Goal: Task Accomplishment & Management: Use online tool/utility

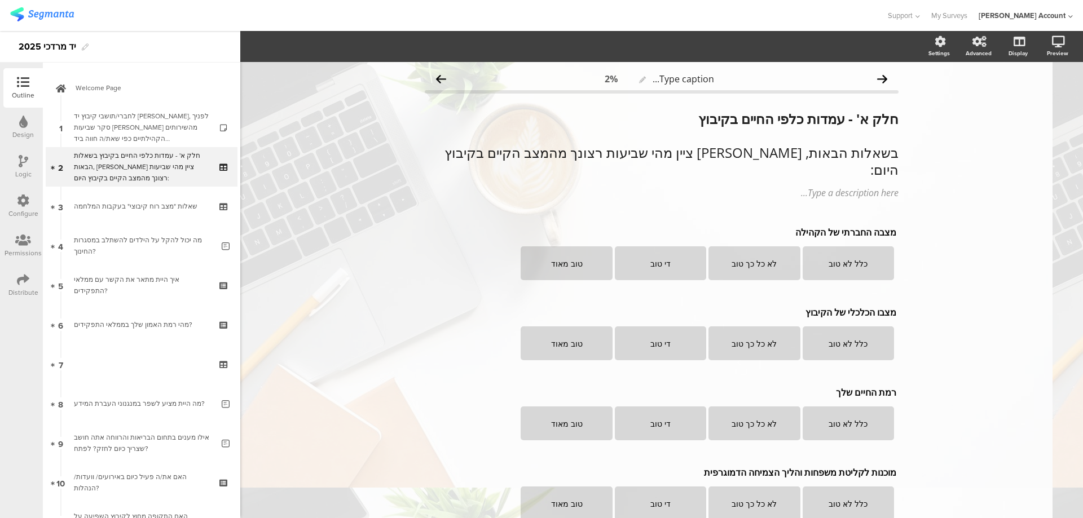
click at [23, 127] on icon at bounding box center [23, 122] width 8 height 12
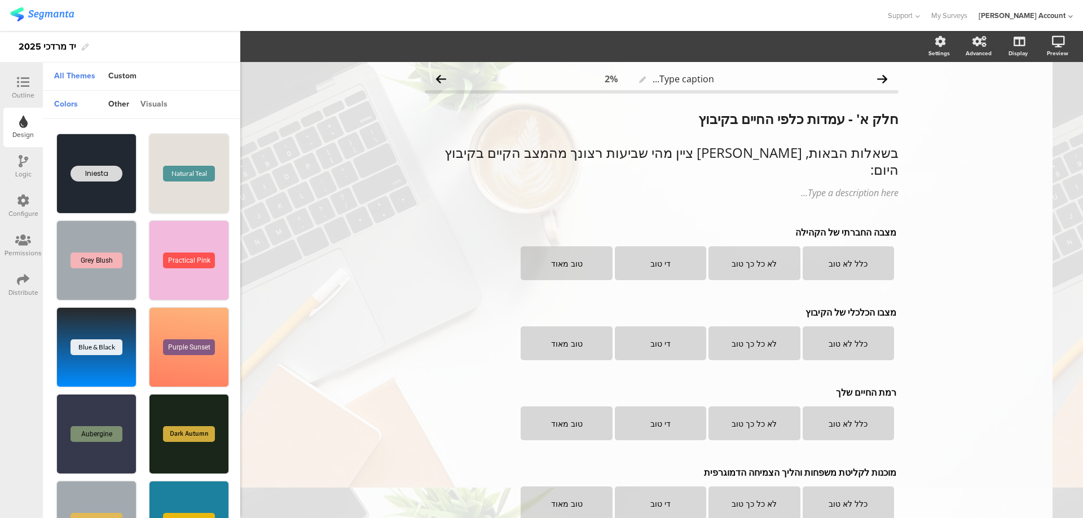
click at [165, 105] on div "visuals" at bounding box center [154, 104] width 38 height 19
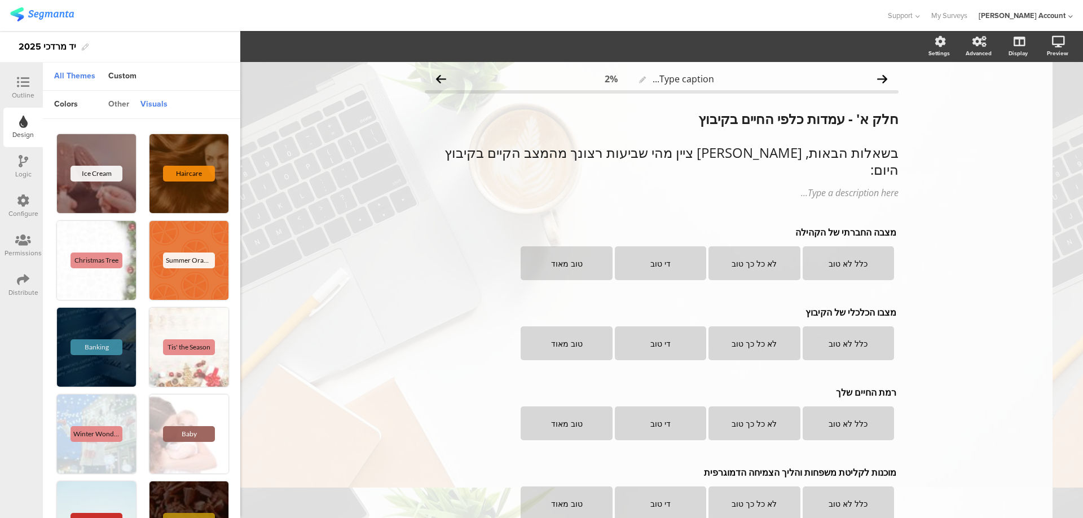
click at [119, 106] on div "other" at bounding box center [119, 104] width 32 height 19
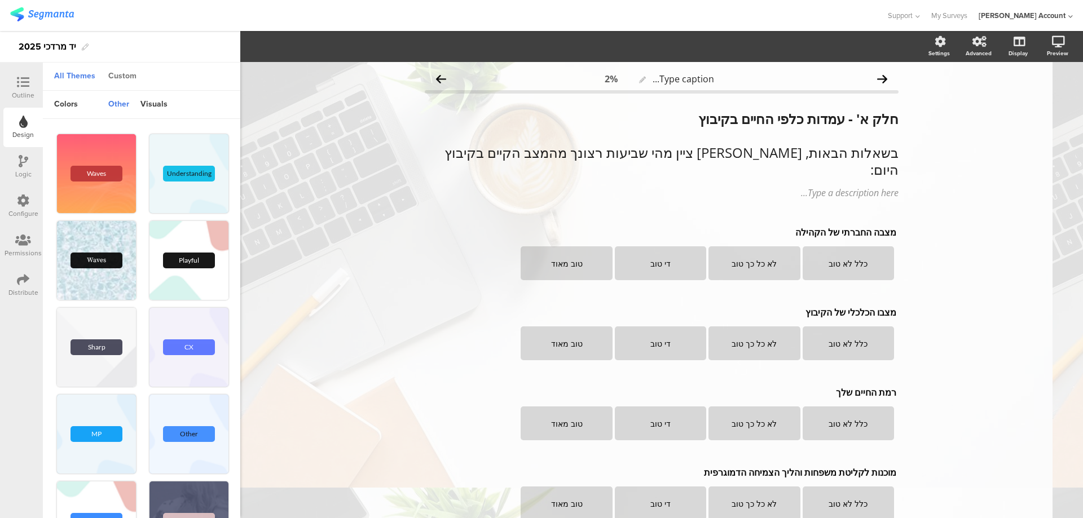
click at [126, 72] on div "Custom" at bounding box center [122, 76] width 39 height 19
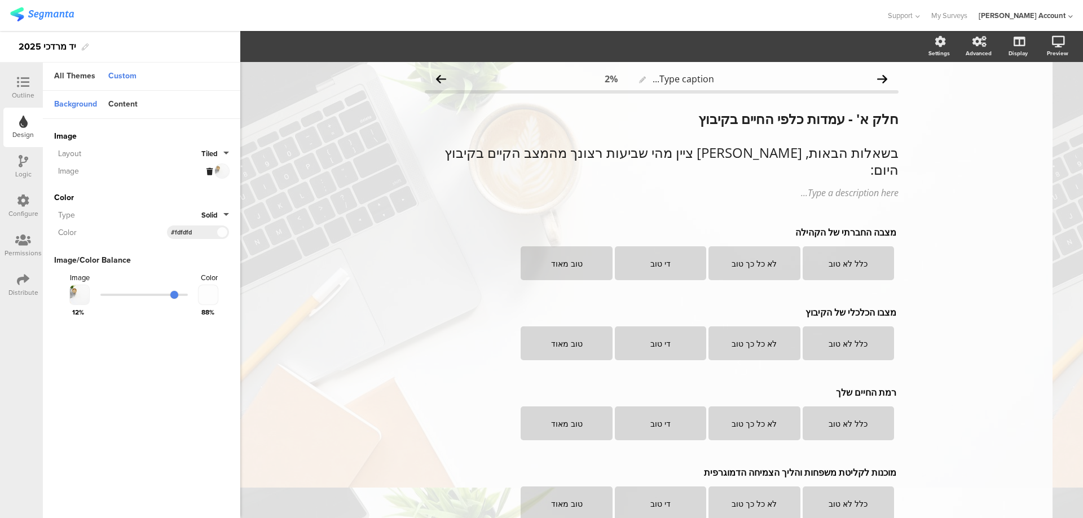
click at [224, 151] on button "Tiled" at bounding box center [215, 153] width 28 height 11
click at [177, 222] on button "Centered" at bounding box center [186, 227] width 85 height 24
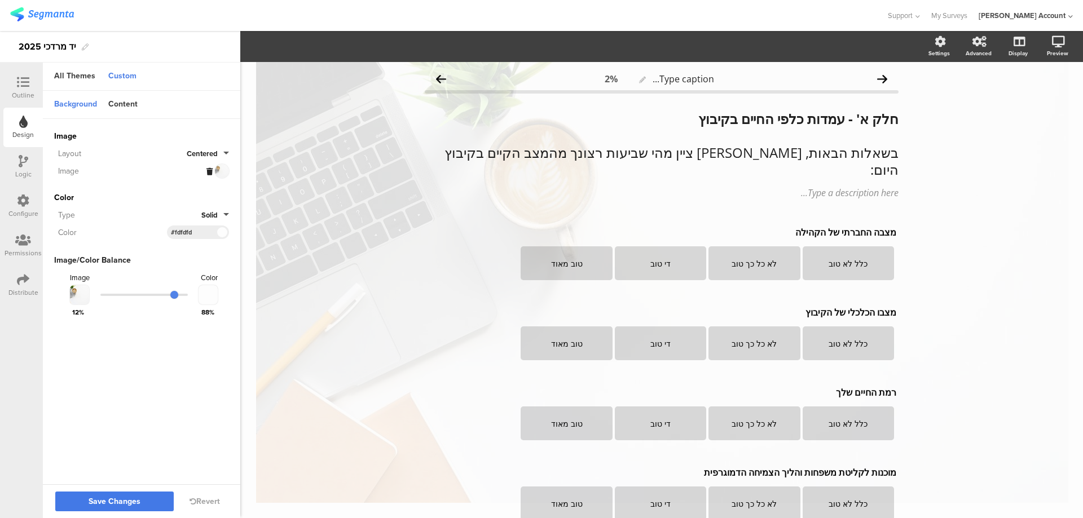
click at [144, 507] on button "Save Changes" at bounding box center [114, 502] width 118 height 20
click at [1039, 96] on icon at bounding box center [1043, 101] width 9 height 14
click at [214, 152] on span "Centered" at bounding box center [202, 153] width 31 height 11
click at [201, 204] on button "Tiled" at bounding box center [186, 203] width 85 height 24
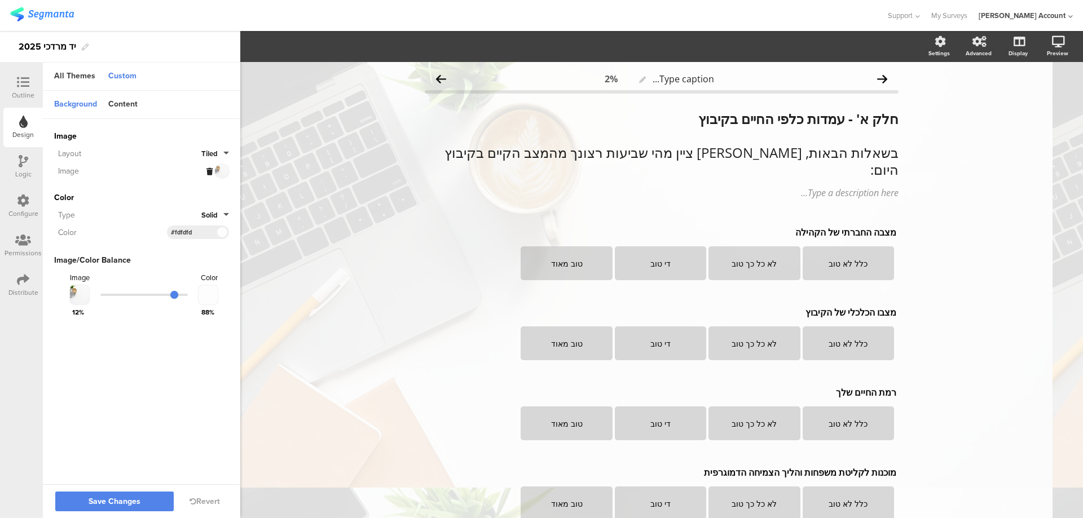
click at [224, 151] on button "Tiled" at bounding box center [215, 153] width 28 height 11
click at [182, 250] on button "Fit" at bounding box center [186, 251] width 85 height 24
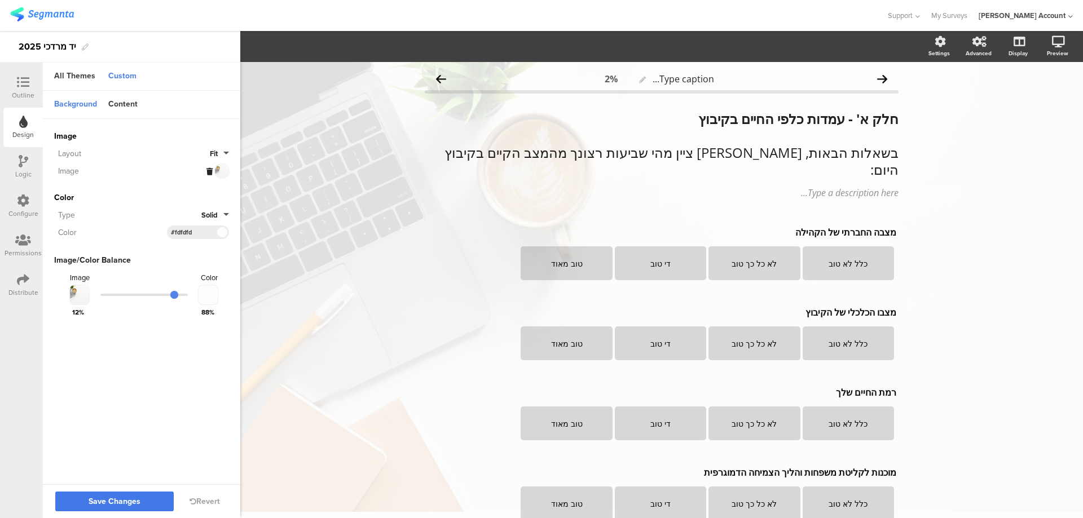
click at [126, 502] on span "Save Changes" at bounding box center [115, 502] width 52 height 0
click at [1040, 98] on link at bounding box center [1043, 101] width 25 height 21
click at [29, 83] on icon at bounding box center [23, 82] width 12 height 12
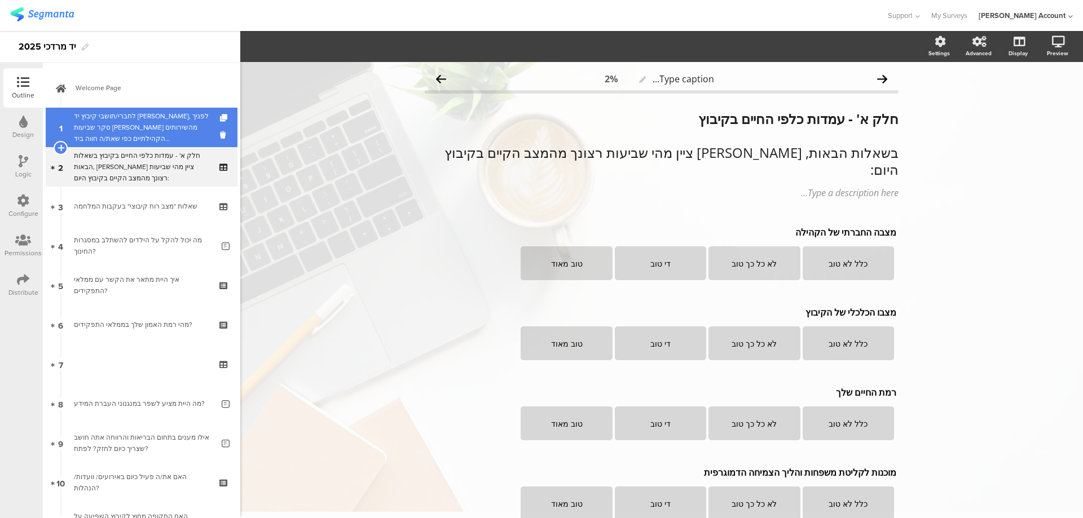
click at [104, 120] on div "לחברי/תושבי קיבוץ יד [PERSON_NAME], לפניך סקר שביעות [PERSON_NAME] מהשירותים הק…" at bounding box center [141, 128] width 135 height 34
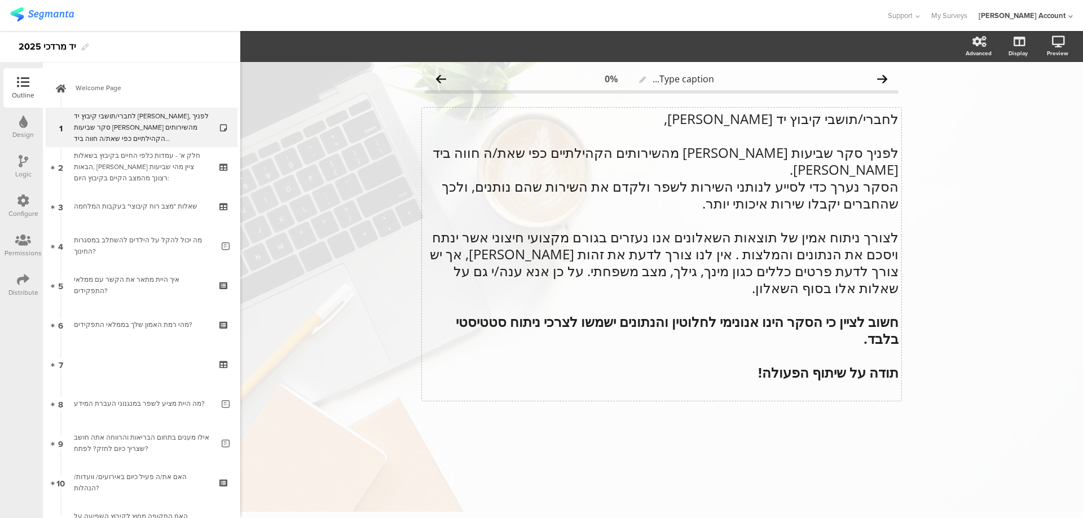
click at [812, 120] on div "לחברי/תושבי קיבוץ יד [PERSON_NAME], לפניך סקר שביעות [PERSON_NAME] מהשירותים הק…" at bounding box center [661, 254] width 479 height 293
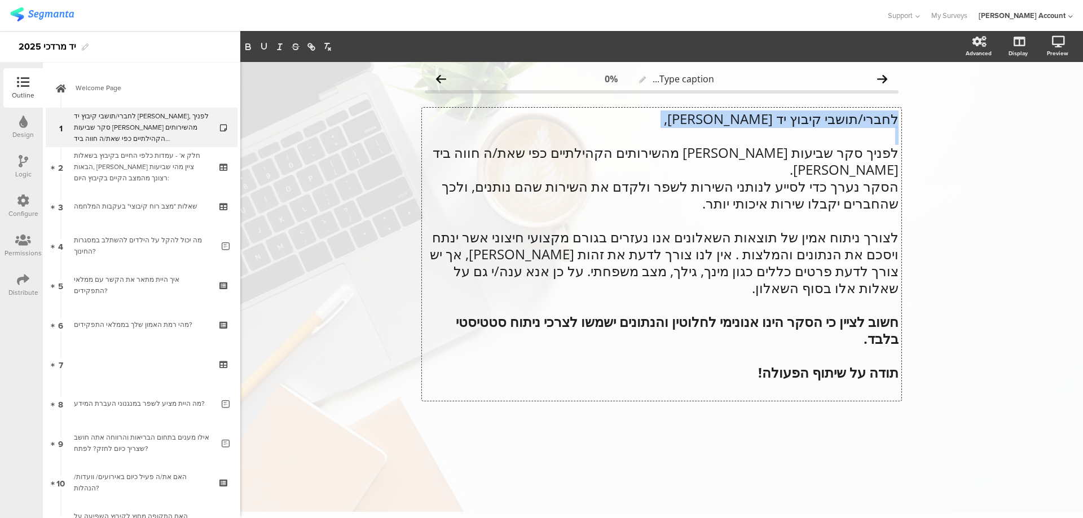
click at [812, 120] on p "לחברי/תושבי קיבוץ יד [PERSON_NAME]," at bounding box center [662, 119] width 474 height 17
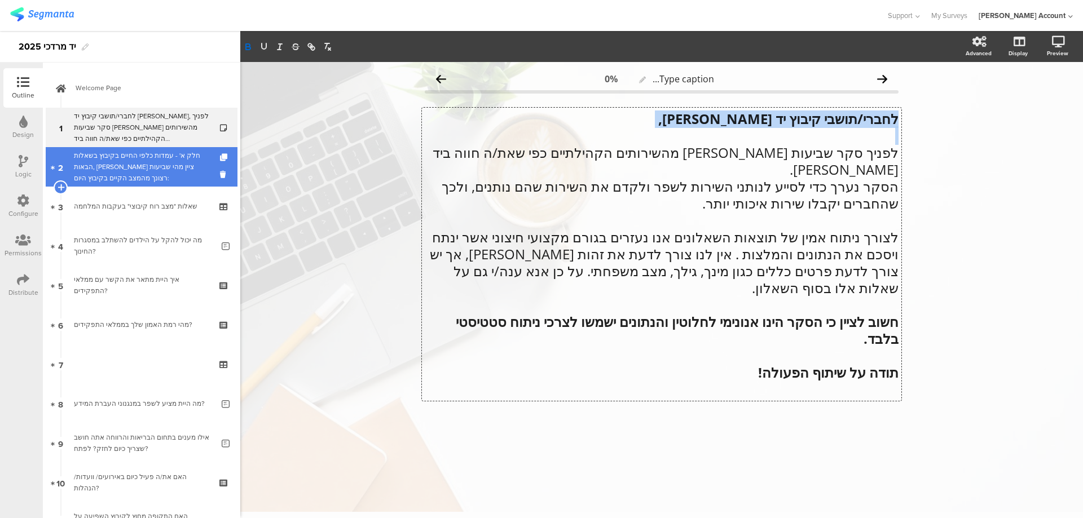
click at [160, 150] on div "חלק א' - עמדות כלפי החיים בקיבוץ בשאלות הבאות, [PERSON_NAME] ציין מהי שביעות רצ…" at bounding box center [141, 167] width 135 height 34
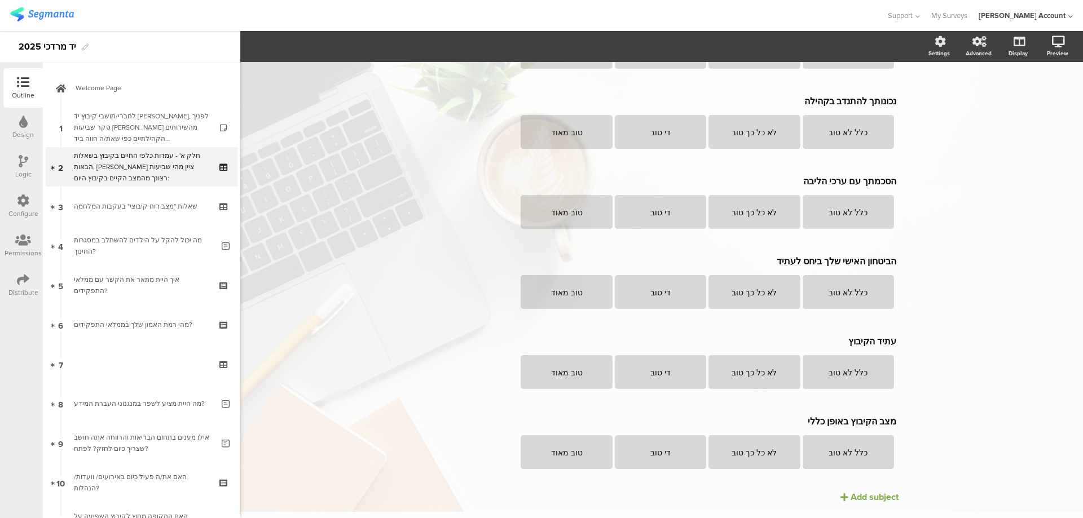
scroll to position [866, 0]
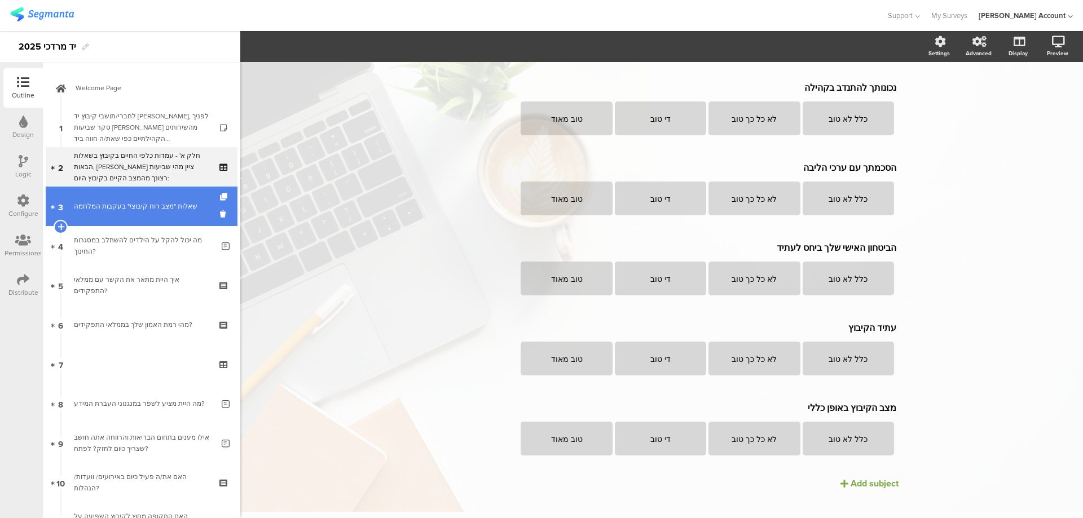
click at [158, 211] on div "שאלות "מצב רוח קיבוצי" בעקבות המלחמה" at bounding box center [141, 206] width 135 height 11
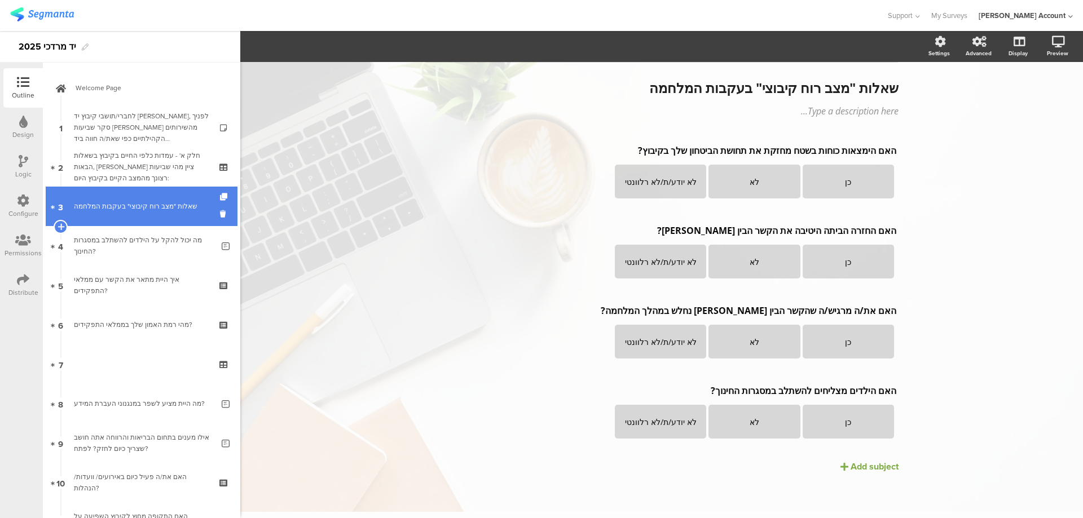
scroll to position [31, 0]
click at [194, 205] on div "שאלות "מצב רוח קיבוצי" בעקבות המלחמה" at bounding box center [141, 206] width 135 height 11
click at [220, 214] on icon at bounding box center [225, 214] width 10 height 11
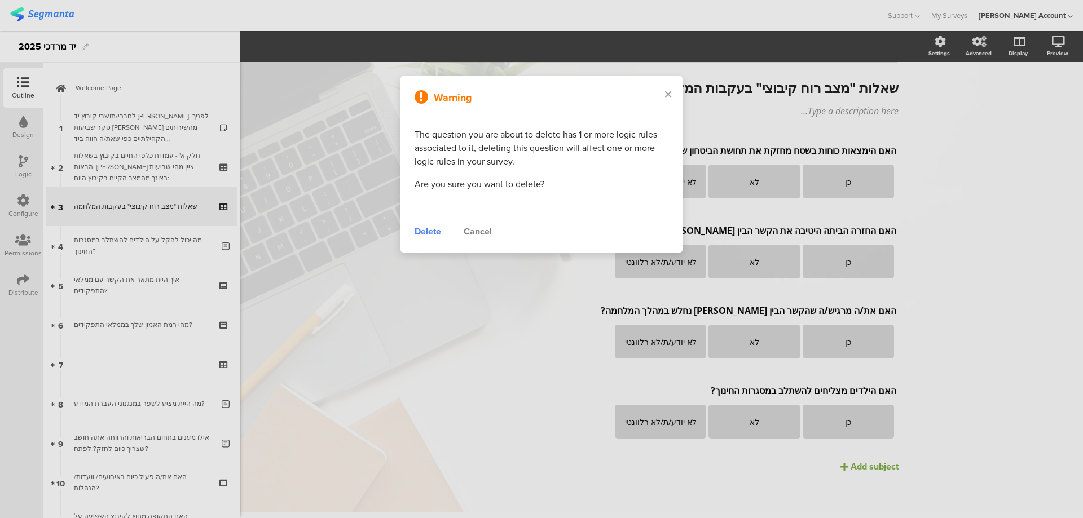
click at [427, 228] on div "Delete" at bounding box center [428, 232] width 27 height 14
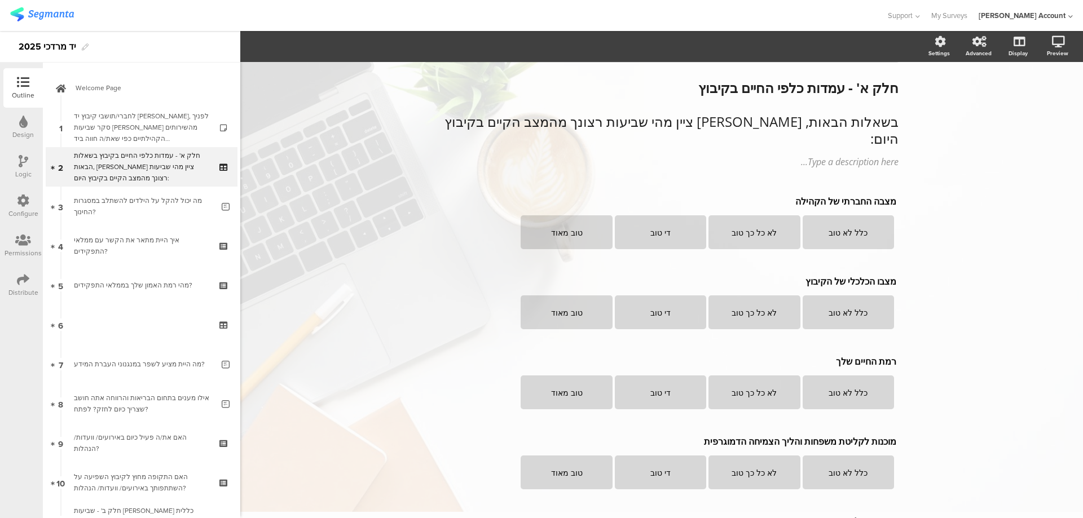
scroll to position [505, 0]
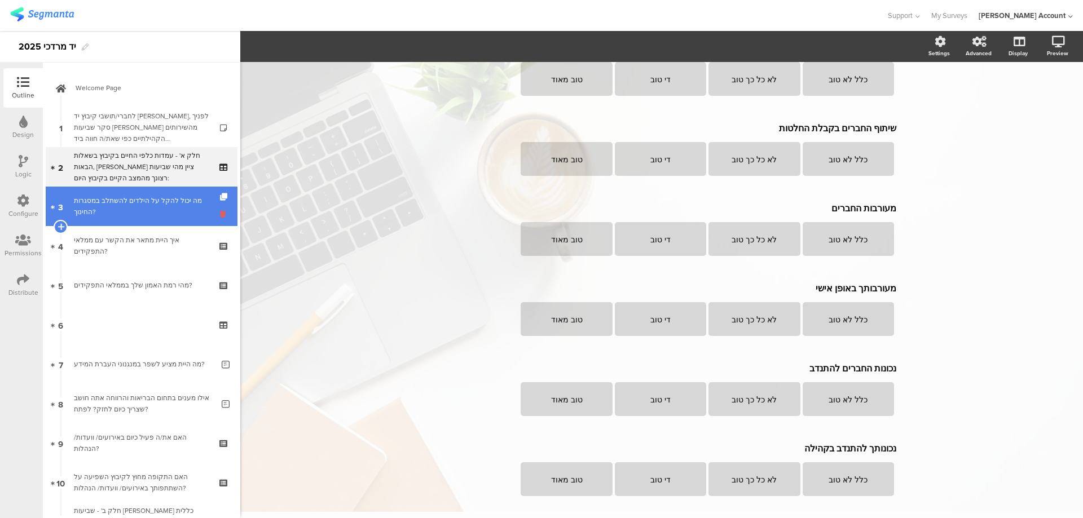
click at [220, 211] on icon at bounding box center [225, 214] width 10 height 11
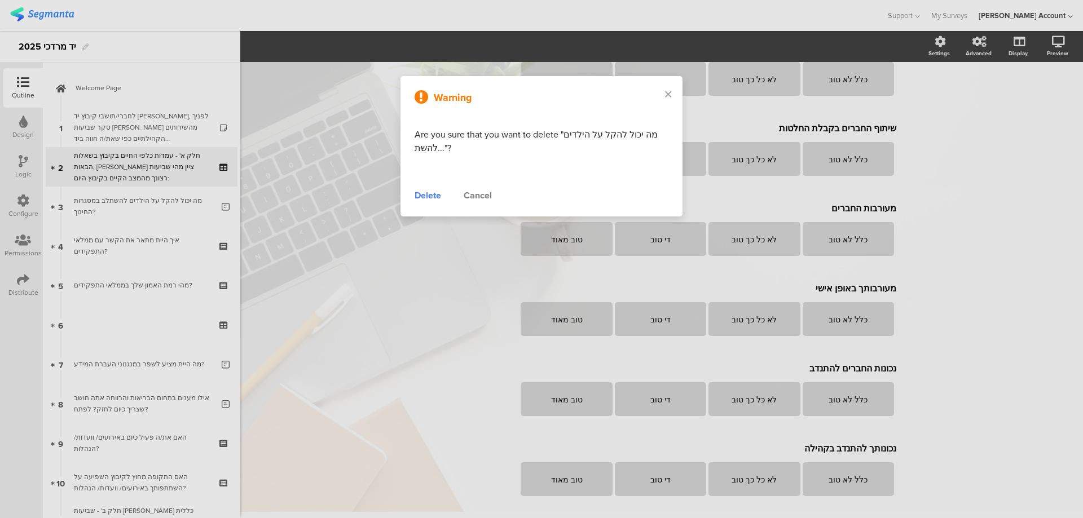
click at [436, 195] on div "Delete" at bounding box center [428, 196] width 27 height 14
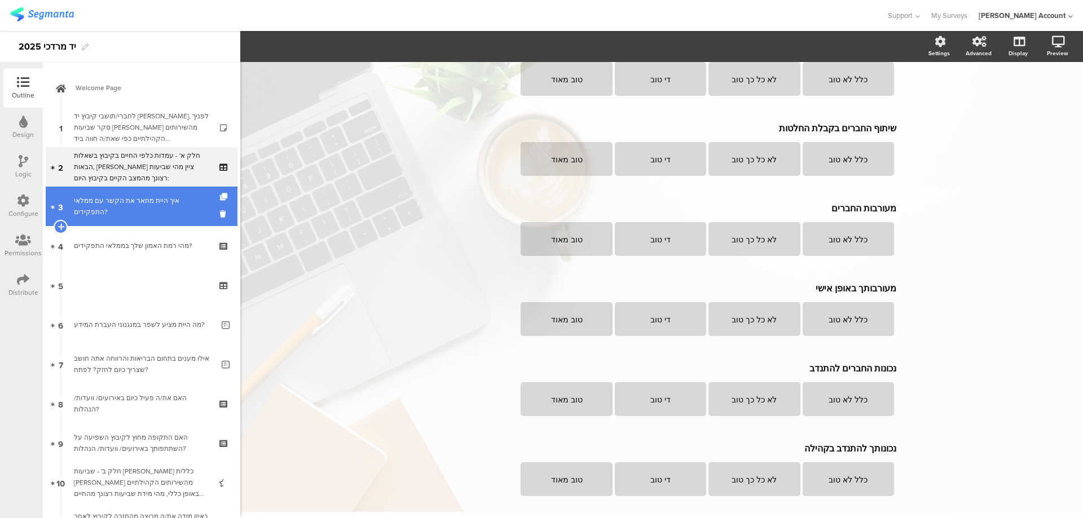
click at [138, 204] on div "איך היית מתאר את הקשר עם ממלאי התפקידים?" at bounding box center [141, 206] width 135 height 23
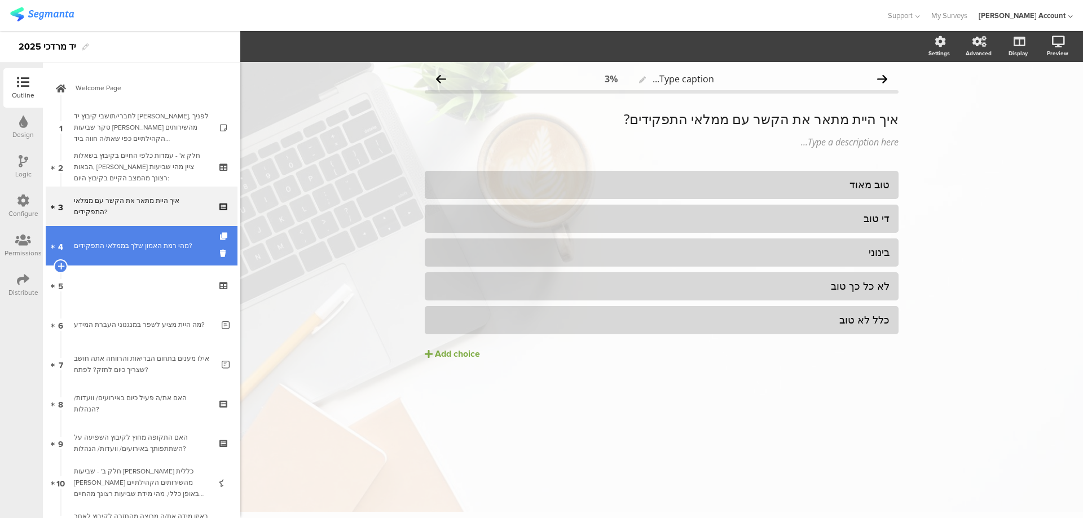
click at [189, 248] on div "מהי רמת האמון שלך בממלאי התפקידים?" at bounding box center [141, 245] width 135 height 11
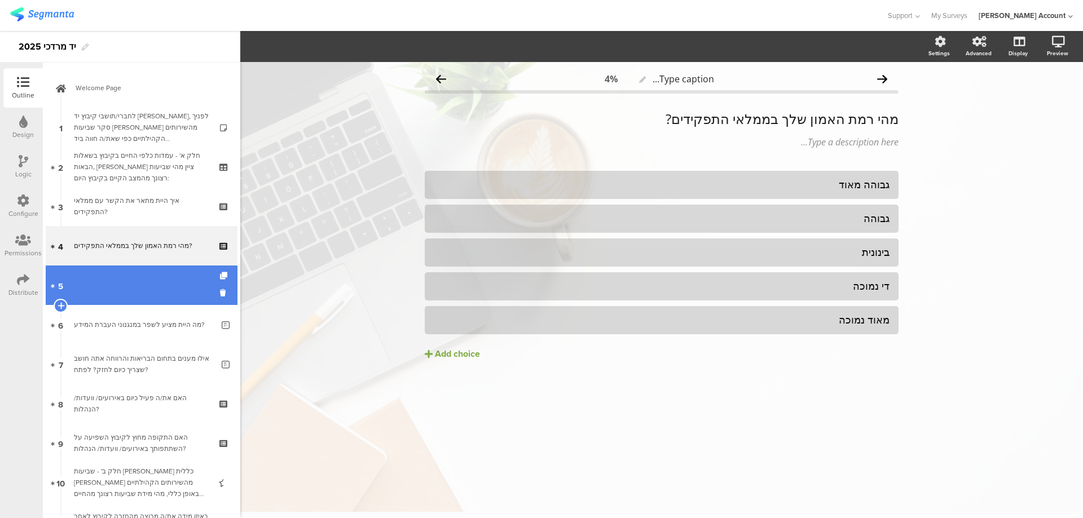
click at [187, 276] on link "5" at bounding box center [142, 285] width 192 height 39
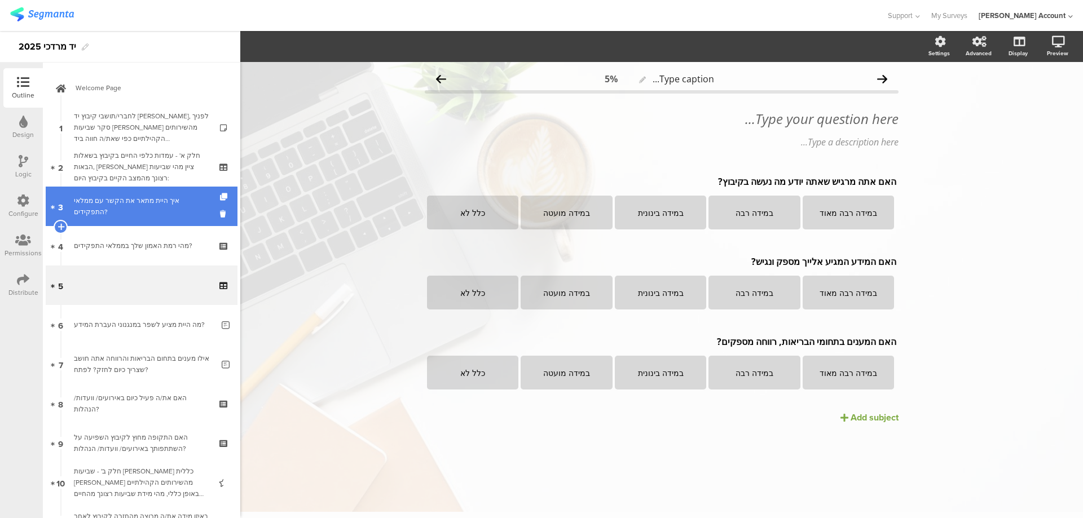
click at [180, 207] on div "איך היית מתאר את הקשר עם ממלאי התפקידים?" at bounding box center [141, 206] width 135 height 23
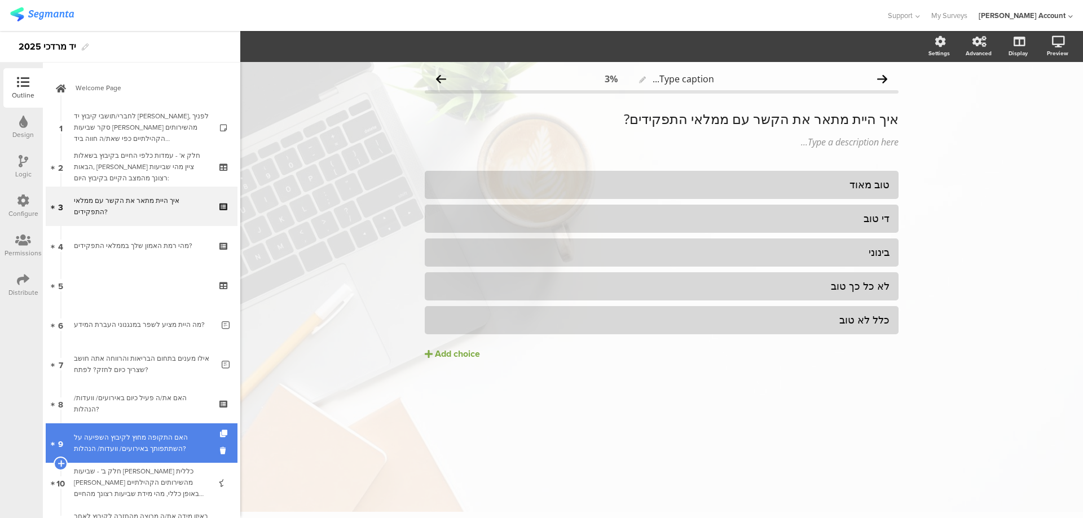
click at [211, 449] on link "9 האם התקופה מחוץ לקיבוץ השפיעה על השתתפותך באירועים/ וועדות/ [DEMOGRAPHIC_DATA…" at bounding box center [142, 443] width 192 height 39
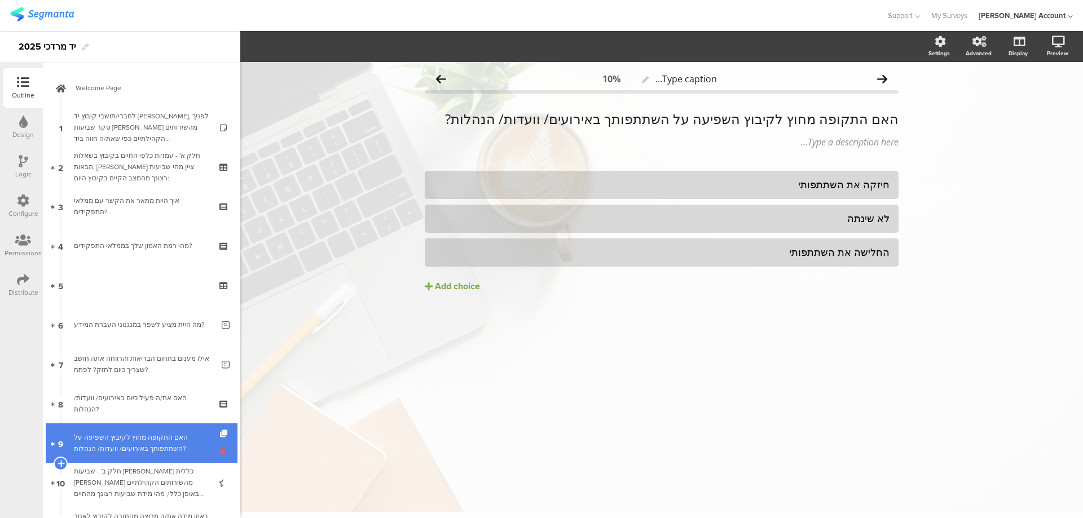
click at [220, 450] on icon at bounding box center [225, 451] width 10 height 11
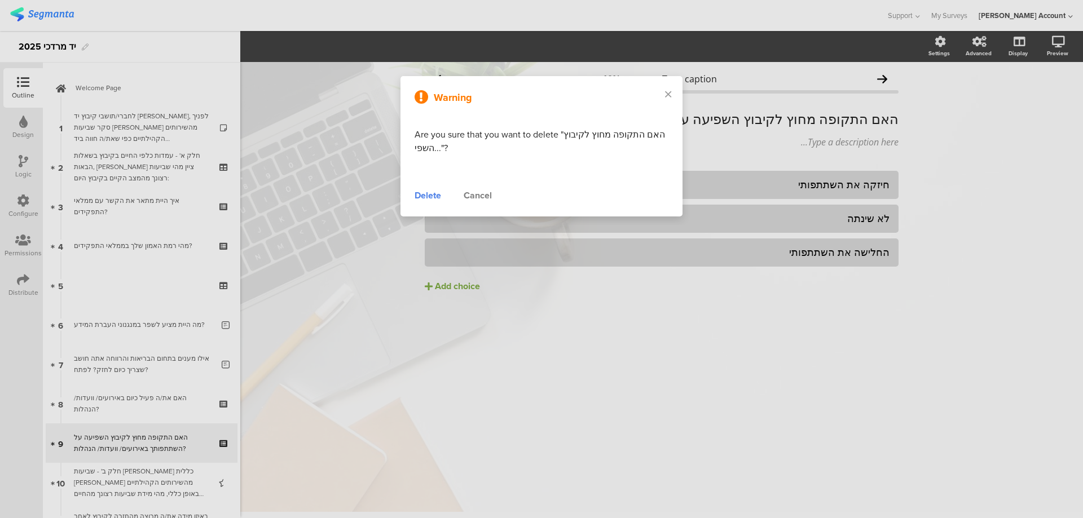
click at [422, 197] on div "Delete" at bounding box center [428, 196] width 27 height 14
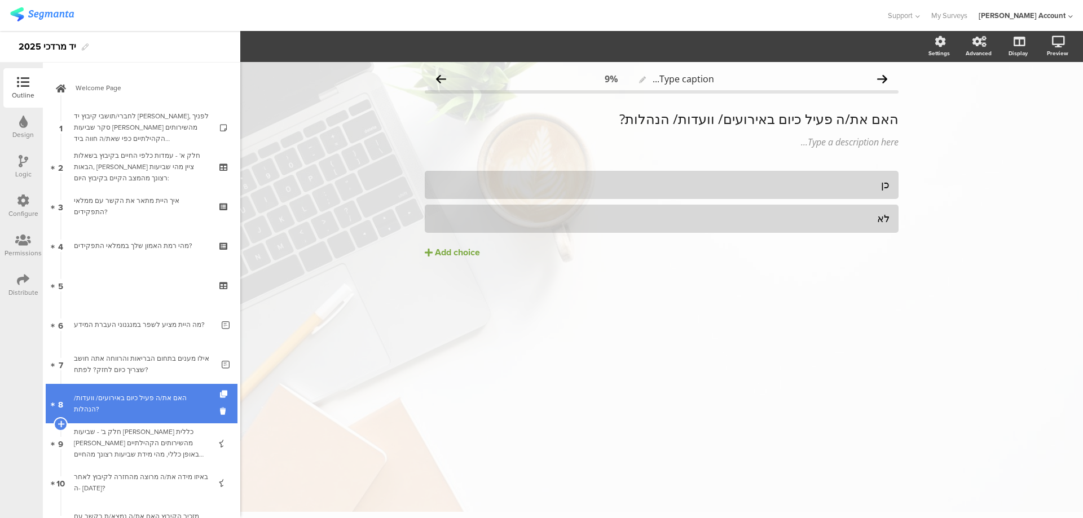
click at [167, 403] on div "האם את/ה פעיל כיום באירועים/ וועדות/ הנהלות?" at bounding box center [141, 404] width 135 height 23
click at [220, 409] on icon at bounding box center [225, 411] width 10 height 11
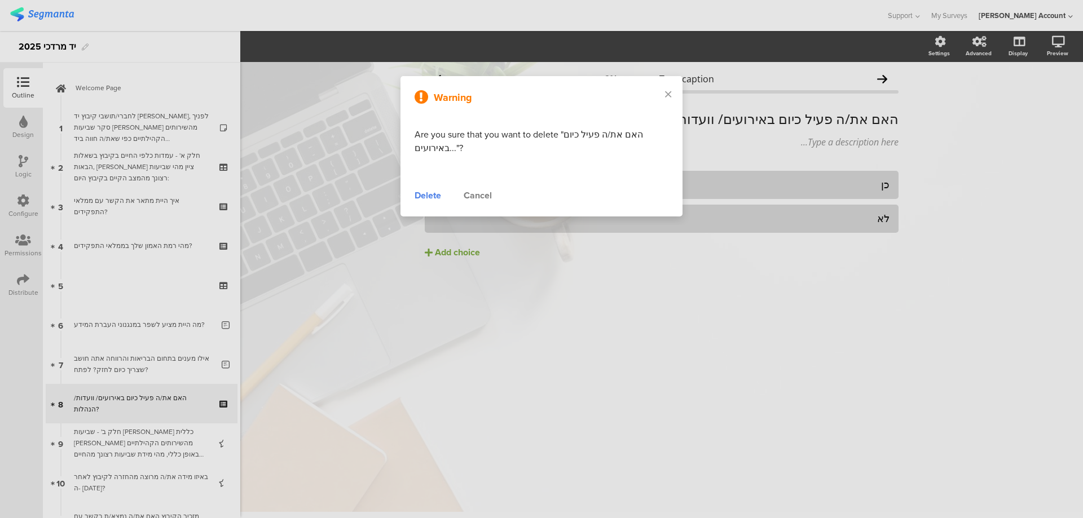
click at [424, 196] on div "Delete" at bounding box center [428, 196] width 27 height 14
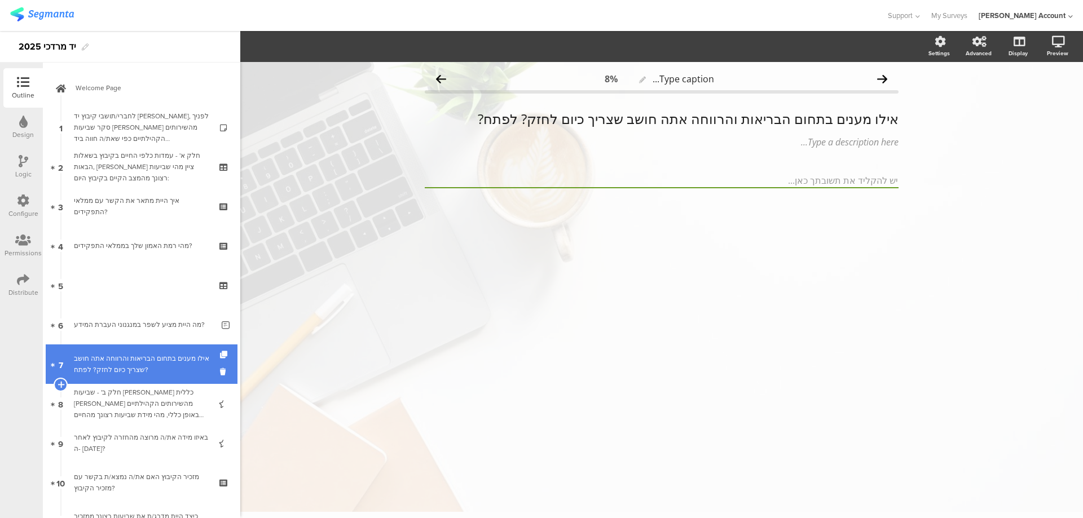
click at [179, 360] on div "אילו מענים בתחום הבריאות והרווחה אתה חושב שצריך כיום לחזק? לפתח?" at bounding box center [143, 364] width 139 height 23
click at [220, 370] on icon at bounding box center [225, 372] width 10 height 11
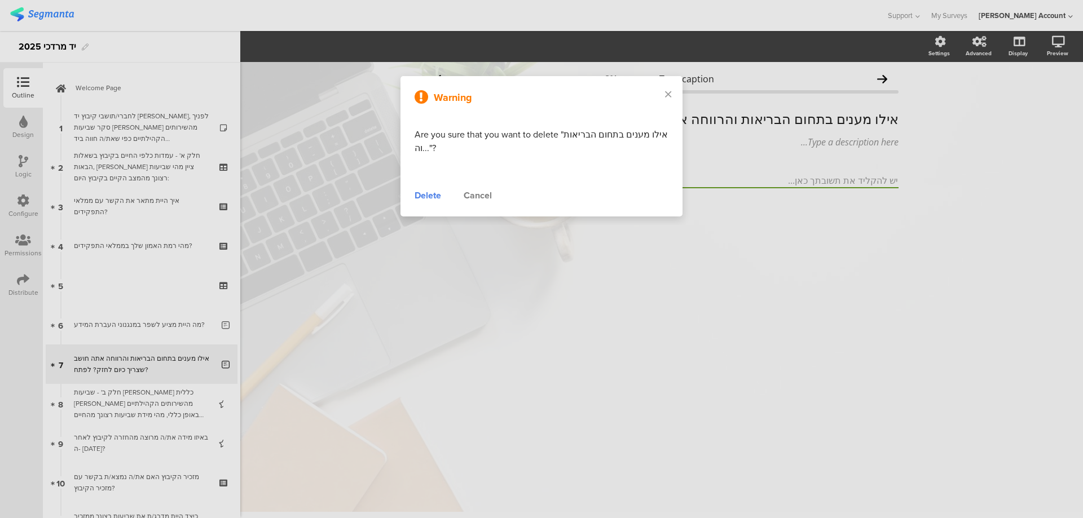
click at [434, 194] on div "Delete" at bounding box center [428, 196] width 27 height 14
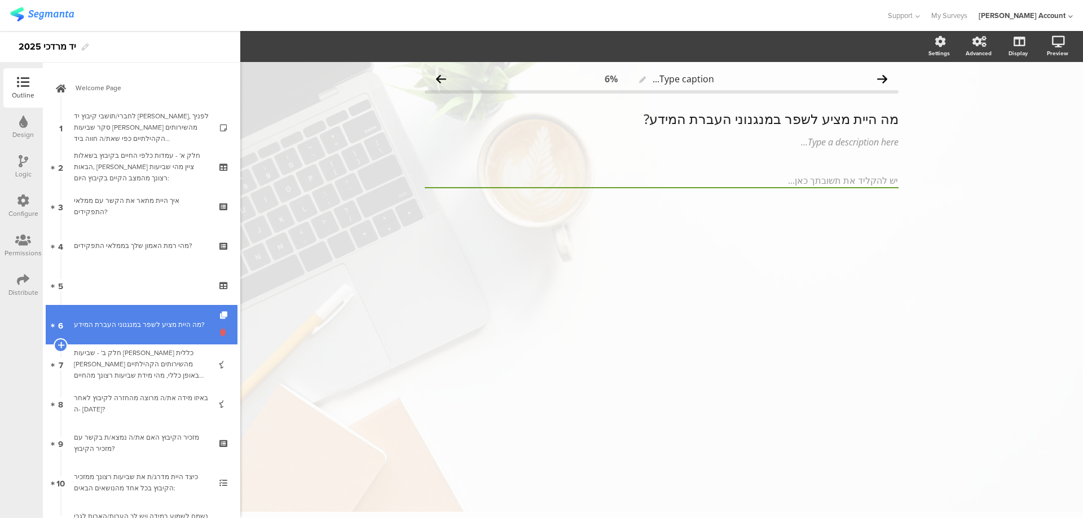
click at [220, 330] on icon at bounding box center [225, 332] width 10 height 11
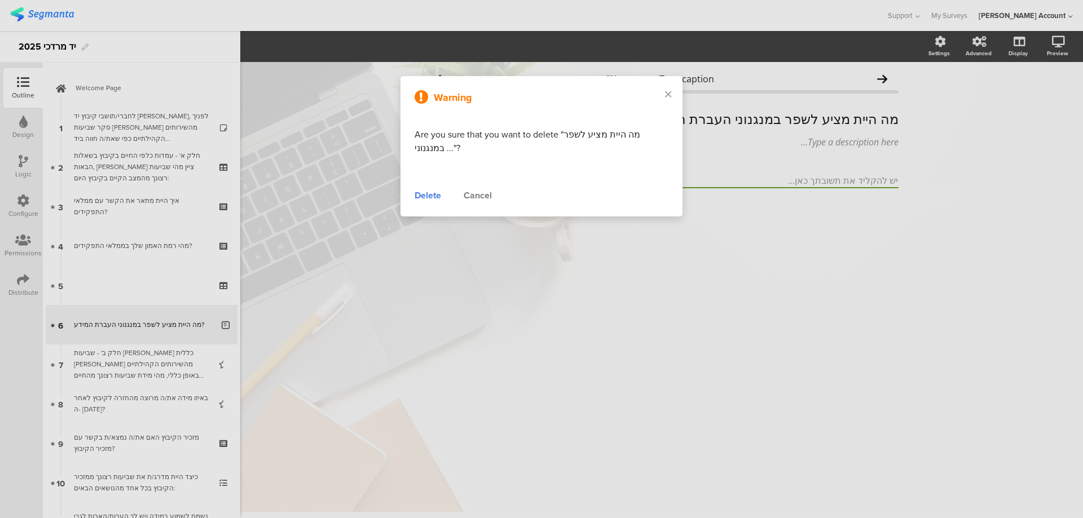
click at [419, 198] on div "Delete" at bounding box center [428, 196] width 27 height 14
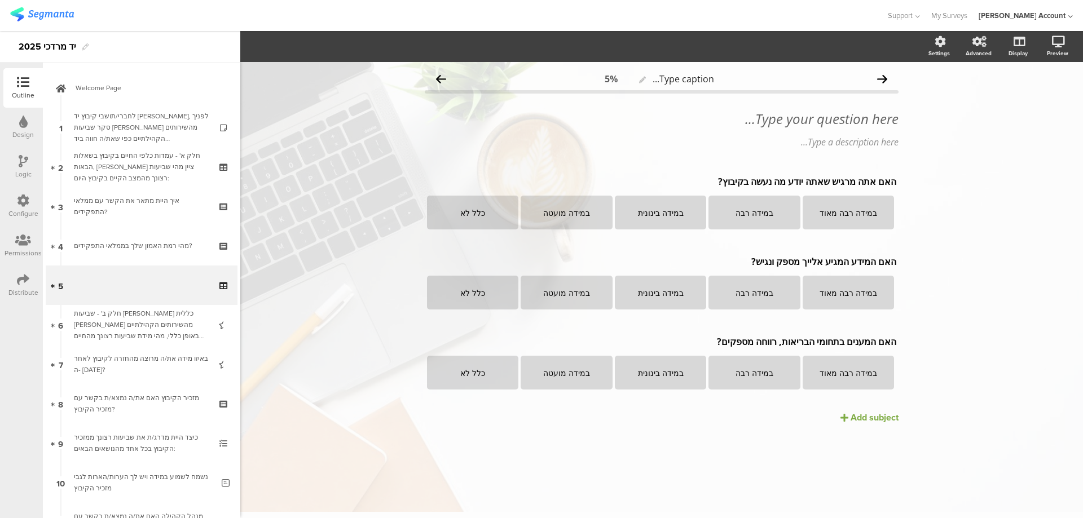
drag, startPoint x: 160, startPoint y: 282, endPoint x: 184, endPoint y: 289, distance: 25.7
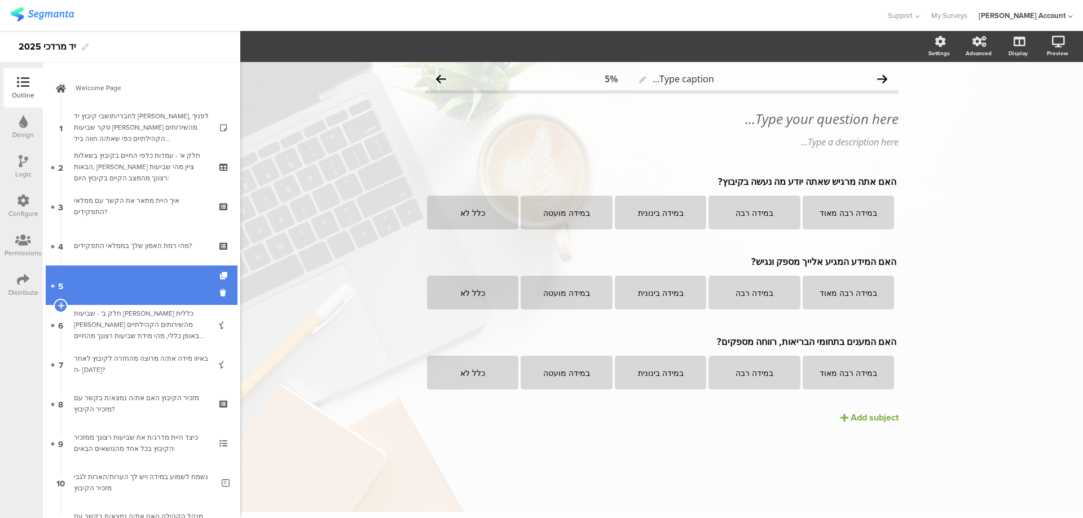
click at [160, 282] on link "5" at bounding box center [142, 285] width 192 height 39
click at [220, 292] on icon at bounding box center [225, 293] width 10 height 11
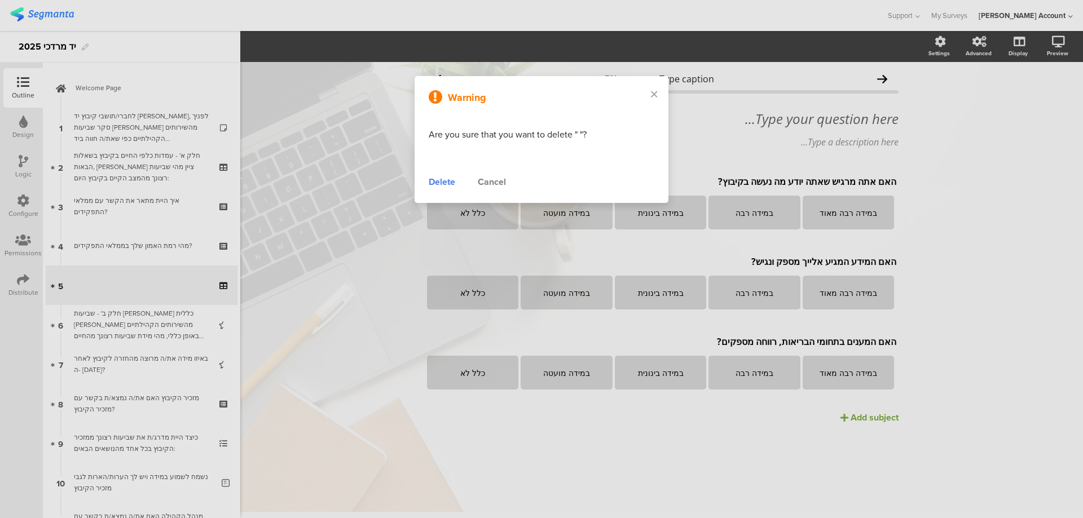
click at [434, 182] on div "Delete" at bounding box center [442, 182] width 27 height 14
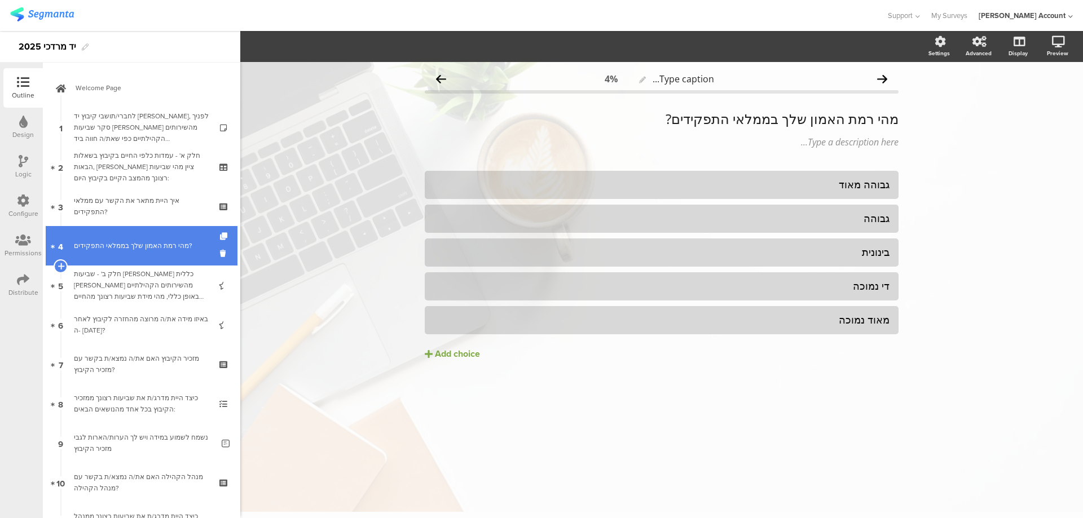
click at [155, 249] on div "מהי רמת האמון שלך בממלאי התפקידים?" at bounding box center [141, 245] width 135 height 11
click at [220, 253] on icon at bounding box center [225, 253] width 10 height 11
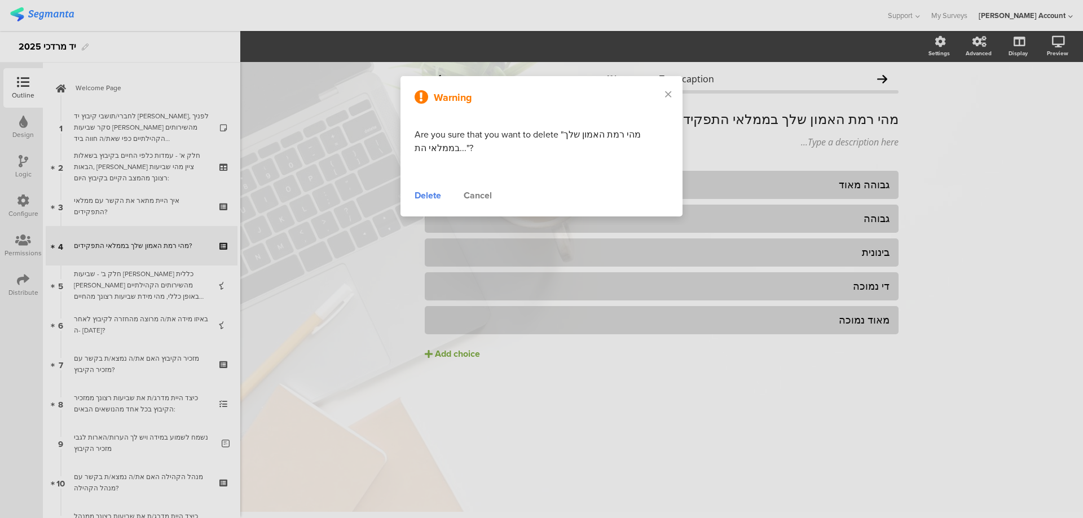
click at [431, 198] on div "Delete" at bounding box center [428, 196] width 27 height 14
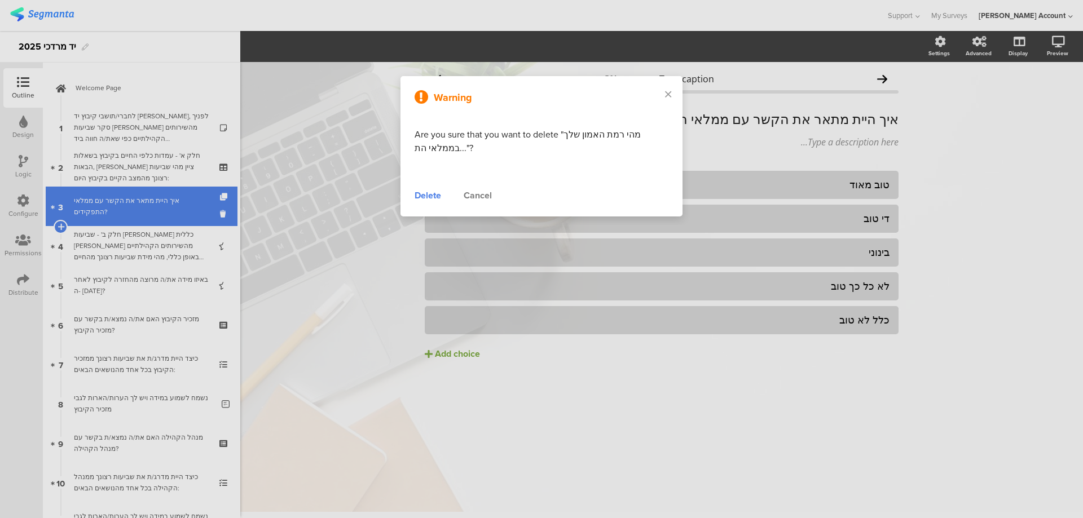
click at [174, 208] on div "איך היית מתאר את הקשר עם ממלאי התפקידים?" at bounding box center [141, 206] width 135 height 23
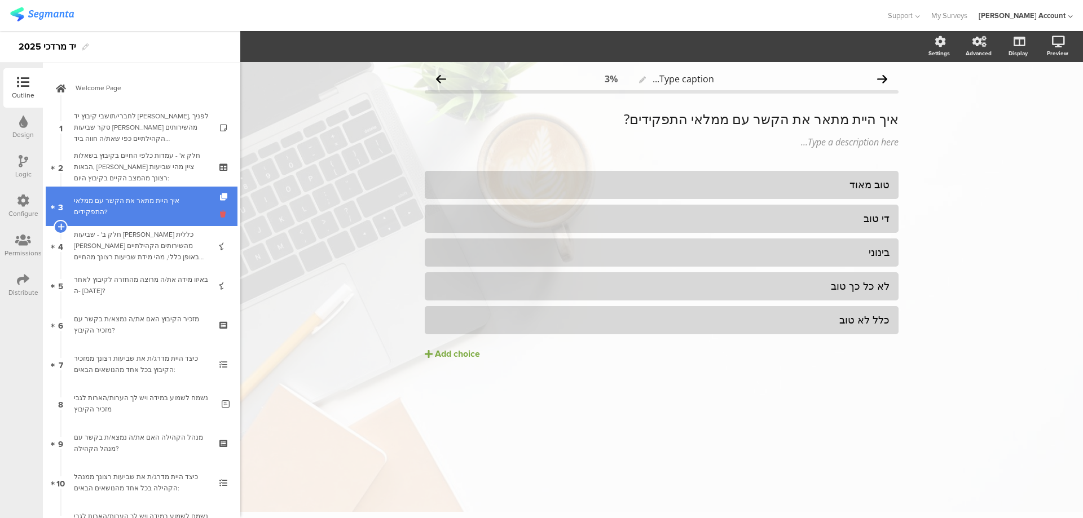
click at [220, 215] on icon at bounding box center [225, 214] width 10 height 11
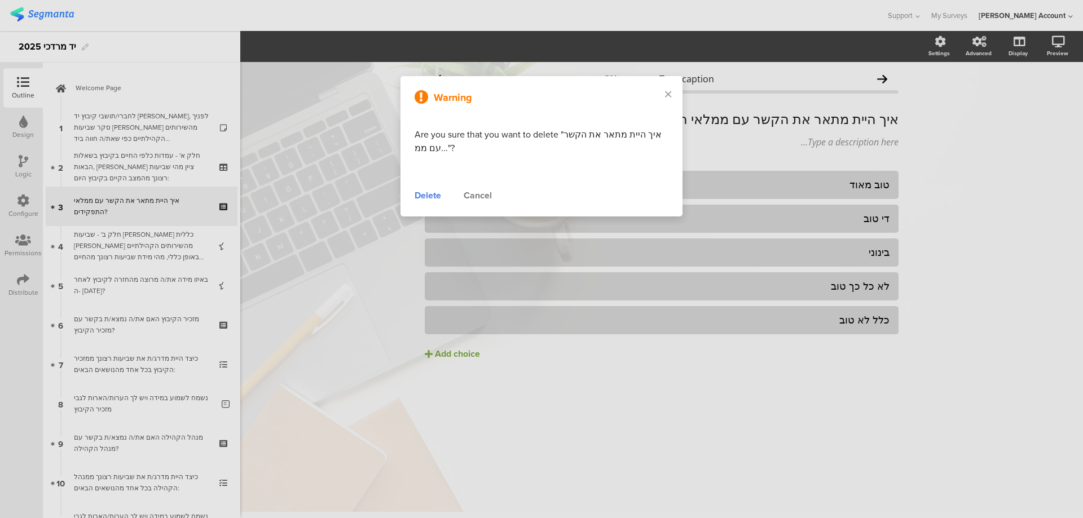
click at [431, 193] on div "Delete" at bounding box center [428, 196] width 27 height 14
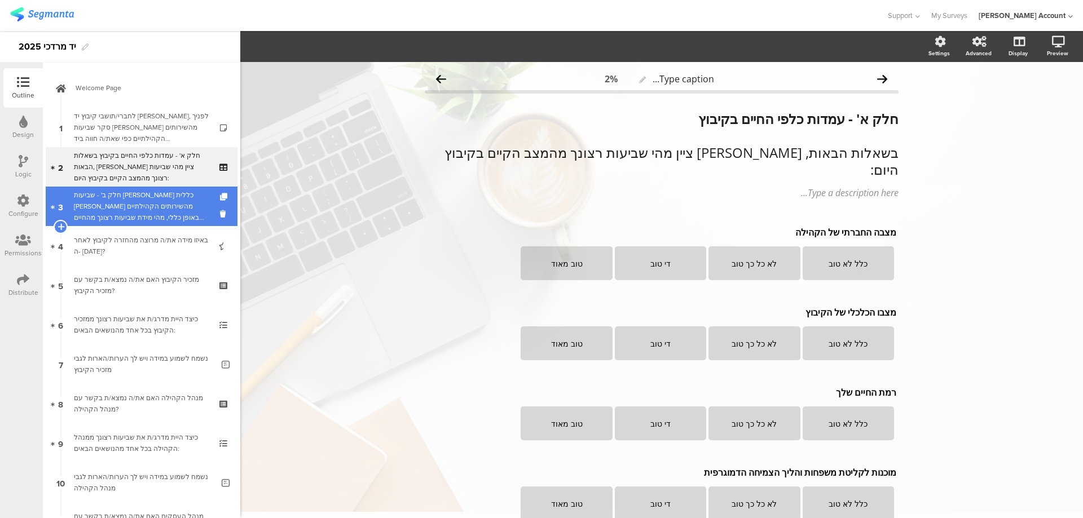
click at [164, 205] on div "חלק ב' - שביעות [PERSON_NAME] כללית [PERSON_NAME] מהשירותים הקהילתיים באופן כלל…" at bounding box center [141, 207] width 135 height 34
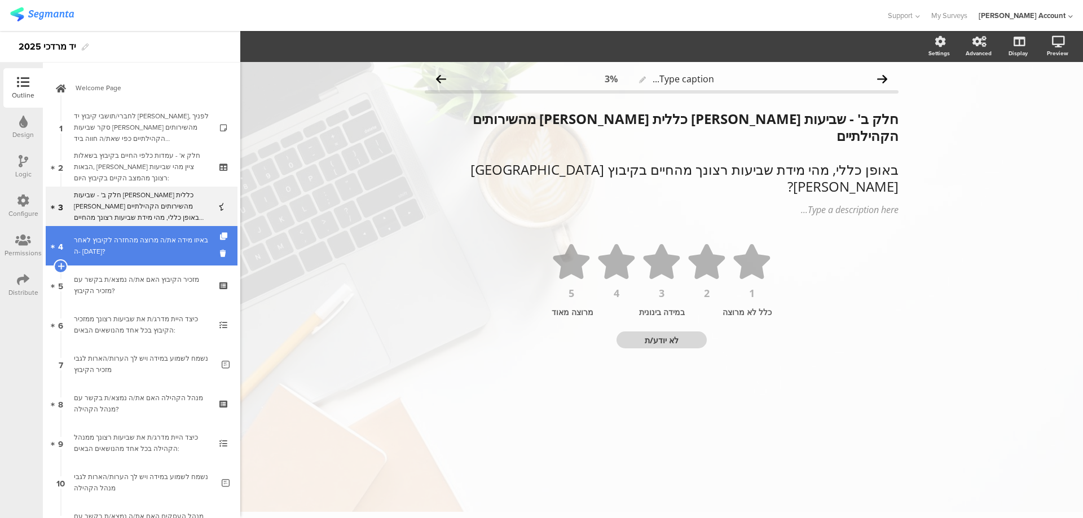
click at [165, 249] on div "באיזו מידה את/ה מרוצה מהחזרה לקיבוץ לאחר ה- [DATE]?" at bounding box center [141, 246] width 135 height 23
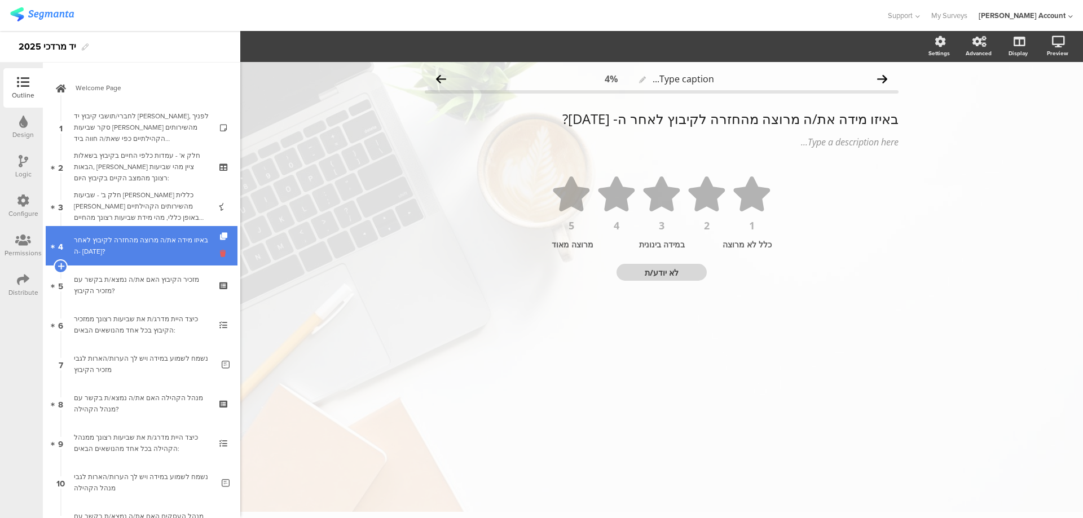
click at [220, 254] on icon at bounding box center [225, 253] width 10 height 11
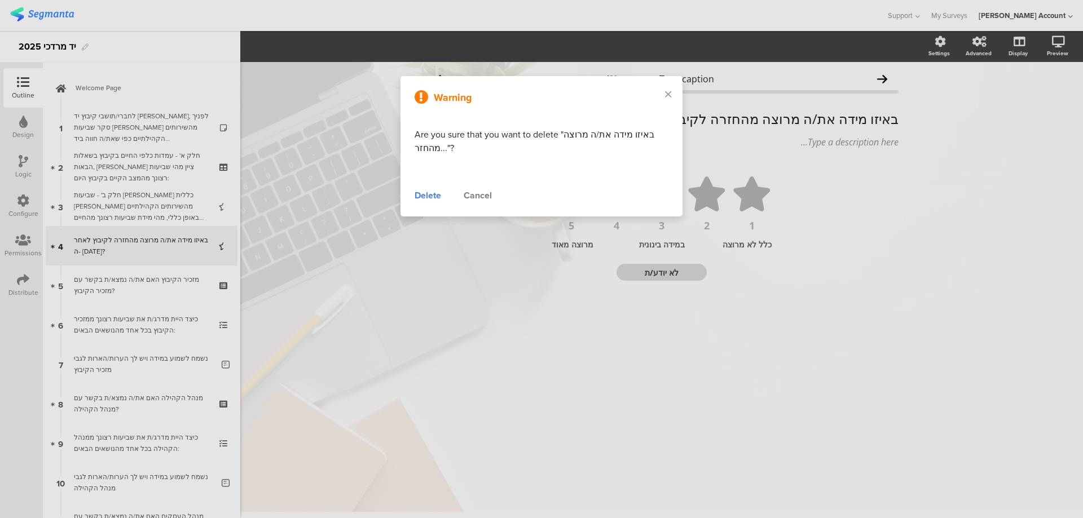
click at [428, 200] on div "Delete" at bounding box center [428, 196] width 27 height 14
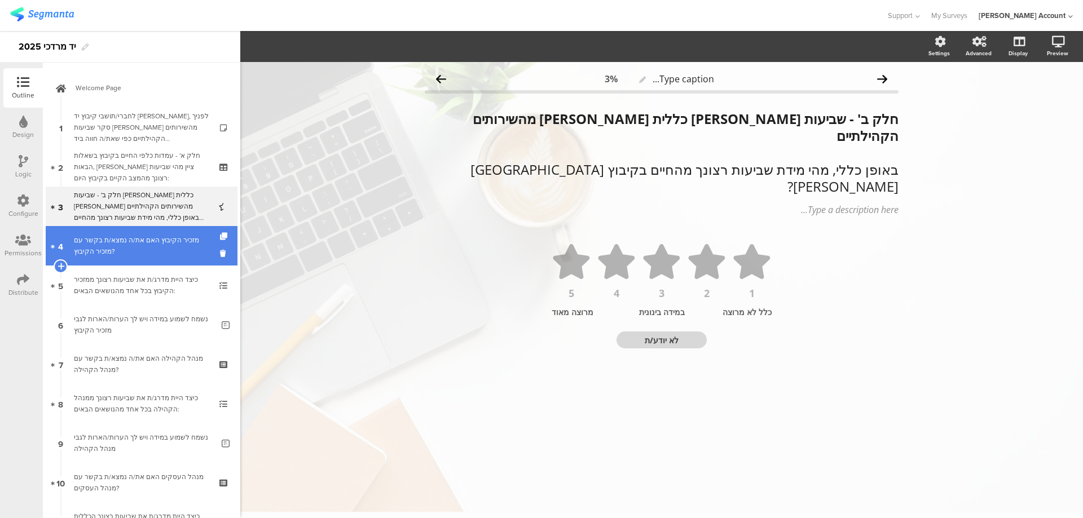
click at [153, 236] on div "מזכיר הקיבוץ האם את/ה נמצא/ת בקשר עם מזכיר הקיבוץ?" at bounding box center [141, 246] width 135 height 23
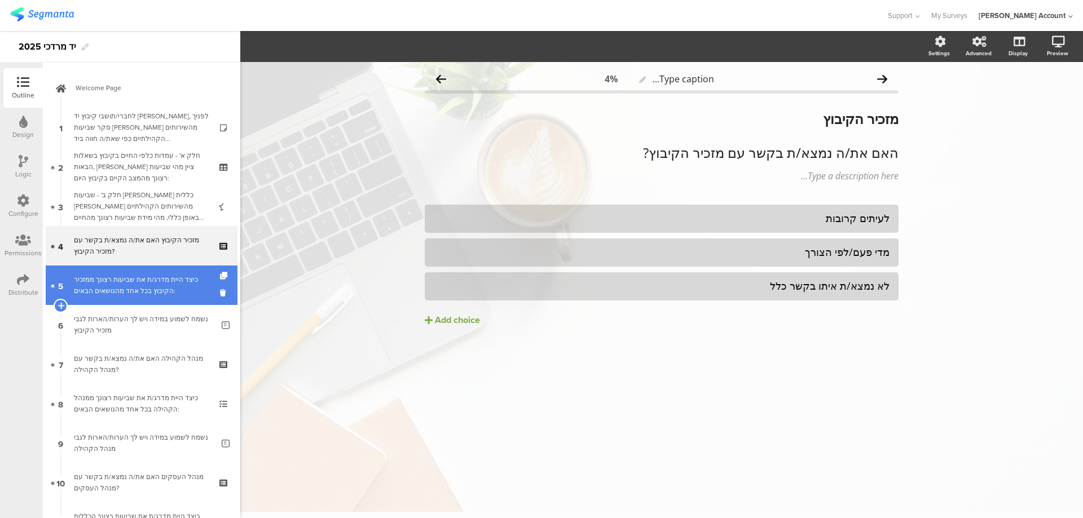
click at [143, 279] on div "כיצד היית מדרג/ת את שביעות רצונך ממזכיר הקיבוץ בכל אחד מהנושאים הבאים:" at bounding box center [141, 285] width 135 height 23
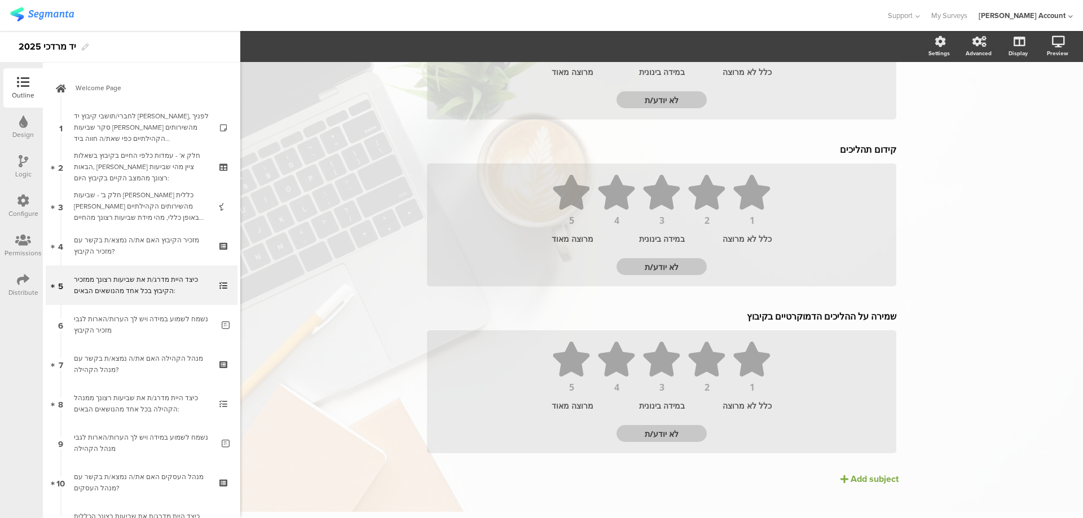
scroll to position [712, 0]
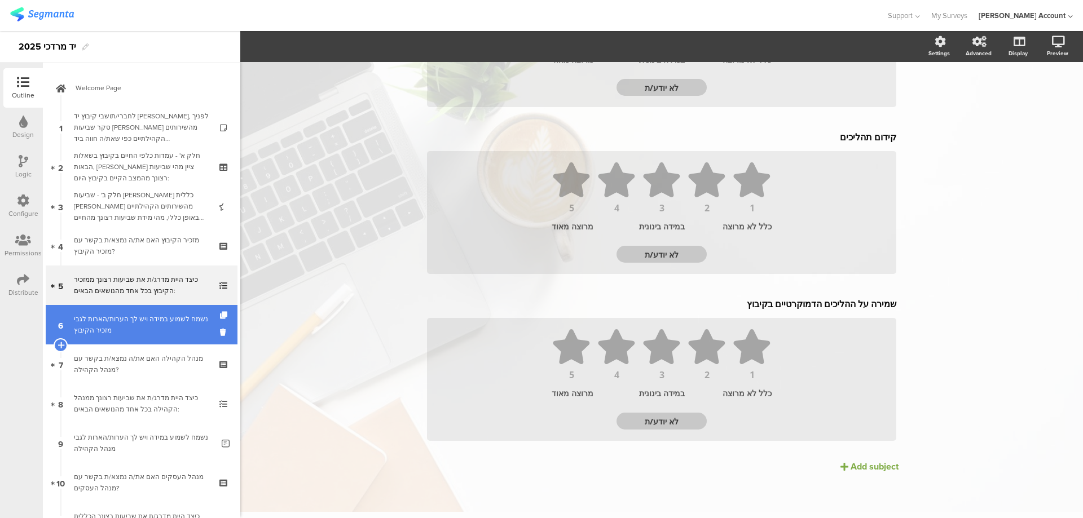
click at [161, 323] on div "נשמח לשמוע במידה ויש לך הערות/הארות לגבי מזכיר הקיבוץ" at bounding box center [143, 325] width 139 height 23
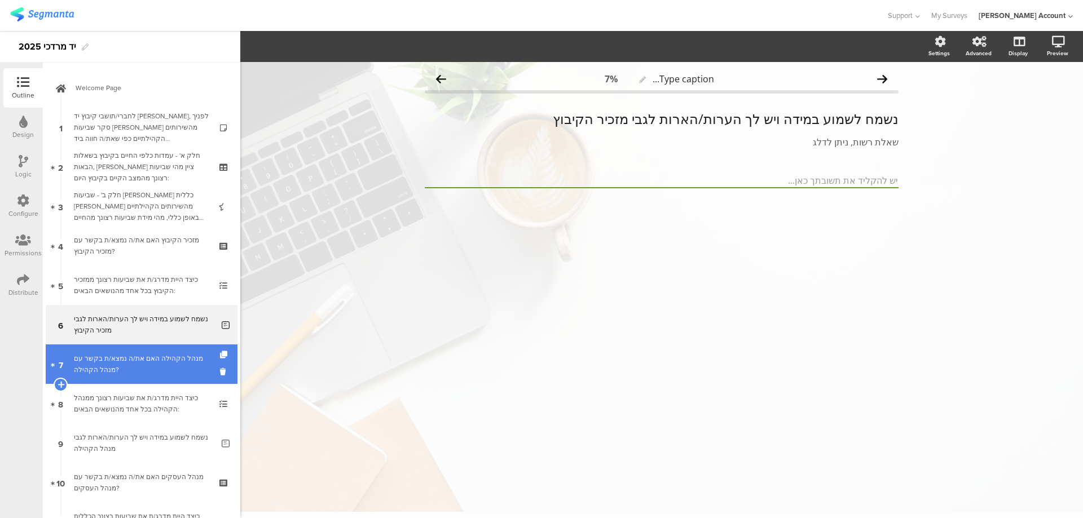
click at [149, 358] on div "מנהל הקהילה האם את/ה נמצא/ת בקשר עם מנהל הקהילה?" at bounding box center [141, 364] width 135 height 23
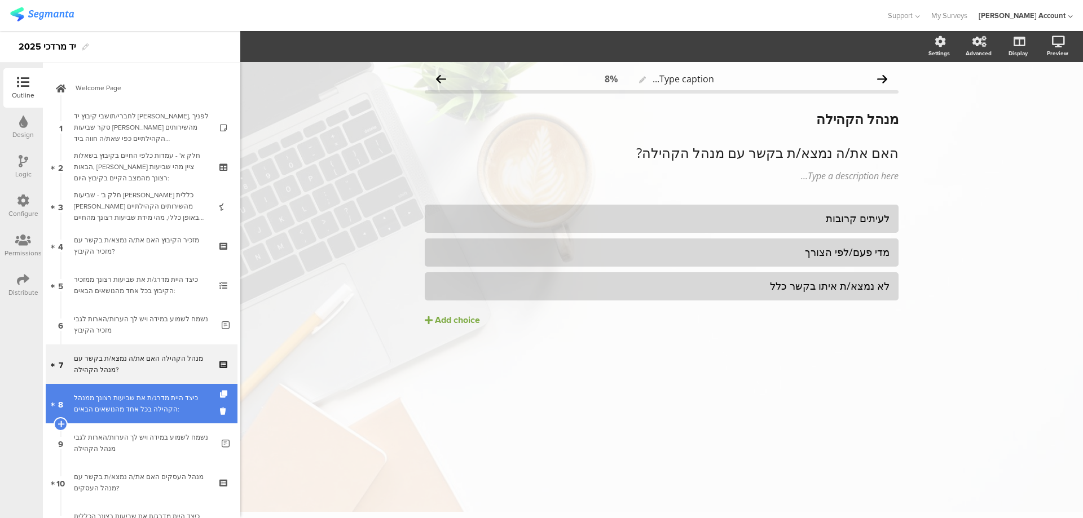
click at [160, 398] on div "כיצד היית מדרג/ת את שביעות רצונך ממנהל הקהילה בכל אחד מהנושאים הבאים:" at bounding box center [141, 404] width 135 height 23
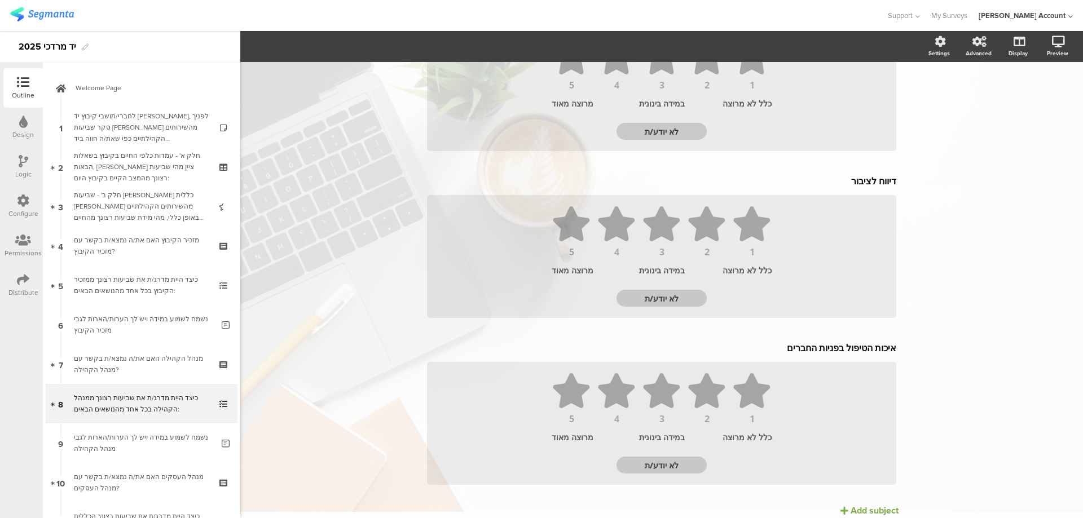
scroll to position [879, 0]
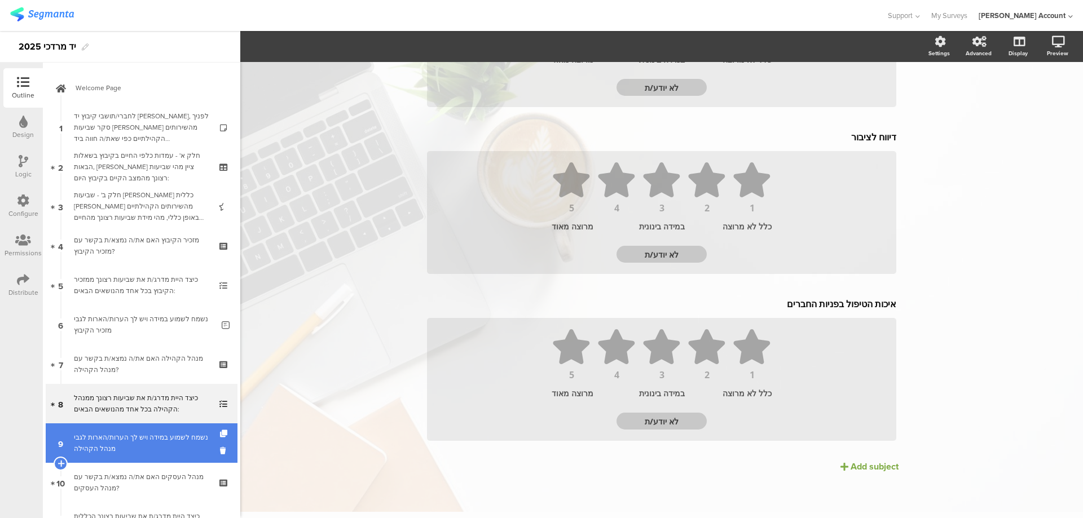
click at [171, 435] on div "נשמח לשמוע במידה ויש לך הערות/הארות לגבי מנהל הקהילה" at bounding box center [143, 443] width 139 height 23
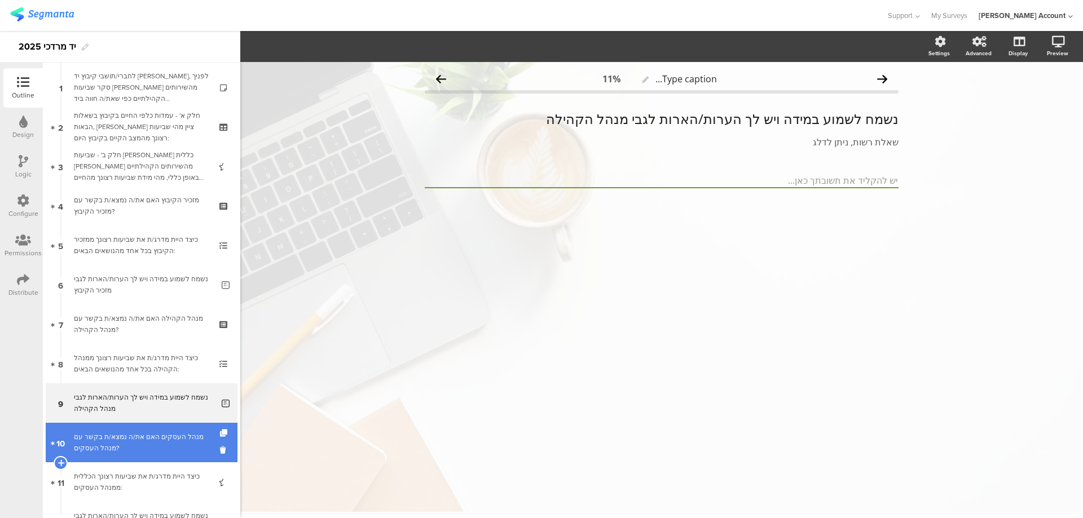
scroll to position [75, 0]
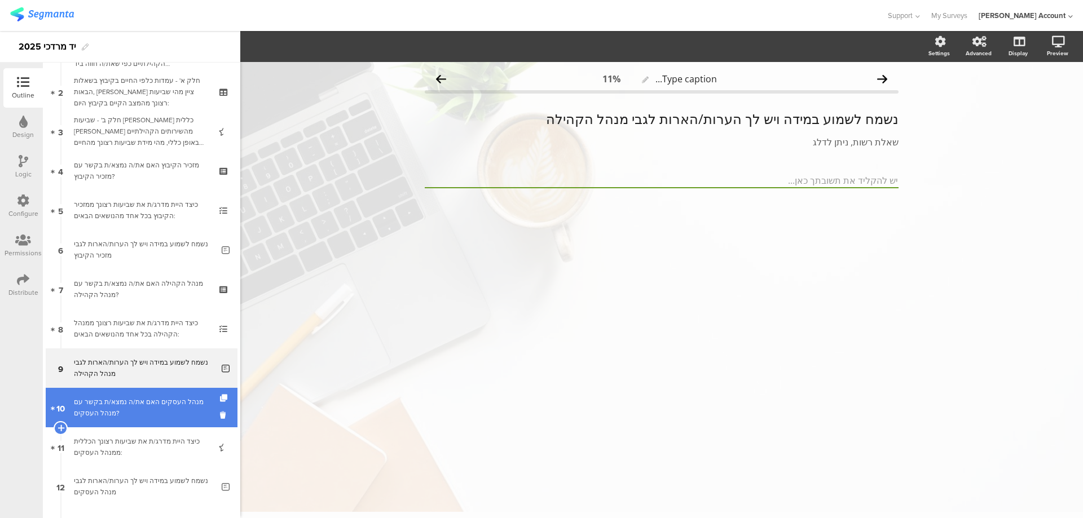
click at [183, 402] on div "מנהל העסקים האם את/ה נמצא/ת בקשר עם מנהל העסקים?" at bounding box center [141, 407] width 135 height 23
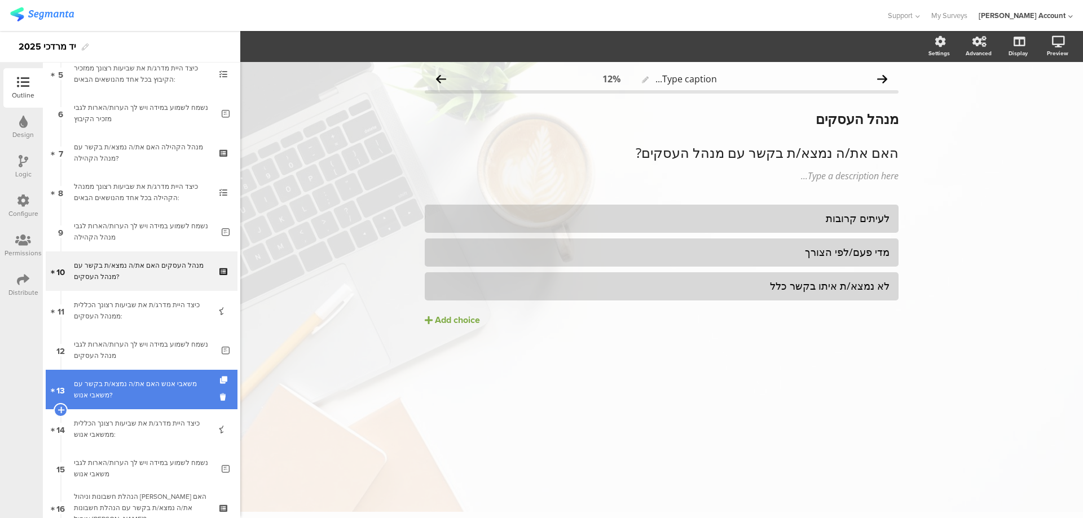
scroll to position [226, 0]
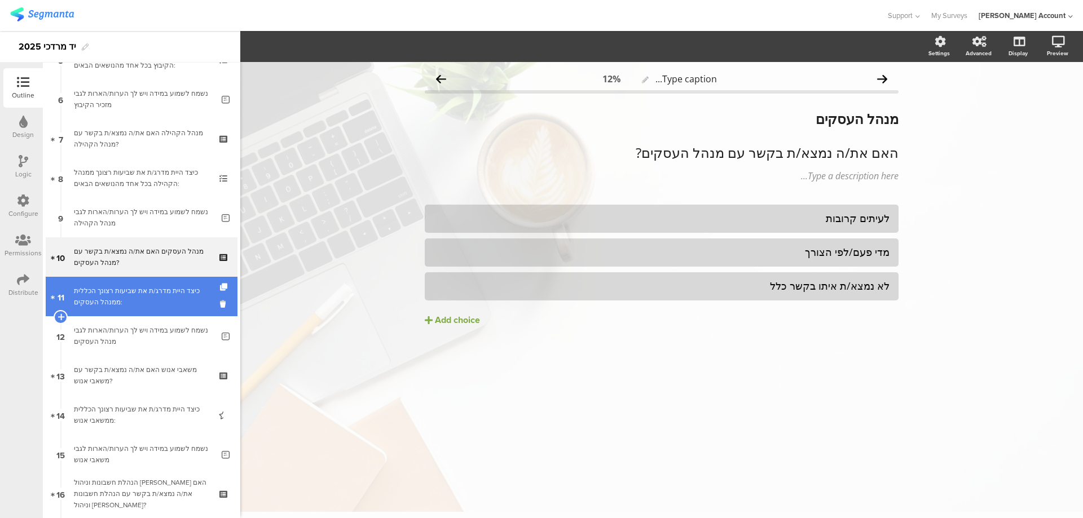
click at [196, 306] on div "כיצד היית מדרג/ת את שביעות רצונך הכללית ממנהל העסקים:" at bounding box center [141, 296] width 135 height 23
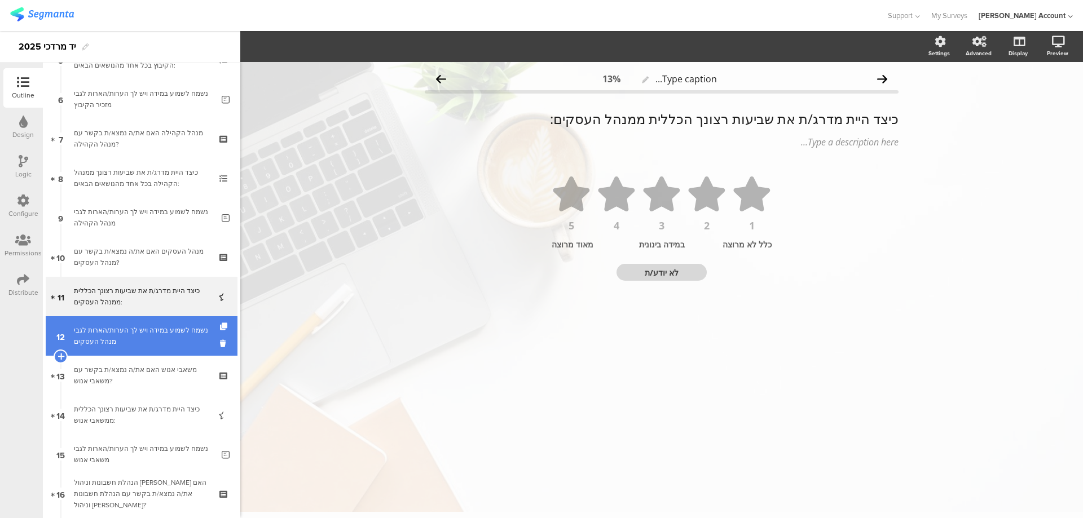
click at [211, 333] on link "12 נשמח לשמוע במידה ויש לך הערות/הארות לגבי מנהל העסקים" at bounding box center [142, 335] width 192 height 39
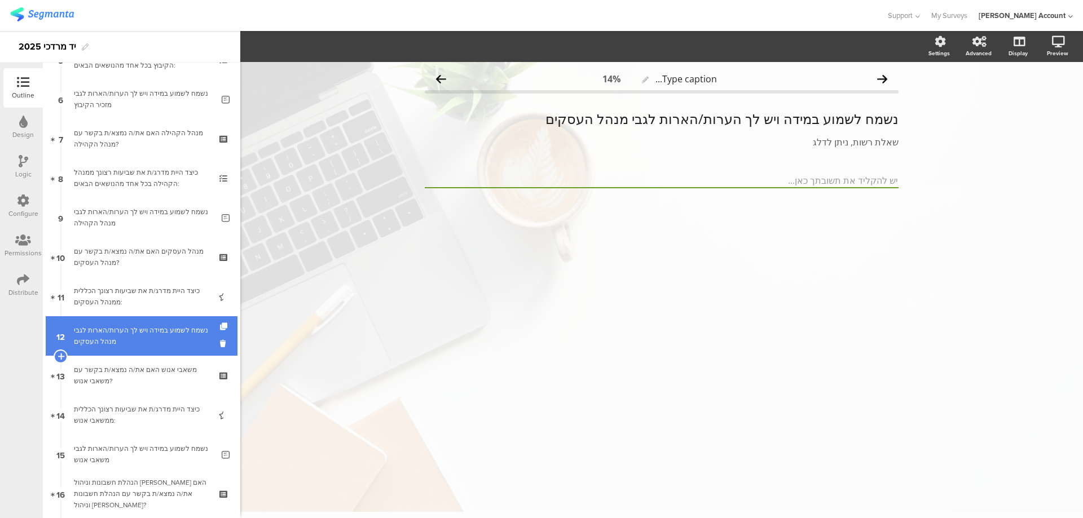
click at [194, 334] on div "נשמח לשמוע במידה ויש לך הערות/הארות לגבי מנהל העסקים" at bounding box center [143, 336] width 139 height 23
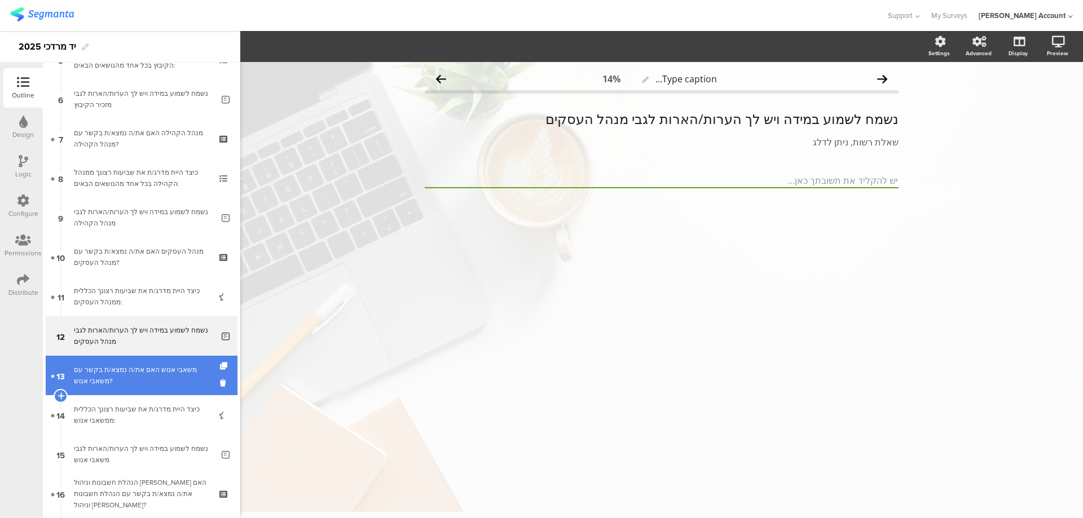
click at [190, 365] on div "משאבי אנוש האם את/ה נמצא/ת בקשר עם משאבי אנוש?" at bounding box center [141, 375] width 135 height 23
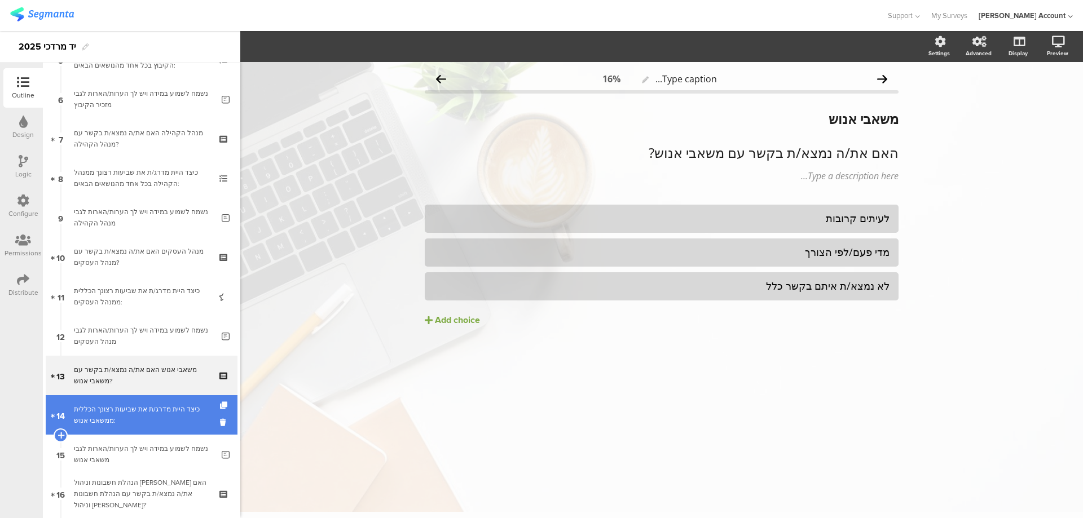
click at [162, 414] on div "כיצד היית מדרג/ת את שביעות רצונך הכללית ממשאבי אנוש:" at bounding box center [141, 415] width 135 height 23
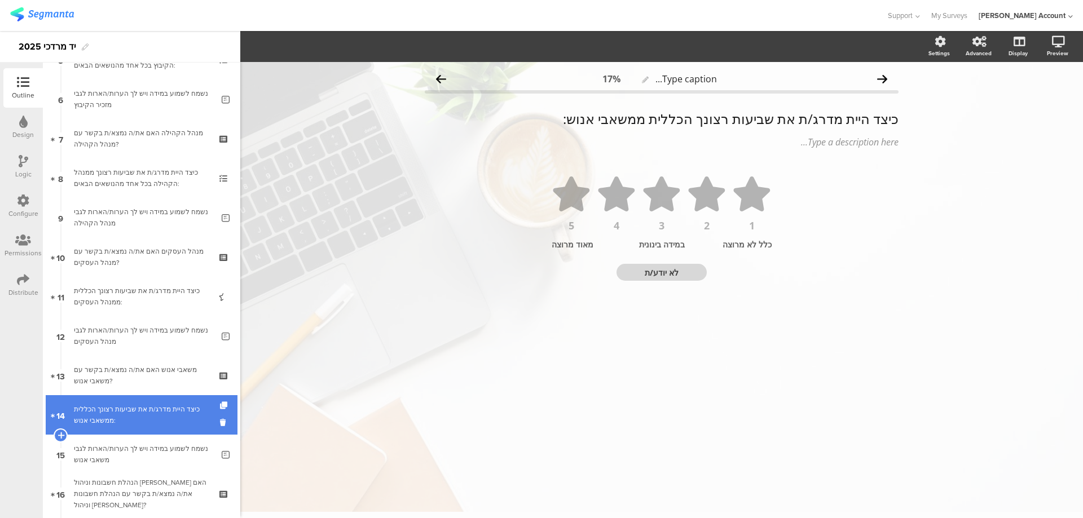
scroll to position [301, 0]
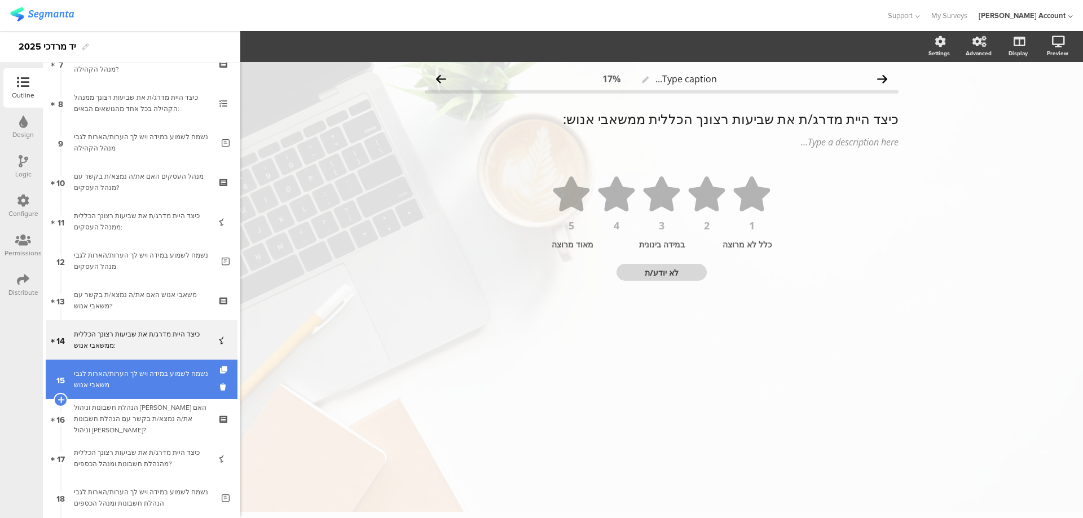
click at [170, 373] on div "נשמח לשמוע במידה ויש לך הערות/הארות לגבי משאבי אנוש" at bounding box center [143, 379] width 139 height 23
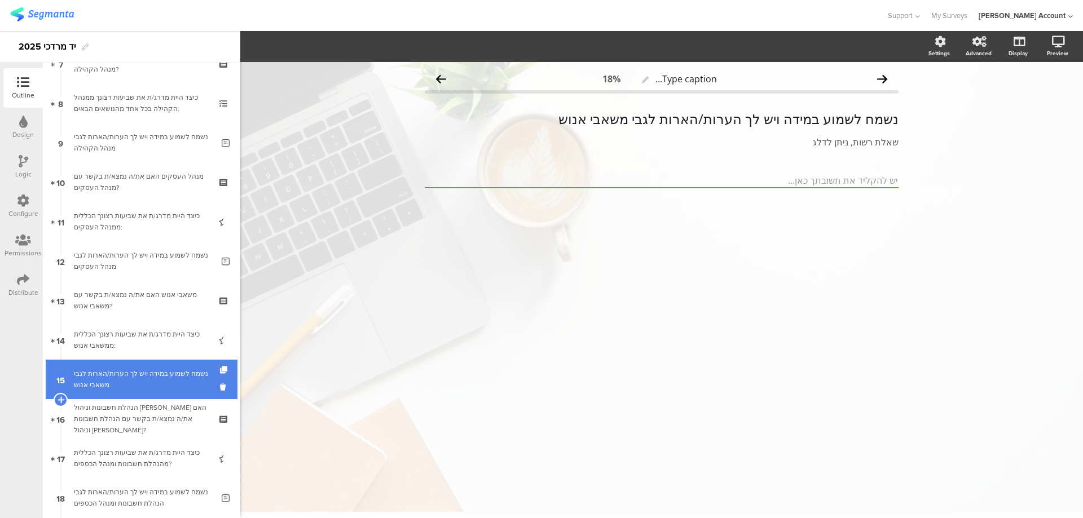
scroll to position [376, 0]
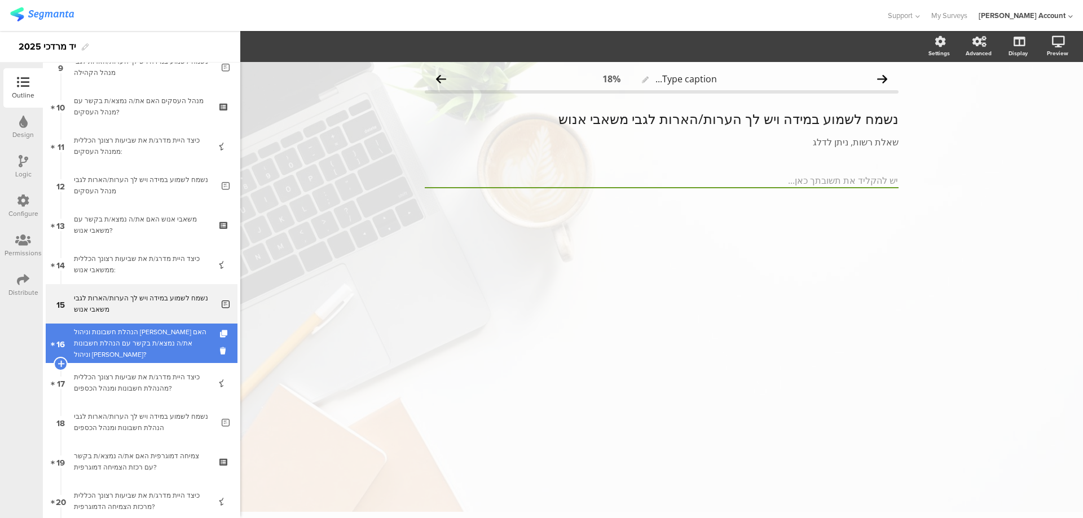
click at [182, 336] on div "הנהלת חשבונות וניהול [PERSON_NAME] האם את/ה נמצא/ת בקשר עם הנהלת חשבונות וניהול…" at bounding box center [141, 344] width 135 height 34
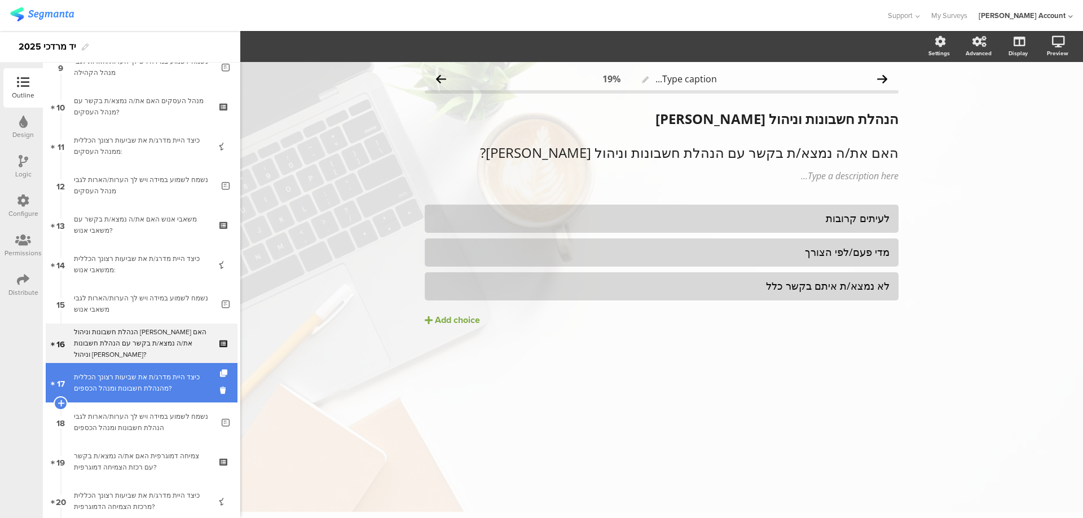
click at [154, 381] on div "כיצד היית מדרג/ת את שביעות רצונך הכללית מהנהלת חשבונות ומנהל הכספים?" at bounding box center [141, 383] width 135 height 23
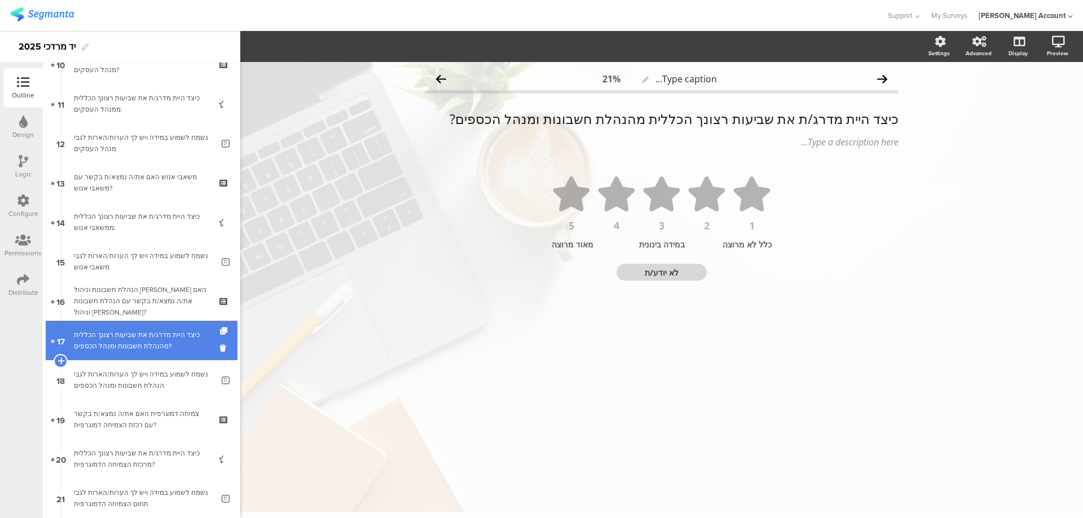
scroll to position [451, 0]
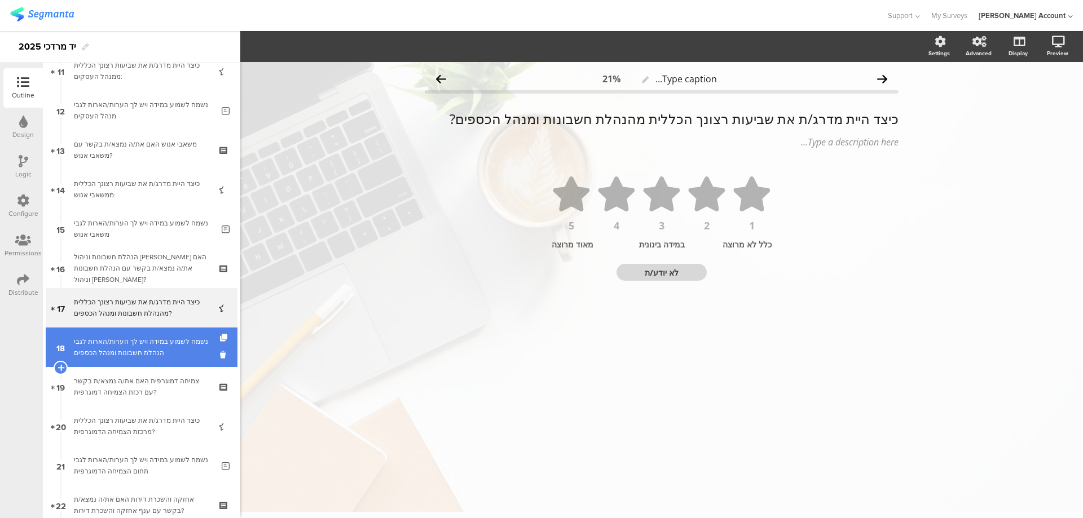
click at [184, 347] on div "נשמח לשמוע במידה ויש לך הערות/הארות לגבי הנהלת חשבונות ומנהל הכספים" at bounding box center [143, 347] width 139 height 23
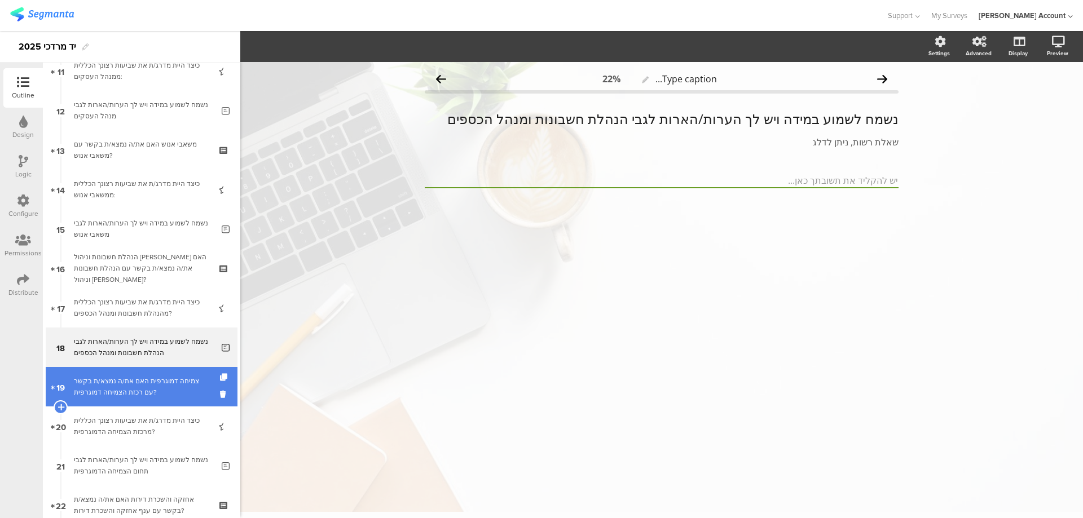
click at [176, 378] on div "צמיחה דמוגרפית האם את/ה נמצא/ת בקשר עם רכזת הצמיחה דמוגרפית?" at bounding box center [141, 387] width 135 height 23
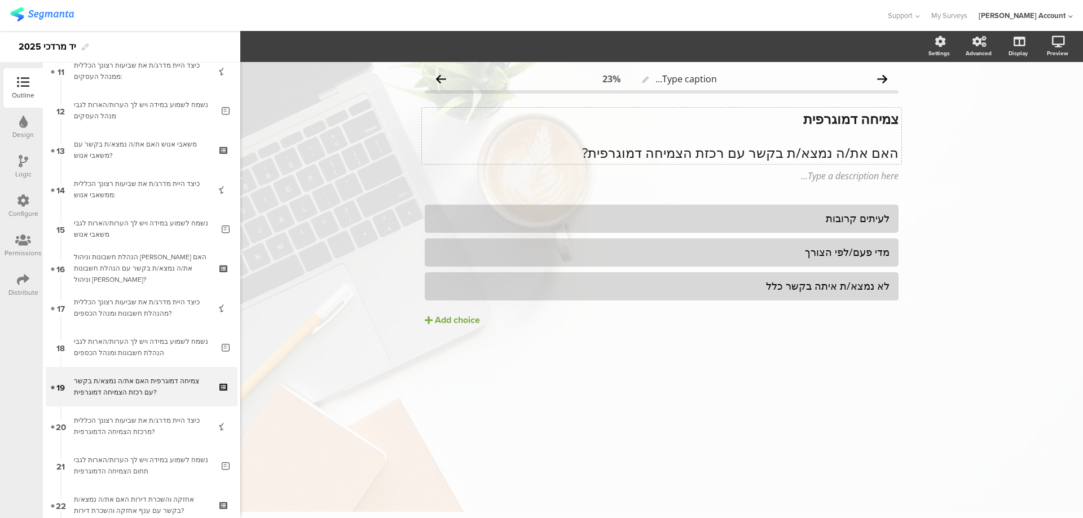
click at [734, 158] on p "האם את/ה נמצא/ת בקשר עם רכזת הצמיחה דמוגרפית?" at bounding box center [662, 152] width 474 height 17
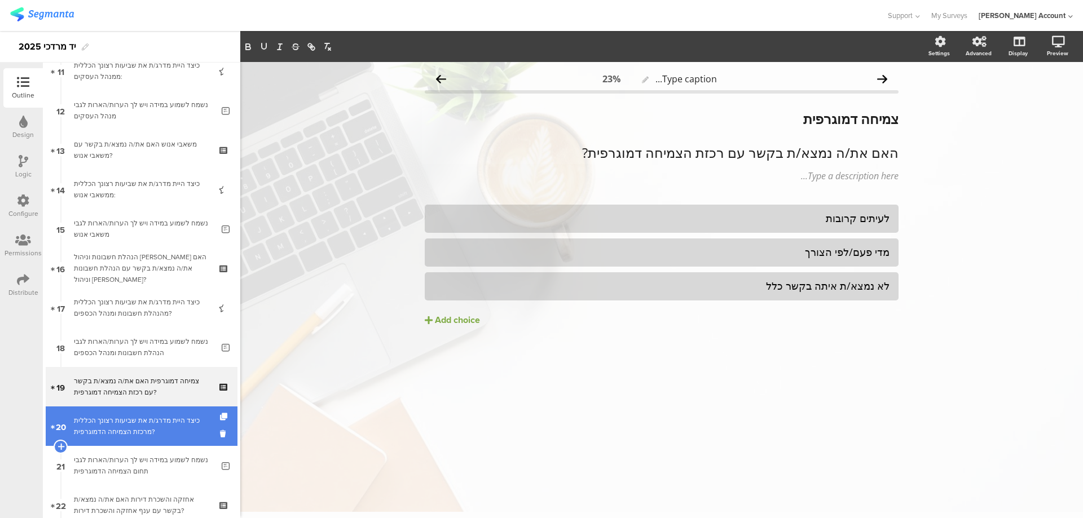
click at [156, 428] on div "כיצד היית מדרג/ת את שביעות רצונך הכללית מרכזת הצמיחה הדמוגרפית?" at bounding box center [141, 426] width 135 height 23
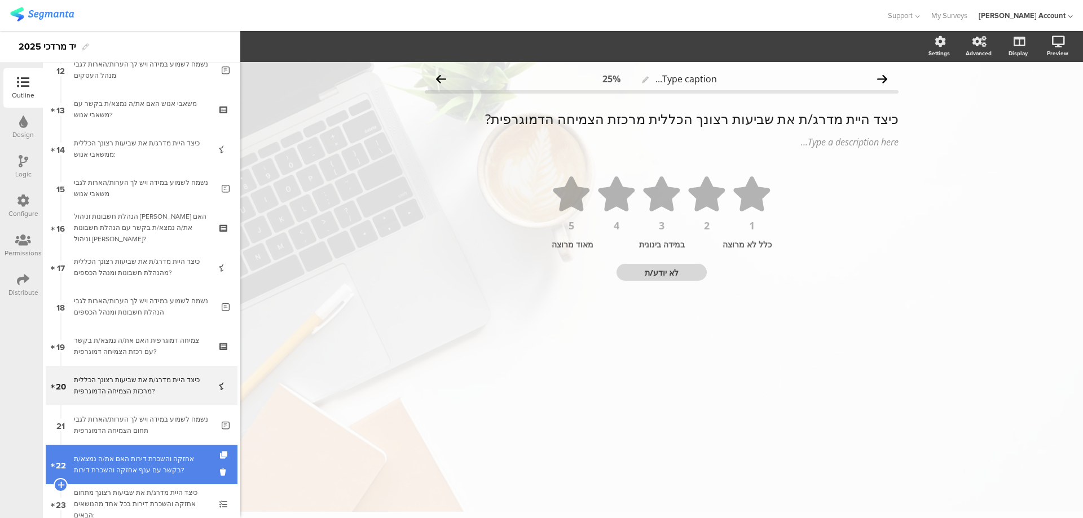
scroll to position [526, 0]
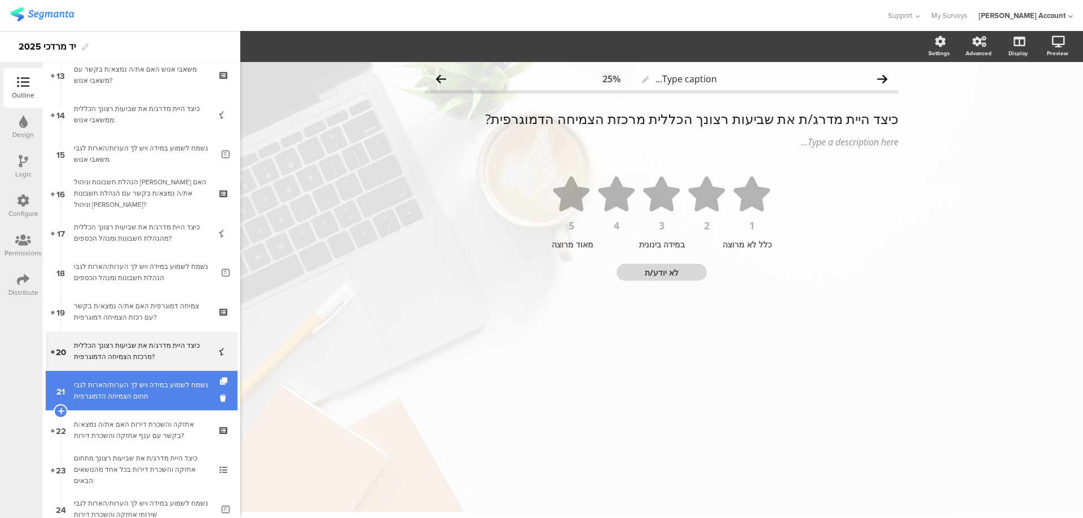
click at [163, 371] on link "21 נשמח לשמוע במידה ויש לך הערות/הארות לגבי תחום הצמיחה הדמוגרפית" at bounding box center [142, 390] width 192 height 39
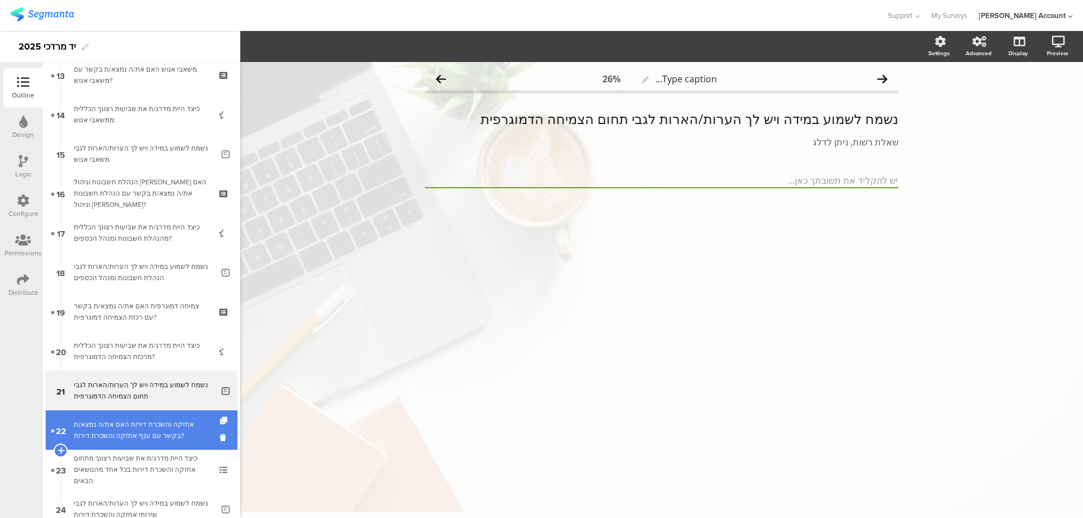
click at [158, 424] on div "אחזקה והשכרת דירות האם את/ה נמצא/ת בקשר עם ענף אחזקה והשכרת דירות?" at bounding box center [141, 430] width 135 height 23
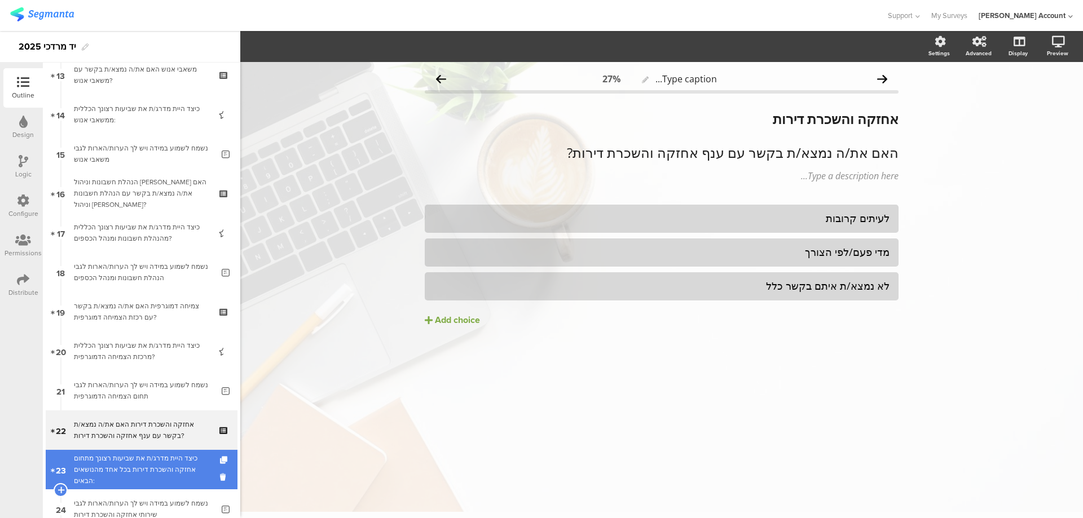
click at [150, 464] on div "כיצד היית מדרג/ת את שביעות רצונך מתחום אחזקה והשכרת דירות בכל אחד מהנושאים הבאי…" at bounding box center [141, 470] width 135 height 34
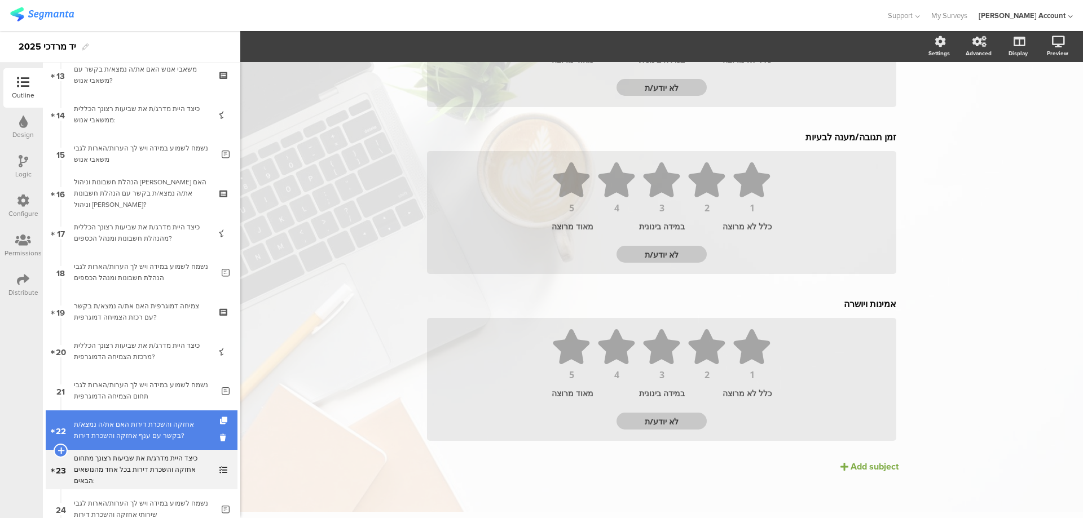
scroll to position [677, 0]
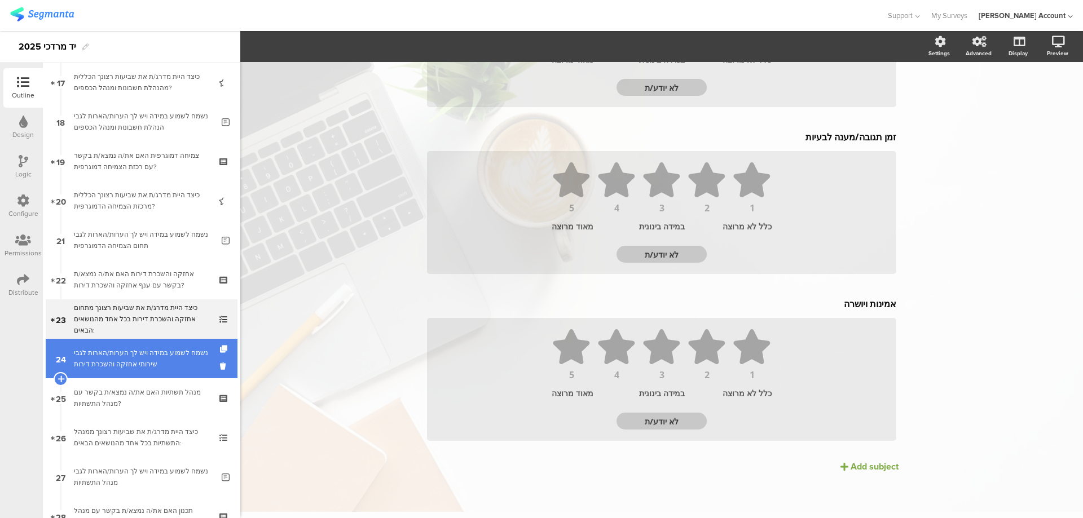
click at [156, 365] on div "נשמח לשמוע במידה ויש לך הערות/הארות לגבי שירותי אחזקה והשכרת דירות" at bounding box center [143, 358] width 139 height 23
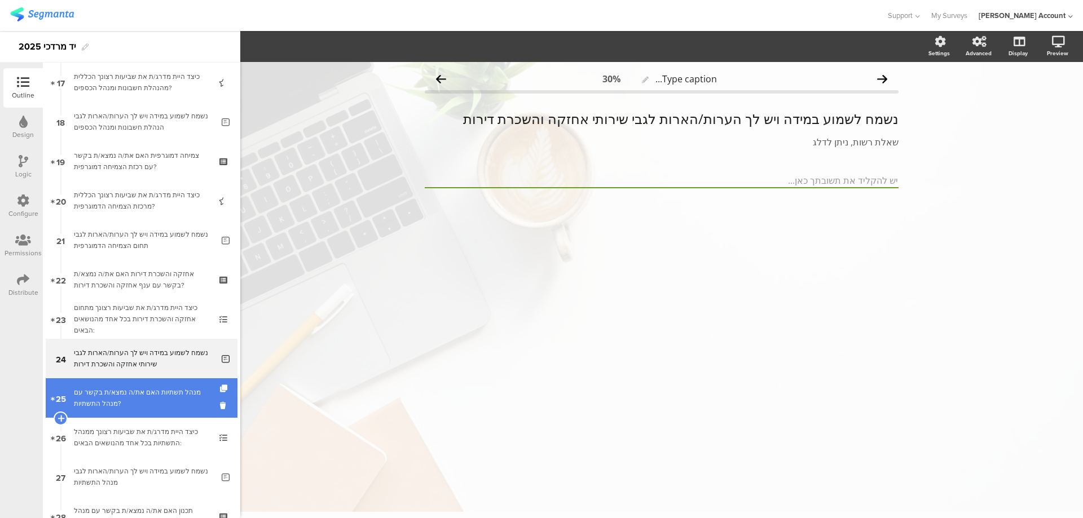
click at [166, 400] on div "מנהל תשתיות האם את/ה נמצא/ת בקשר עם מנהל התשתיות?" at bounding box center [141, 398] width 135 height 23
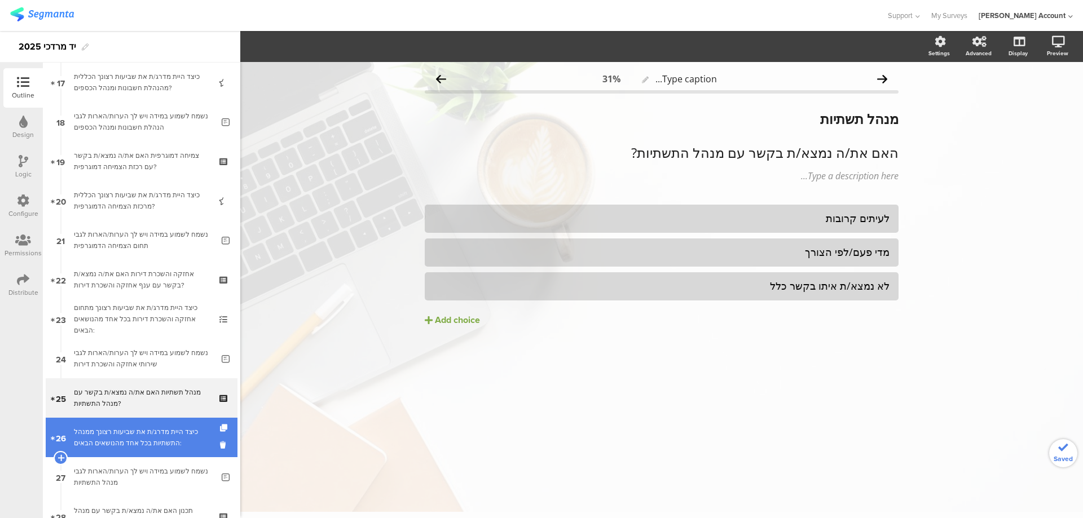
click at [180, 435] on div "כיצד היית מדרג/ת את שביעות רצונך ממנהל התשתיות בכל אחד מהנושאים הבאים:" at bounding box center [141, 437] width 135 height 23
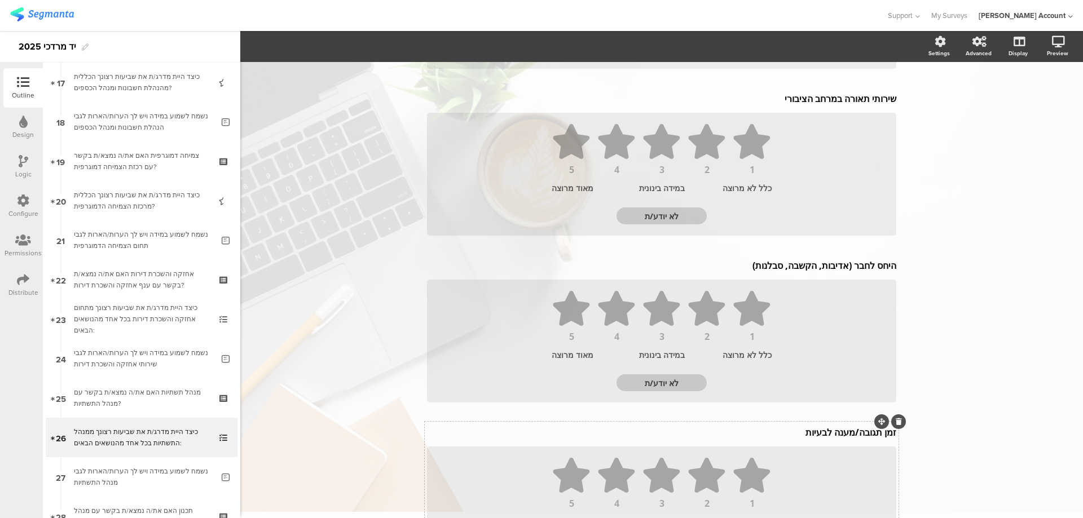
scroll to position [752, 0]
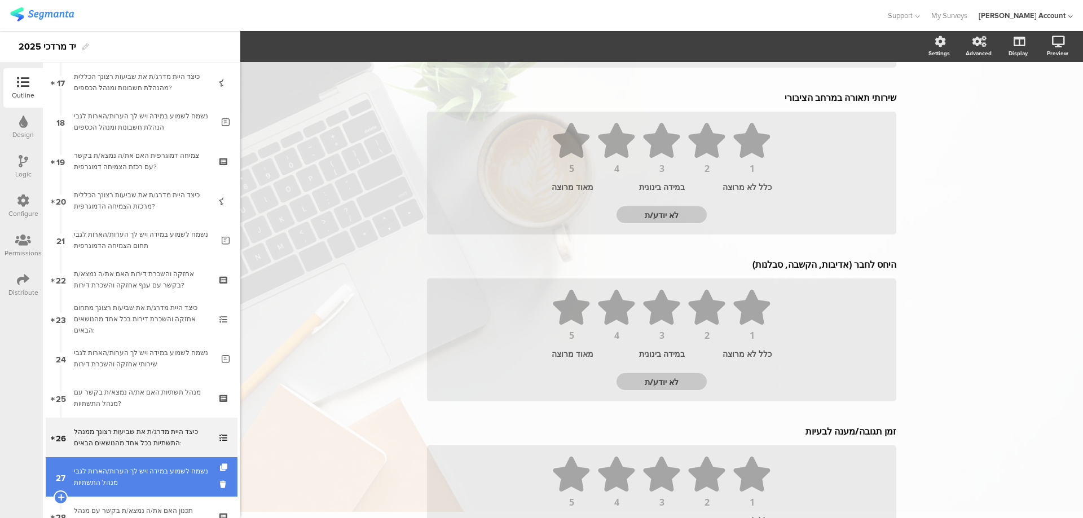
click at [195, 479] on div "נשמח לשמוע במידה ויש לך הערות/הארות לגבי מנהל התשתיות" at bounding box center [143, 477] width 139 height 23
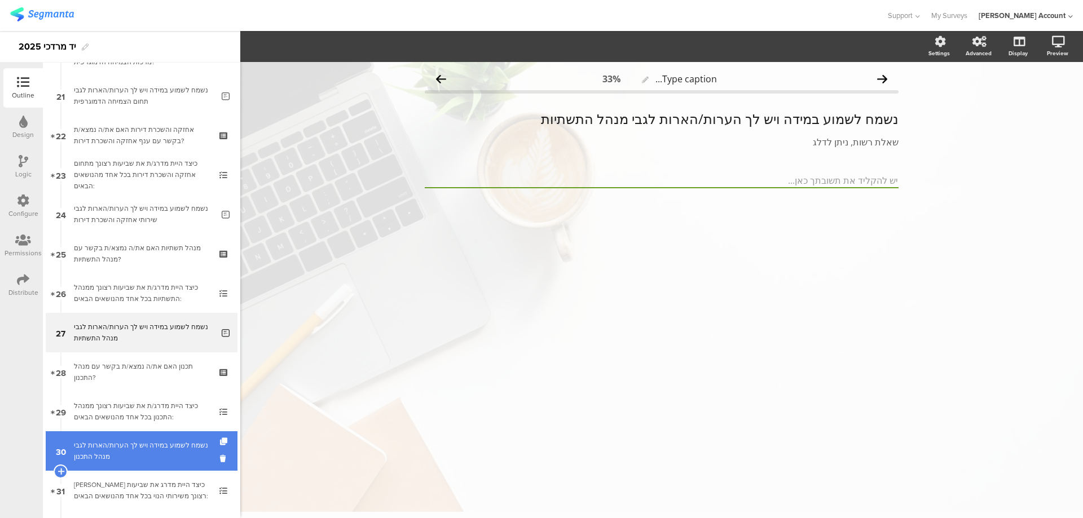
scroll to position [827, 0]
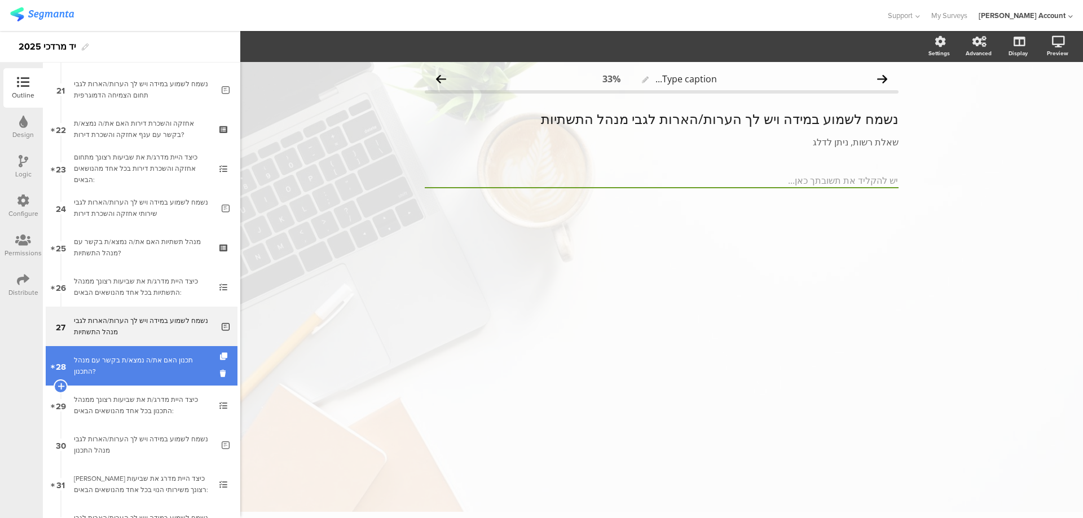
click at [186, 372] on div "תכנון האם את/ה נמצא/ת בקשר עם מנהל התכנון?" at bounding box center [141, 366] width 135 height 23
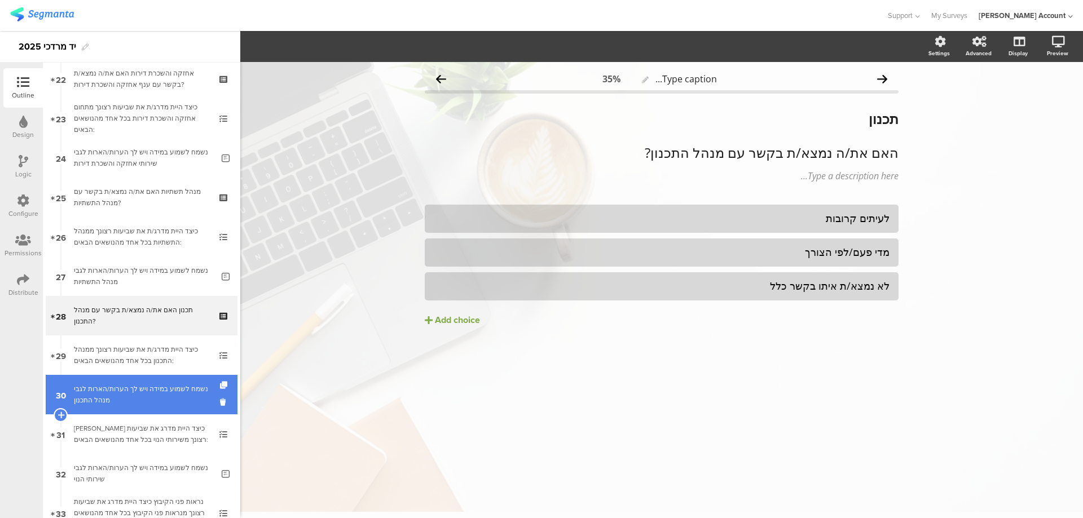
scroll to position [902, 0]
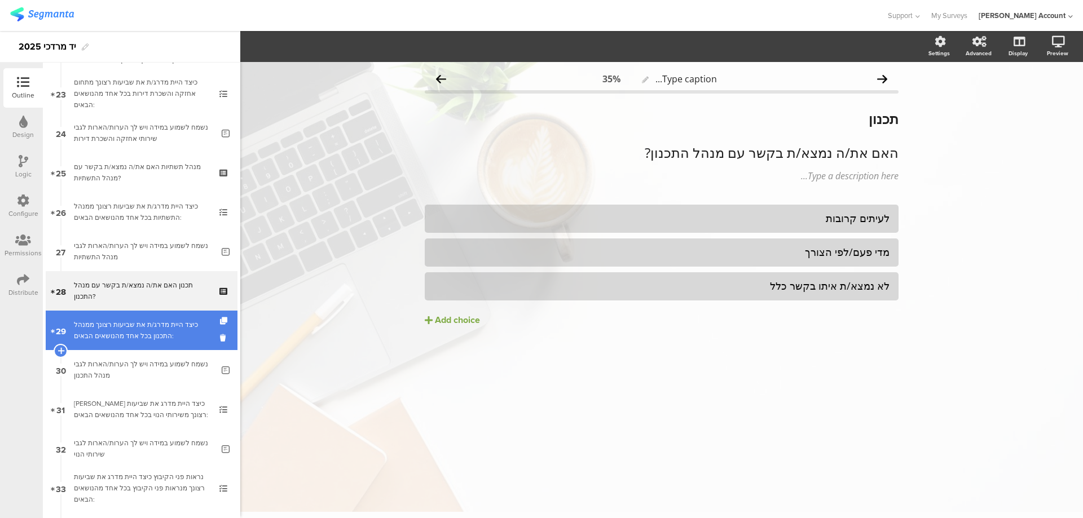
click at [187, 337] on div "כיצד היית מדרג/ת את שביעות רצונך ממנהל התכנון בכל אחד מהנושאים הבאים:" at bounding box center [141, 330] width 135 height 23
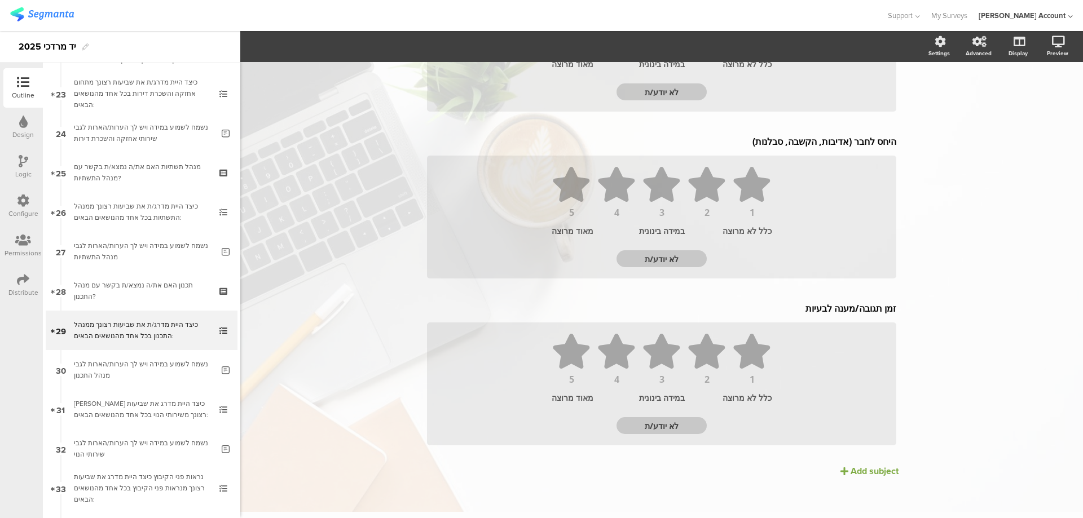
scroll to position [545, 0]
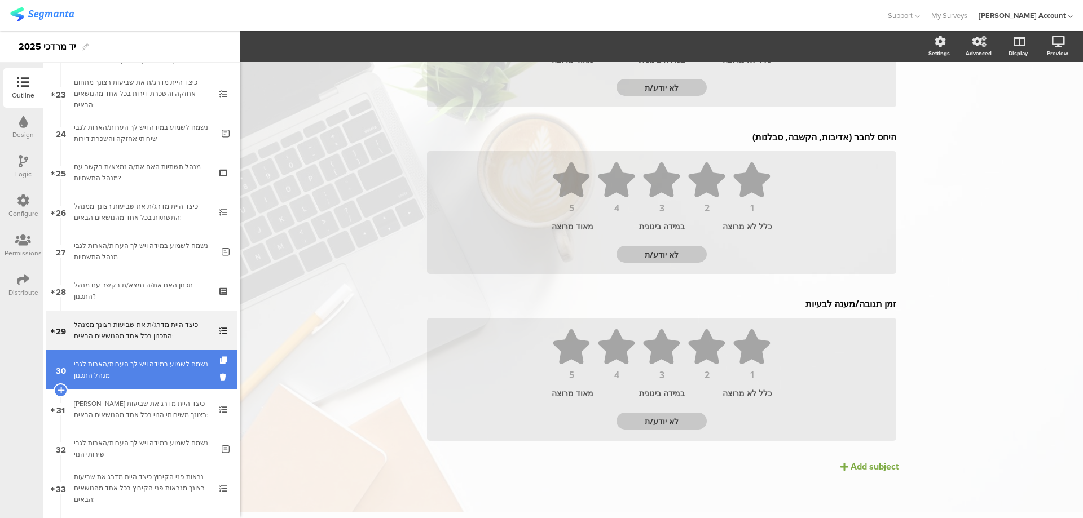
click at [162, 369] on div "נשמח לשמוע במידה ויש לך הערות/הארות לגבי מנהל התכנון" at bounding box center [143, 370] width 139 height 23
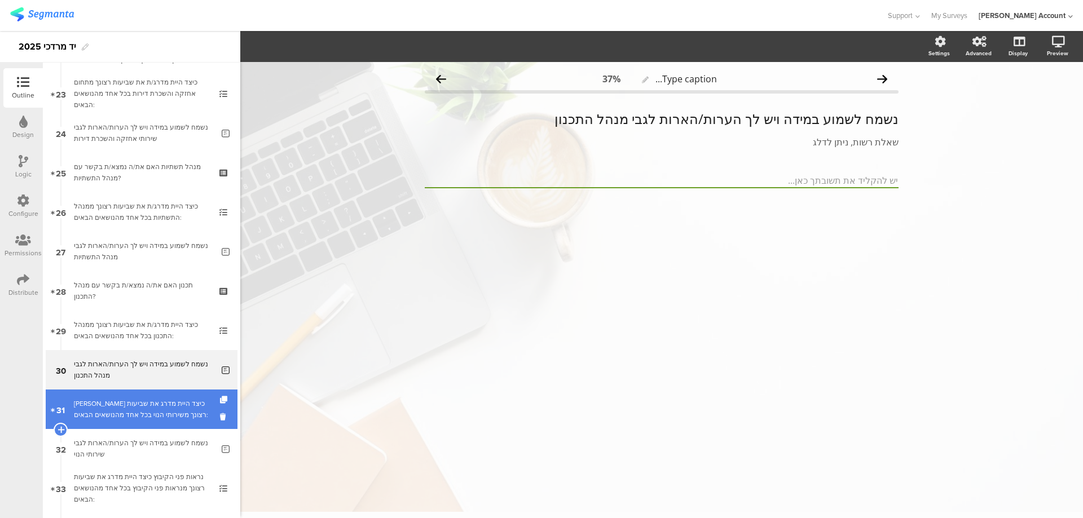
click at [151, 399] on div "[PERSON_NAME] כיצד היית מדרג את שביעות רצונך משירותי הנוי בכל אחד מהנושאים הבאי…" at bounding box center [141, 409] width 135 height 23
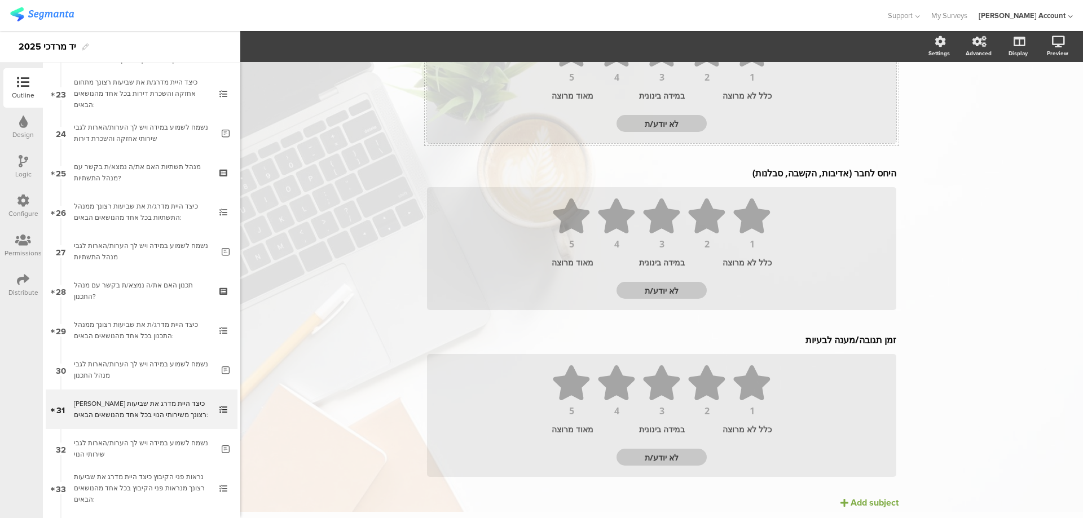
scroll to position [412, 0]
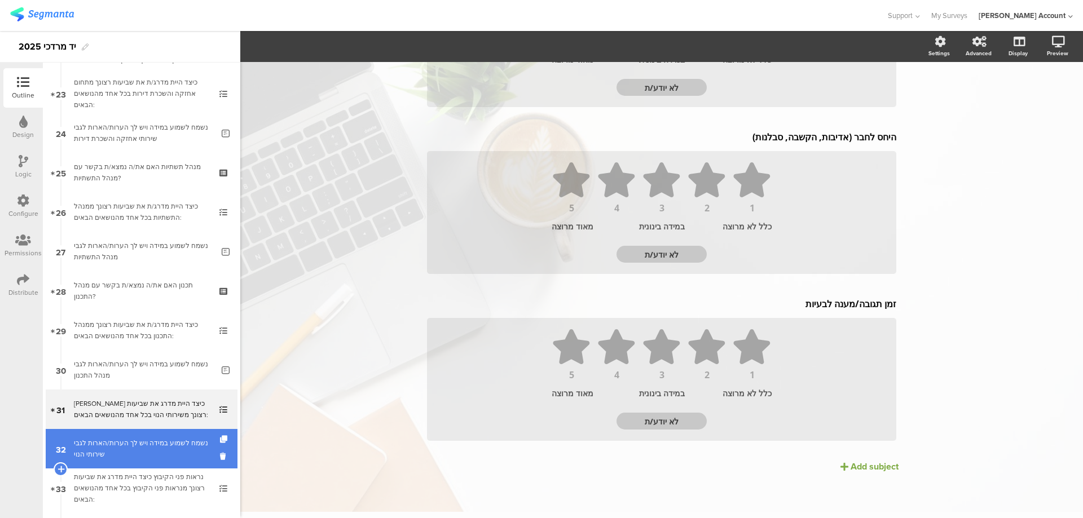
click at [182, 440] on div "נשמח לשמוע במידה ויש לך הערות/הארות לגבי שירותי הנוי" at bounding box center [143, 449] width 139 height 23
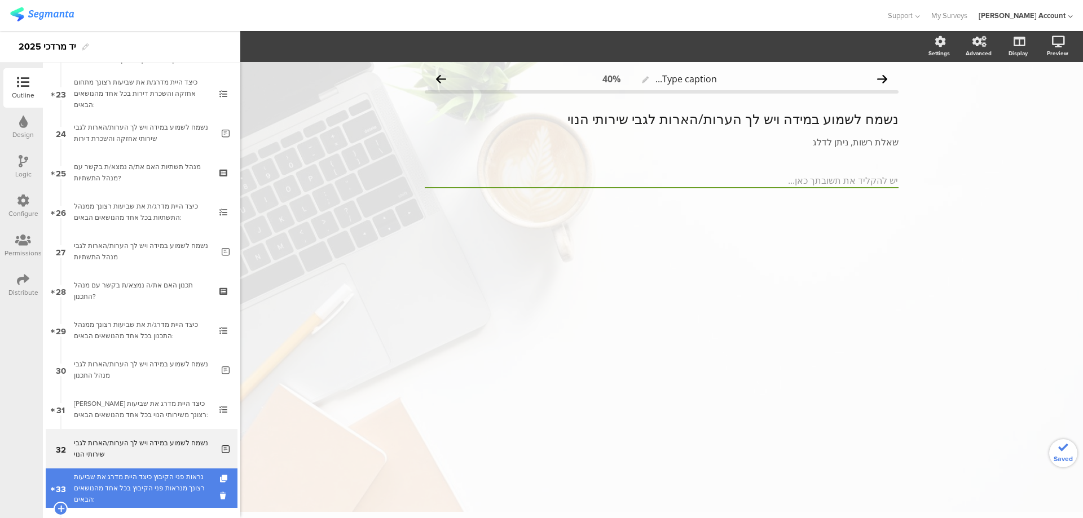
click at [163, 481] on div "נראות פני הקיבוץ כיצד היית מדרג את שביעות רצונך מנראות פני הקיבוץ בכל אחד מהנוש…" at bounding box center [141, 488] width 135 height 34
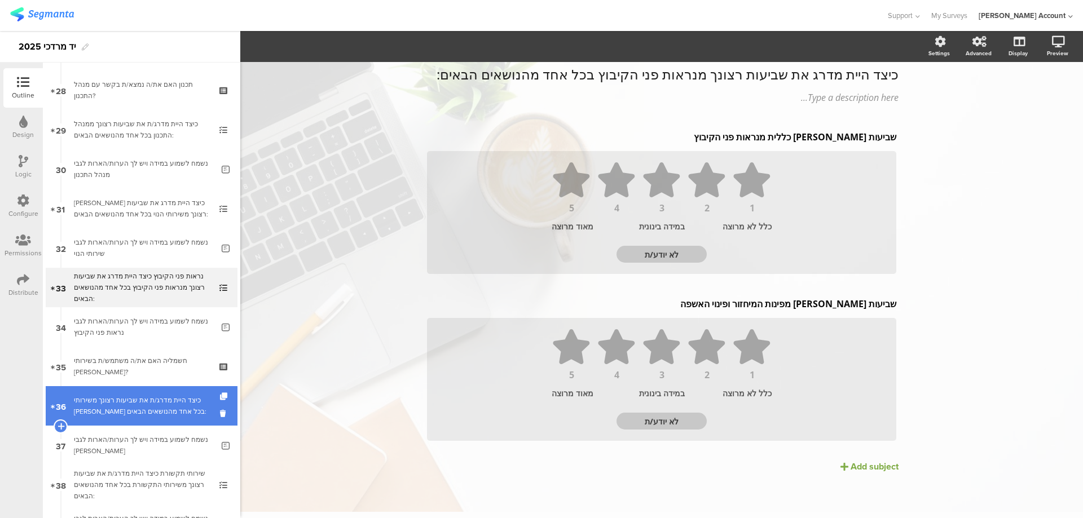
scroll to position [1128, 0]
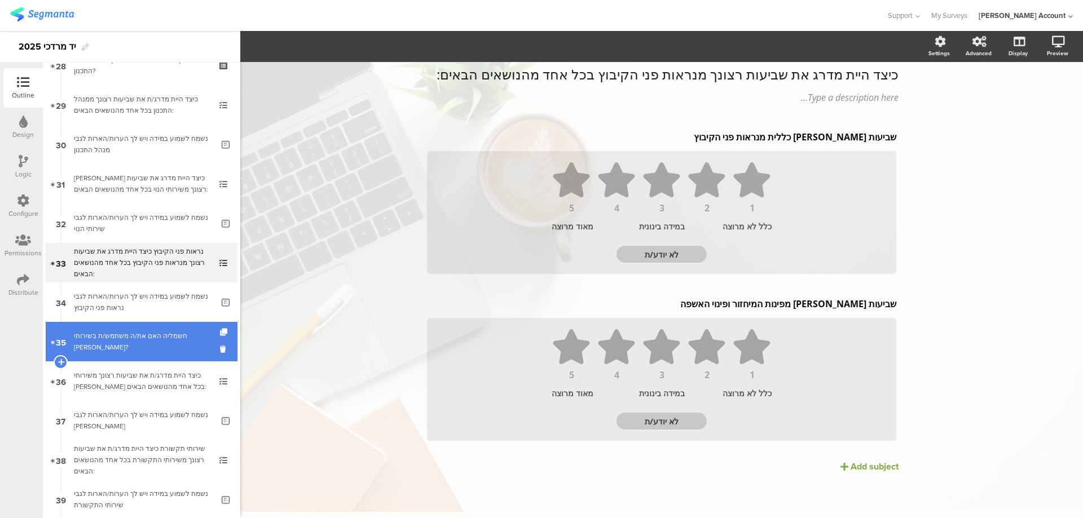
click at [162, 338] on div "חשמליה האם את/ה משתמש/ת בשירותי [PERSON_NAME]?" at bounding box center [141, 341] width 135 height 23
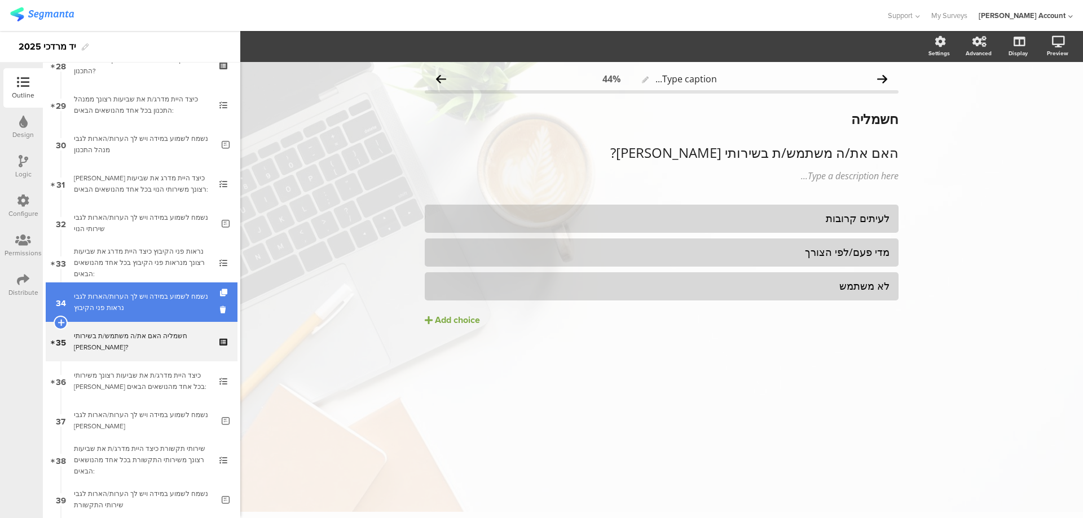
click at [171, 298] on div "נשמח לשמוע במידה ויש לך הערות/הארות לגבי נראות פני הקיבוץ" at bounding box center [143, 302] width 139 height 23
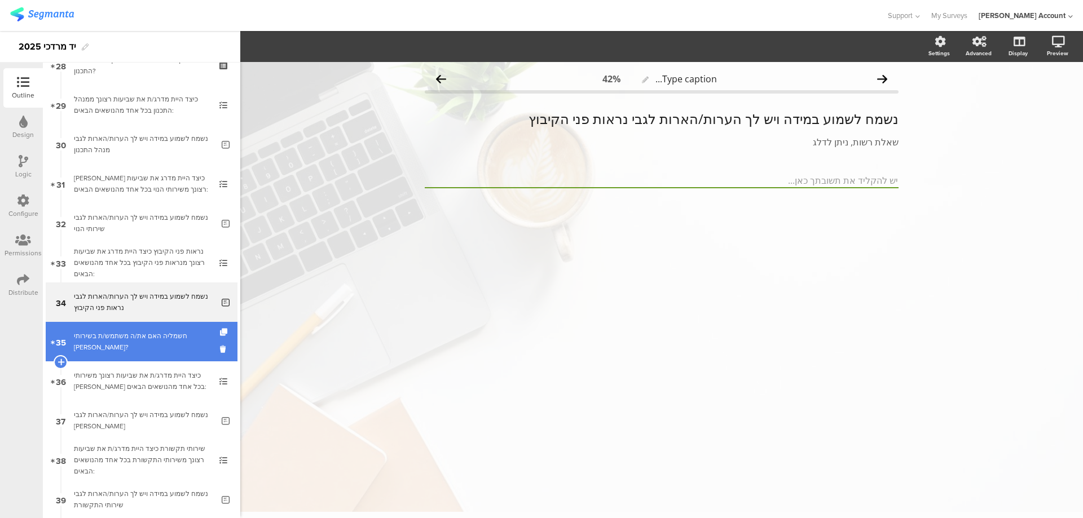
click at [175, 347] on div "חשמליה האם את/ה משתמש/ת בשירותי [PERSON_NAME]?" at bounding box center [141, 341] width 135 height 23
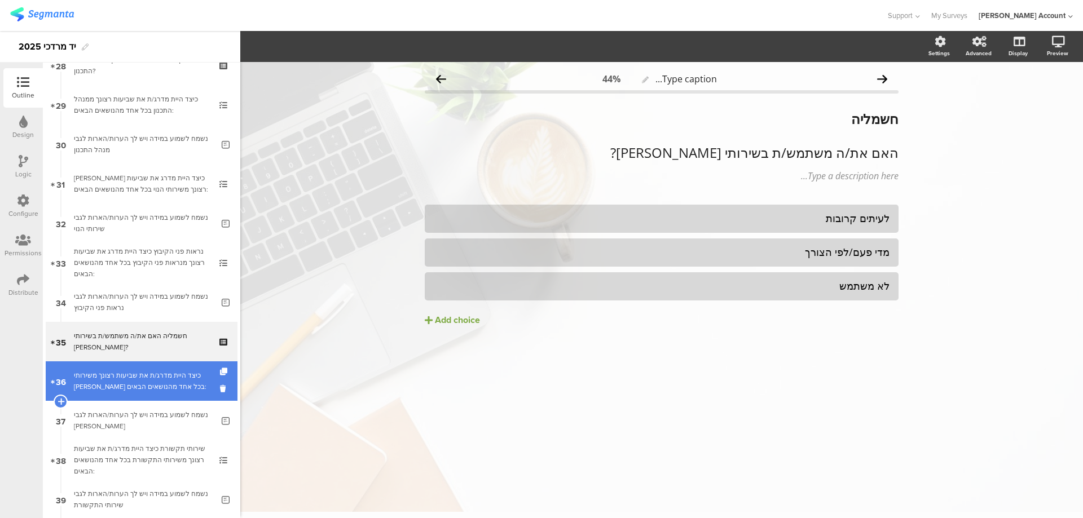
click at [175, 367] on link "36 כיצד היית מדרג/ת את שביעות רצונך משירותי [PERSON_NAME] בכל אחד מהנושאים הבאי…" at bounding box center [142, 381] width 192 height 39
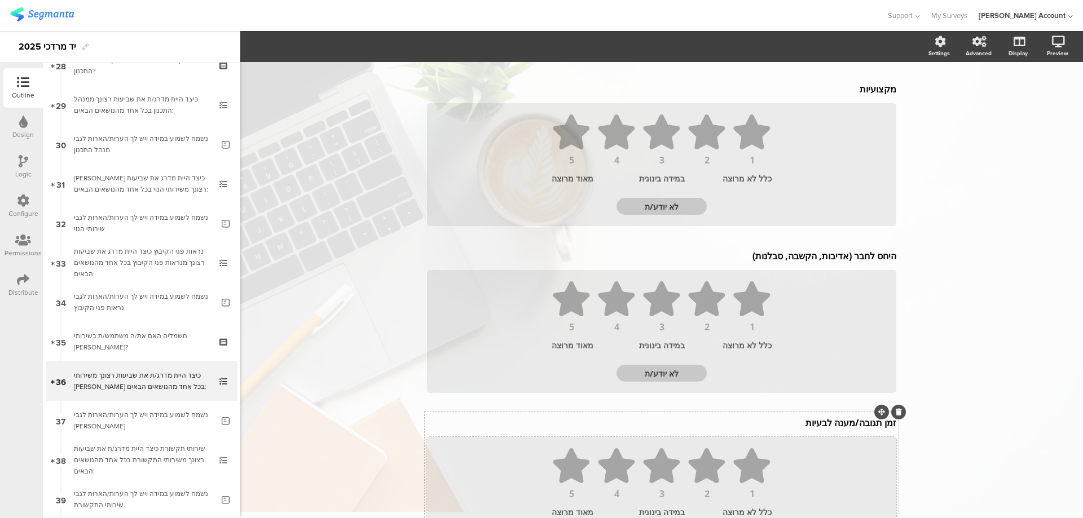
scroll to position [378, 0]
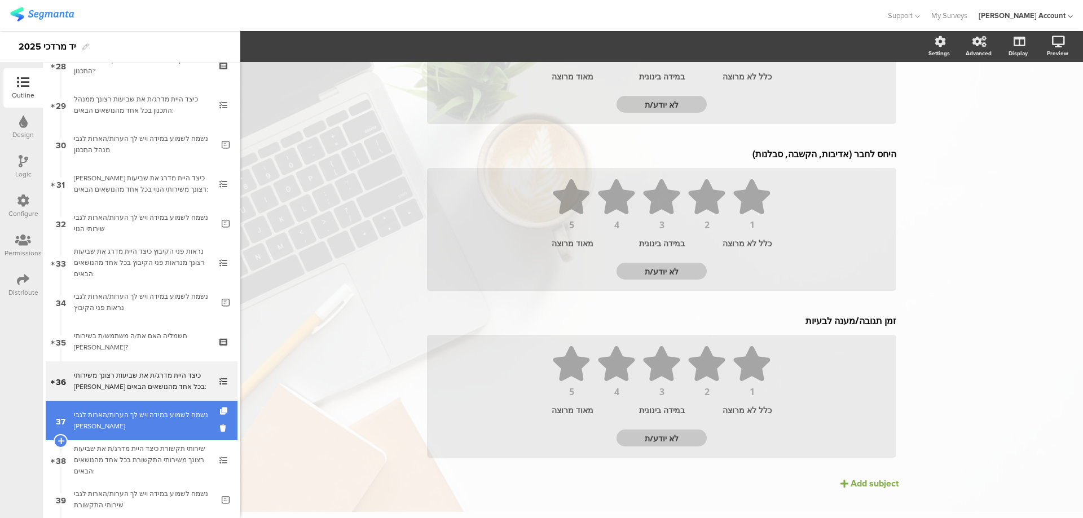
click at [171, 417] on div "נשמח לשמוע במידה ויש לך הערות/הארות לגבי [PERSON_NAME]" at bounding box center [143, 420] width 139 height 23
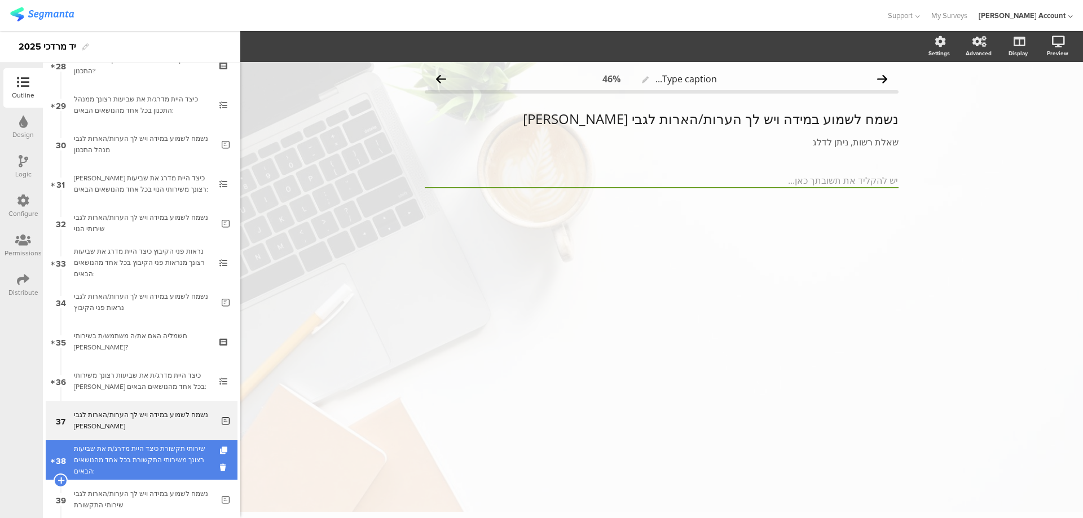
click at [168, 467] on div "שירותי תקשורת כיצד היית מדרג/ת את שביעות רצונך משירותי התקשורת בכל אחד מהנושאים…" at bounding box center [141, 460] width 135 height 34
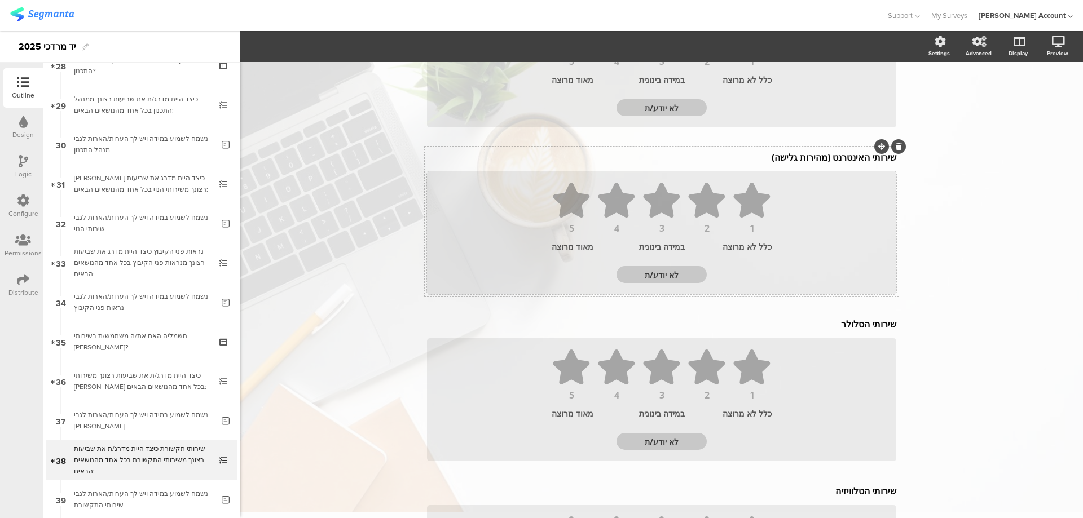
scroll to position [226, 0]
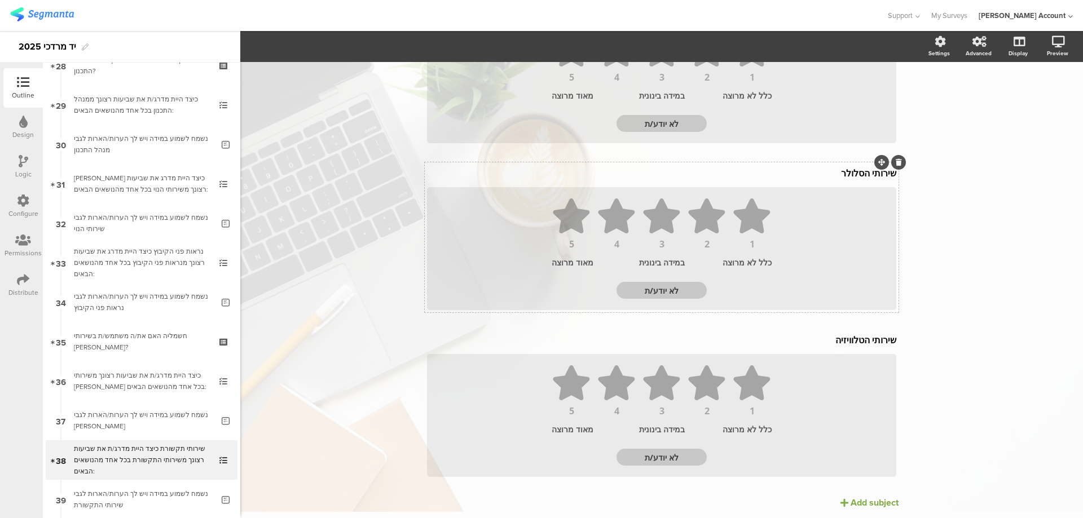
click at [846, 173] on div "שביעות [PERSON_NAME] כללית משירותי התקשורת שביעות [PERSON_NAME] כללית משירותי ה…" at bounding box center [662, 154] width 474 height 651
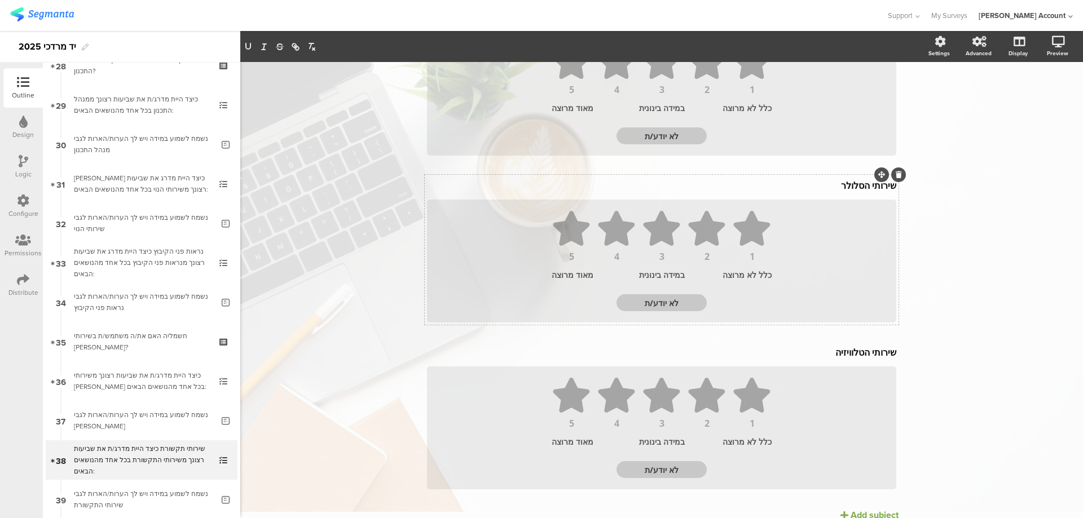
click at [896, 177] on icon at bounding box center [899, 174] width 6 height 7
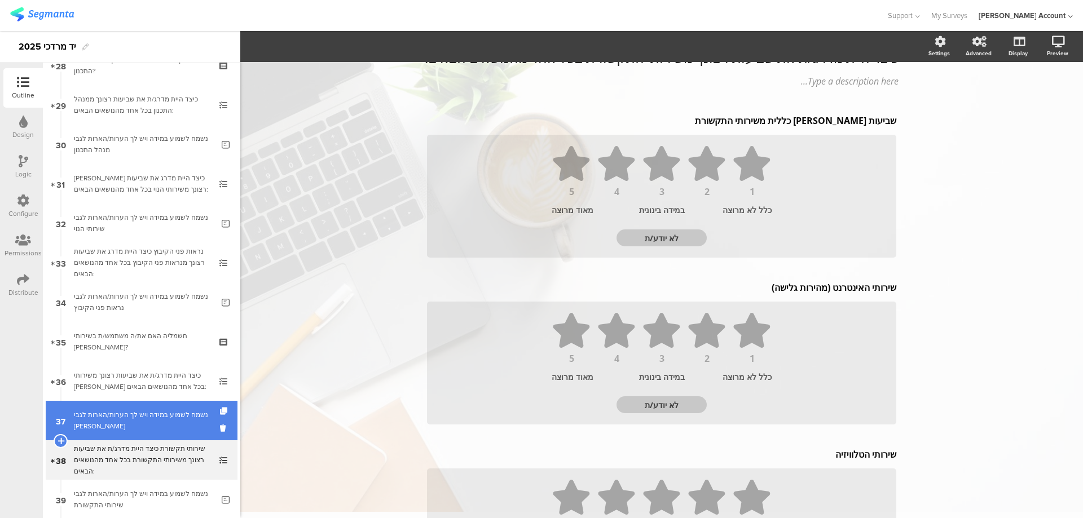
scroll to position [1203, 0]
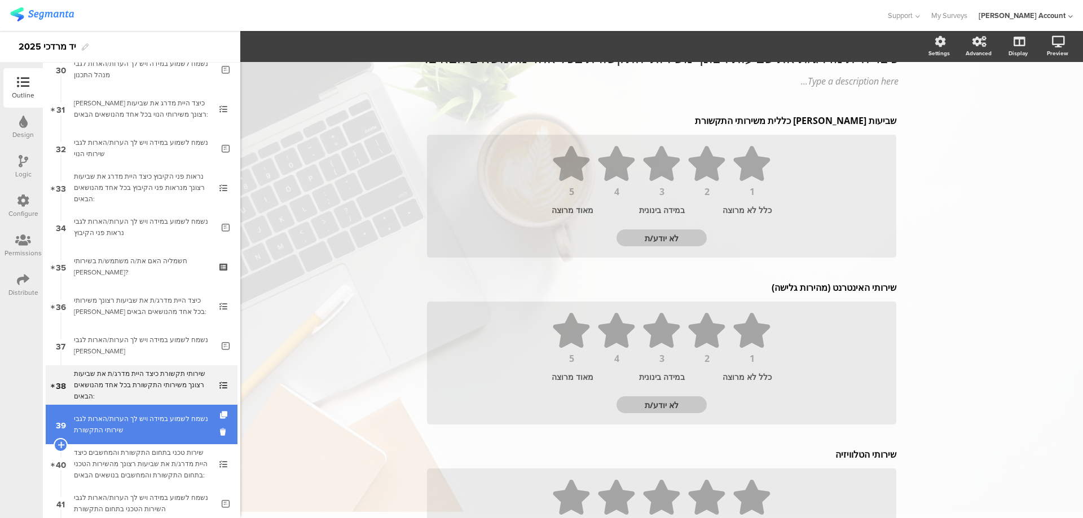
click at [159, 411] on link "39 נשמח לשמוע במידה ויש לך הערות/הארות לגבי שירותי התקשורת" at bounding box center [142, 424] width 192 height 39
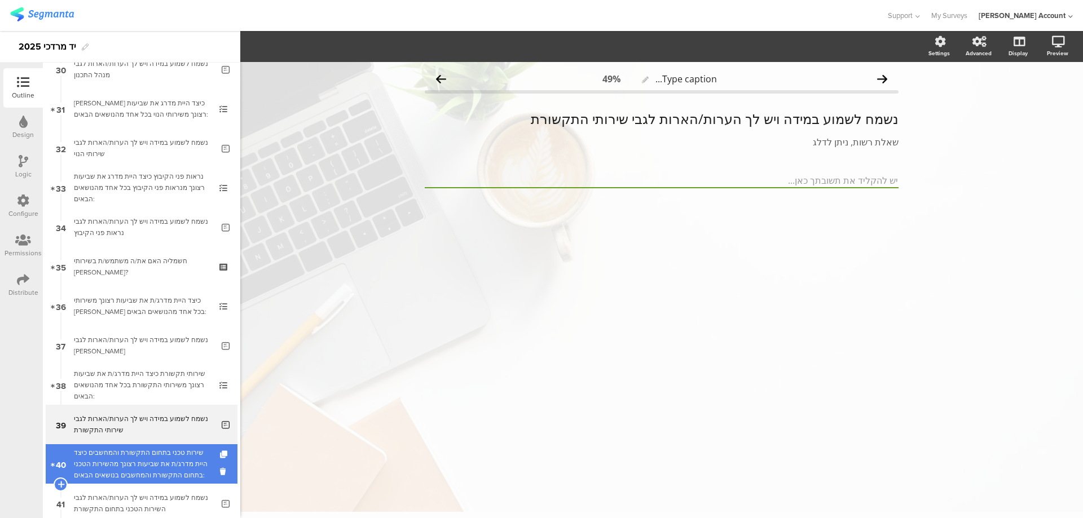
click at [158, 458] on div "שירות טכני בתחום התקשורת והמחשבים כיצד היית מדרג/ת את שביעות רצונך מהשירות הטכנ…" at bounding box center [141, 464] width 135 height 34
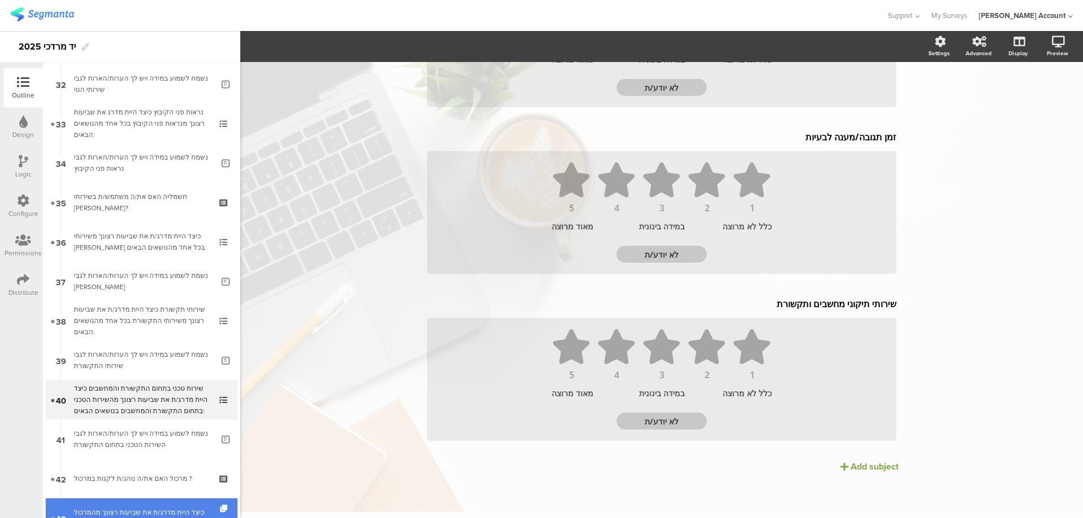
scroll to position [1354, 0]
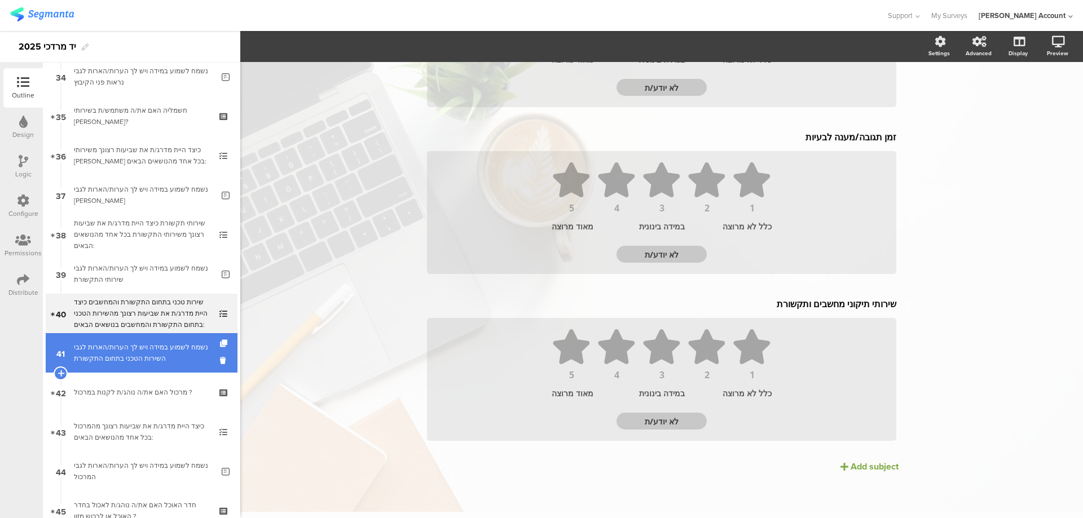
click at [205, 359] on link "41 נשמח לשמוע במידה ויש לך הערות/הארות לגבי השירות הטכני בתחום התקשורת" at bounding box center [142, 352] width 192 height 39
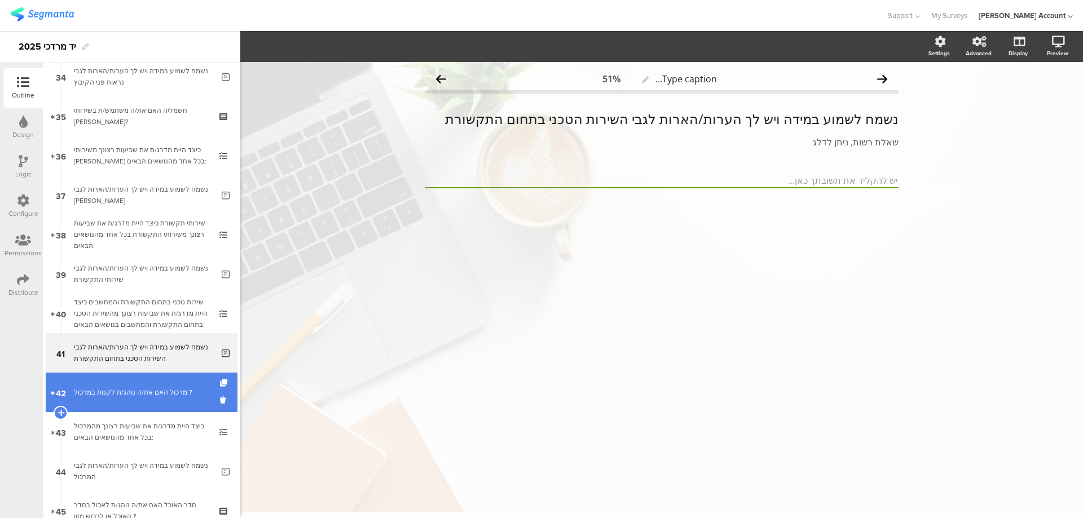
click at [196, 396] on div "מרכול האם את/ה נוהג/ת לקנות במרכול ?" at bounding box center [141, 392] width 135 height 11
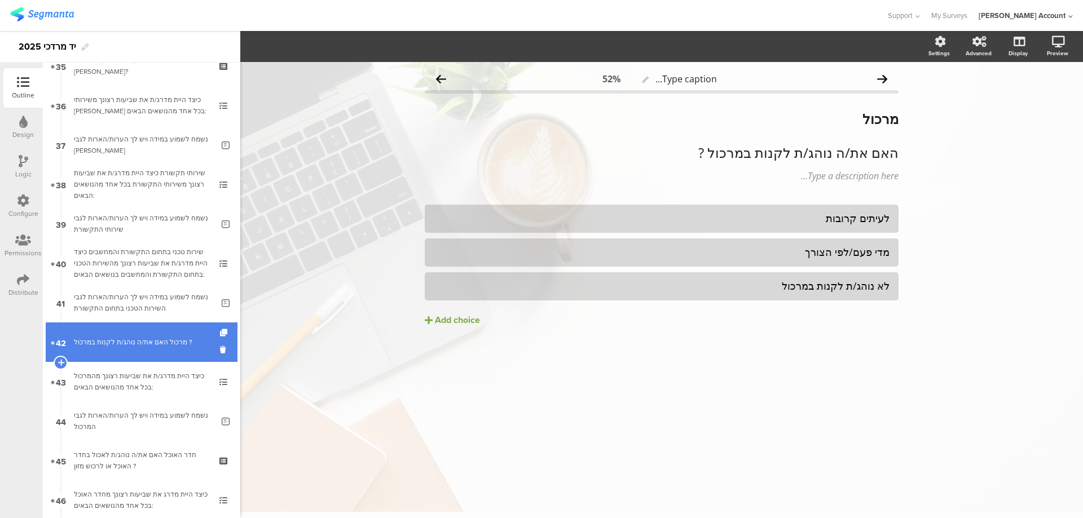
scroll to position [1429, 0]
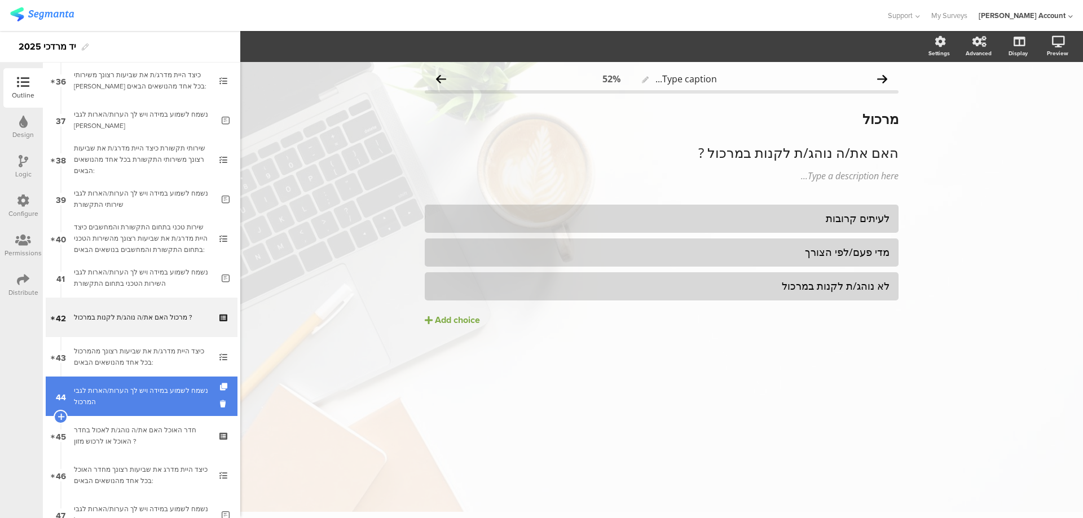
click at [193, 396] on div "נשמח לשמוע במידה ויש לך הערות/הארות לגבי המרכול" at bounding box center [143, 396] width 139 height 23
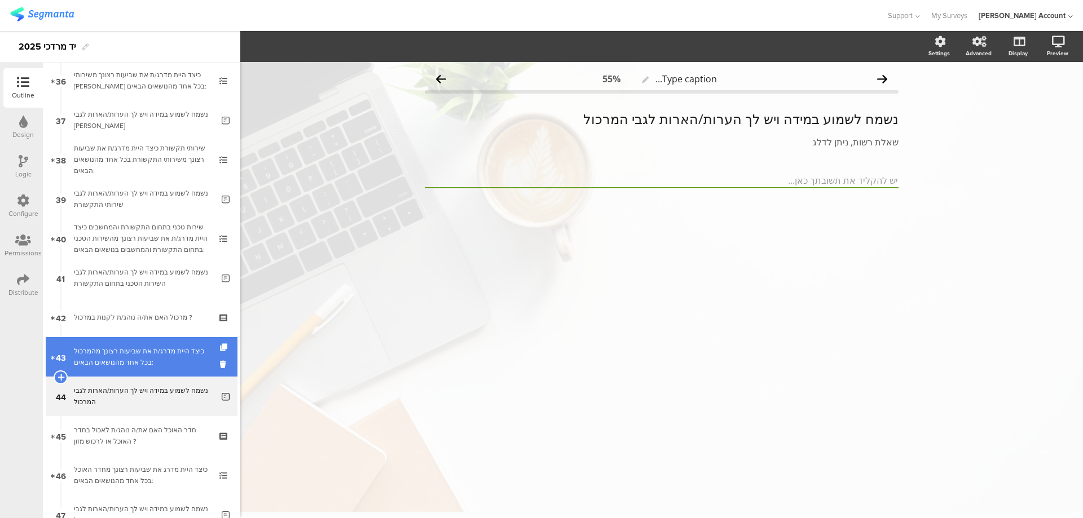
click at [197, 369] on link "43 כיצד היית מדרג/ת את שביעות רצונך מהמרכול בכל אחד מהנושאים הבאים:" at bounding box center [142, 356] width 192 height 39
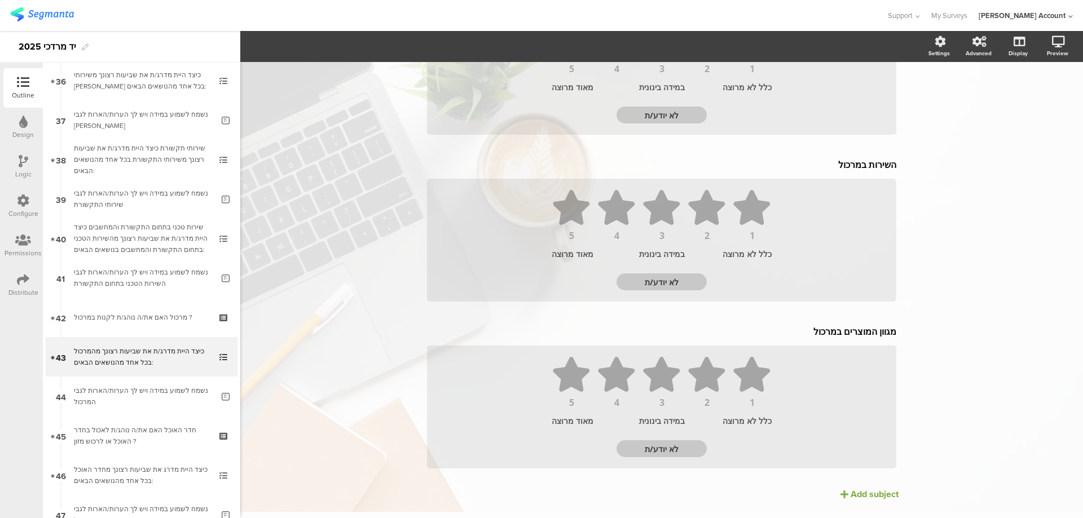
scroll to position [211, 0]
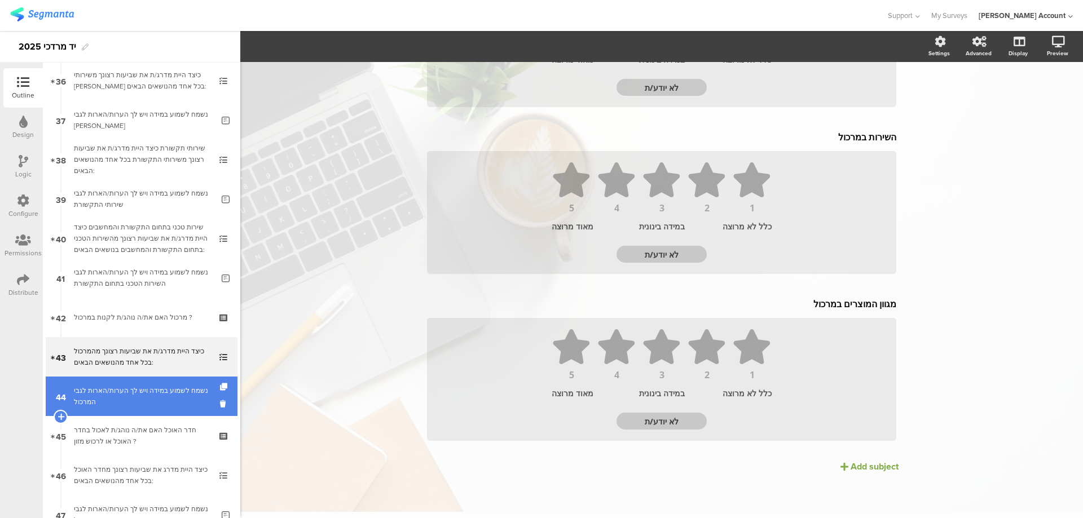
click at [122, 396] on div "נשמח לשמוע במידה ויש לך הערות/הארות לגבי המרכול" at bounding box center [143, 396] width 139 height 23
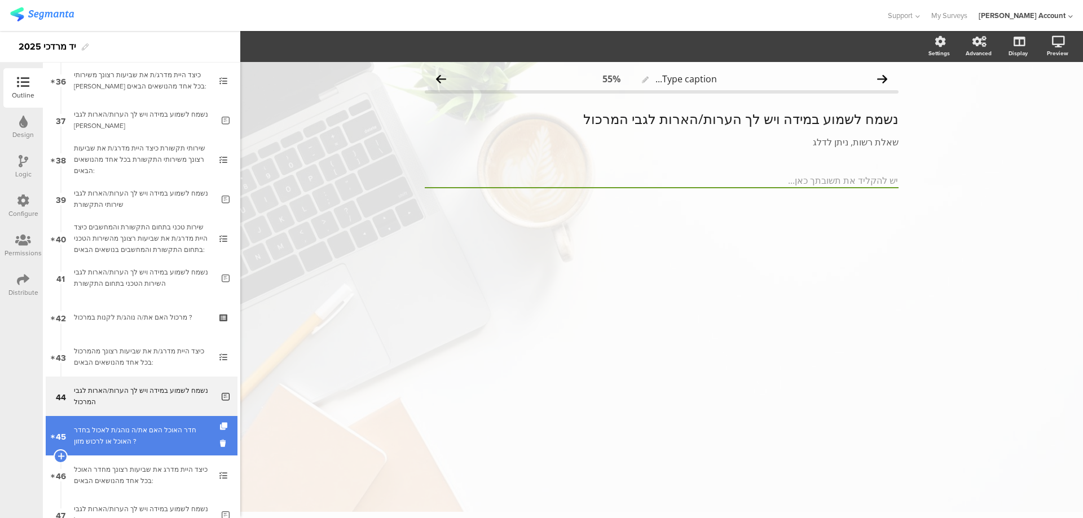
click at [160, 436] on div "חדר האוכל האם את/ה נוהג/ת לאכול בחדר האוכל או לרכוש מזון ?" at bounding box center [141, 436] width 135 height 23
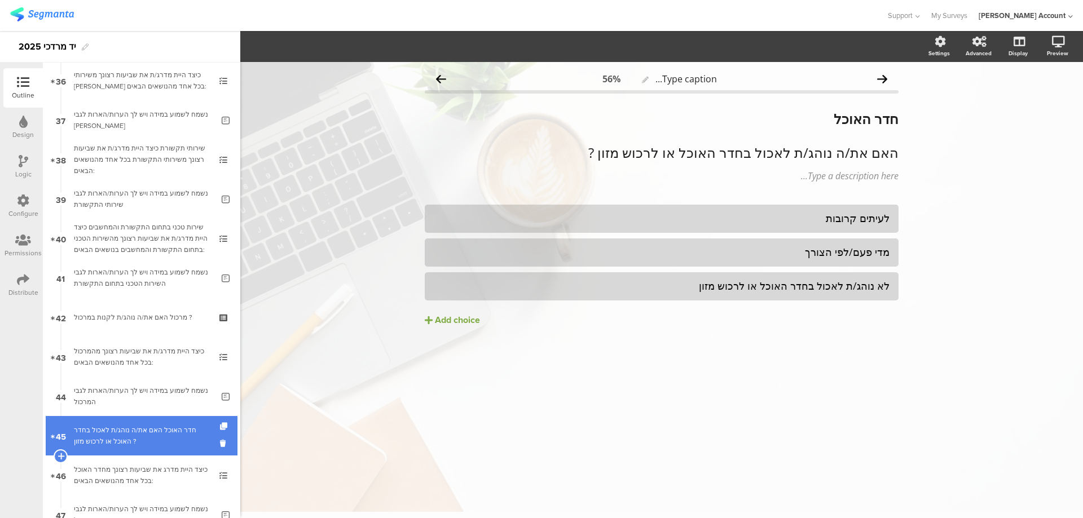
scroll to position [1504, 0]
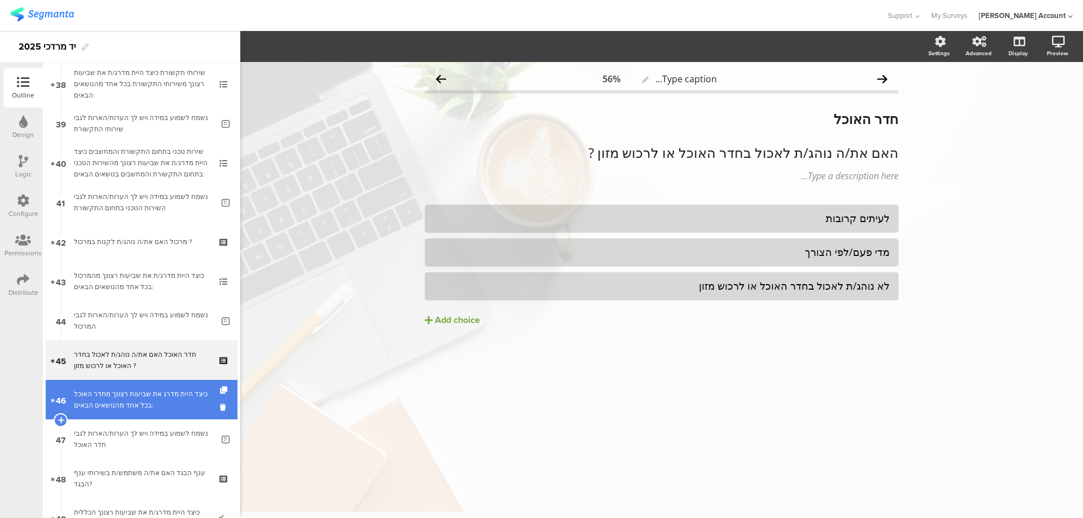
click at [171, 396] on div "כיצד היית מדרג את שביעות רצונך מחדר האוכל בכל אחד מהנושאים הבאים:" at bounding box center [141, 400] width 135 height 23
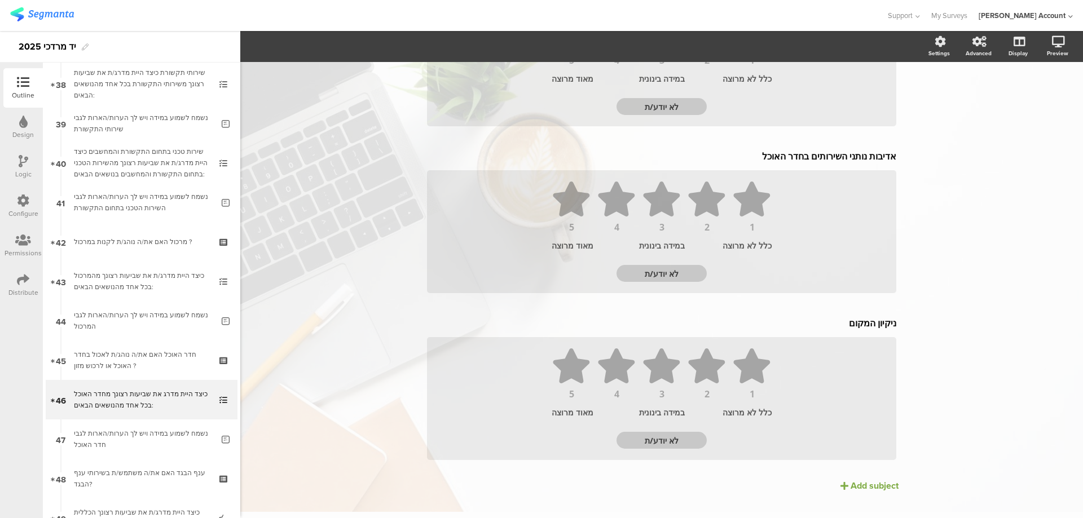
scroll to position [545, 0]
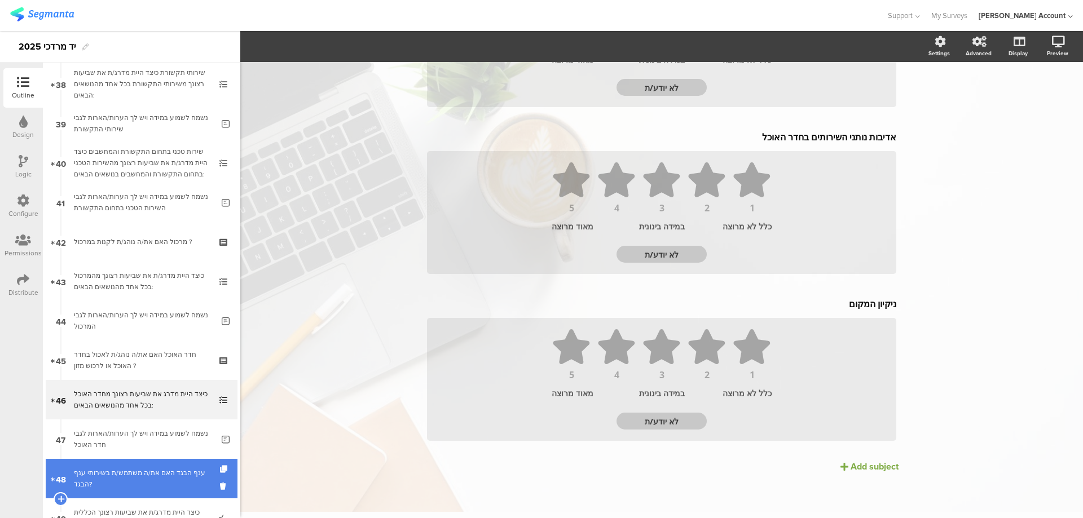
click at [159, 484] on div "ענף הבגד האם את/ה משתמש/ת בשירותי ענף הבגד?" at bounding box center [141, 479] width 135 height 23
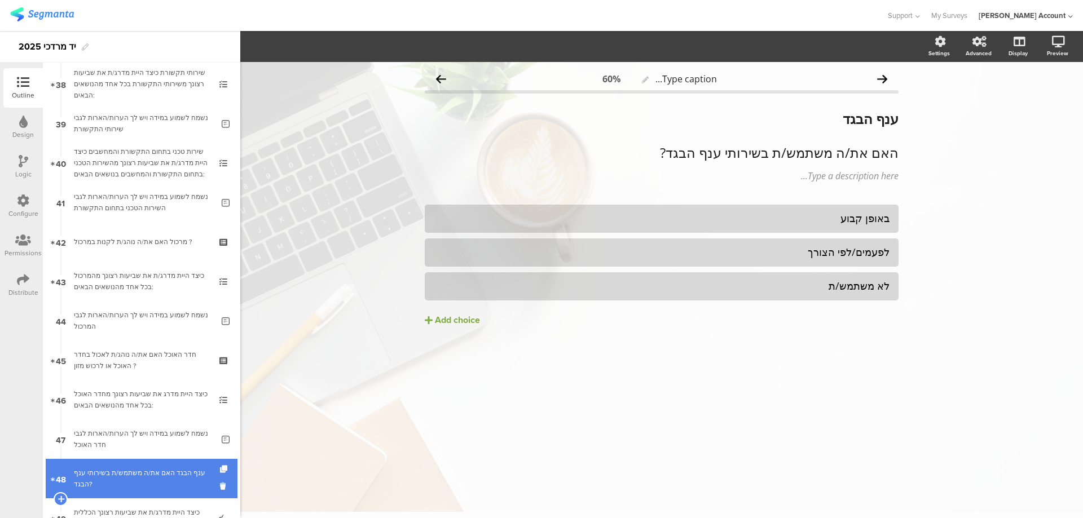
click at [160, 482] on div "ענף הבגד האם את/ה משתמש/ת בשירותי ענף הבגד?" at bounding box center [141, 479] width 135 height 23
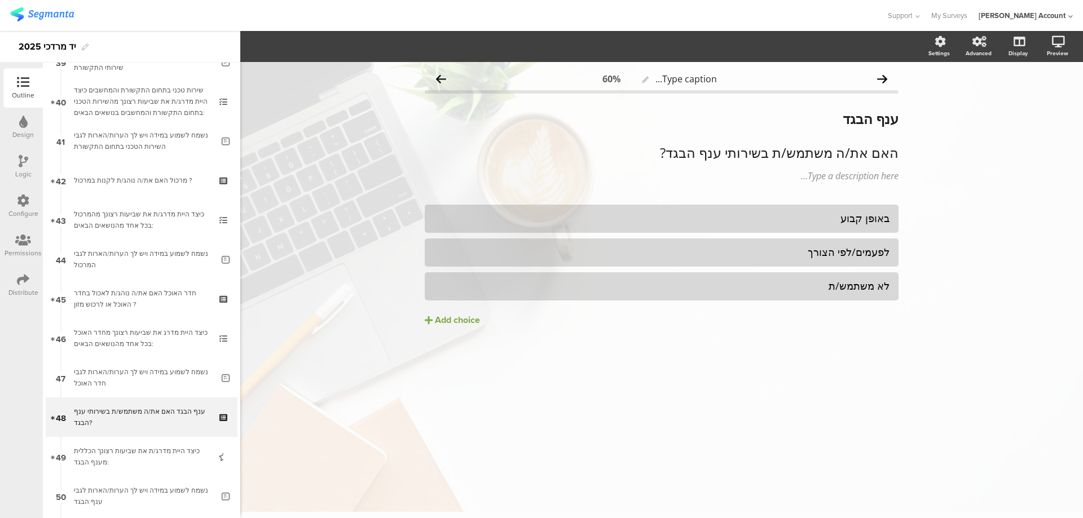
scroll to position [1654, 0]
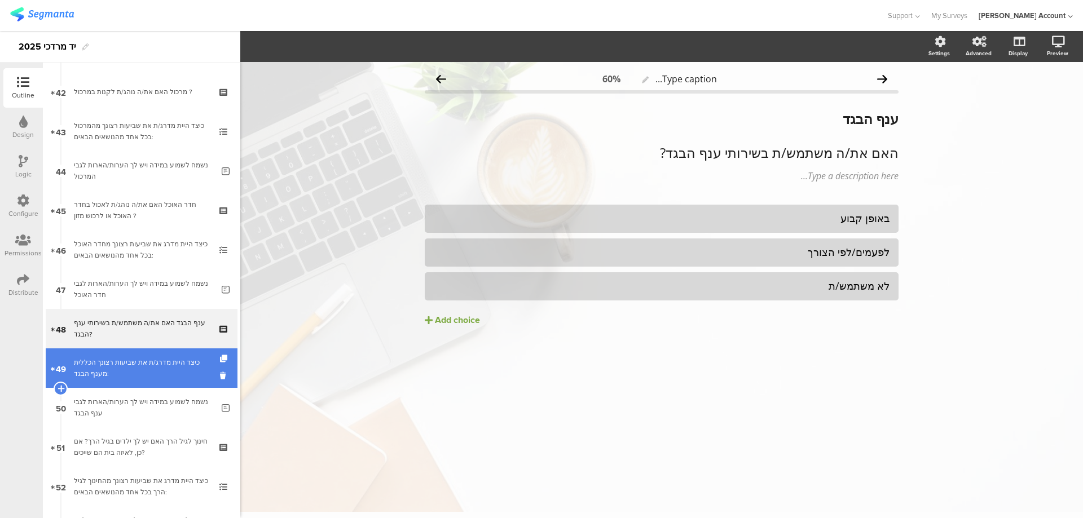
click at [175, 369] on div "כיצד היית מדרג/ת את שביעות רצונך הכללית מענף הבגד:" at bounding box center [141, 368] width 135 height 23
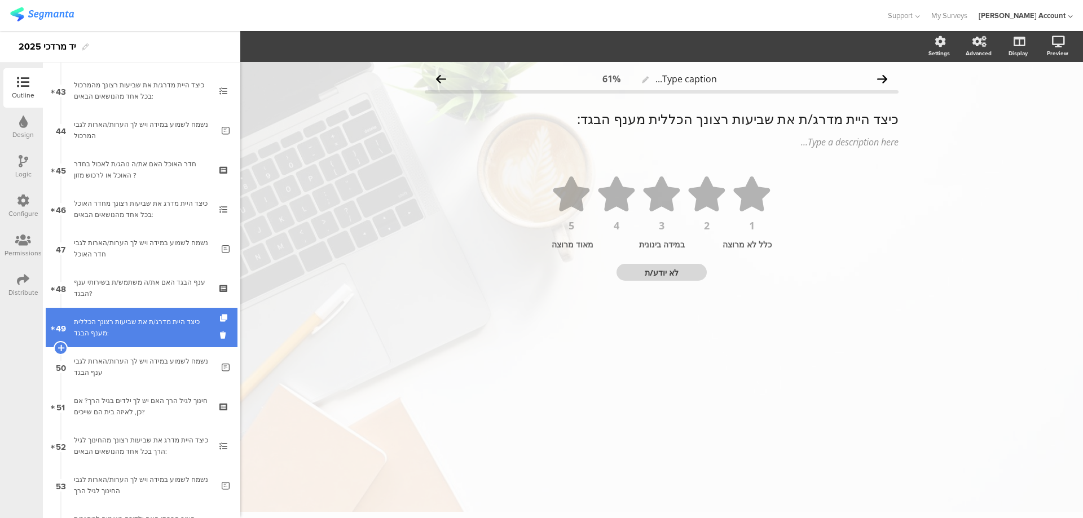
scroll to position [1730, 0]
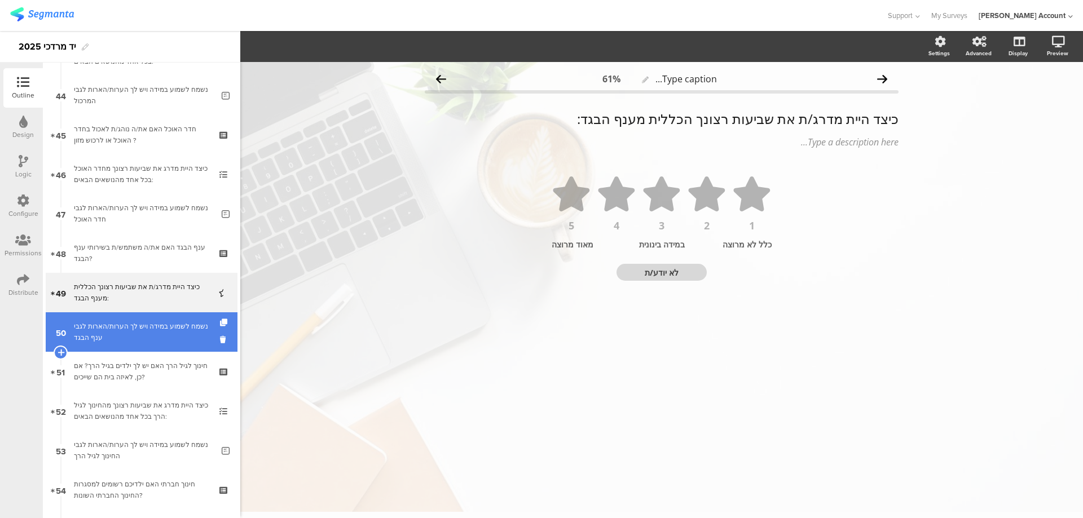
click at [180, 334] on div "נשמח לשמוע במידה ויש לך הערות/הארות לגבי ענף הבגד" at bounding box center [143, 332] width 139 height 23
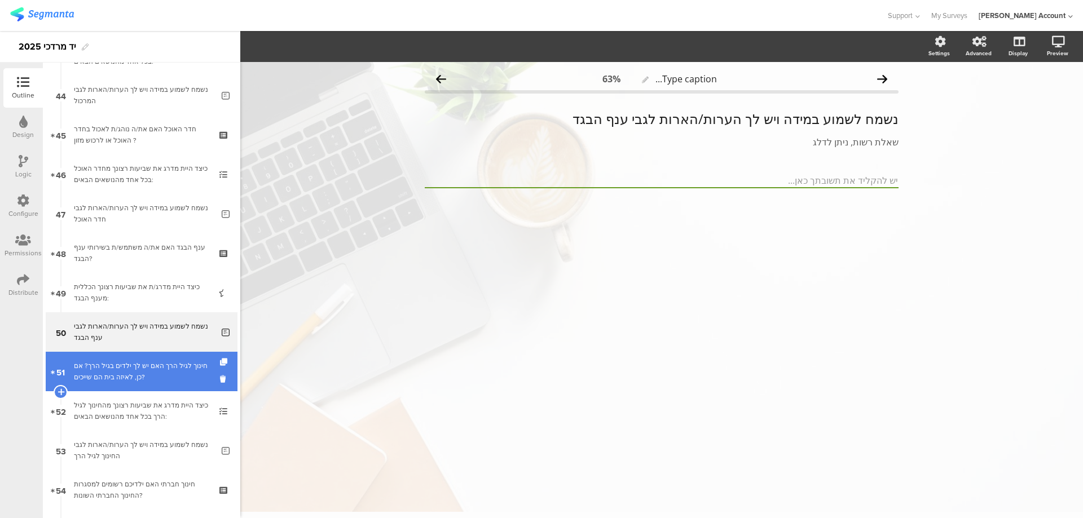
click at [178, 364] on div "חינוך לגיל הרך האם יש לך ילדים בגיל הרך? אם כן, לאיזה בית הם שייכים?" at bounding box center [141, 371] width 135 height 23
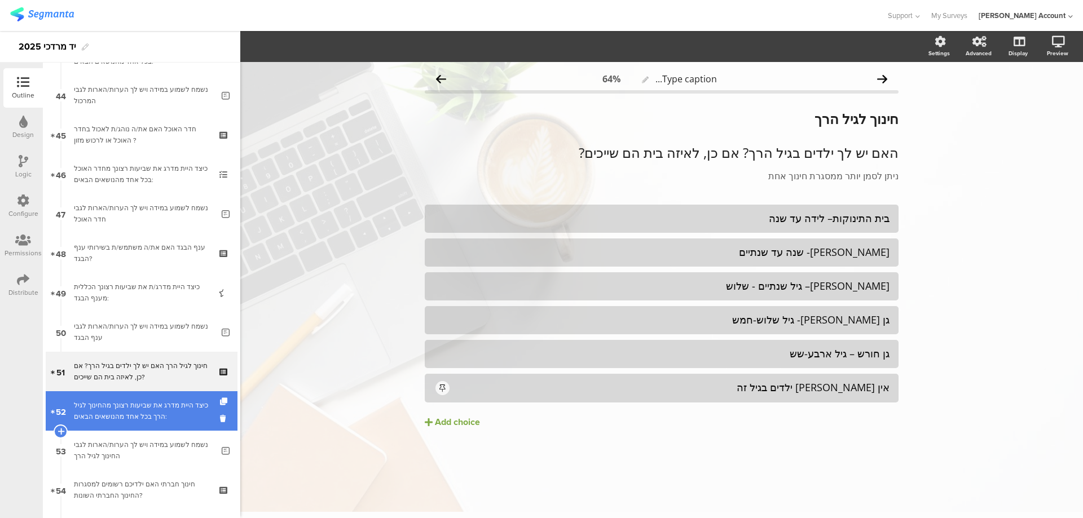
click at [166, 409] on div "כיצד היית מדרג את שביעות רצונך מהחינוך לגיל הרך בכל אחד מהנושאים הבאים:" at bounding box center [141, 411] width 135 height 23
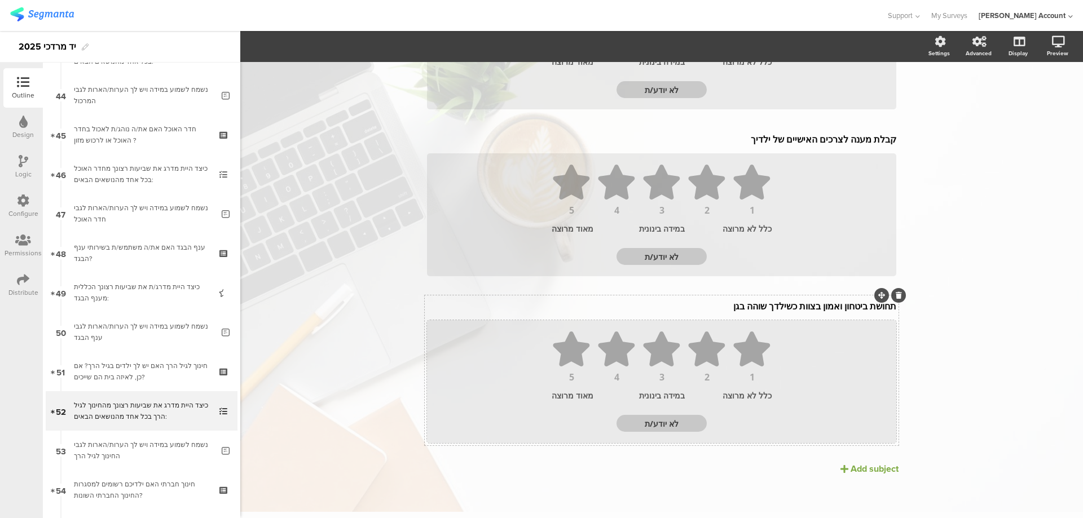
scroll to position [378, 0]
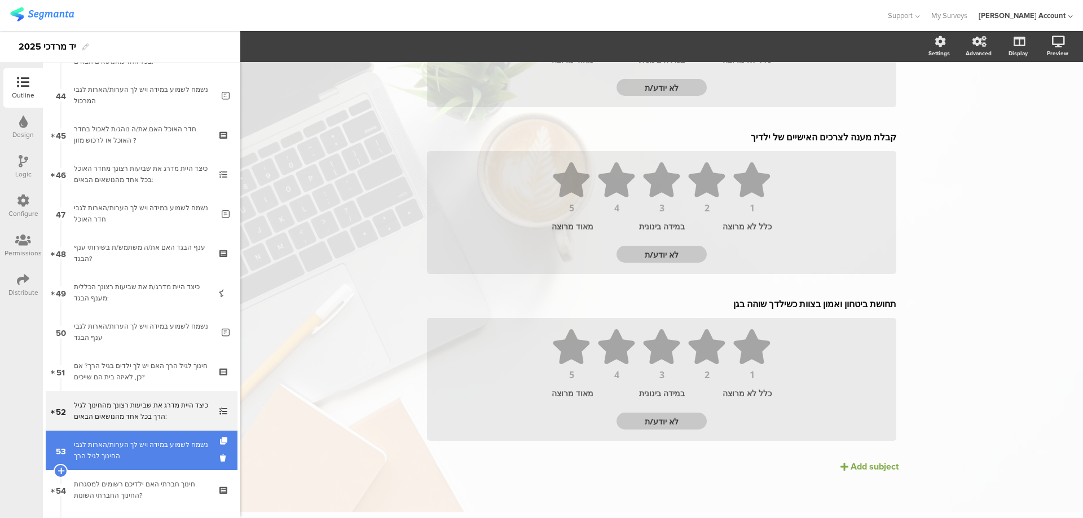
click at [175, 449] on div "נשמח לשמוע במידה ויש לך הערות/הארות לגבי החינוך לגיל הרך" at bounding box center [143, 450] width 139 height 23
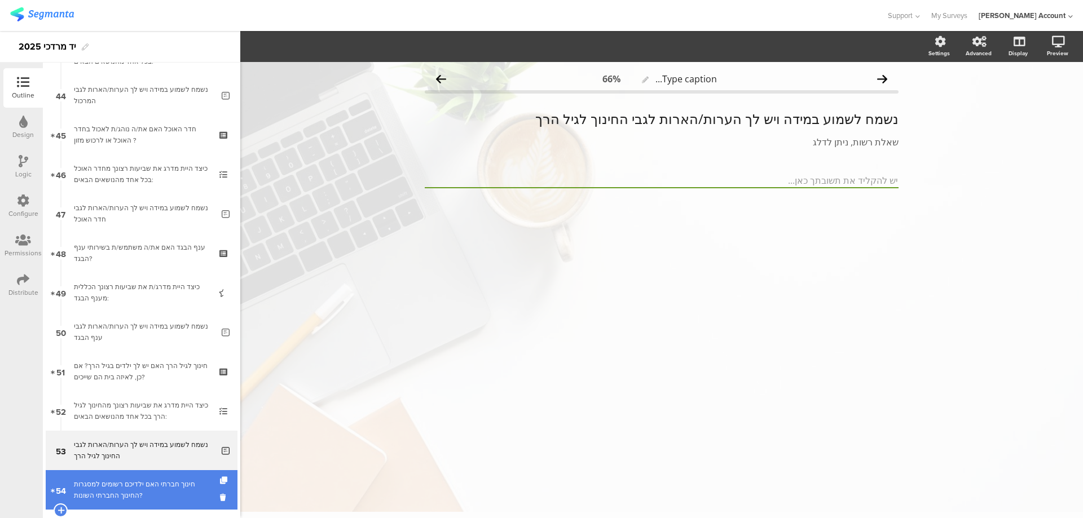
click at [174, 483] on div "חינוך חברתי האם ילדיכם רשומים למסגרות החינוך החברתי השונות?" at bounding box center [141, 490] width 135 height 23
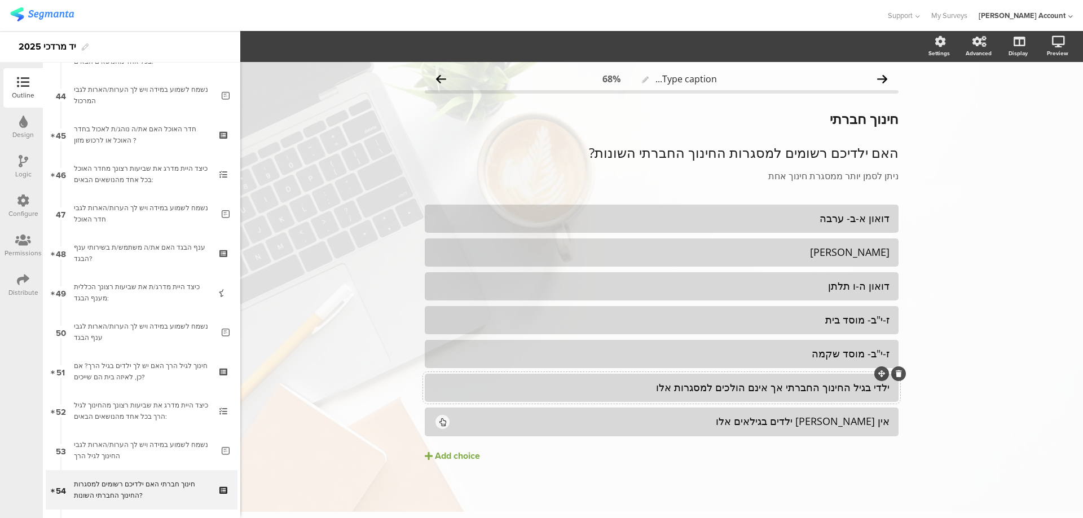
click at [763, 393] on div "ילדי בגיל החינוך החברתי אך אינם הולכים למסגרות אלו" at bounding box center [662, 387] width 456 height 13
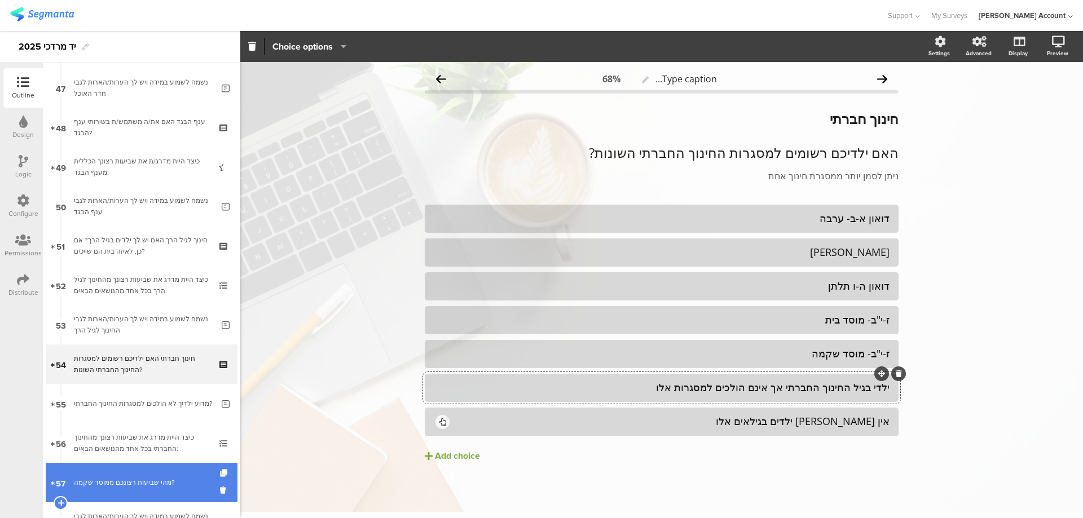
scroll to position [1880, 0]
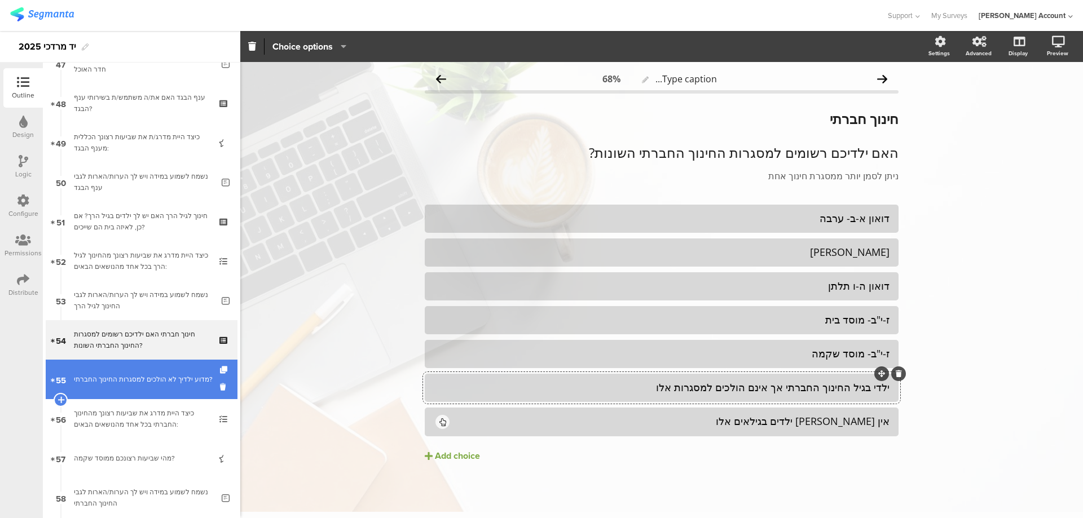
click at [197, 381] on div "מדוע ילדיך לא הולכים למסגרות החינוך החברתי?" at bounding box center [143, 379] width 139 height 11
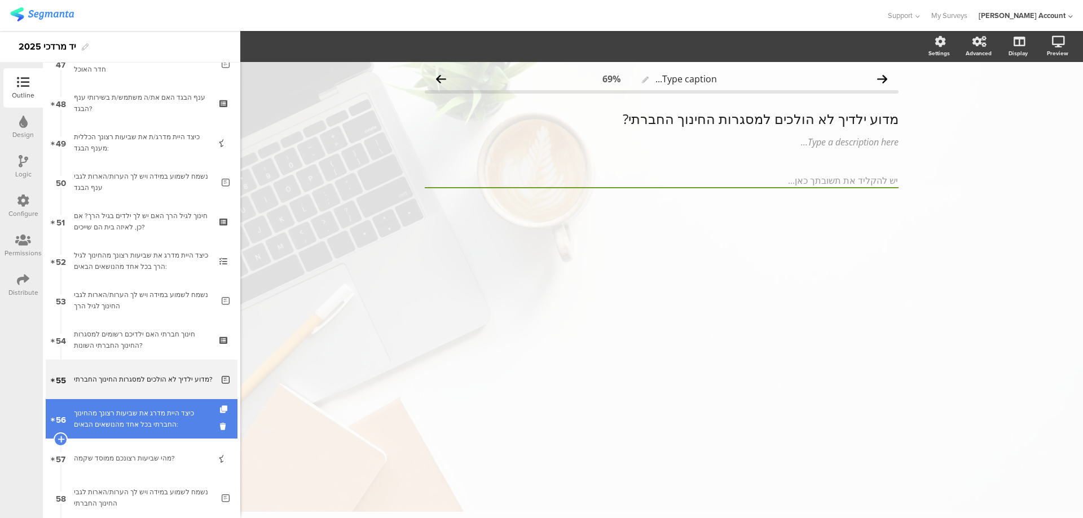
click at [190, 414] on div "כיצד היית מדרג את שביעות רצונך מהחינוך החברתי בכל אחד מהנושאים הבאים:" at bounding box center [141, 419] width 135 height 23
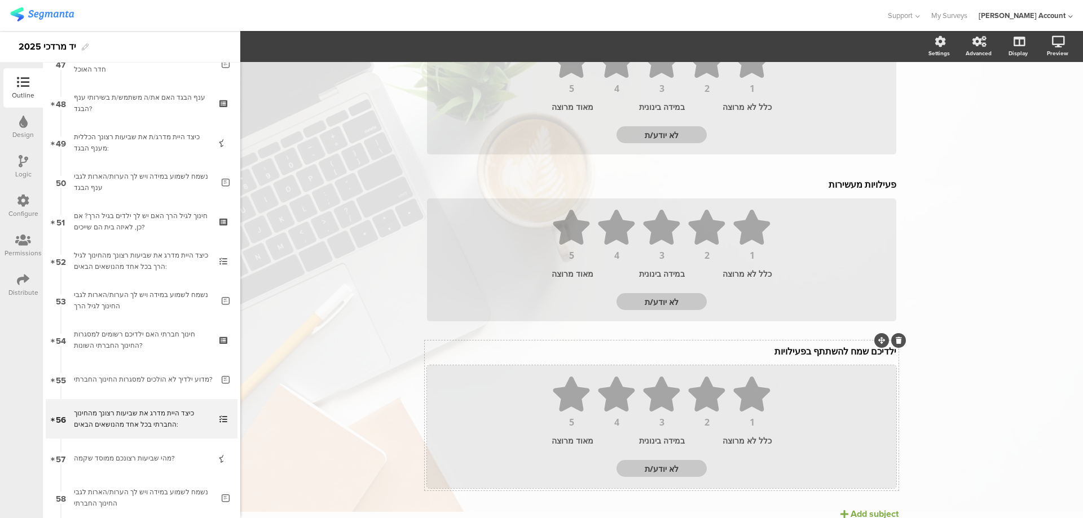
scroll to position [545, 0]
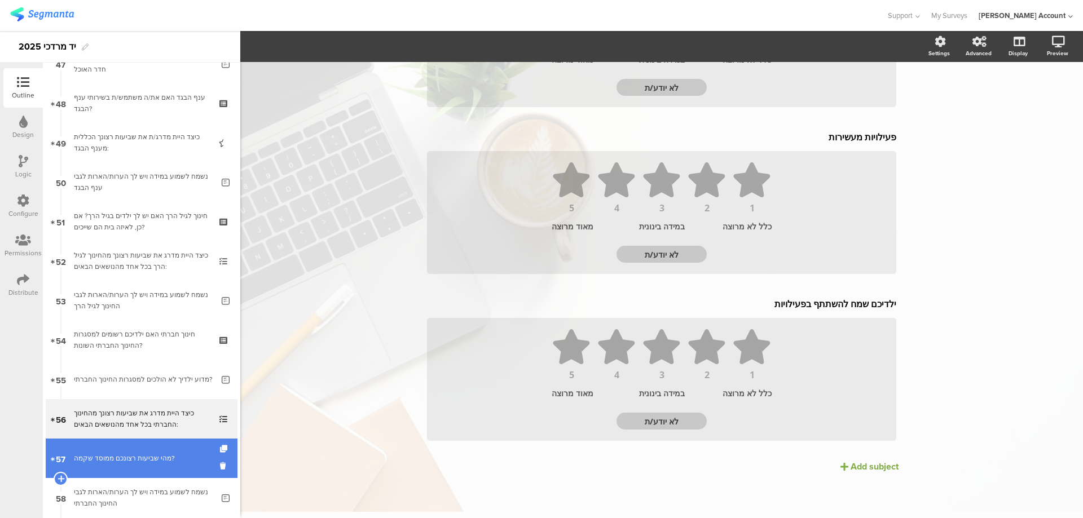
click at [128, 460] on div "מהי שביעות רצונכם ממוסד שקמה?" at bounding box center [141, 458] width 135 height 11
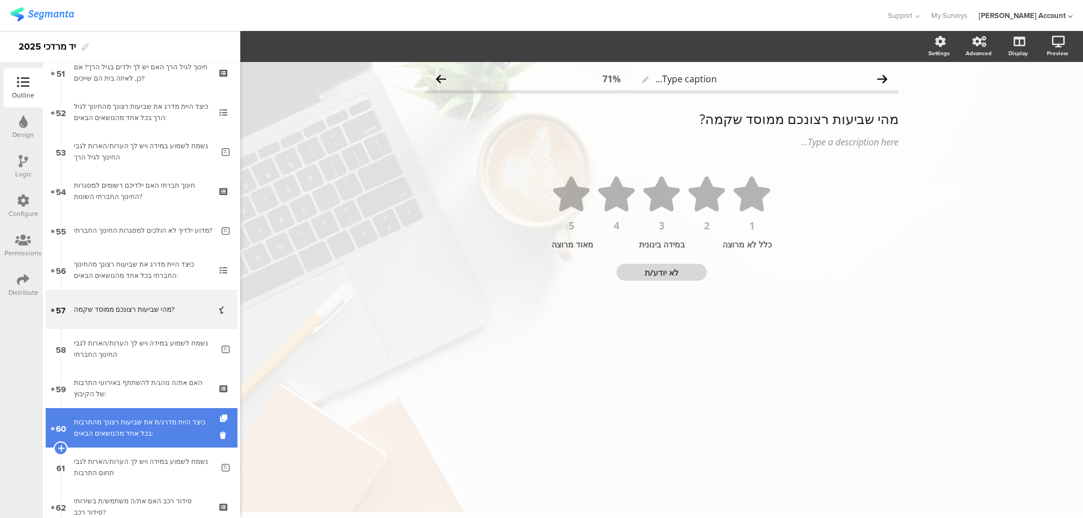
scroll to position [2030, 0]
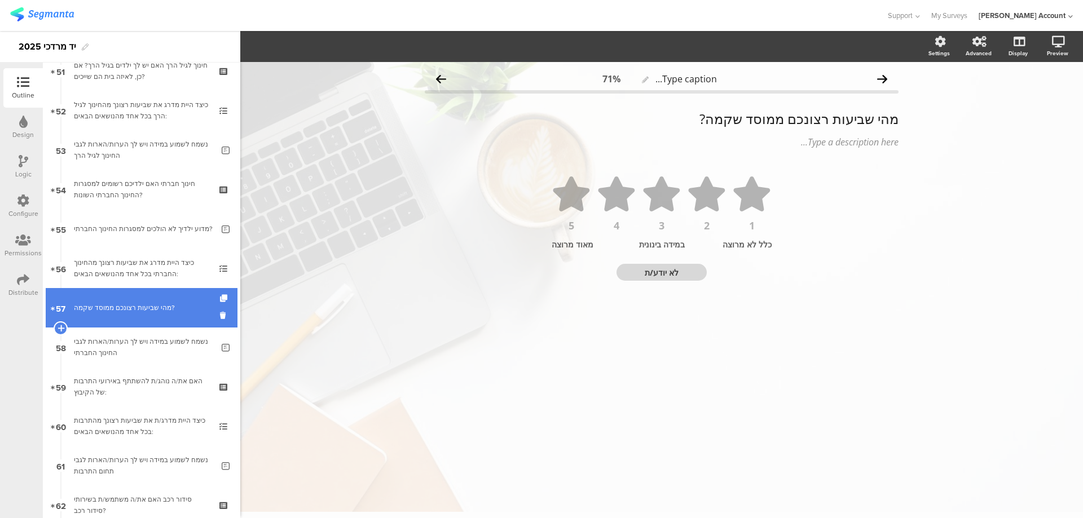
click at [156, 303] on div "מהי שביעות רצונכם ממוסד שקמה?" at bounding box center [141, 307] width 135 height 11
click at [191, 303] on div "מהי שביעות רצונכם ממוסד שקמה?" at bounding box center [141, 307] width 135 height 11
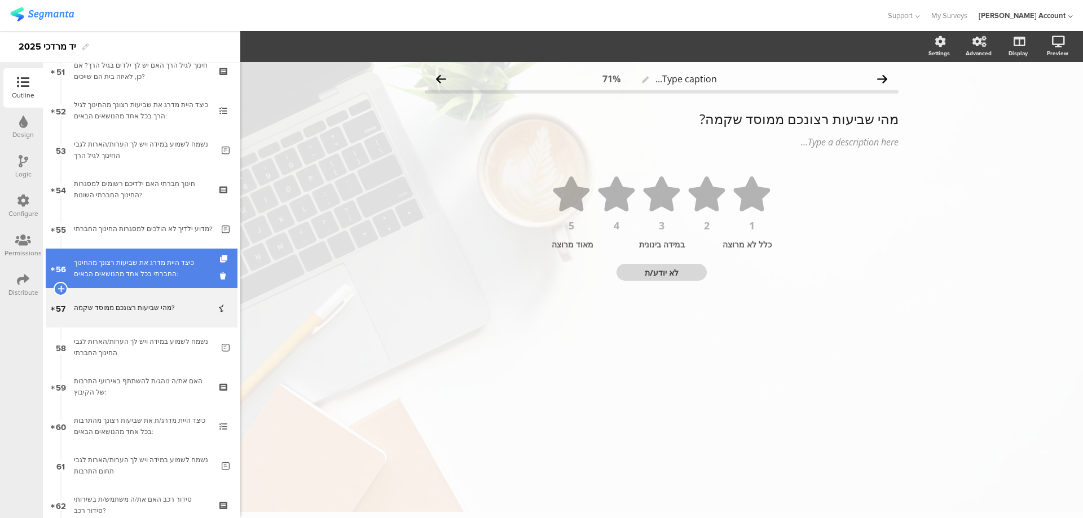
click at [198, 269] on div "כיצד היית מדרג את שביעות רצונך מהחינוך החברתי בכל אחד מהנושאים הבאים:" at bounding box center [141, 268] width 135 height 23
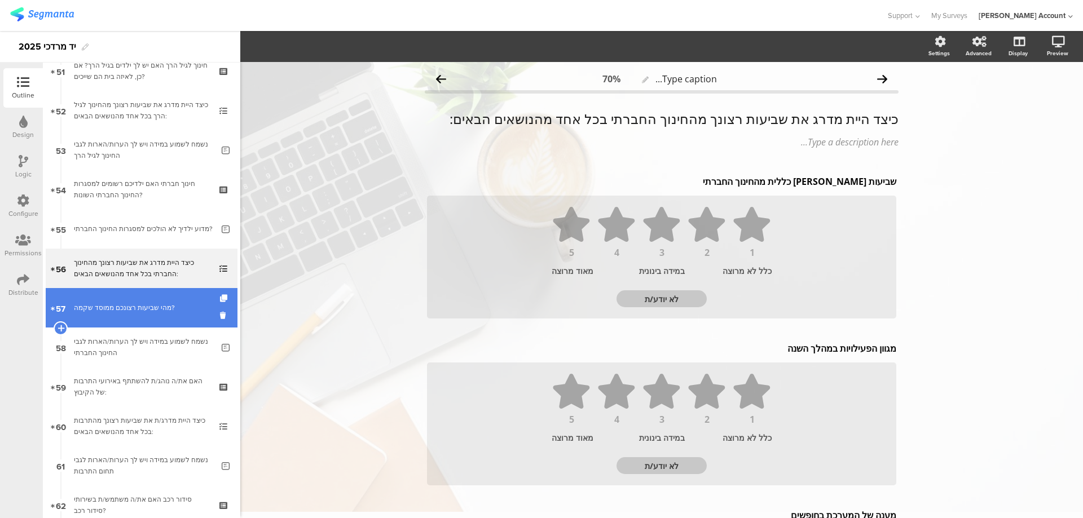
click at [187, 303] on div "מהי שביעות רצונכם ממוסד שקמה?" at bounding box center [141, 307] width 135 height 11
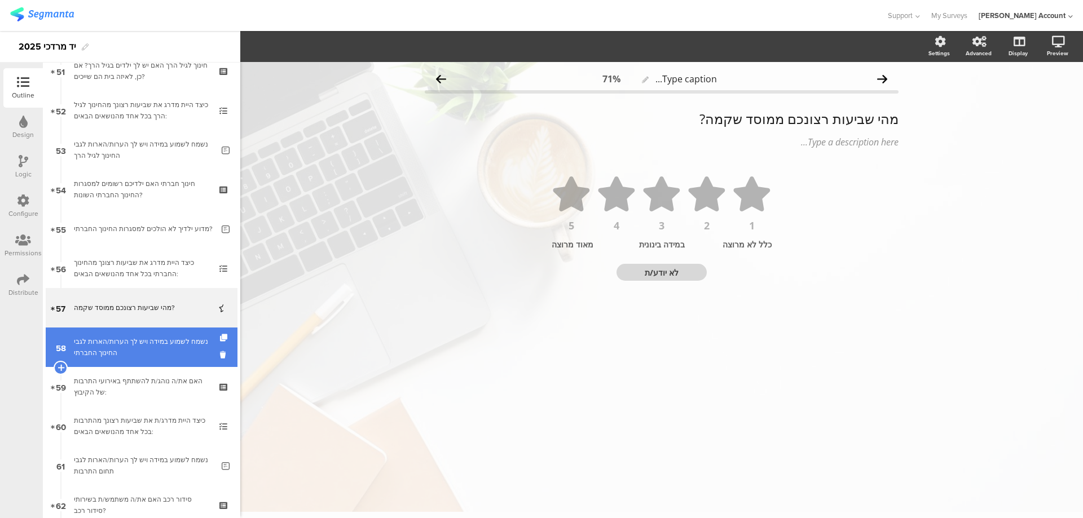
click at [182, 350] on div "נשמח לשמוע במידה ויש לך הערות/הארות לגבי החינוך החברתי" at bounding box center [143, 347] width 139 height 23
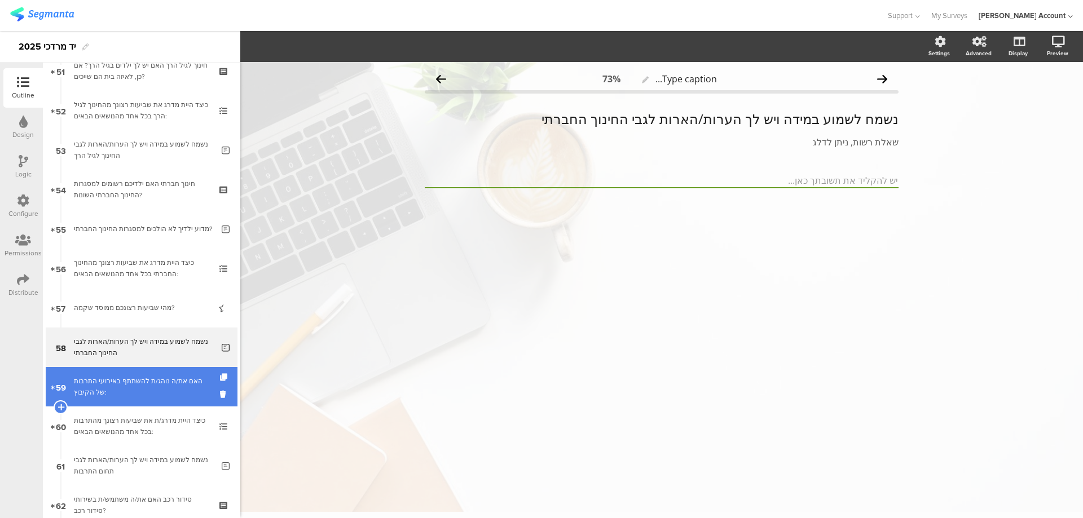
click at [175, 383] on div "האם את/ה נוהג/ת להשתתף באירועי התרבות של הקיבוץ:" at bounding box center [141, 387] width 135 height 23
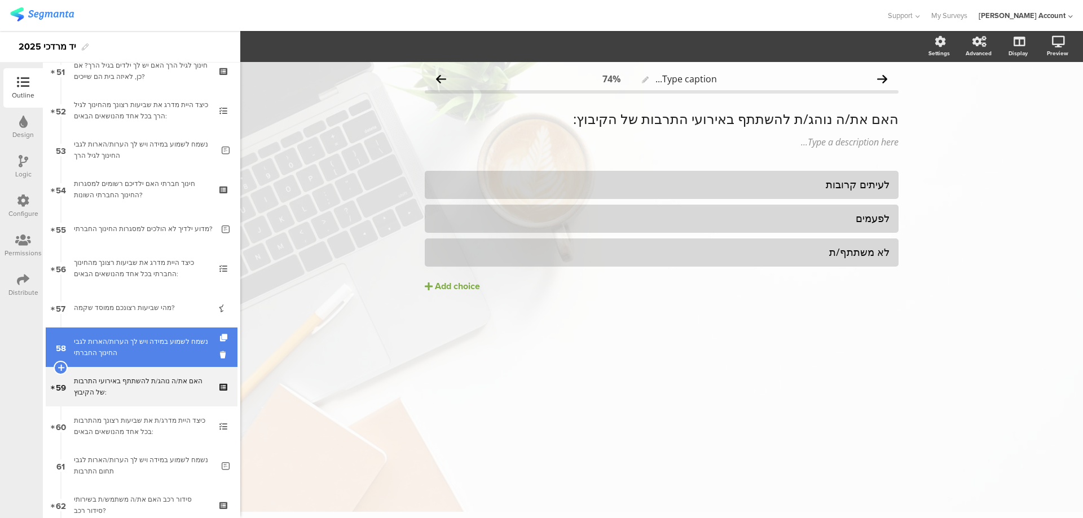
click at [203, 332] on link "58 נשמח לשמוע במידה ויש לך הערות/הארות לגבי החינוך החברתי" at bounding box center [142, 347] width 192 height 39
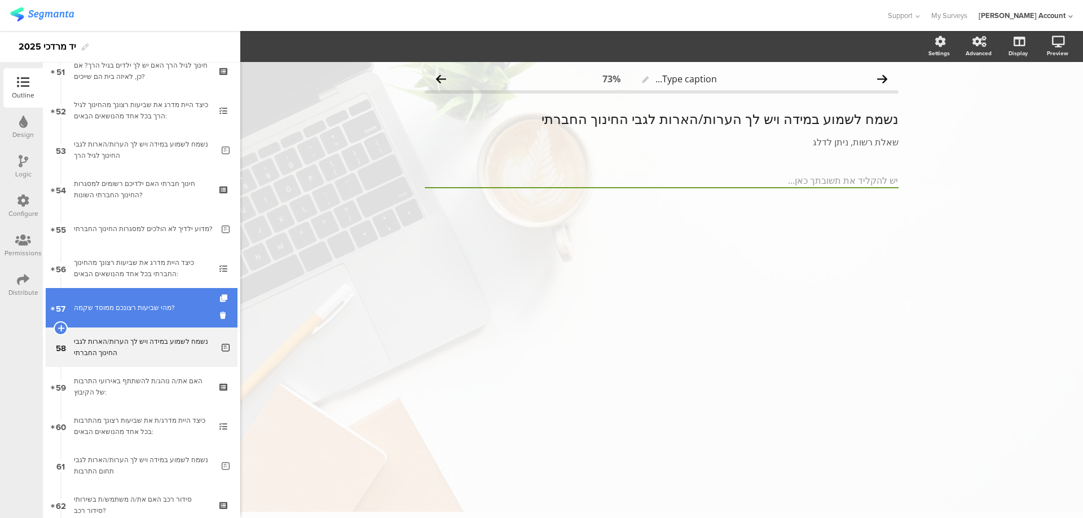
click at [181, 314] on link "57 מהי שביעות רצונכם ממוסד שקמה?" at bounding box center [142, 307] width 192 height 39
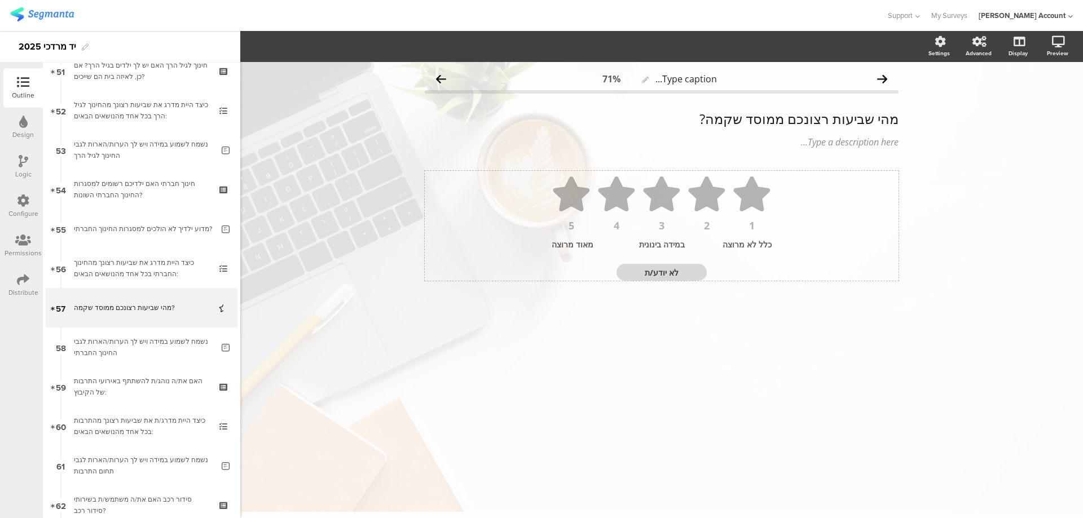
click at [660, 273] on textarea "לא יודע/ת" at bounding box center [661, 272] width 90 height 11
type textarea "הילד לא במוסד שקמה"
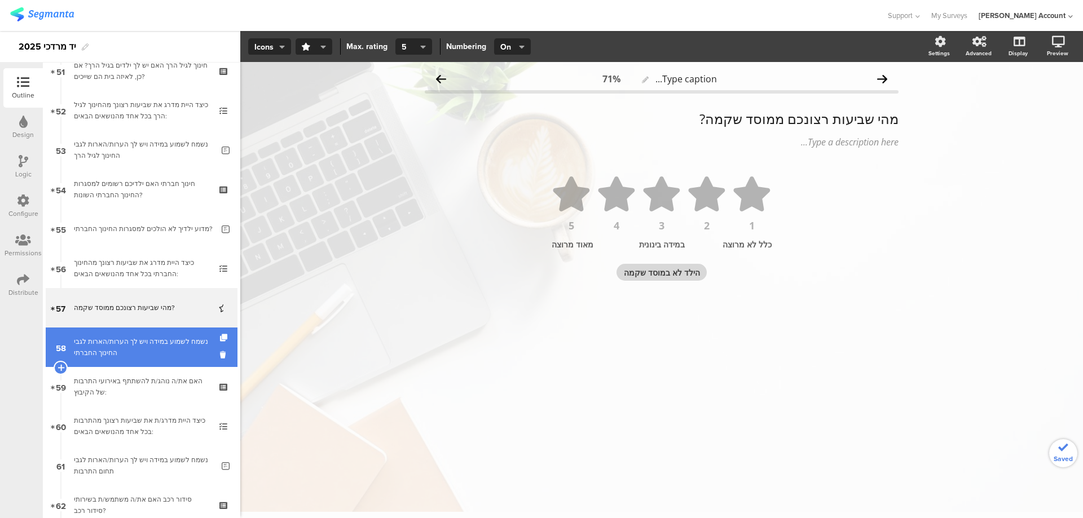
click at [191, 352] on div "נשמח לשמוע במידה ויש לך הערות/הארות לגבי החינוך החברתי" at bounding box center [143, 347] width 139 height 23
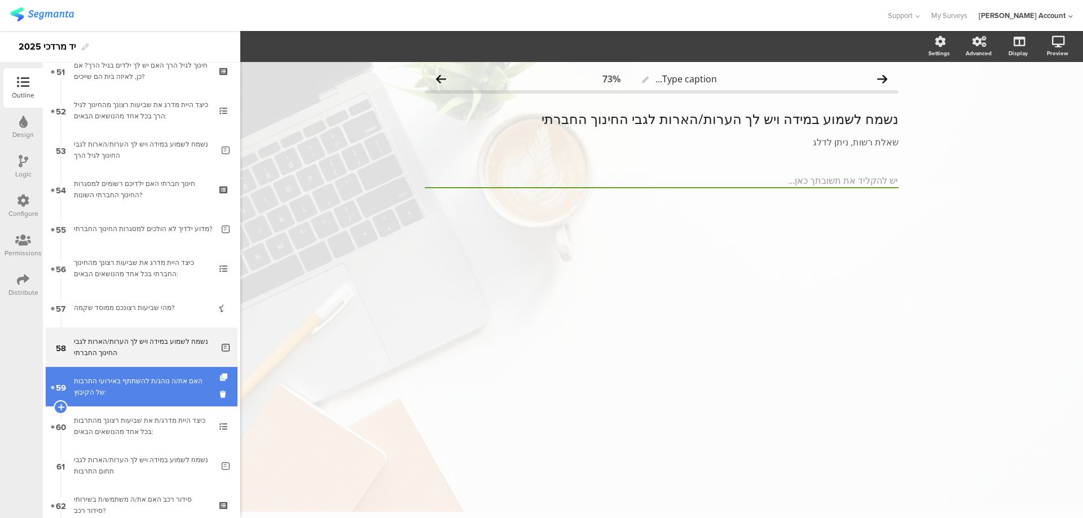
click at [183, 381] on div "האם את/ה נוהג/ת להשתתף באירועי התרבות של הקיבוץ:" at bounding box center [141, 387] width 135 height 23
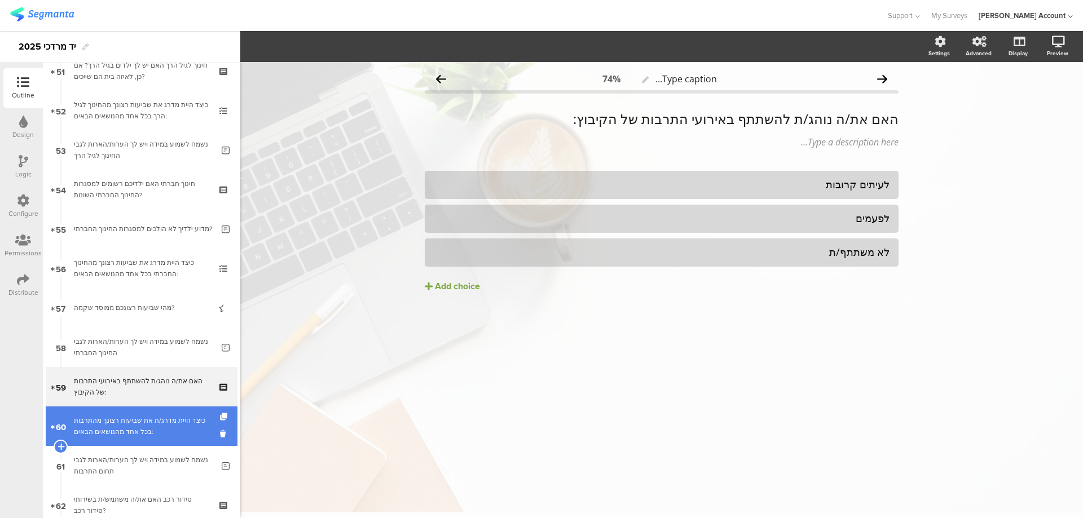
click at [185, 421] on div "כיצד היית מדרג/ת את שביעות רצונך מהתרבות בכל אחד מהנושאים הבאים:" at bounding box center [141, 426] width 135 height 23
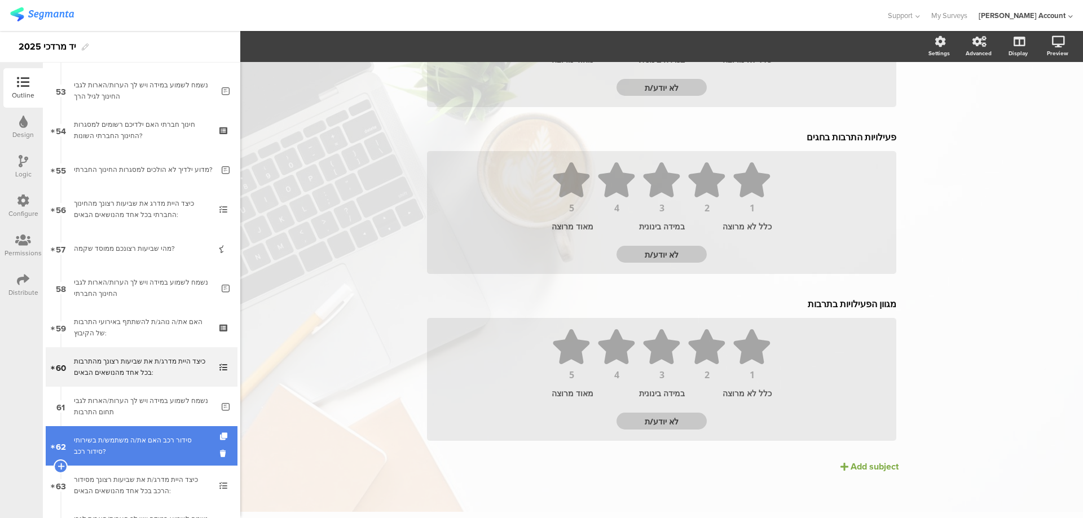
scroll to position [2105, 0]
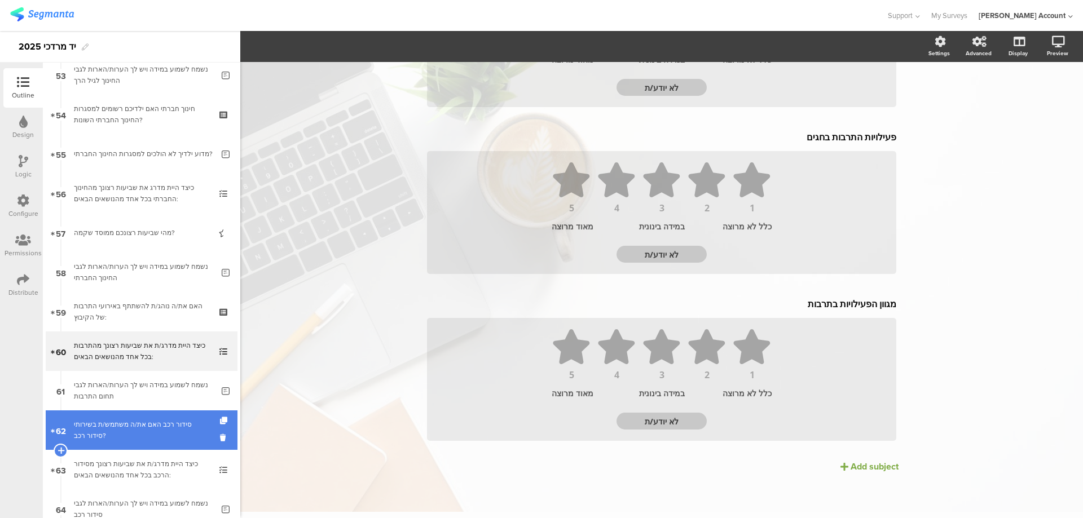
click at [144, 429] on div "סידור רכב האם את/ה משתמש/ת בשירותי סידור רכב?" at bounding box center [141, 430] width 135 height 23
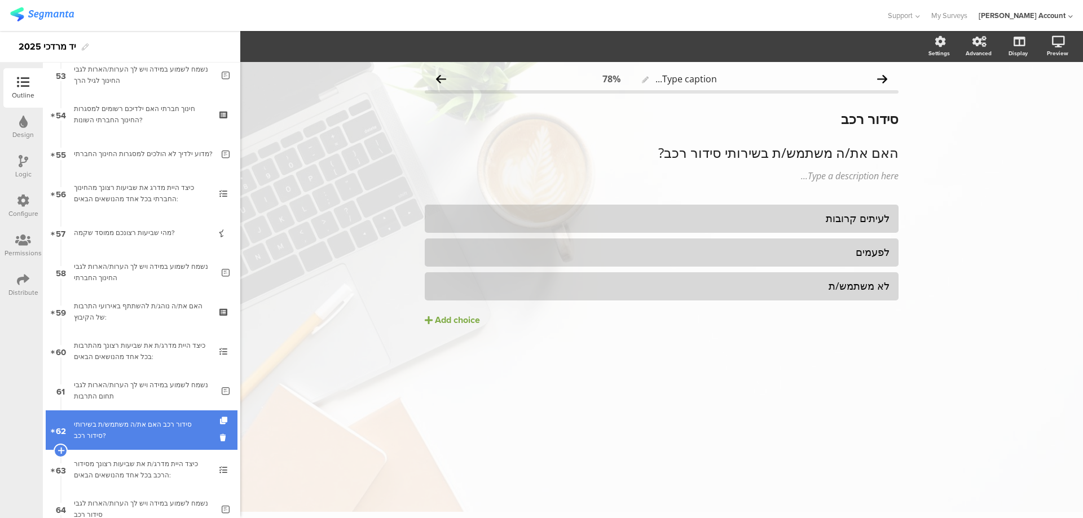
scroll to position [2181, 0]
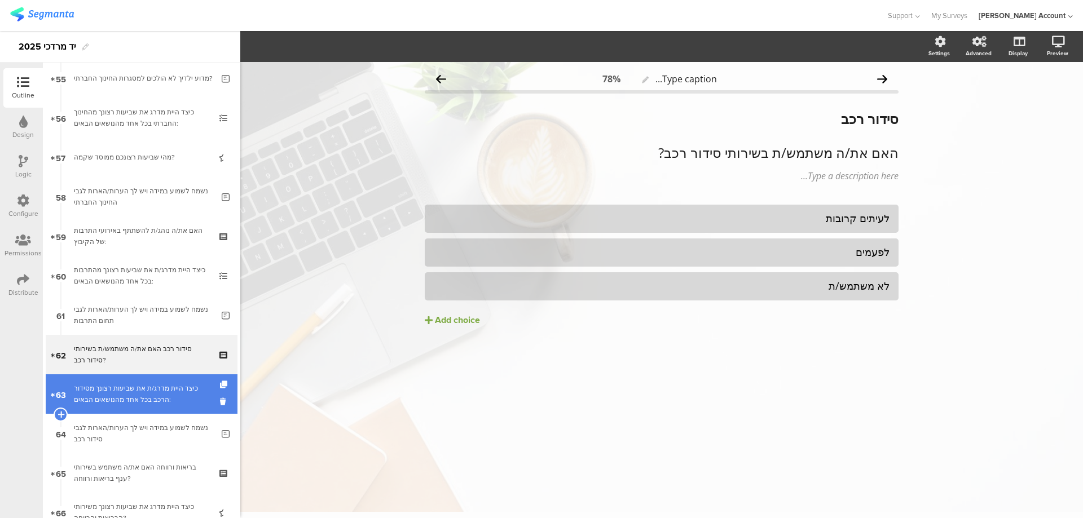
click at [162, 399] on div "כיצד היית מדרג/ת את שביעות רצונך מסידור הרכב בכל אחד מהנושאים הבאים:" at bounding box center [141, 394] width 135 height 23
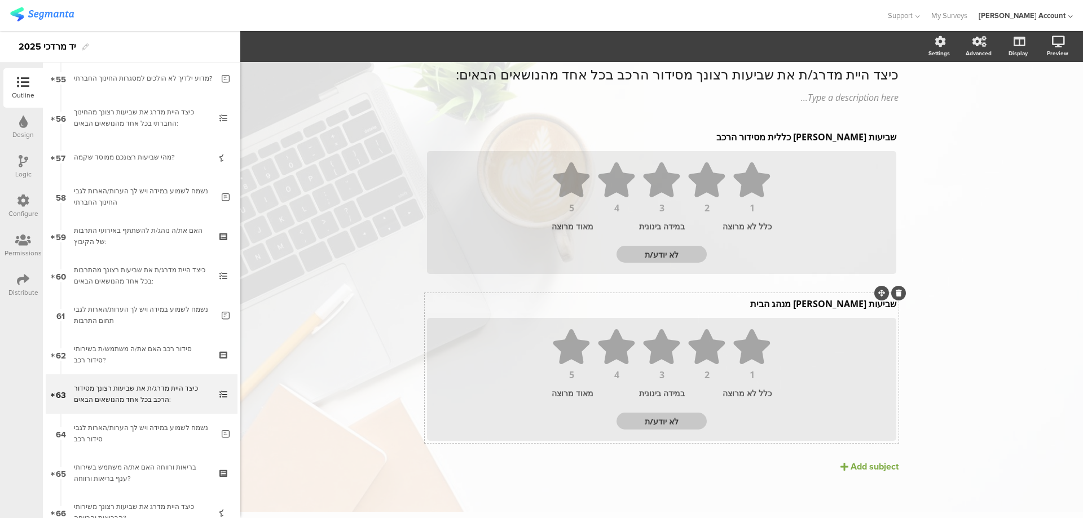
click at [849, 305] on div "שביעות [PERSON_NAME] כללית מסידור הרכב שביעות [PERSON_NAME] כללית מסידור הרכב 1…" at bounding box center [662, 284] width 474 height 317
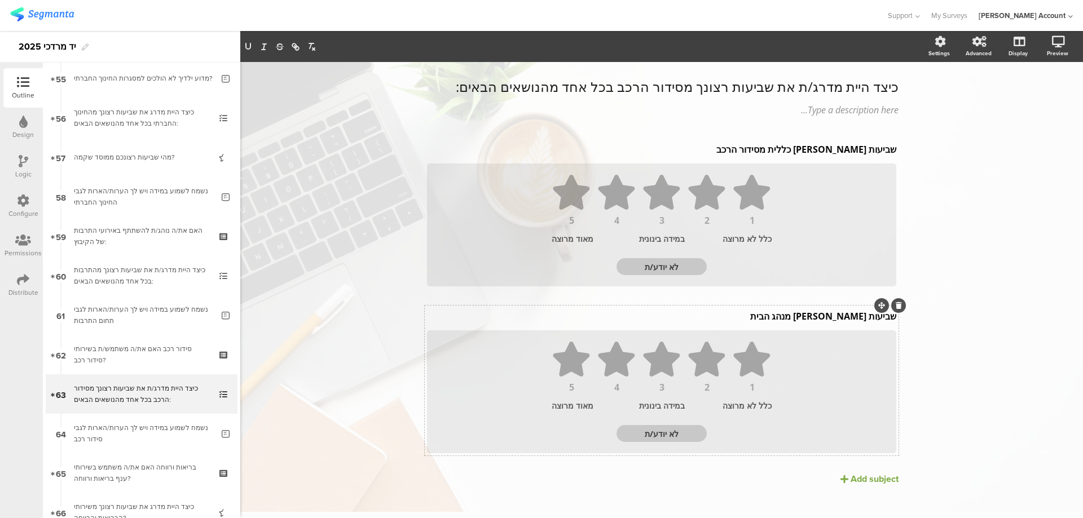
click at [896, 307] on icon at bounding box center [899, 305] width 6 height 7
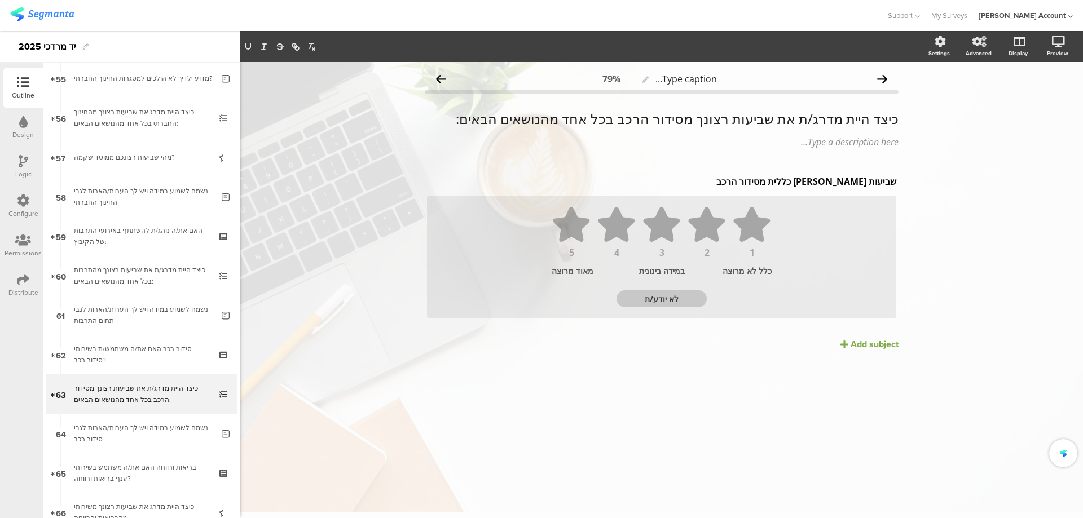
scroll to position [0, 0]
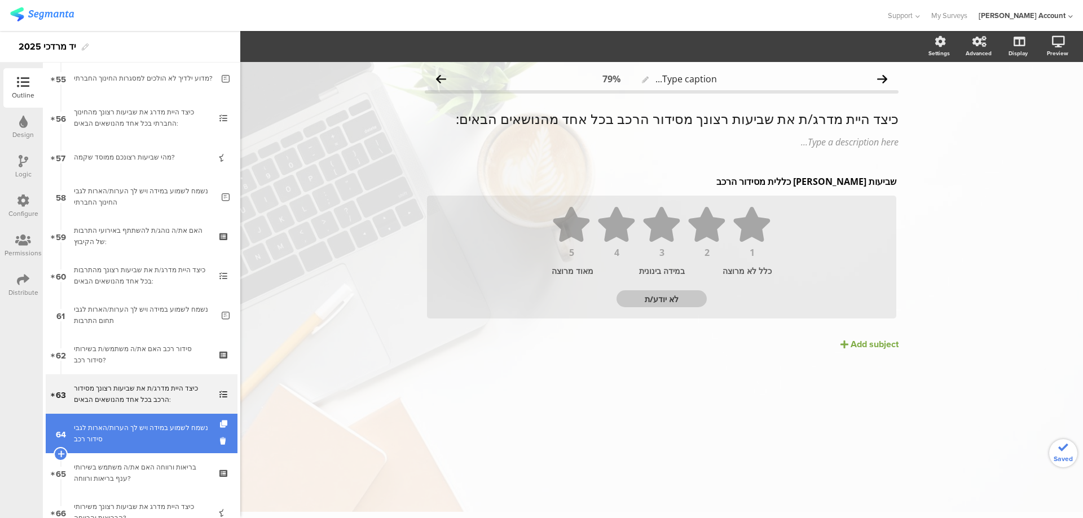
click at [141, 431] on div "נשמח לשמוע במידה ויש לך הערות/הארות לגבי סידור רכב" at bounding box center [143, 433] width 139 height 23
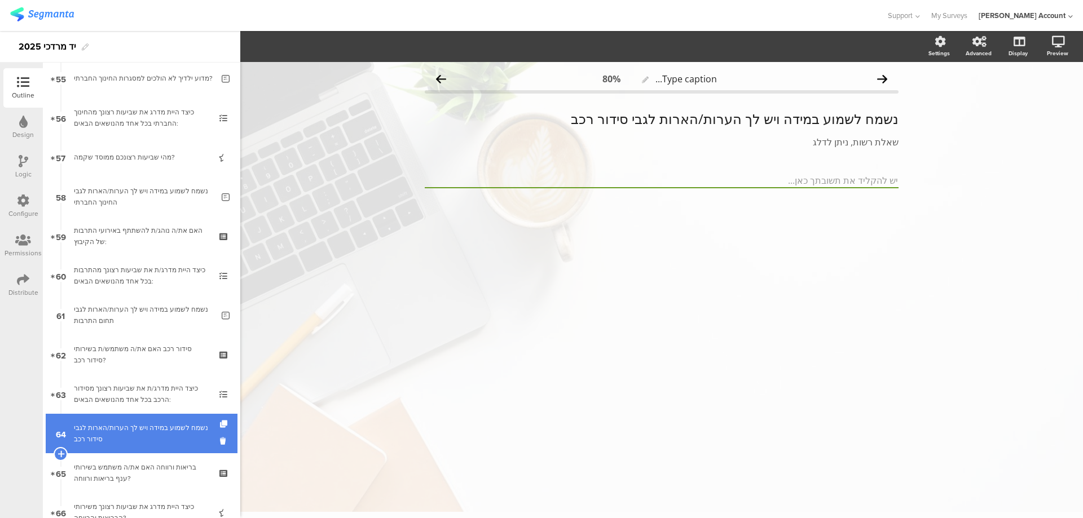
scroll to position [2256, 0]
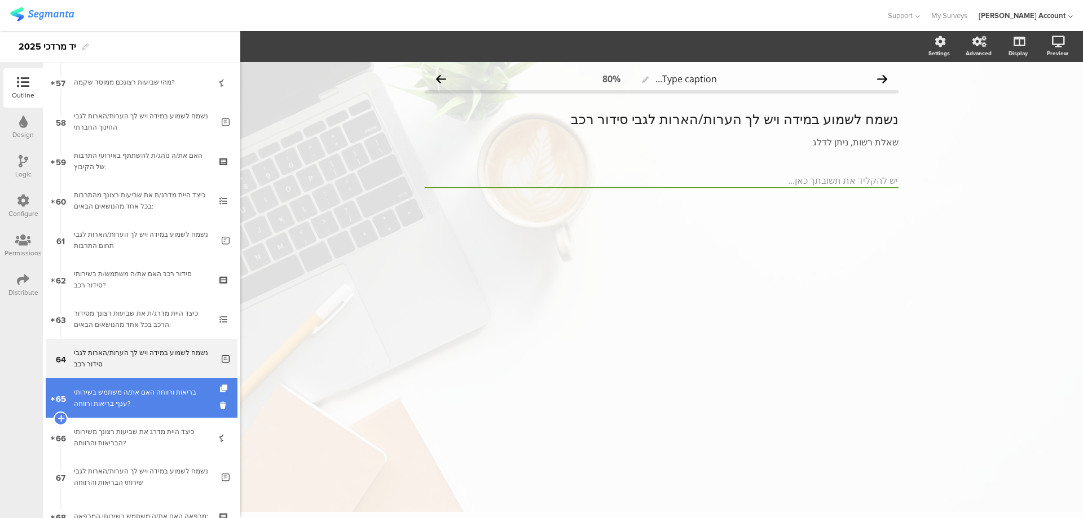
click at [184, 400] on div "בריאות ורווחה האם את/ה משתמש בשירותי ענף בריאות ורווחה?" at bounding box center [141, 398] width 135 height 23
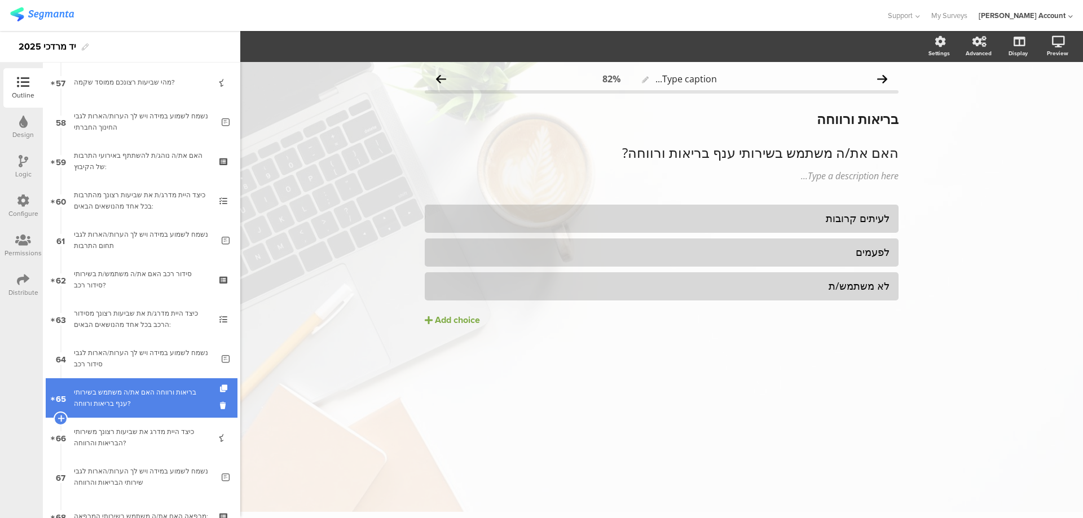
scroll to position [2331, 0]
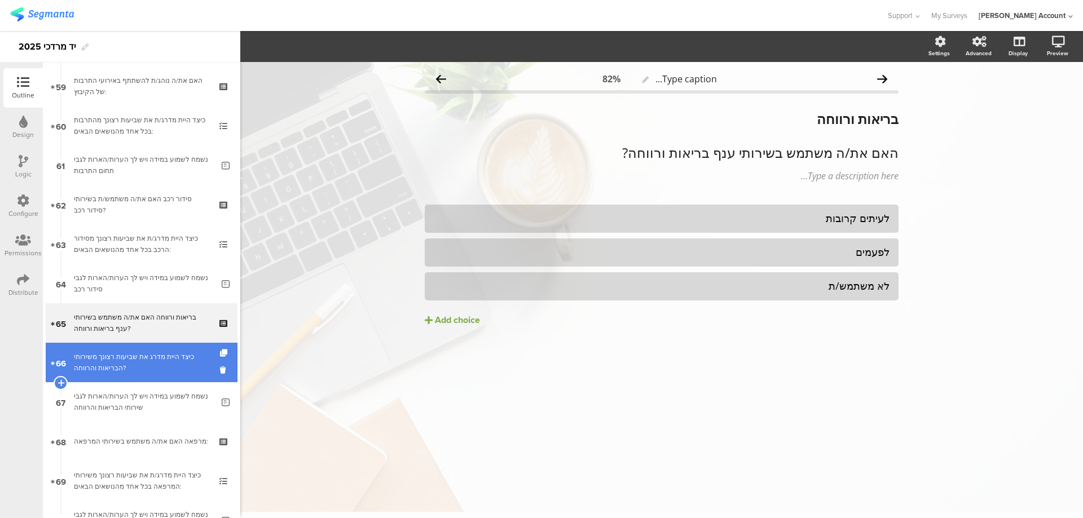
click at [186, 364] on div "כיצד היית מדרג את שביעות רצונך משירותי הבריאות והרווחה?" at bounding box center [141, 362] width 135 height 23
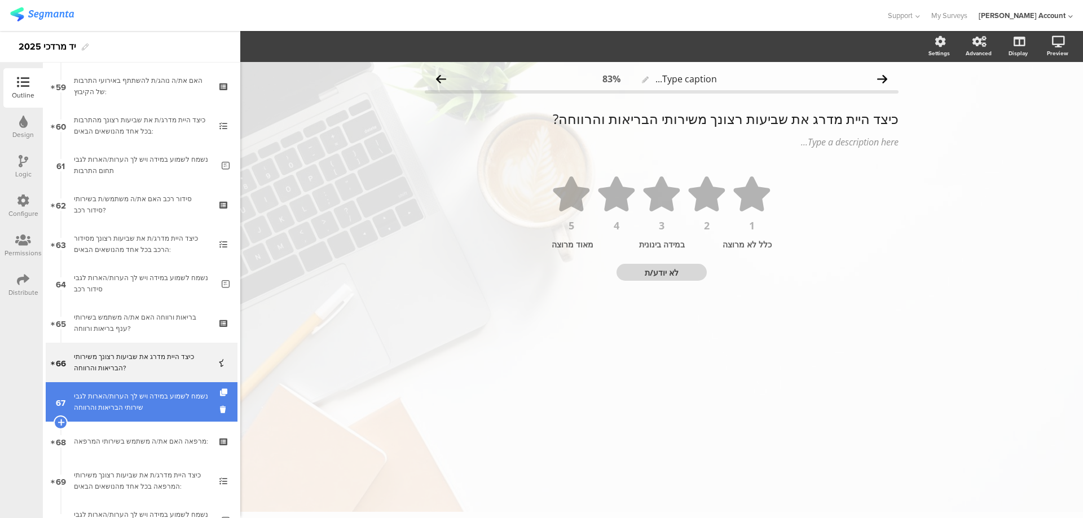
click at [183, 388] on link "67 נשמח לשמוע במידה ויש לך הערות/הארות לגבי שירותי הבריאות והרווחה" at bounding box center [142, 401] width 192 height 39
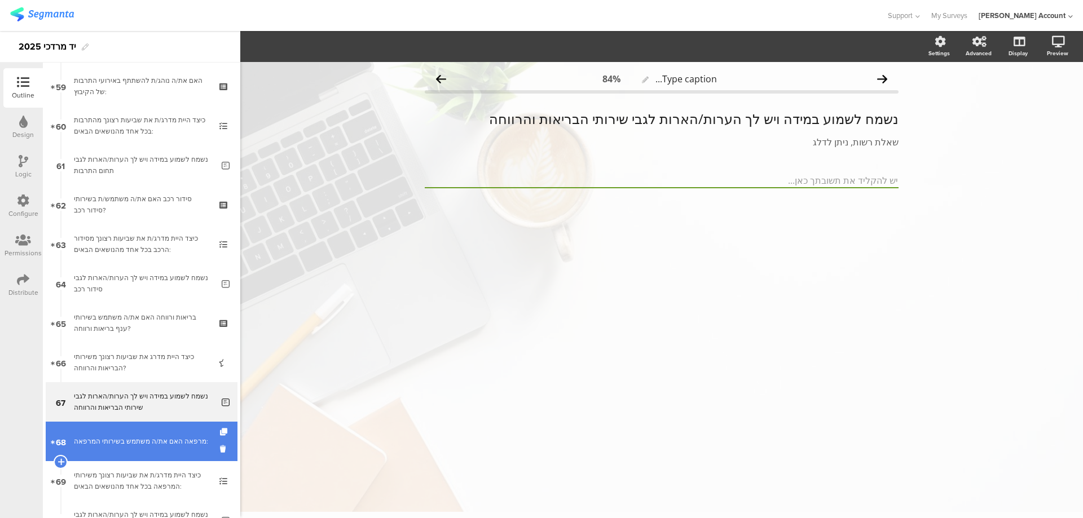
click at [182, 440] on div "מרפאה האם את/ה משתמש בשירותי המרפאה:" at bounding box center [141, 441] width 135 height 11
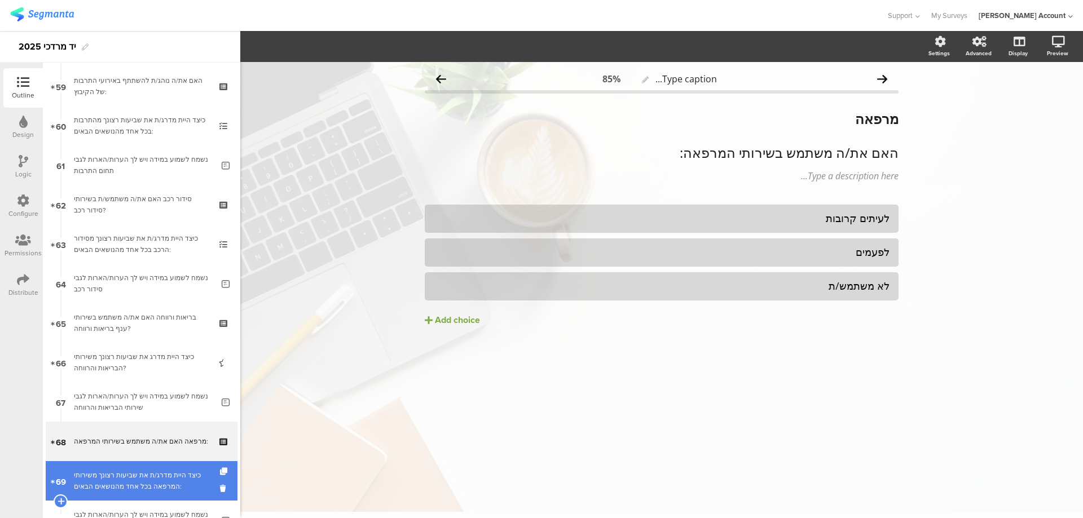
click at [139, 482] on div "כיצד היית מדרג/ת את שביעות רצונך משירותי המרפאה בכל אחד מהנושאים הבאים:" at bounding box center [141, 481] width 135 height 23
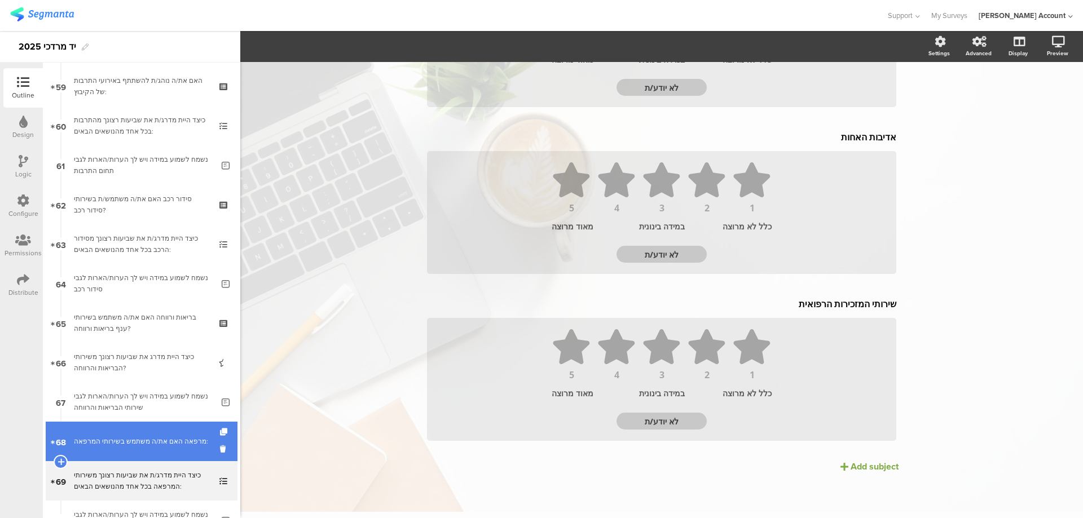
scroll to position [2482, 0]
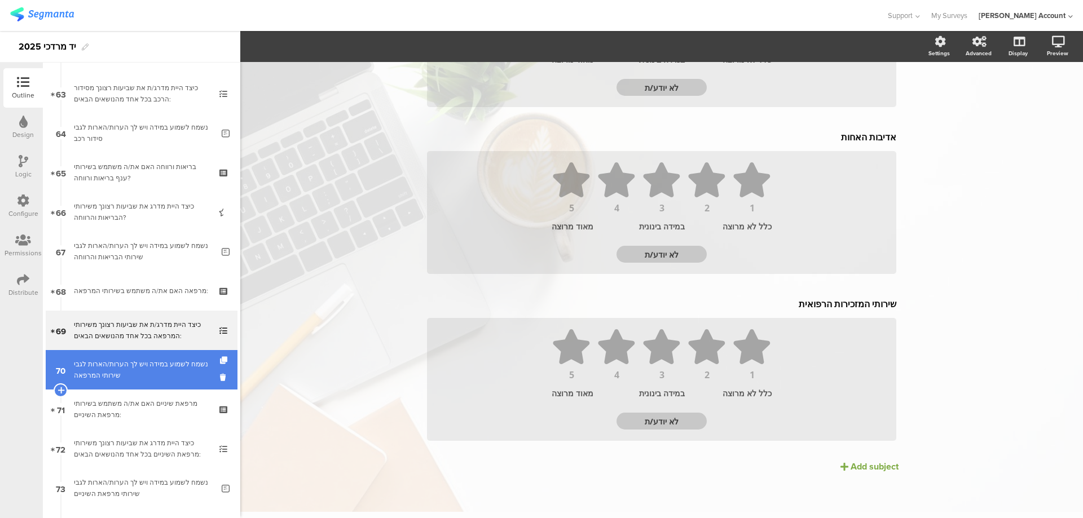
click at [183, 376] on div "נשמח לשמוע במידה ויש לך הערות/הארות לגבי שירותי המרפאה" at bounding box center [143, 370] width 139 height 23
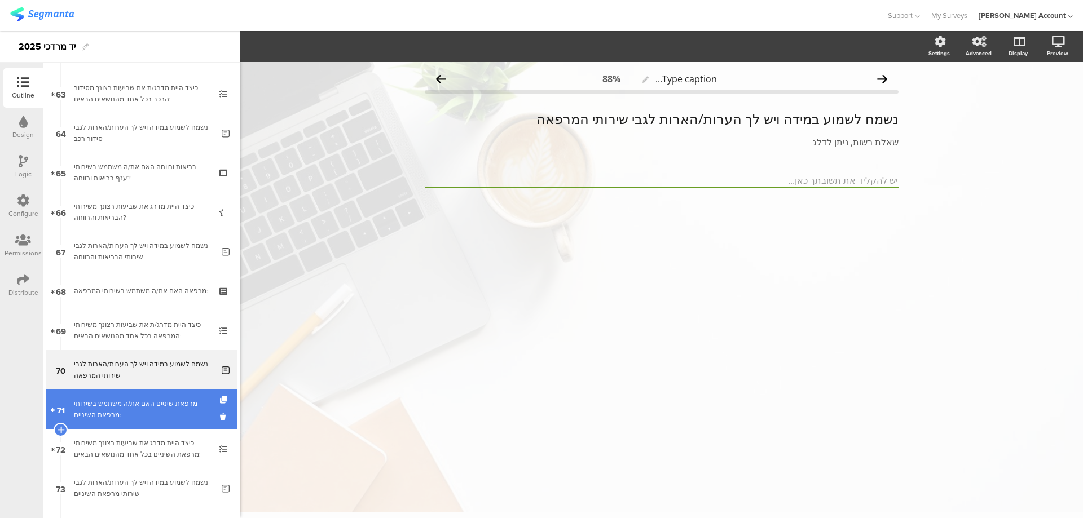
click at [168, 413] on div "מרפאת שיניים האם את/ה משתמש בשירותי מרפאת השיניים:" at bounding box center [141, 409] width 135 height 23
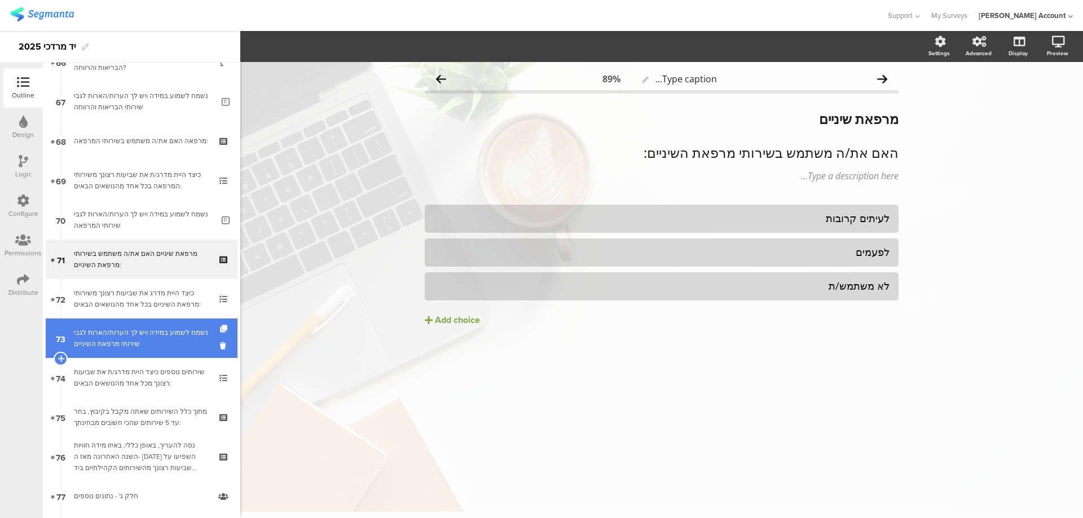
scroll to position [2632, 0]
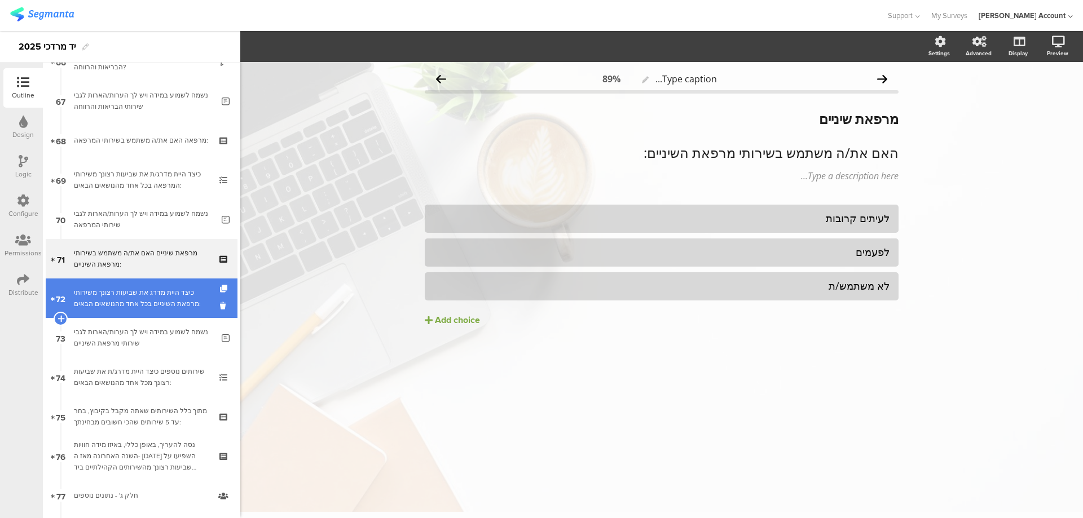
click at [193, 301] on div "כיצד היית מדרג את שביעות רצונך משירותי מרפאת השיניים בכל אחד מהנושאים הבאים:" at bounding box center [141, 298] width 135 height 23
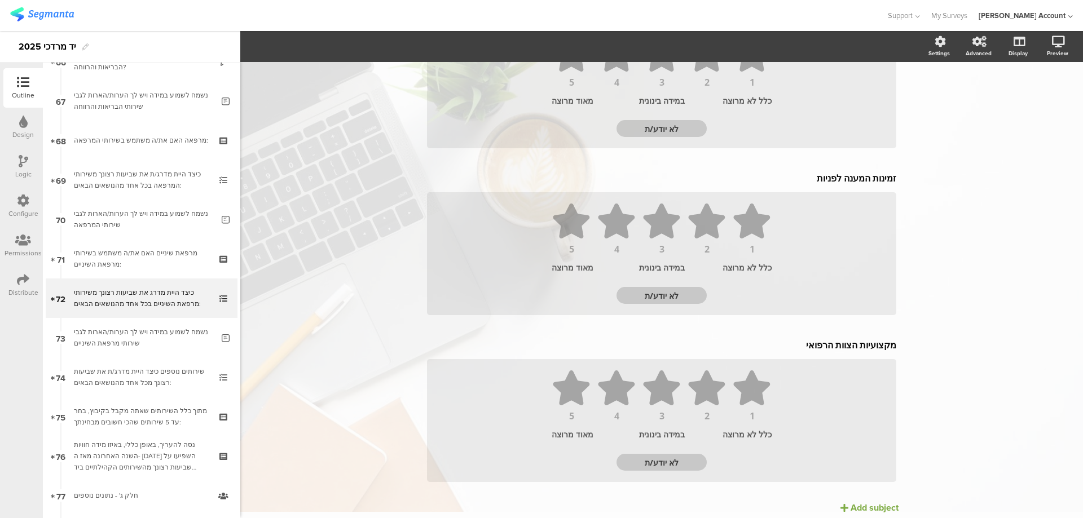
scroll to position [219, 0]
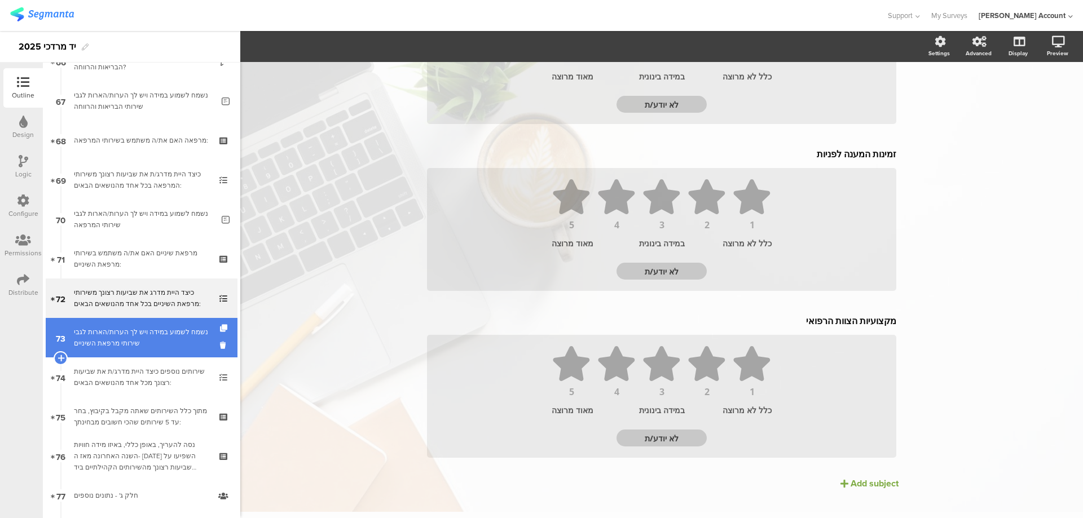
click at [169, 335] on div "נשמח לשמוע במידה ויש לך הערות/הארות לגבי שירותי מרפאת השיניים" at bounding box center [143, 338] width 139 height 23
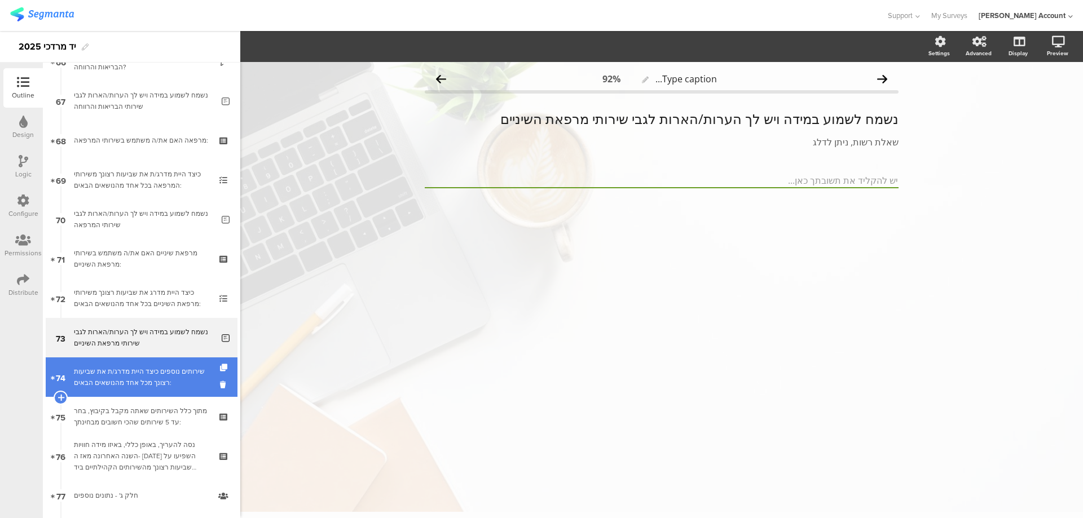
click at [162, 368] on div "שירותים נוספים כיצד היית מדרג/ת את שביעות רצונך מכל אחד מהנושאים הבאים:" at bounding box center [141, 377] width 135 height 23
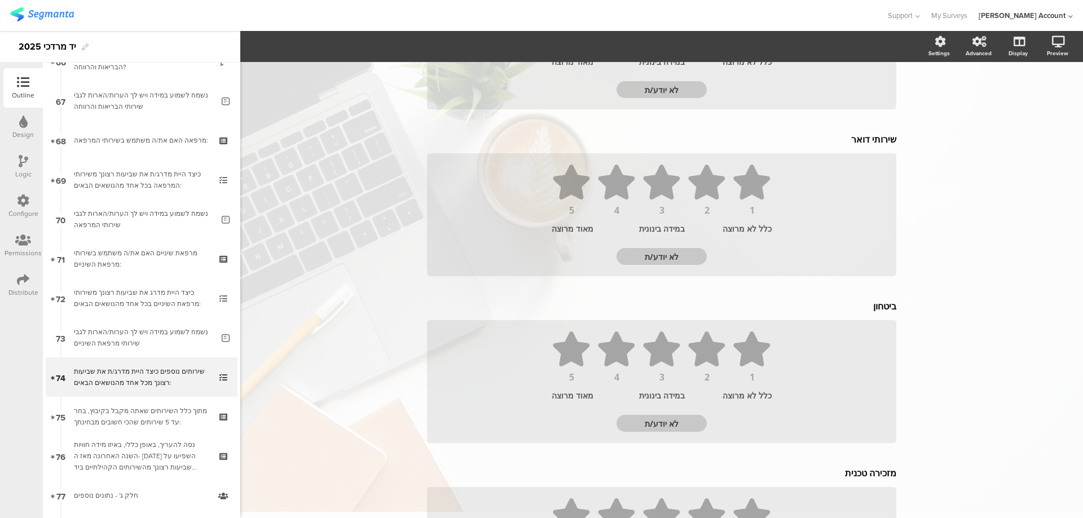
scroll to position [1579, 0]
click at [861, 307] on div "ביטחון ביטחון 1 2 3 4 5 כלל לא מרוצה במידה בינונית מאוד מרוצה לא יודע/ת" at bounding box center [662, 370] width 474 height 150
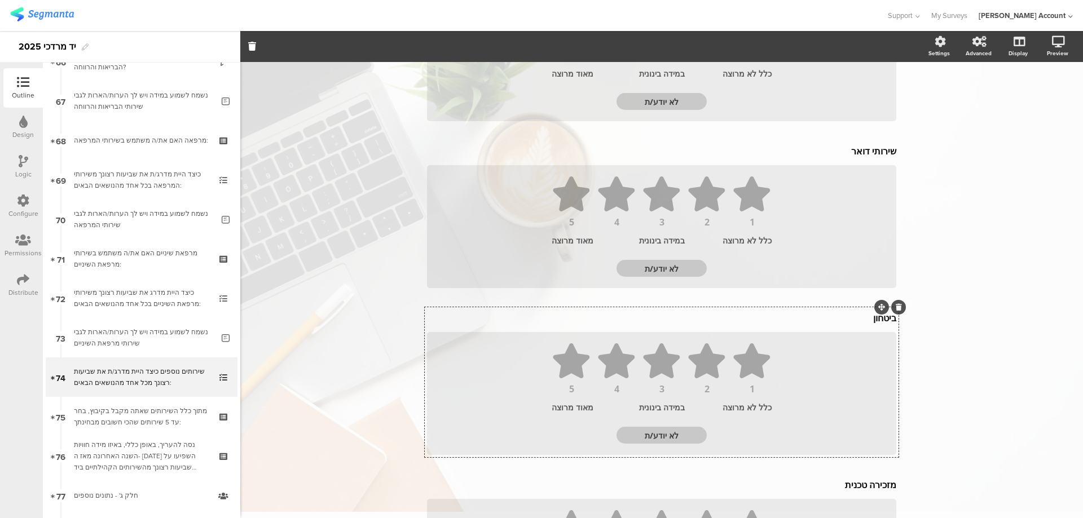
click at [896, 307] on icon at bounding box center [899, 307] width 6 height 7
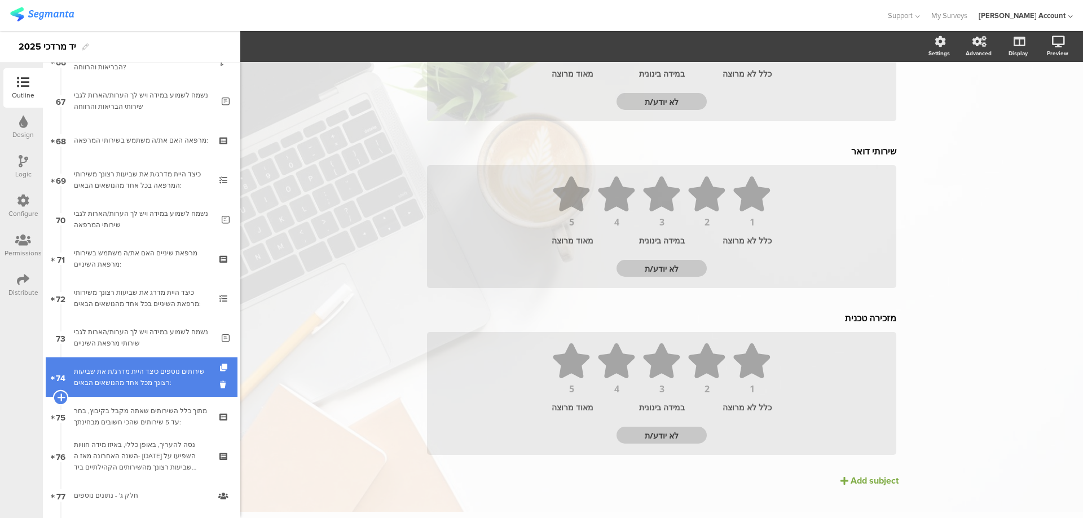
click at [60, 396] on icon at bounding box center [60, 398] width 7 height 10
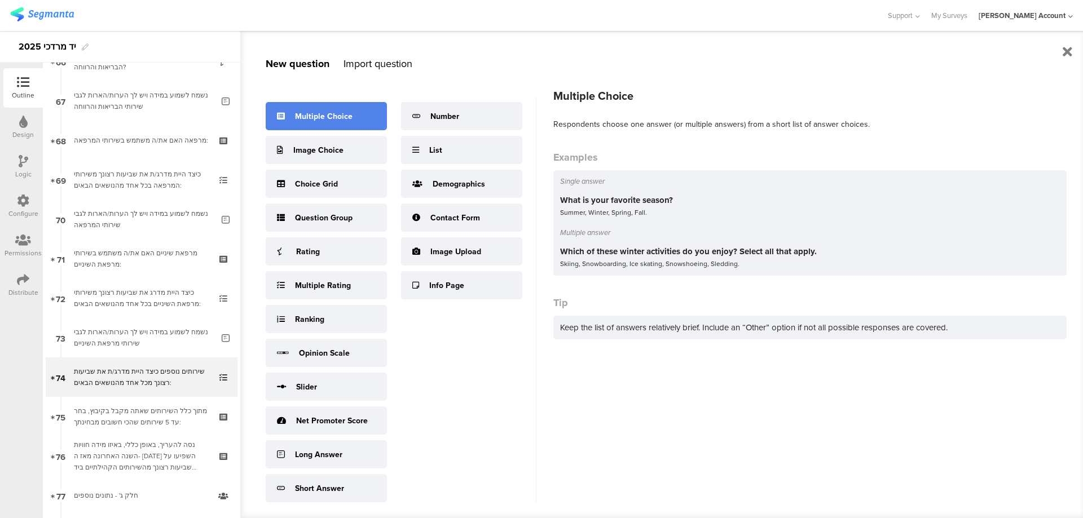
click at [354, 126] on div "Multiple Choice" at bounding box center [326, 116] width 121 height 28
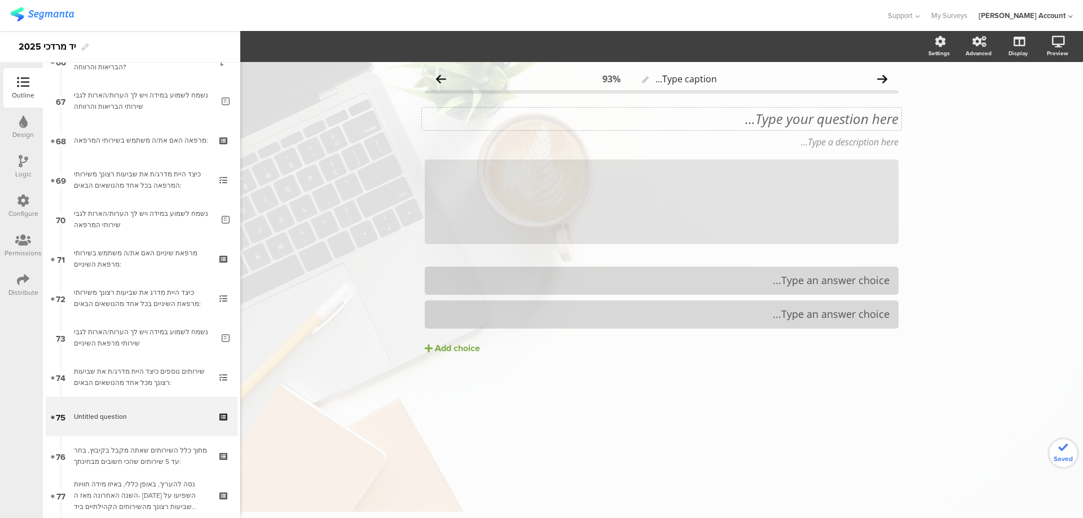
click at [865, 117] on div "Type your question here..." at bounding box center [661, 119] width 479 height 23
click at [865, 117] on p "תוכנית החומש" at bounding box center [662, 119] width 474 height 17
click at [866, 116] on p "תוכנית החומש" at bounding box center [662, 119] width 474 height 17
click at [244, 44] on icon "button" at bounding box center [248, 47] width 10 height 10
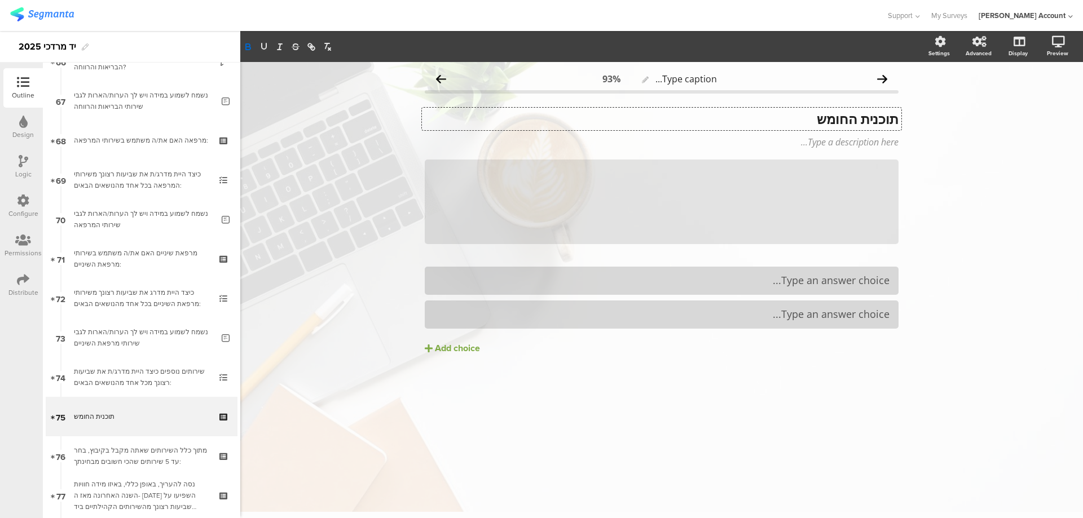
click at [812, 117] on p "תוכנית החומש" at bounding box center [662, 119] width 474 height 17
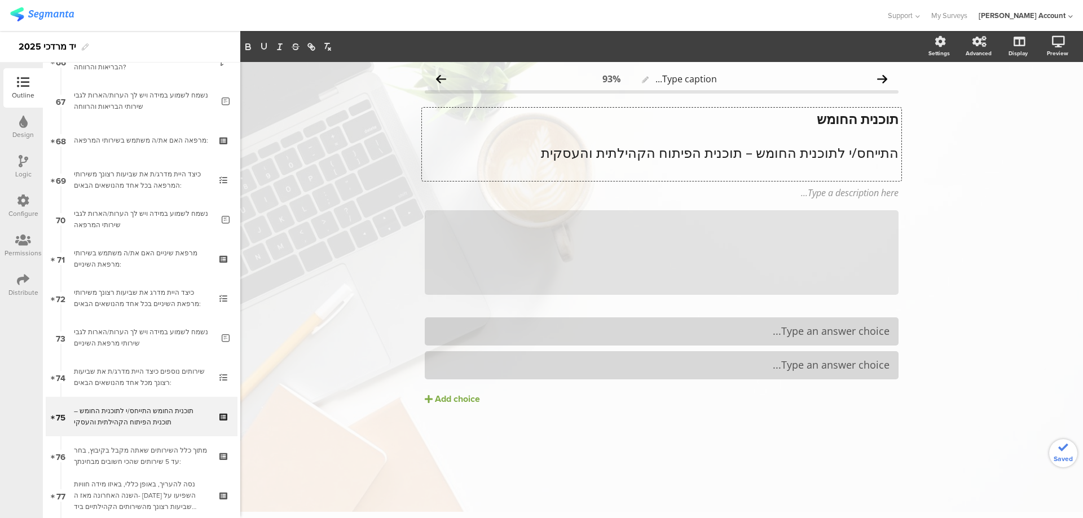
scroll to position [1, 0]
click at [899, 211] on icon at bounding box center [899, 210] width 6 height 7
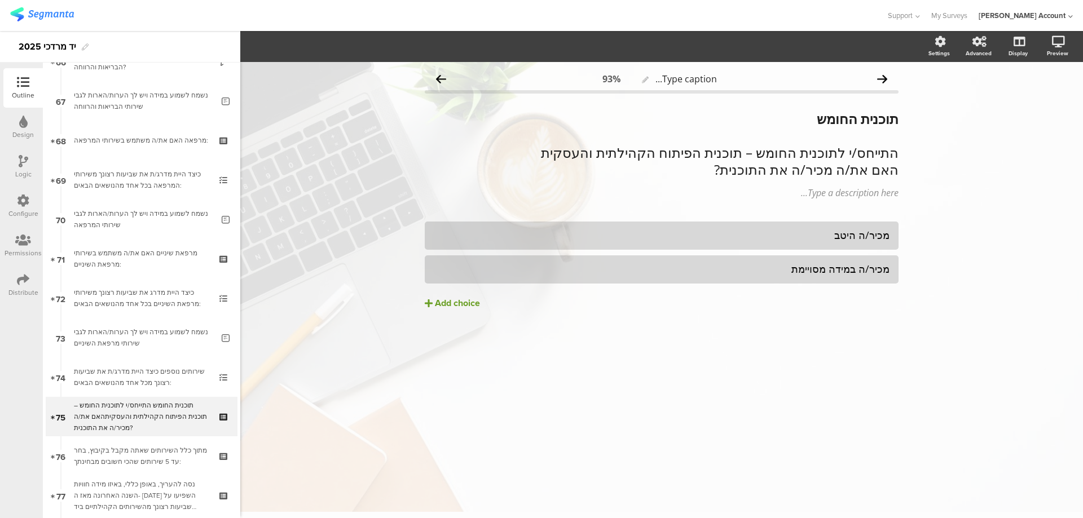
click at [445, 310] on button "Add choice" at bounding box center [662, 303] width 474 height 28
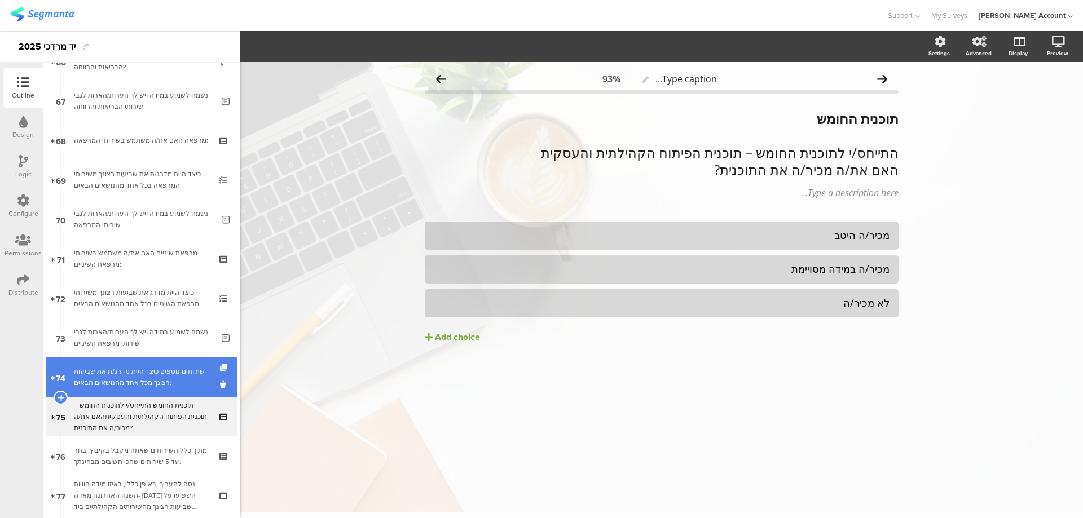
scroll to position [2707, 0]
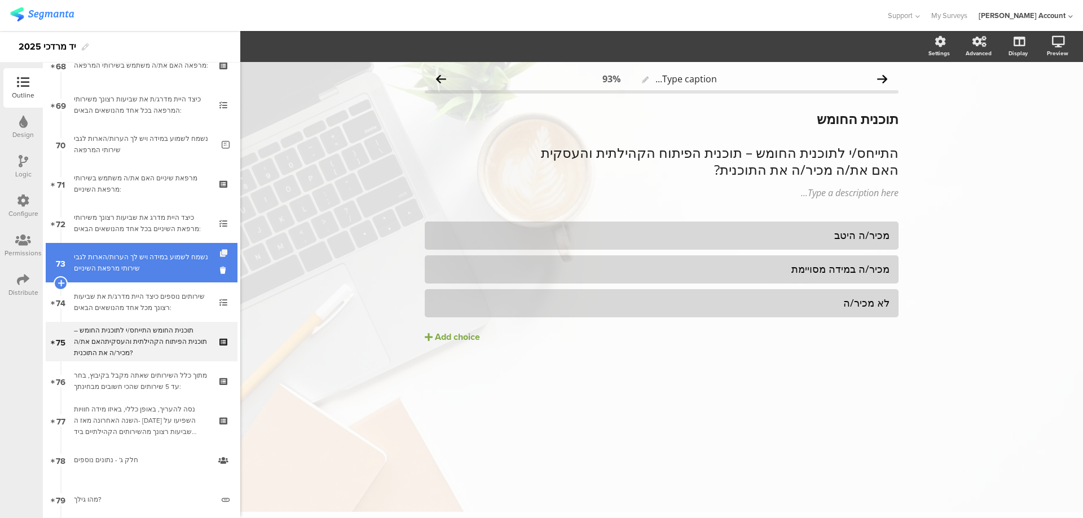
click at [220, 250] on icon at bounding box center [225, 253] width 10 height 7
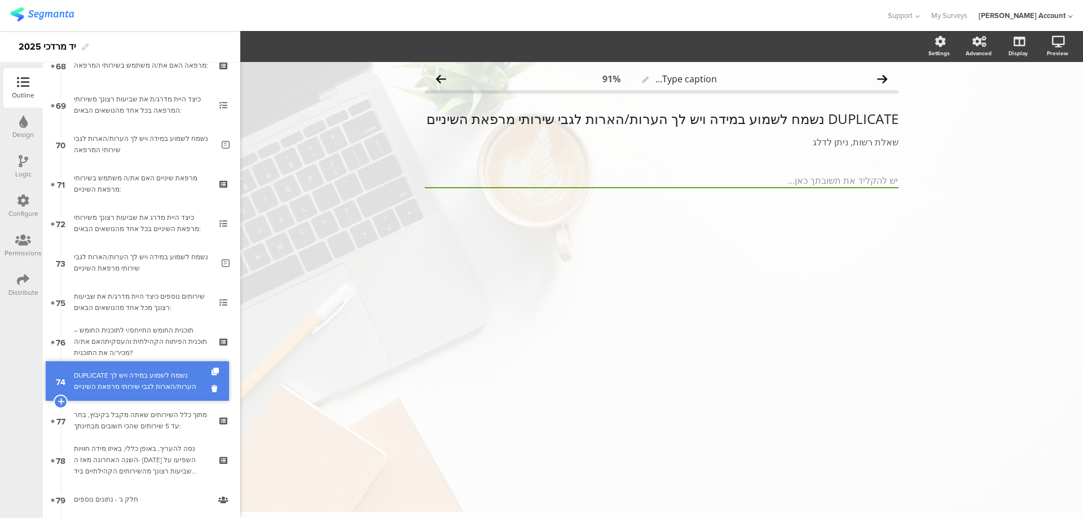
drag, startPoint x: 190, startPoint y: 304, endPoint x: 192, endPoint y: 383, distance: 79.0
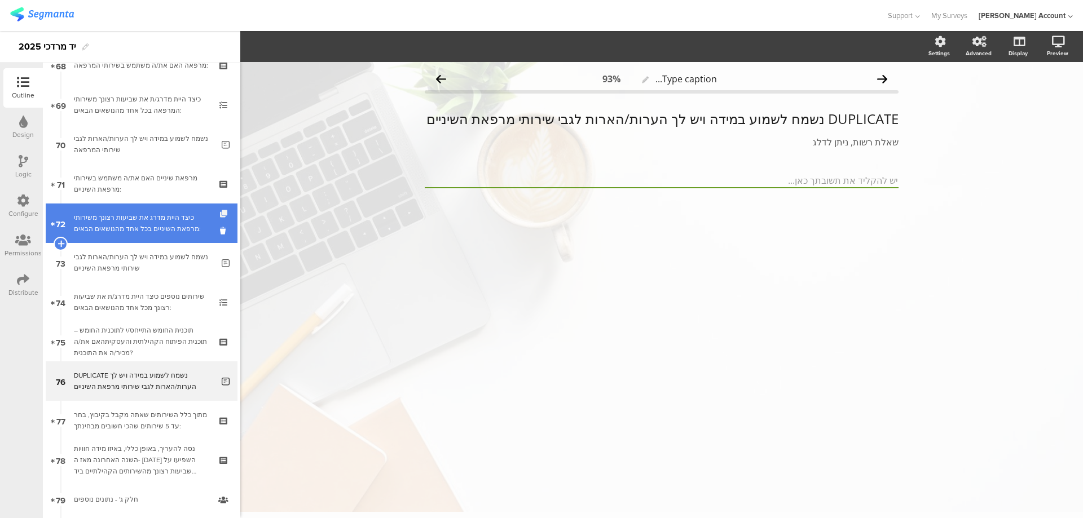
click at [220, 213] on icon at bounding box center [225, 213] width 10 height 7
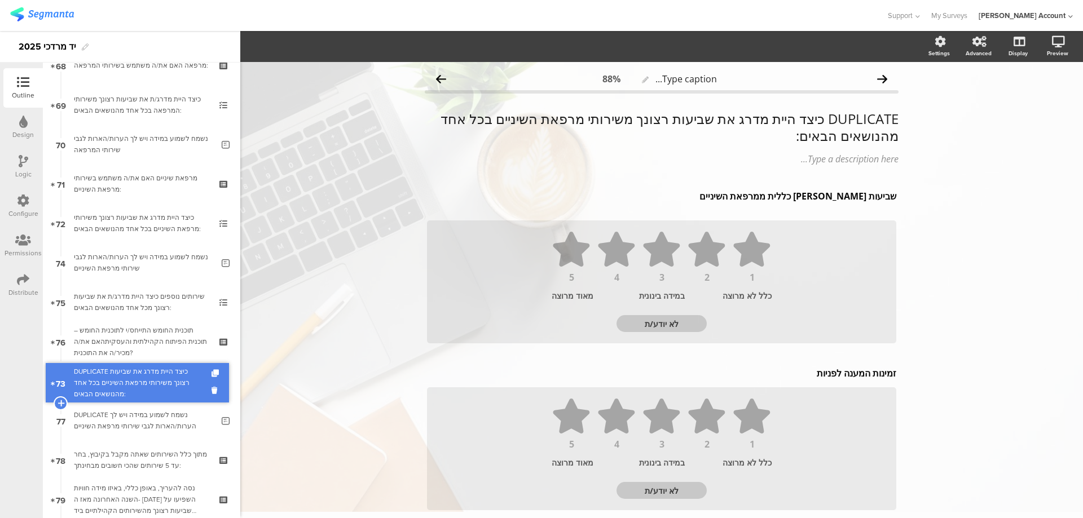
drag, startPoint x: 183, startPoint y: 247, endPoint x: 187, endPoint y: 367, distance: 120.2
click at [184, 373] on div "DUPLICATE כיצד היית מדרג את שביעות רצונך משירותי מרפאת השיניים בכל אחד מהנושאים…" at bounding box center [141, 381] width 135 height 34
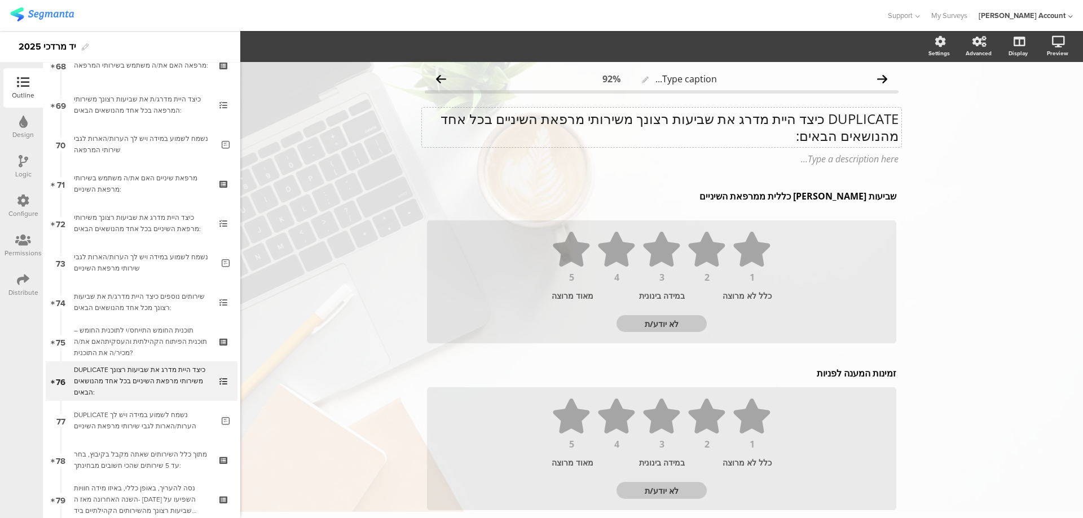
click at [819, 119] on div "DUPLICATE כיצד היית מדרג את שביעות רצונך משירותי מרפאת השיניים בכל אחד מהנושאים…" at bounding box center [661, 127] width 479 height 39
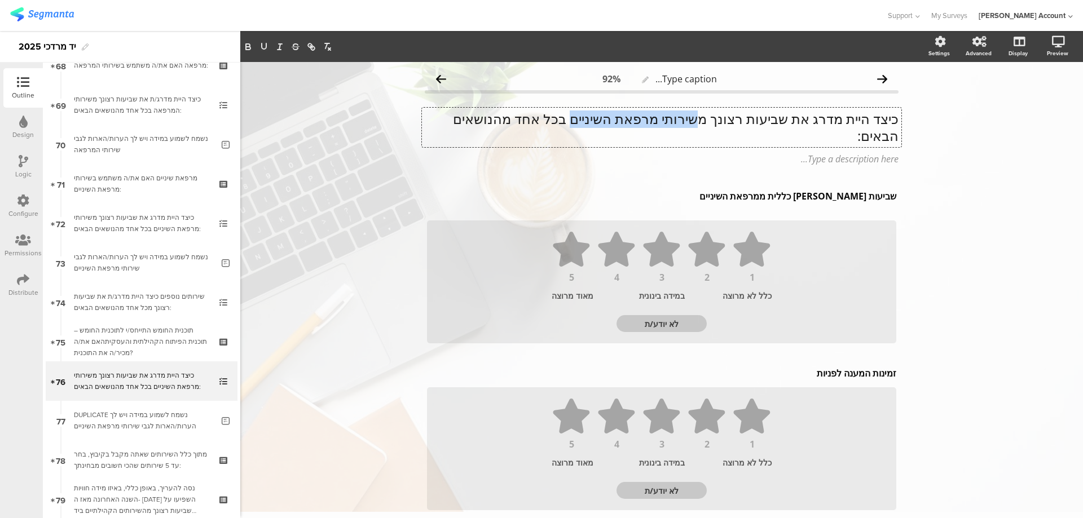
drag, startPoint x: 704, startPoint y: 117, endPoint x: 581, endPoint y: 118, distance: 123.0
click at [581, 118] on p "כיצד היית מדרג את שביעות רצונך משירותי מרפאת השיניים בכל אחד מהנושאים הבאים:" at bounding box center [662, 128] width 474 height 34
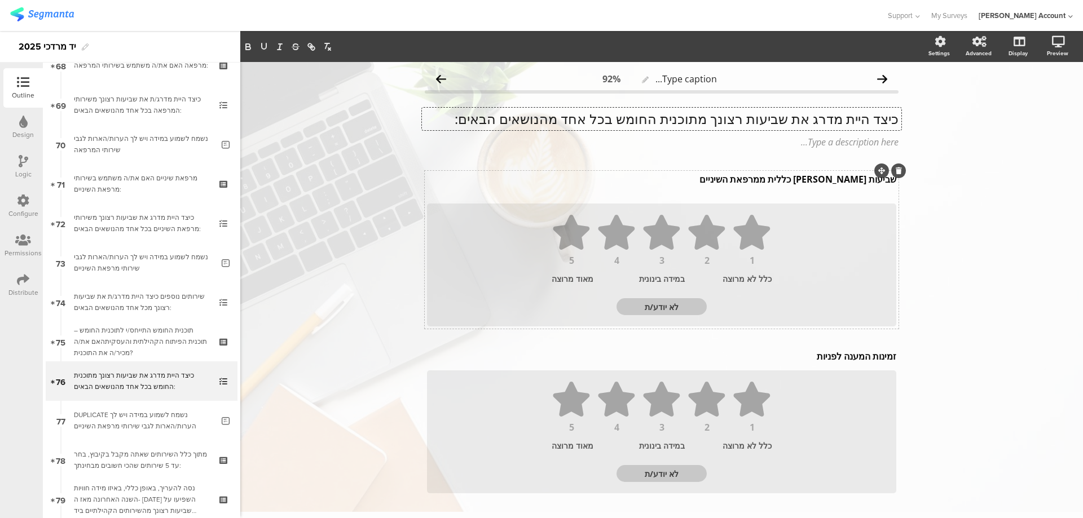
click at [815, 179] on div "שביעות [PERSON_NAME] כללית ממרפאת השיניים שביעות [PERSON_NAME] כללית ממרפאת השי…" at bounding box center [661, 185] width 475 height 30
click at [814, 180] on p "שביעות [PERSON_NAME] כללית ממרפאת השיניים" at bounding box center [661, 179] width 469 height 12
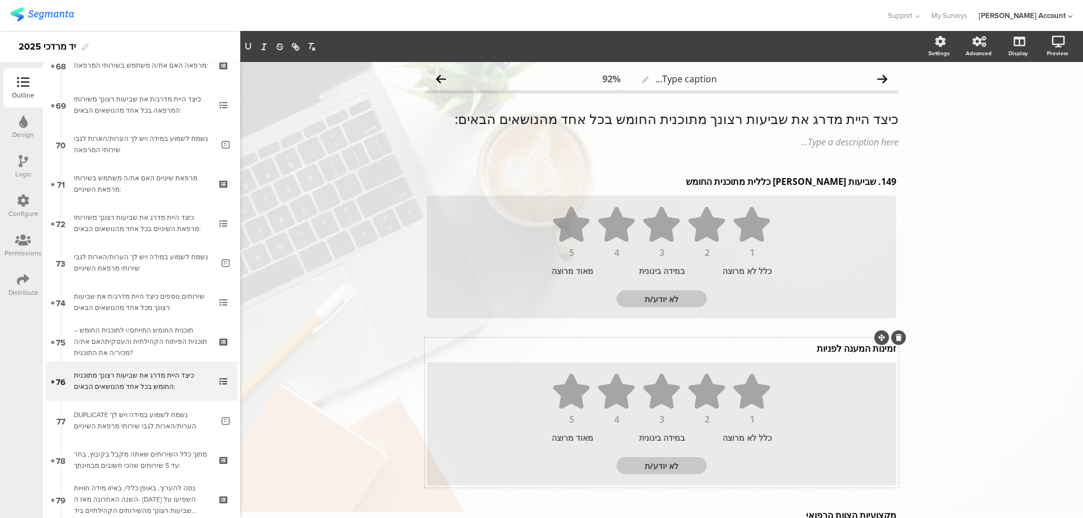
click at [817, 349] on div "זמינות המענה לפניות זמינות המענה לפניות זמינות המענה לפניות" at bounding box center [661, 349] width 475 height 18
click at [817, 349] on p "זמינות המענה לפניות" at bounding box center [661, 348] width 469 height 12
click at [816, 349] on p "זמינות המענה לפניות" at bounding box center [661, 348] width 469 height 12
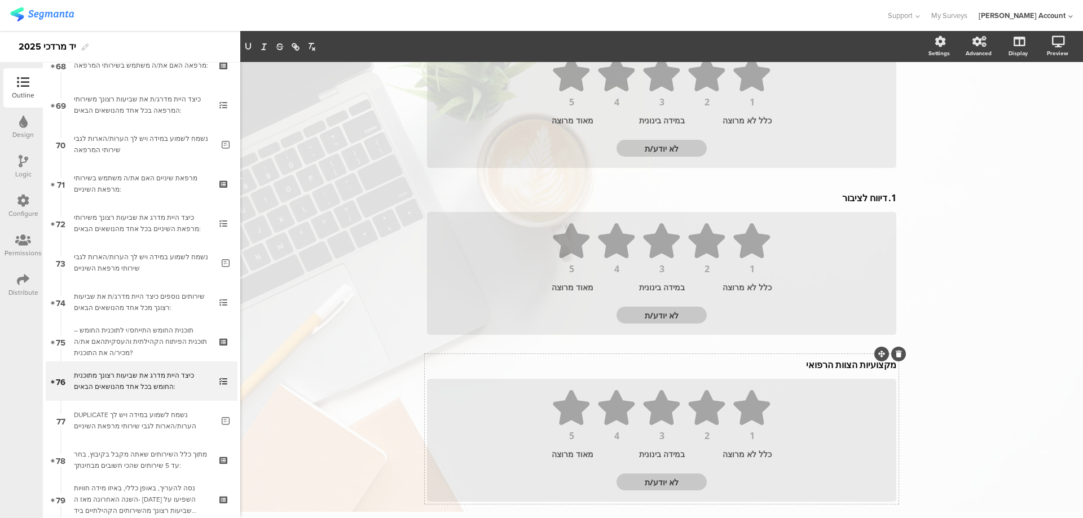
click at [812, 367] on div "מקצועיות הצוות הרפואי מקצועיות הצוות הרפואי" at bounding box center [661, 365] width 475 height 18
click at [812, 367] on p "מקצועיות הצוות הרפואי" at bounding box center [661, 367] width 469 height 12
click at [812, 368] on p "מקצועיות הצוות הרפואי" at bounding box center [661, 367] width 469 height 12
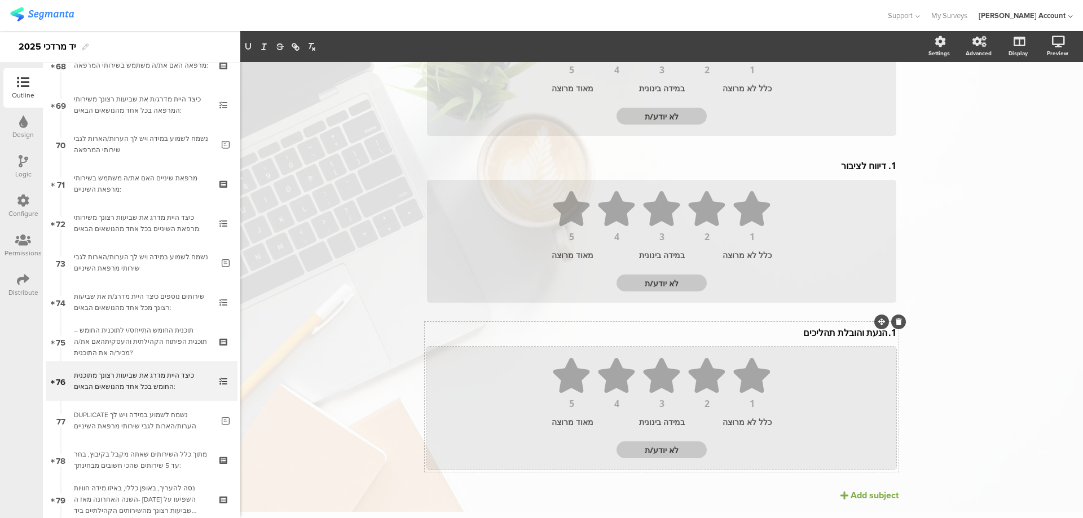
scroll to position [211, 0]
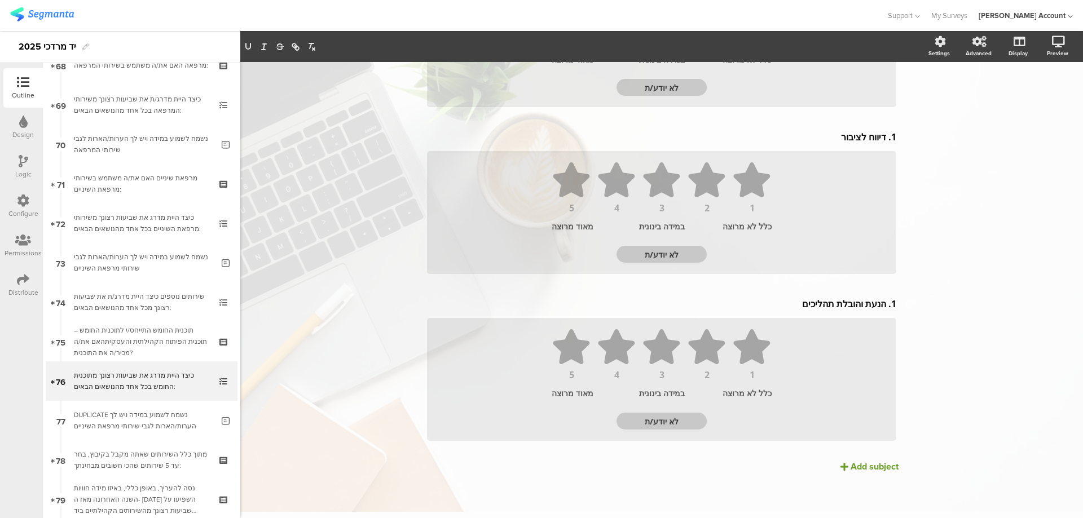
click at [843, 469] on icon at bounding box center [844, 466] width 8 height 9
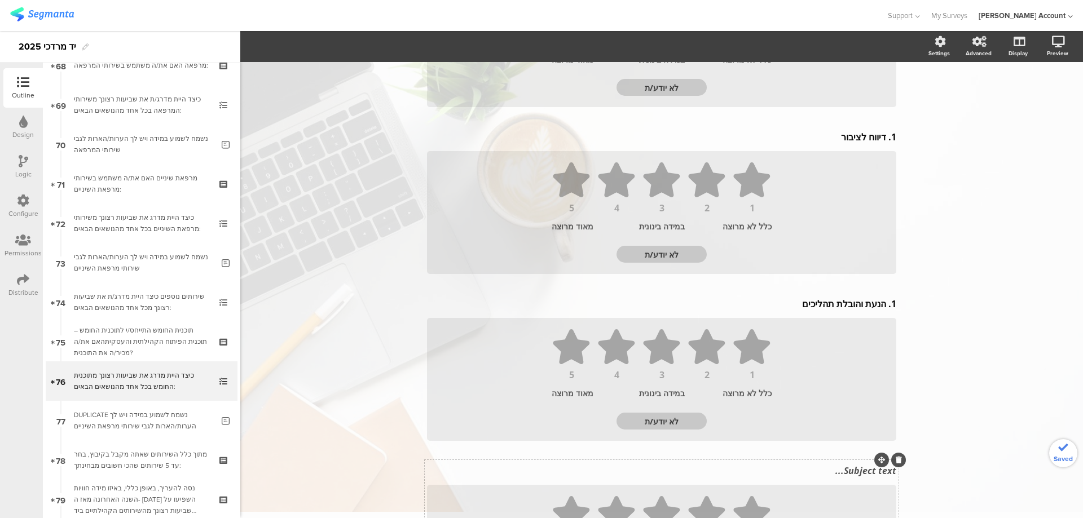
click at [847, 476] on div "Subject text..." at bounding box center [661, 471] width 475 height 18
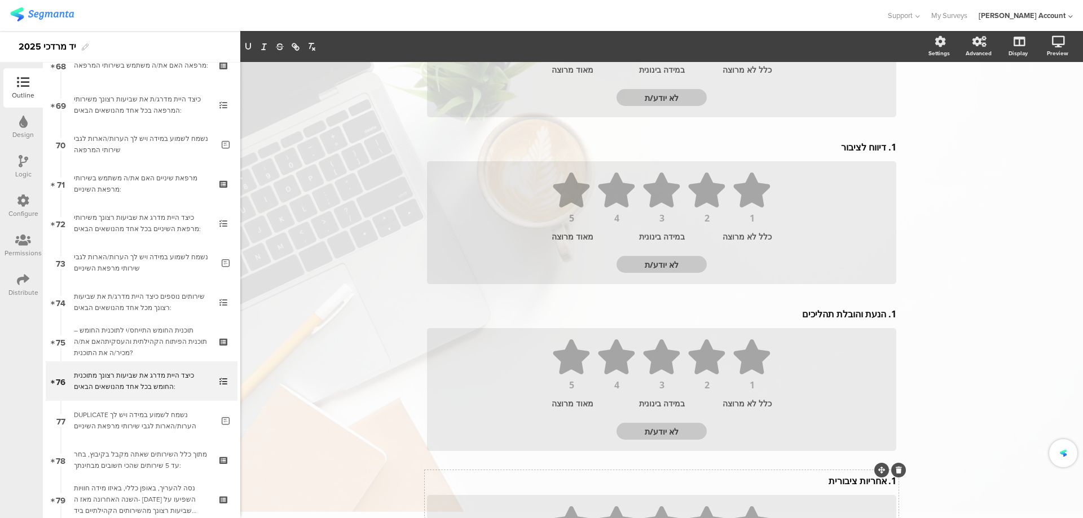
click at [882, 483] on p "1. אחריות ציבורית" at bounding box center [661, 481] width 469 height 12
click at [882, 316] on div "1. הנעת והובלת תהליכים 1. הנעת והובלת תהליכים" at bounding box center [661, 314] width 475 height 18
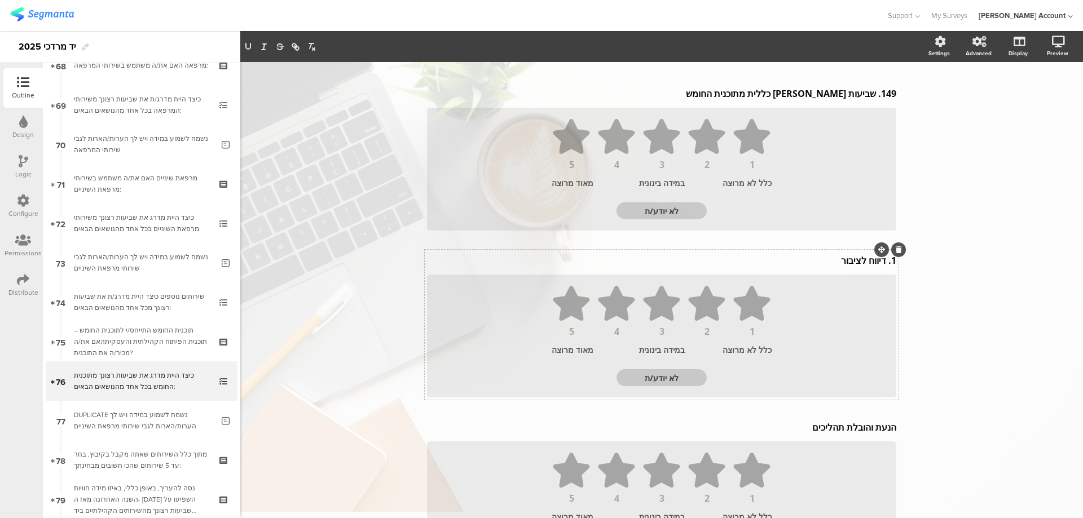
scroll to position [49, 0]
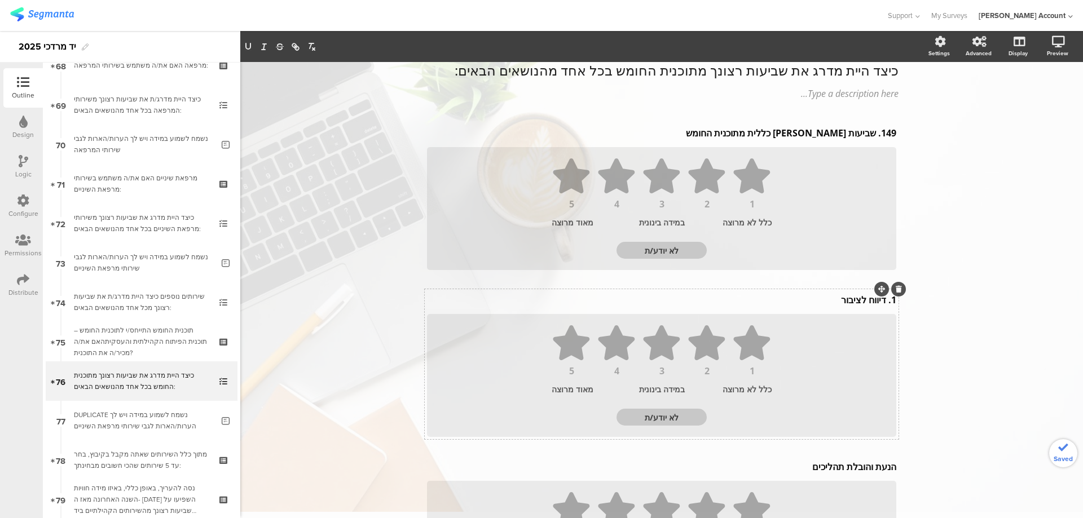
click at [884, 302] on div "1. דיווח לציבור 1. דיווח לציבור" at bounding box center [661, 300] width 475 height 18
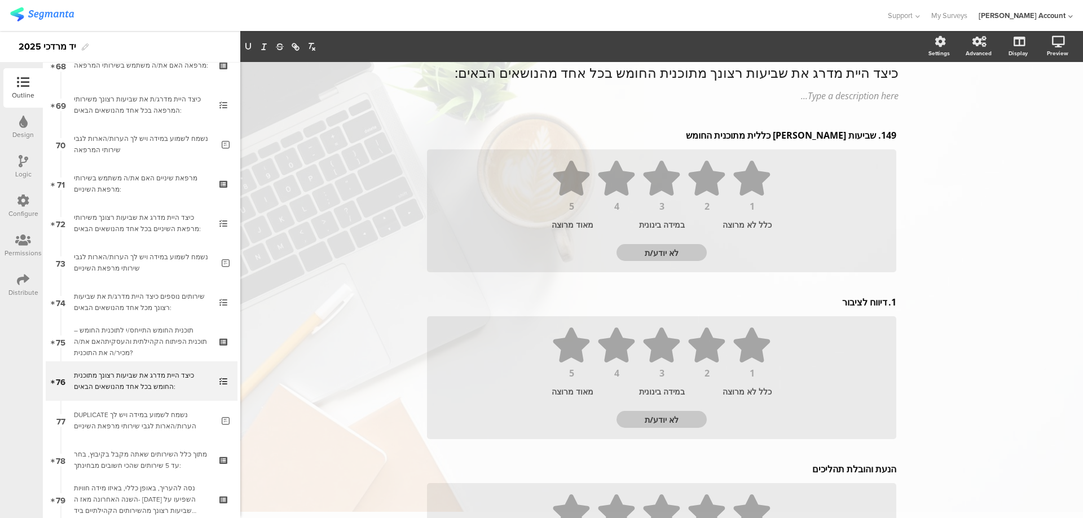
click at [882, 304] on p "1. דיווח לציבור" at bounding box center [661, 302] width 469 height 12
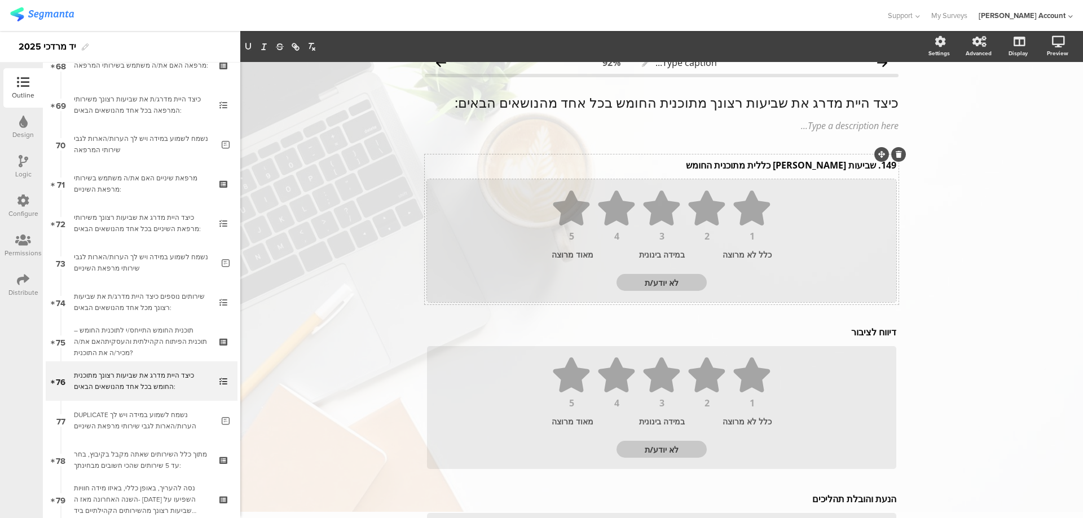
scroll to position [0, 0]
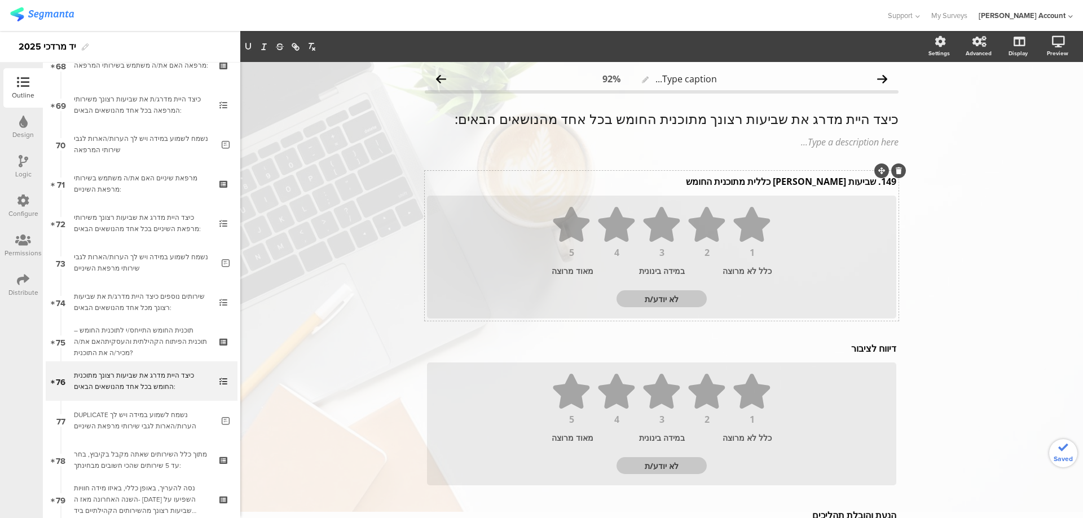
click at [869, 184] on div "149. שביעות [PERSON_NAME] כללית מתוכנית החומש 149. שביעות [PERSON_NAME] כללית מ…" at bounding box center [661, 182] width 475 height 18
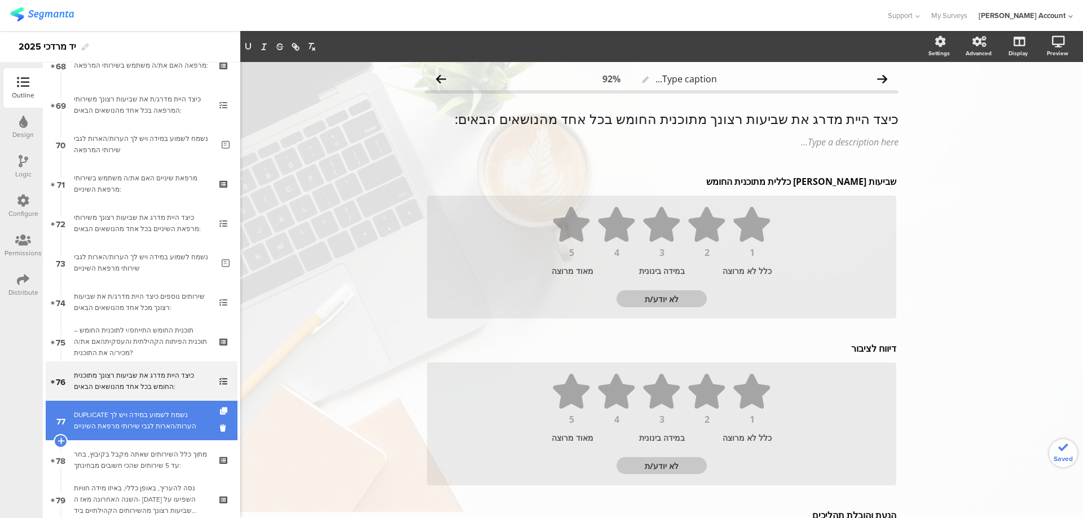
click at [159, 418] on div "DUPLICATE נשמח לשמוע במידה ויש לך הערות/הארות לגבי שירותי מרפאת השיניים" at bounding box center [143, 420] width 139 height 23
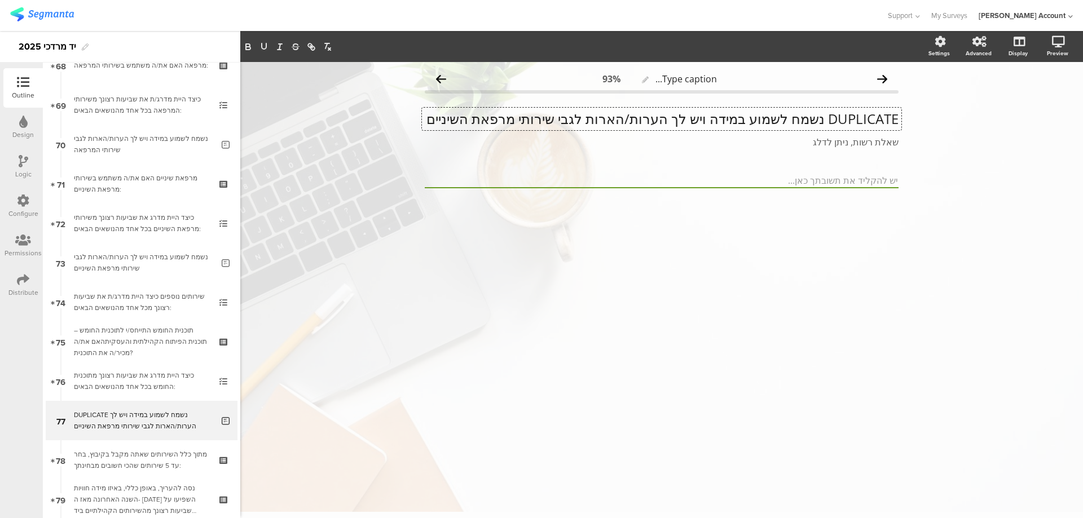
click at [825, 117] on div "DUPLICATE נשמח לשמוע במידה ויש לך הערות/הארות לגבי שירותי מרפאת השיניים DUPLICA…" at bounding box center [661, 119] width 479 height 23
drag, startPoint x: 642, startPoint y: 118, endPoint x: 475, endPoint y: 120, distance: 166.9
click at [475, 120] on p "נשמח לשמוע במידה ויש לך הערות/הארות לגבי שירותי מרפאת השיניים" at bounding box center [662, 119] width 474 height 17
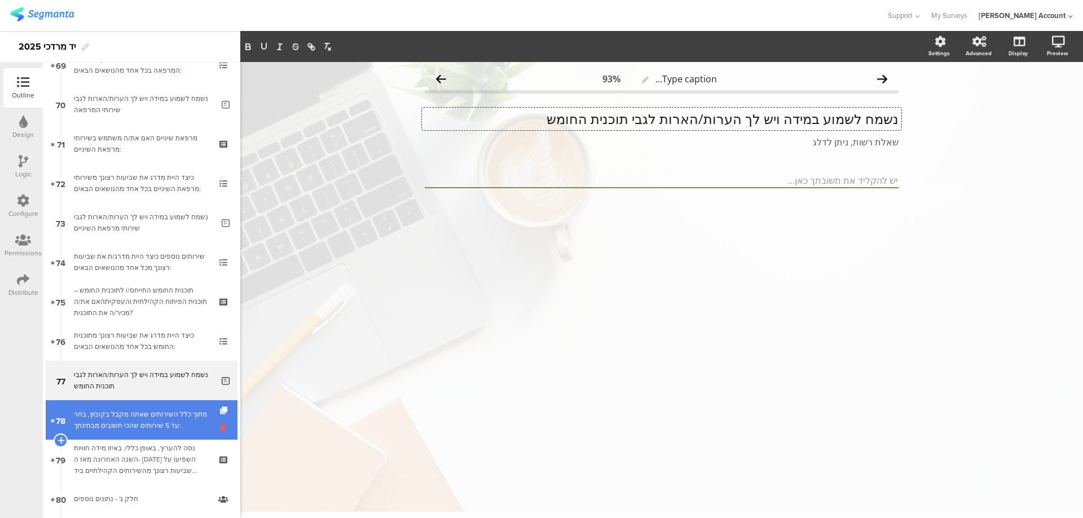
scroll to position [2782, 0]
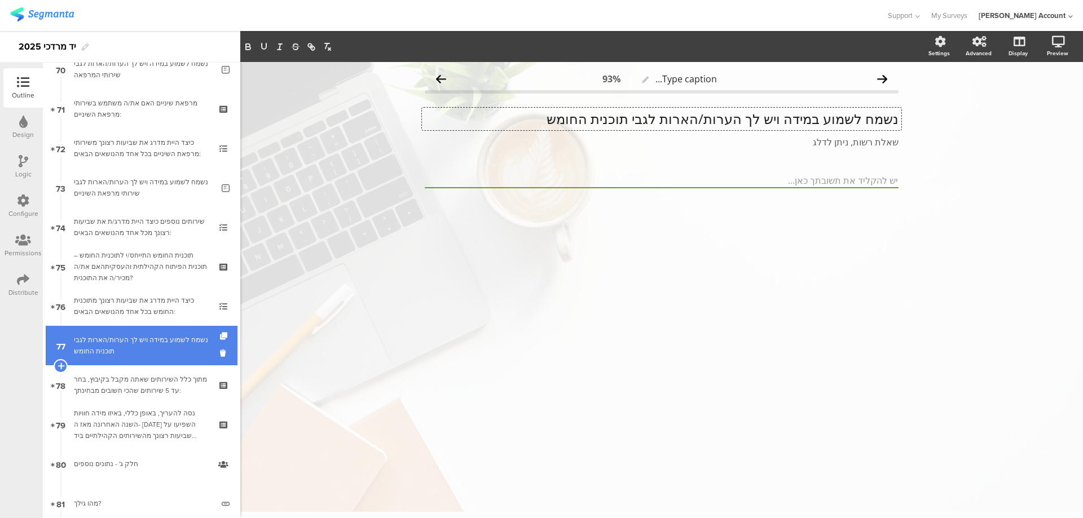
click at [220, 332] on div at bounding box center [225, 345] width 10 height 39
click at [220, 333] on icon at bounding box center [225, 336] width 10 height 7
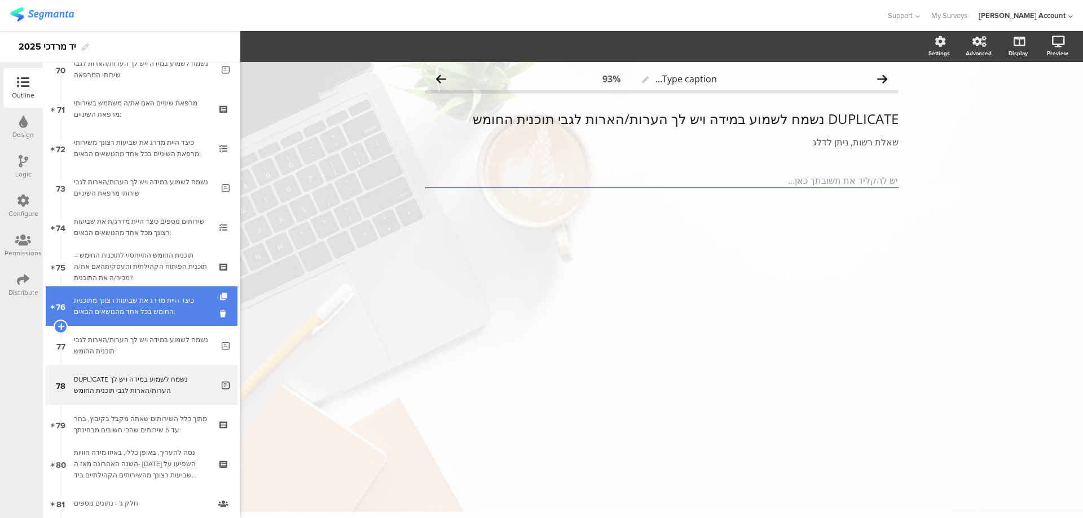
click at [220, 296] on icon at bounding box center [225, 296] width 10 height 7
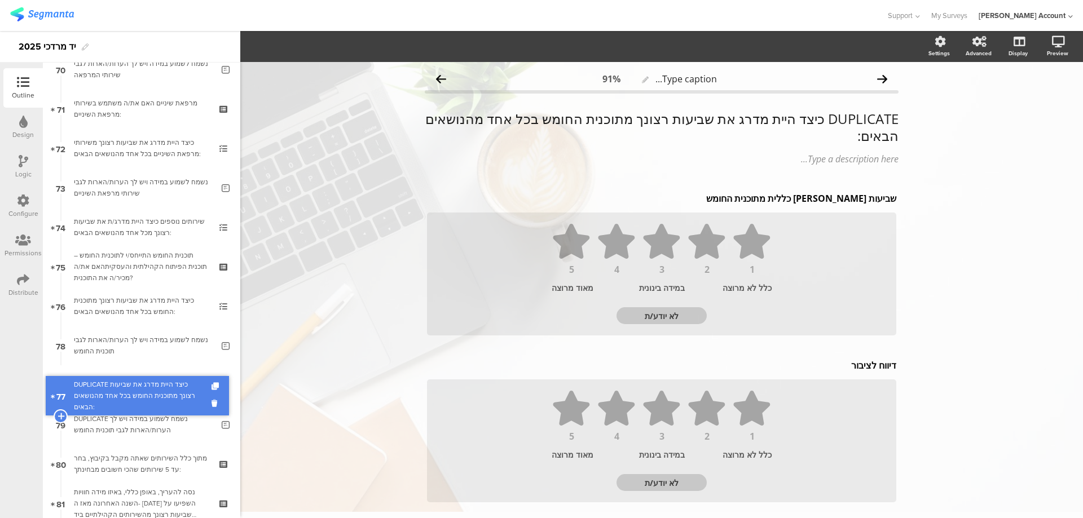
drag, startPoint x: 184, startPoint y: 337, endPoint x: 181, endPoint y: 387, distance: 50.3
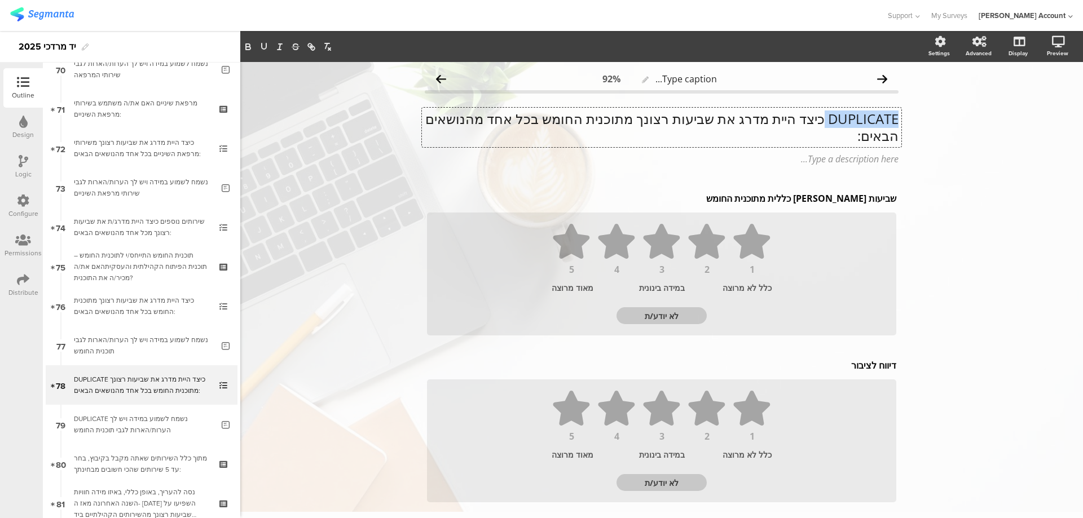
drag, startPoint x: 821, startPoint y: 123, endPoint x: 955, endPoint y: 122, distance: 133.7
click at [955, 122] on div "Type caption... 92% DUPLICATE כיצד היית מדרג את שביעות רצונך מתוכנית החומש בכל …" at bounding box center [661, 488] width 843 height 852
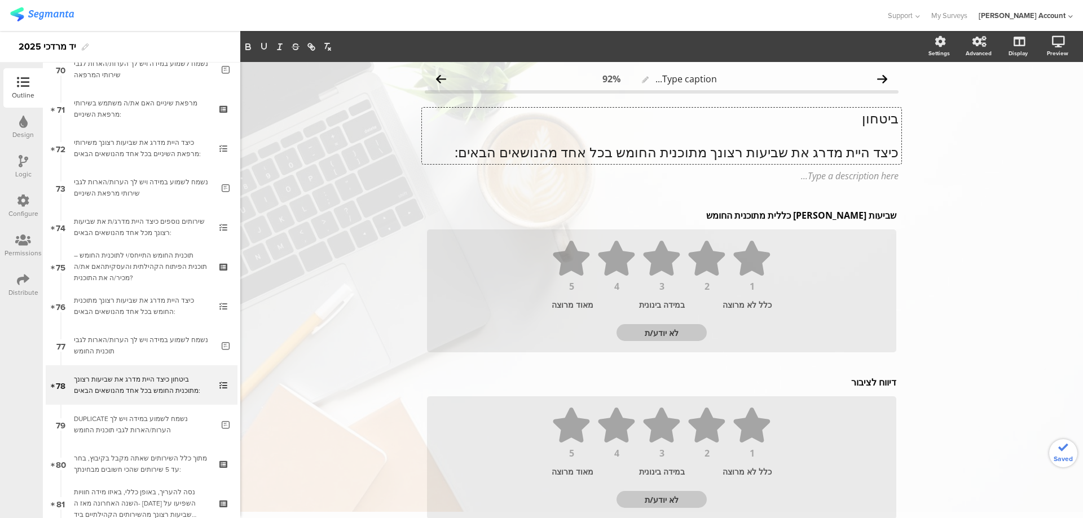
click at [884, 113] on p "ביטחון" at bounding box center [662, 118] width 474 height 17
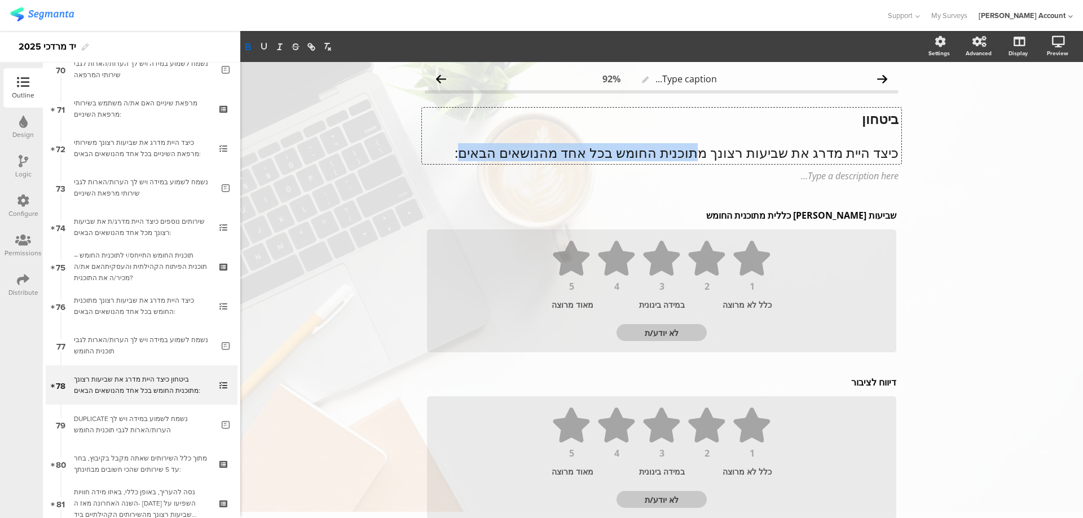
drag, startPoint x: 701, startPoint y: 155, endPoint x: 476, endPoint y: 152, distance: 225.0
click at [476, 152] on p "כיצד היית מדרג את שביעות רצונך מתוכנית החומש בכל אחד מהנושאים הבאים:" at bounding box center [662, 152] width 474 height 17
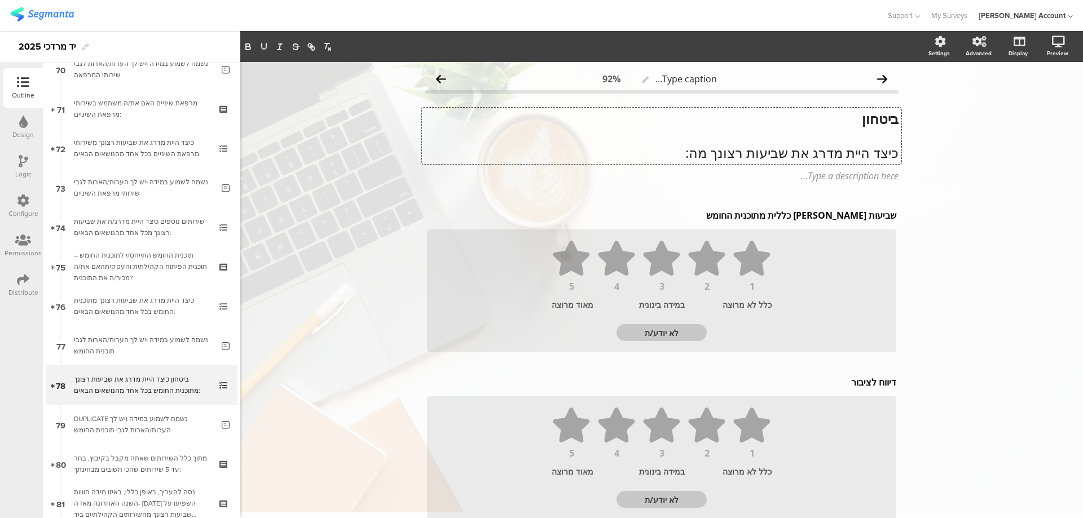
scroll to position [1, 0]
click at [856, 218] on div "שביעות [PERSON_NAME] כללית מתוכנית החומש שביעות [PERSON_NAME] כללית מתוכנית החו…" at bounding box center [661, 215] width 475 height 18
click at [856, 218] on p "שביעות [PERSON_NAME] כללית מתוכנית החומש" at bounding box center [661, 215] width 469 height 12
click at [856, 219] on p "שביעות [PERSON_NAME] כללית מתוכנית החומש" at bounding box center [661, 215] width 469 height 12
click at [852, 385] on div "דיווח לציבור דיווח לציבור" at bounding box center [661, 382] width 475 height 18
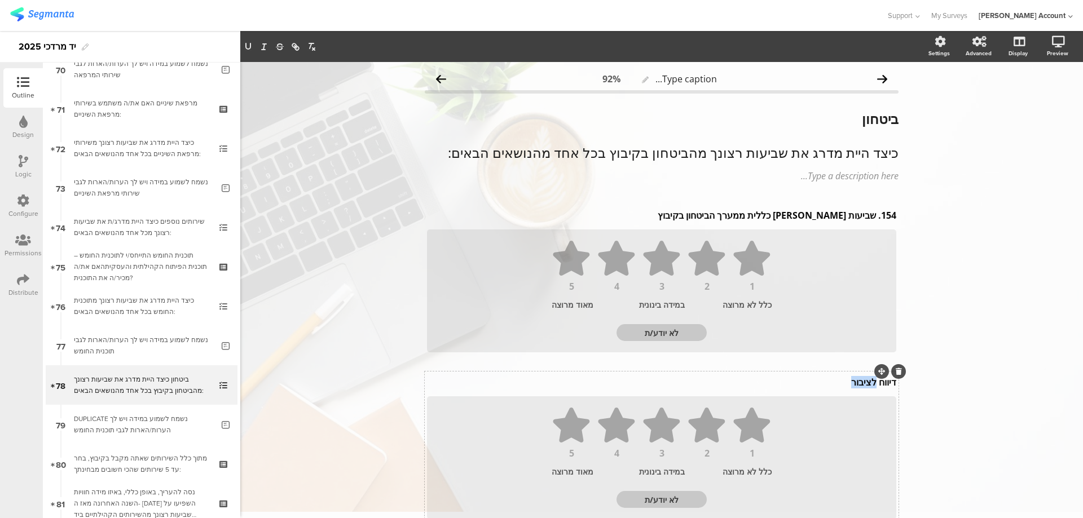
click at [852, 385] on p "דיווח לציבור" at bounding box center [661, 382] width 469 height 12
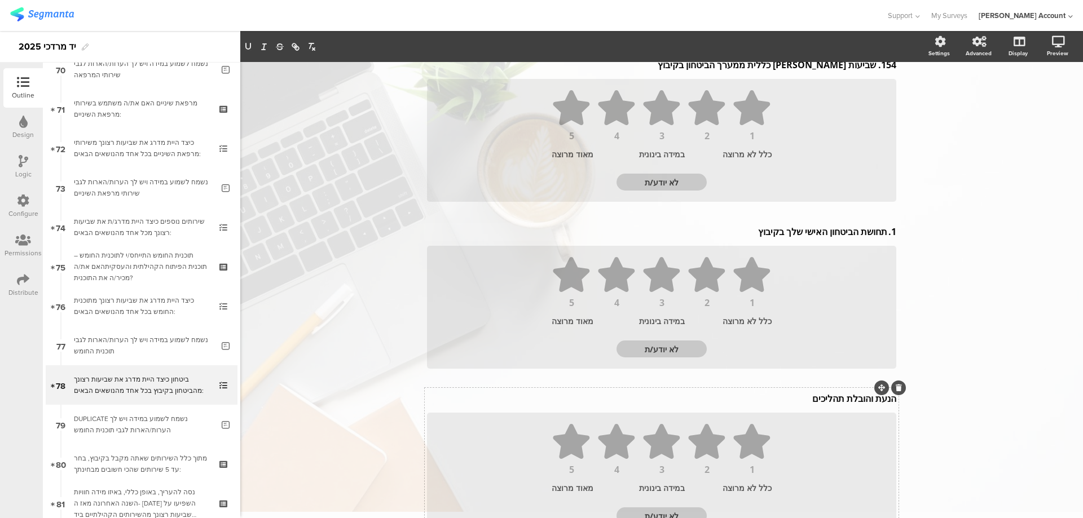
click at [820, 399] on div "הנעת והובלת תהליכים הנעת והובלת תהליכים" at bounding box center [661, 399] width 475 height 18
click at [820, 399] on p "הנעת והובלת תהליכים" at bounding box center [661, 401] width 469 height 12
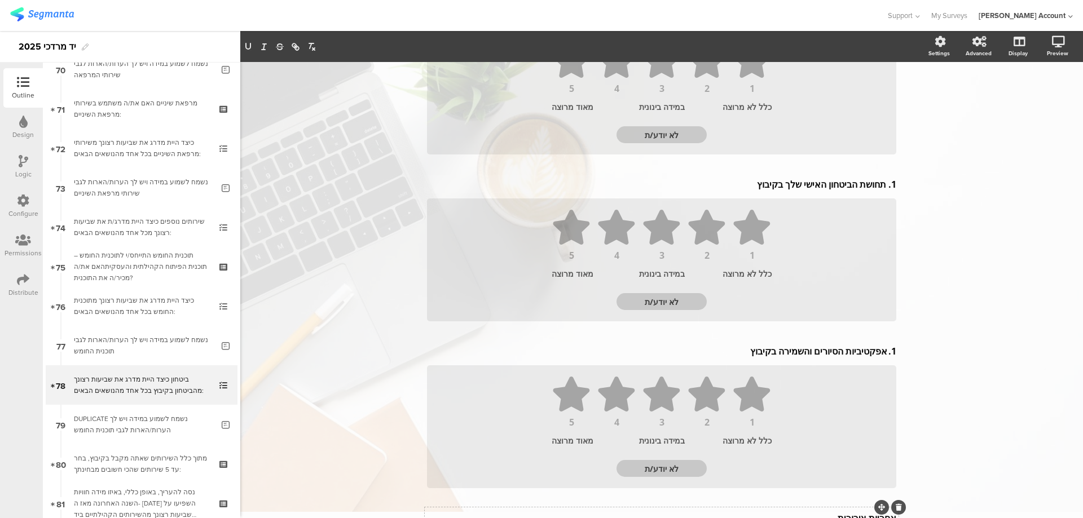
scroll to position [223, 0]
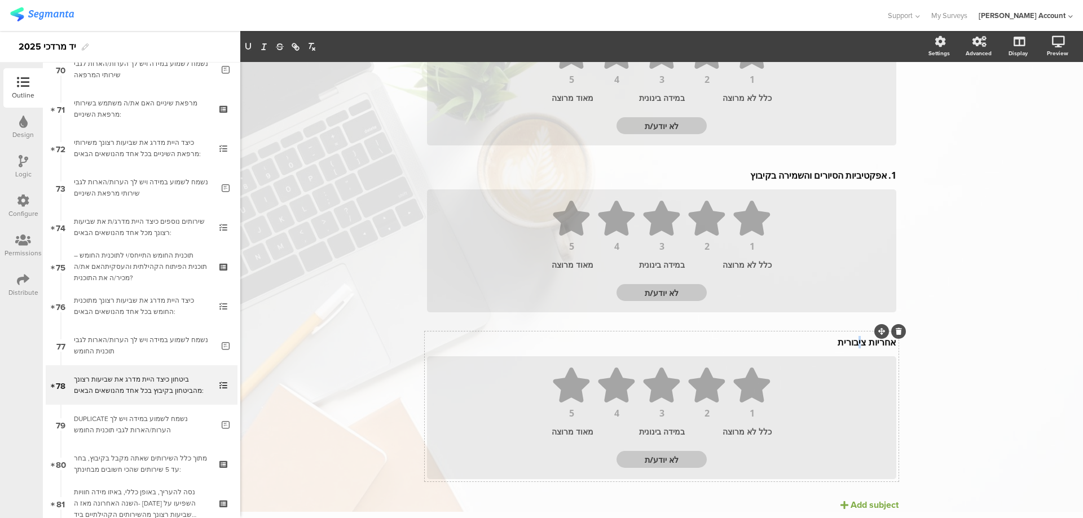
click at [855, 346] on div "אחריות ציבורית אחריות ציבורית" at bounding box center [661, 342] width 475 height 18
click at [855, 346] on p "אחריות ציבורית" at bounding box center [661, 344] width 469 height 12
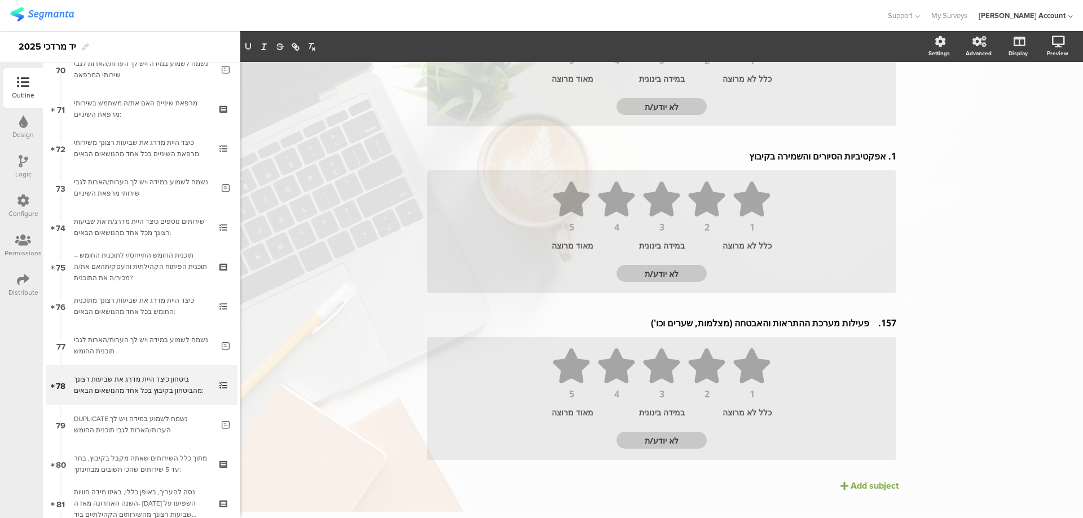
scroll to position [412, 0]
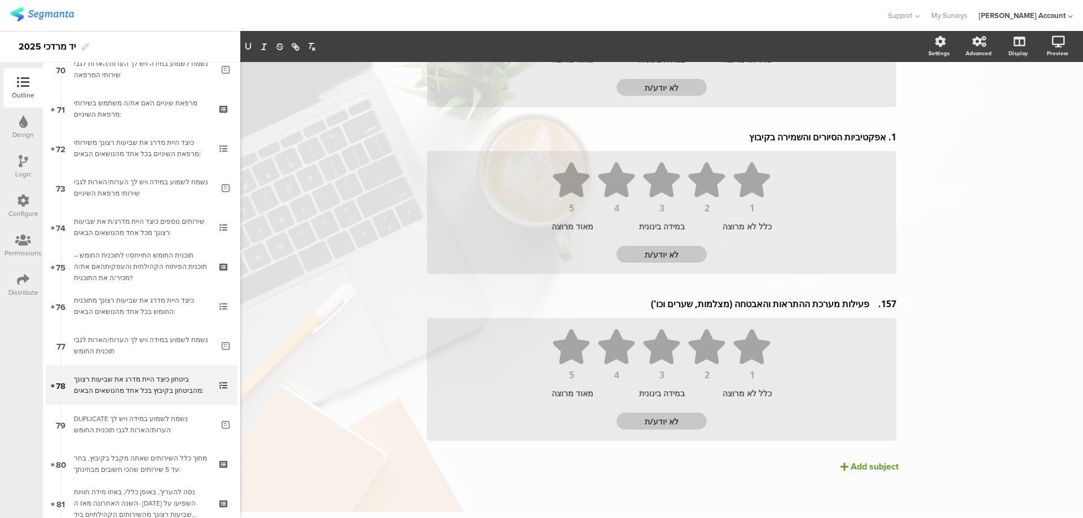
click at [841, 464] on icon at bounding box center [844, 466] width 8 height 9
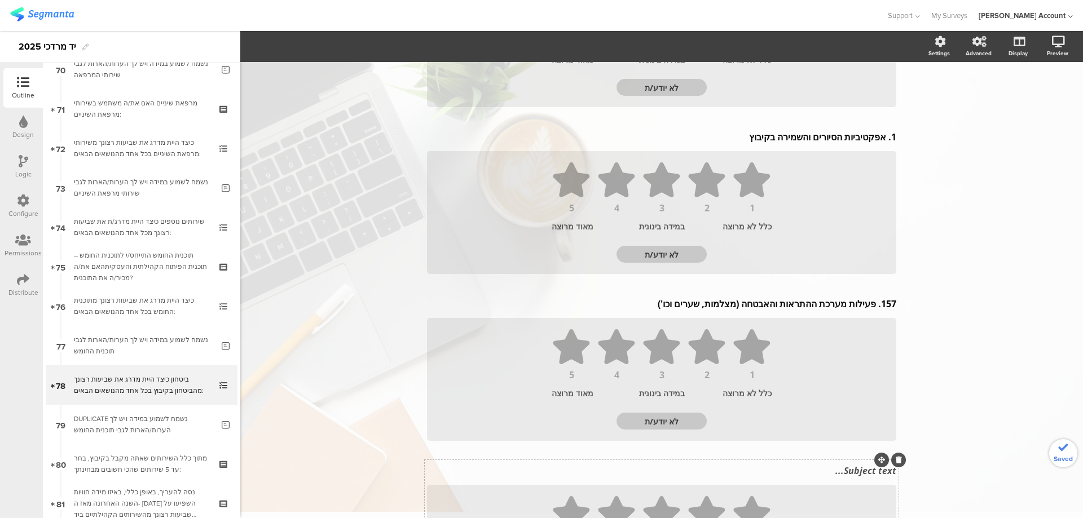
click at [838, 468] on div "Subject text..." at bounding box center [661, 471] width 469 height 12
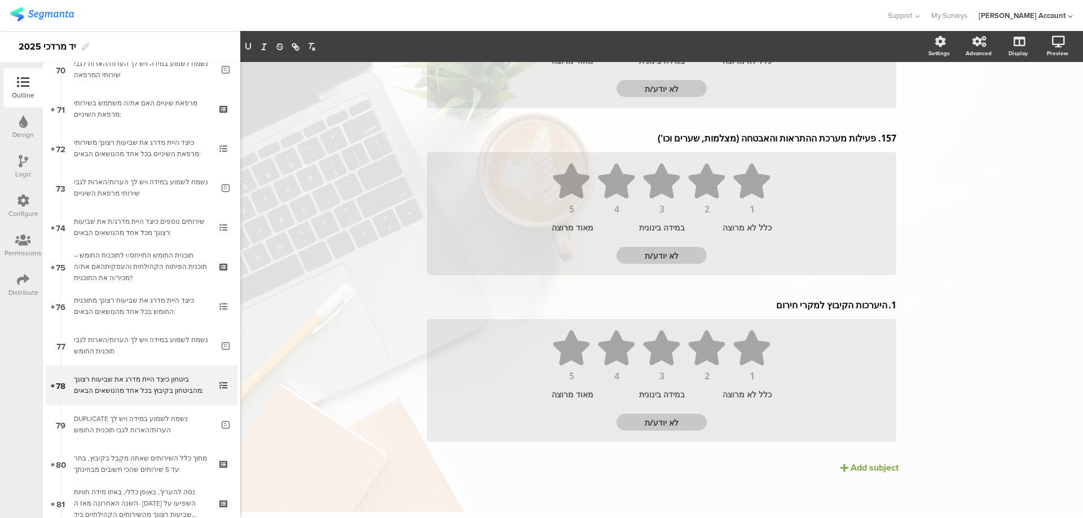
scroll to position [579, 0]
click at [850, 469] on div "Add subject" at bounding box center [874, 466] width 48 height 13
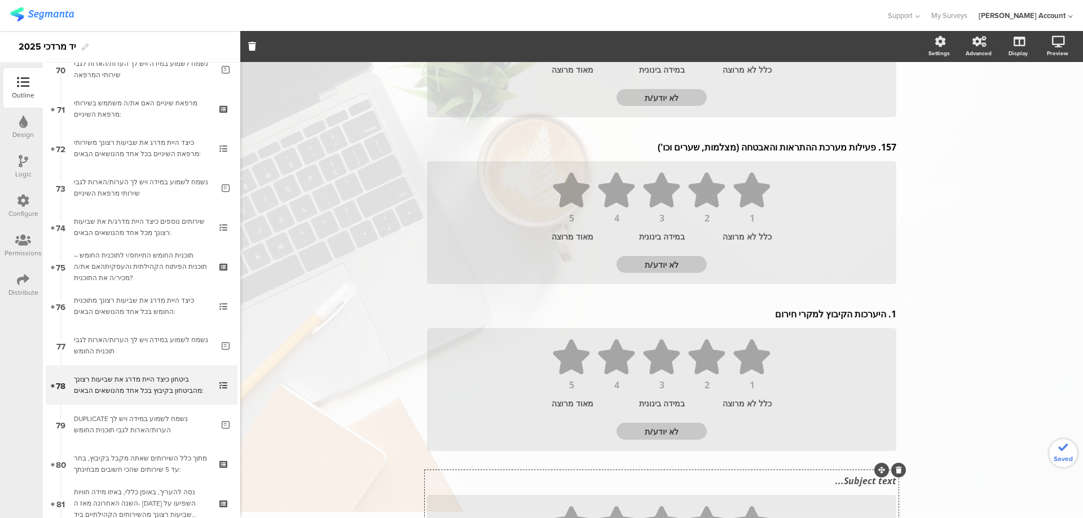
click at [854, 480] on div "Subject text..." at bounding box center [661, 481] width 475 height 18
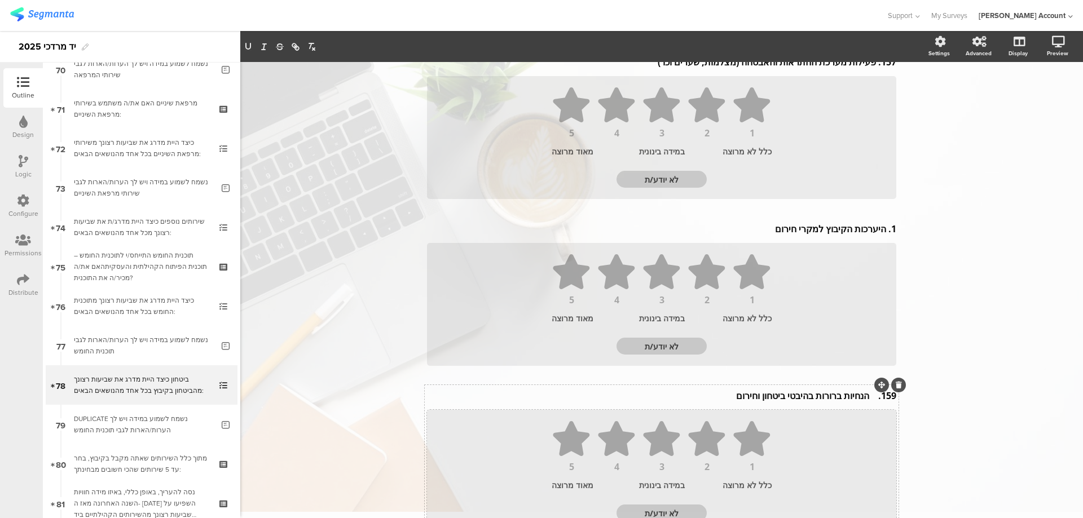
scroll to position [720, 0]
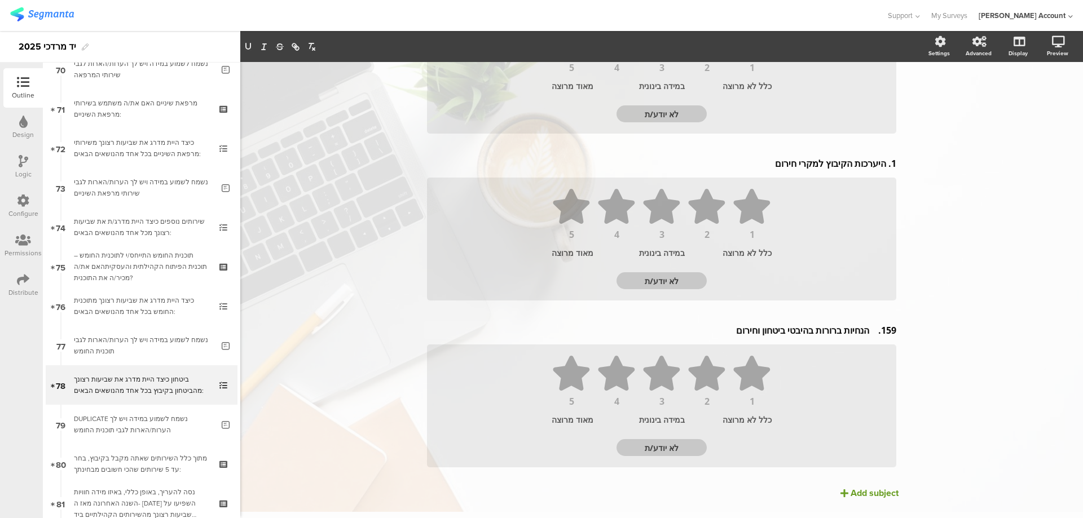
click at [869, 494] on div "Add subject" at bounding box center [874, 493] width 48 height 13
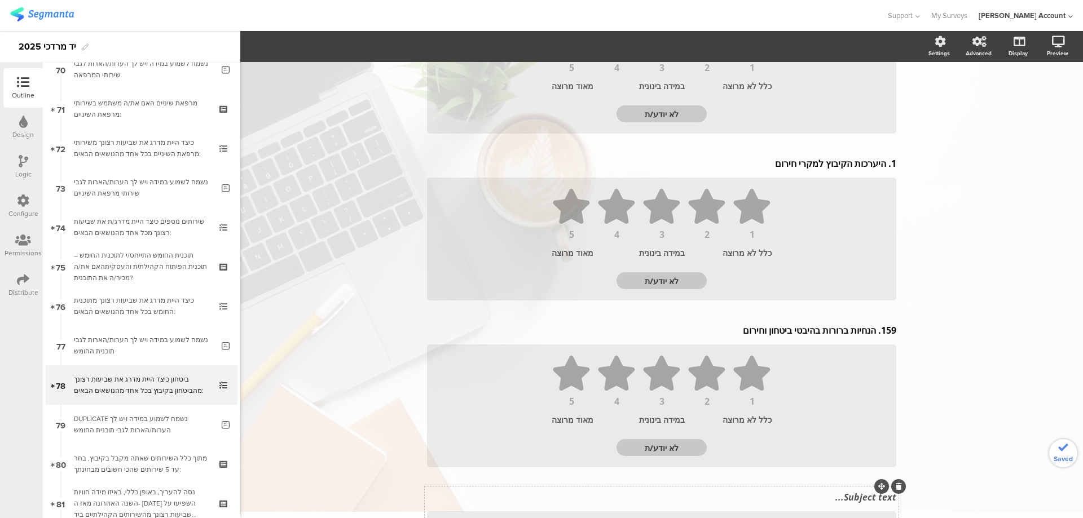
click at [861, 494] on div "154. שביעות [PERSON_NAME] כללית ממערך הביטחון בקיבוץ 154. שביעות [PERSON_NAME] …" at bounding box center [662, 61] width 474 height 1152
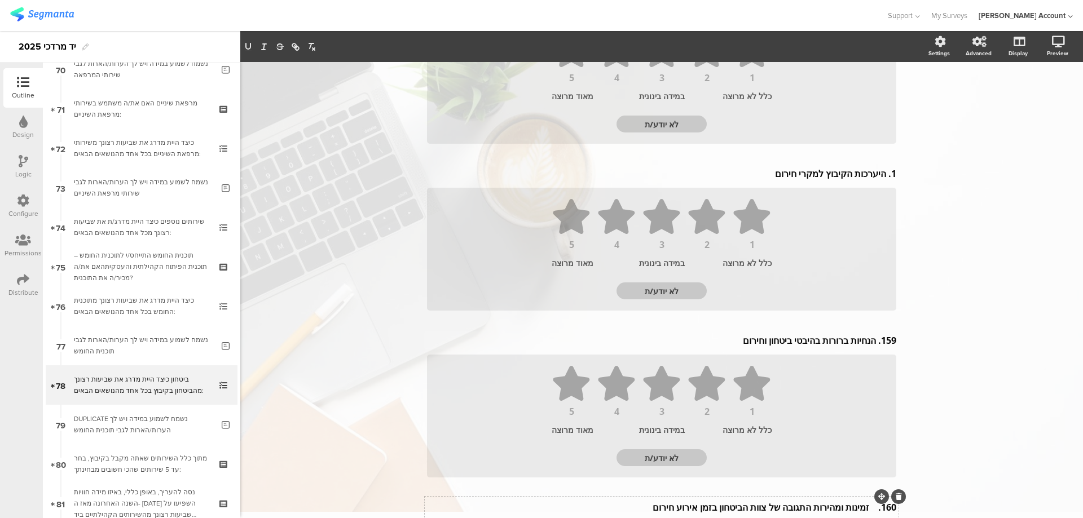
click at [866, 504] on p "160. זמינות ומהירות התגובה של צוות הביטחון בזמן אירוע חירום" at bounding box center [661, 507] width 469 height 12
click at [872, 342] on div "159. הנחיות ברורות בהיבטי ביטחון וחירום 159. הנחיות ברורות בהיבטי ביטחון וחירום" at bounding box center [661, 341] width 475 height 18
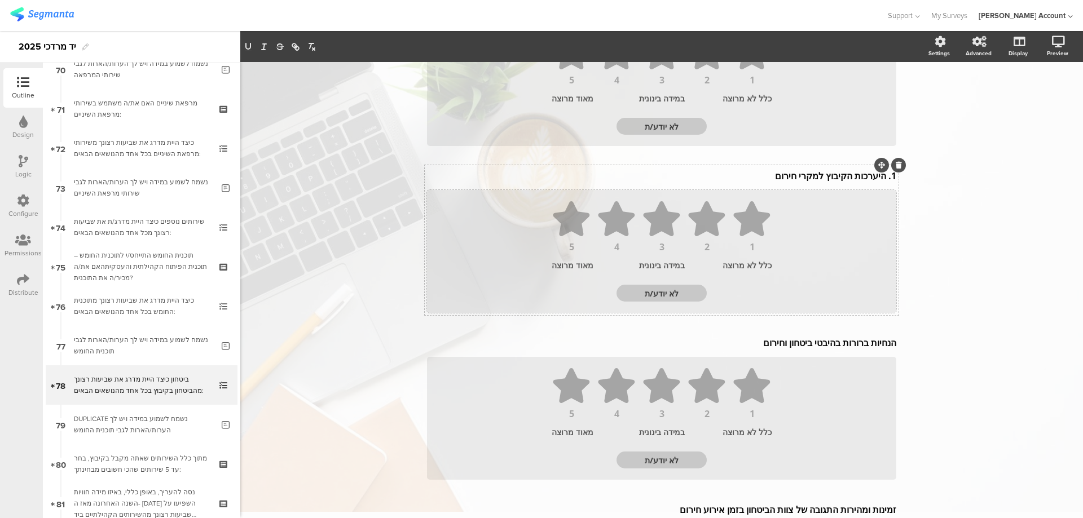
scroll to position [632, 0]
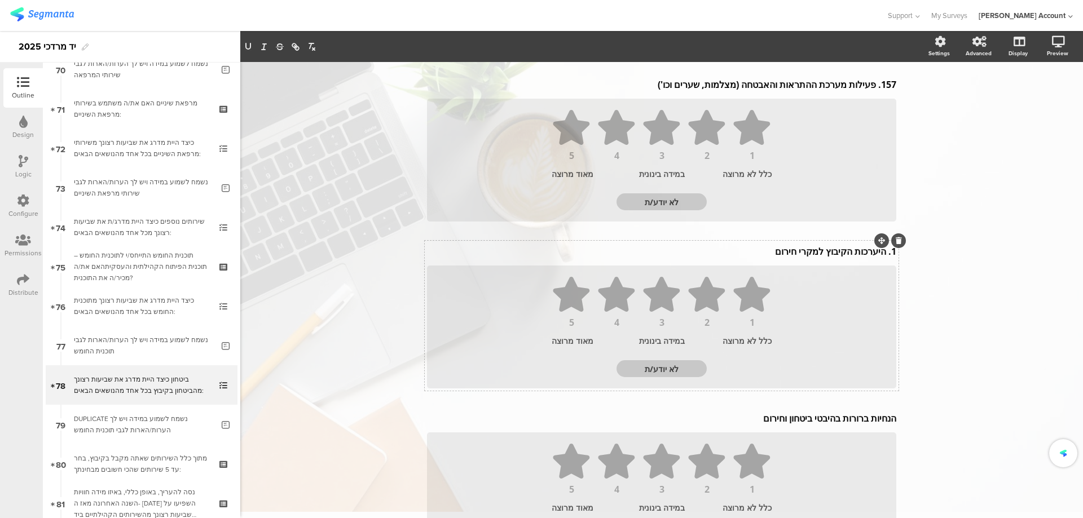
click at [882, 253] on div "1. היערכות הקיבוץ למקרי חירום 1. היערכות הקיבוץ למקרי חירום" at bounding box center [661, 252] width 475 height 18
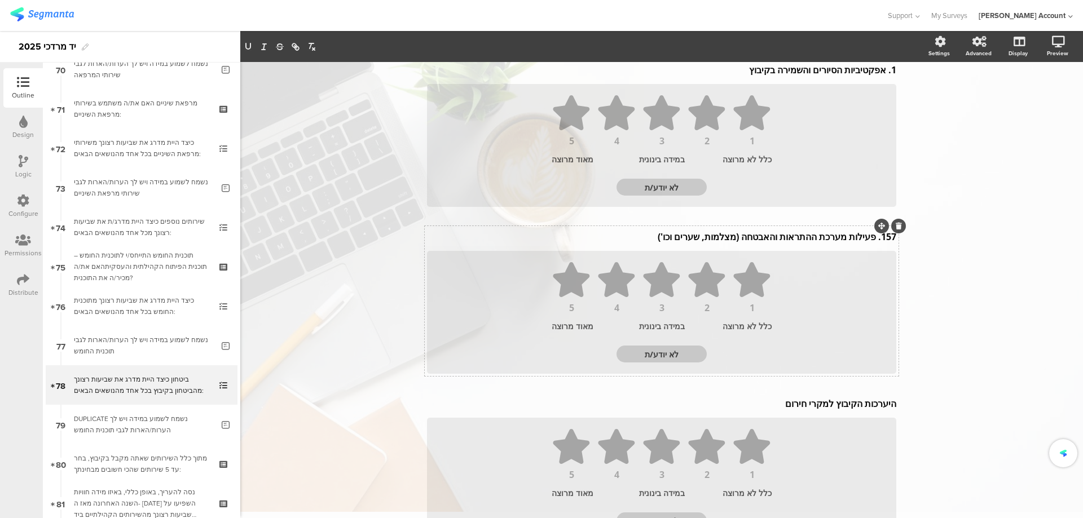
click at [870, 240] on div "157. פעילות מערכת ההתראות והאבטחה (מצלמות, שערים וכו') 157. פעילות מערכת ההתראו…" at bounding box center [661, 237] width 475 height 18
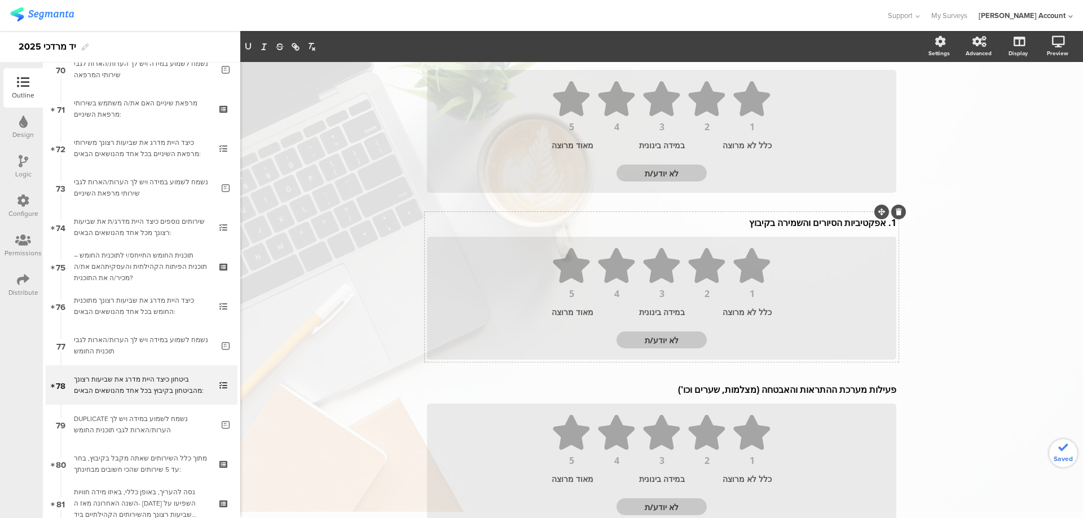
click at [883, 226] on div "1. אפקטיביות הסיורים והשמירה בקיבוץ 1. אפקטיביות הסיורים והשמירה בקיבוץ" at bounding box center [661, 223] width 475 height 18
click at [879, 228] on p "1. אפקטיביות הסיורים והשמירה בקיבוץ" at bounding box center [661, 225] width 469 height 12
click at [882, 228] on p "1. אפקטיביות הסיורים והשמירה בקיבוץ" at bounding box center [661, 225] width 469 height 12
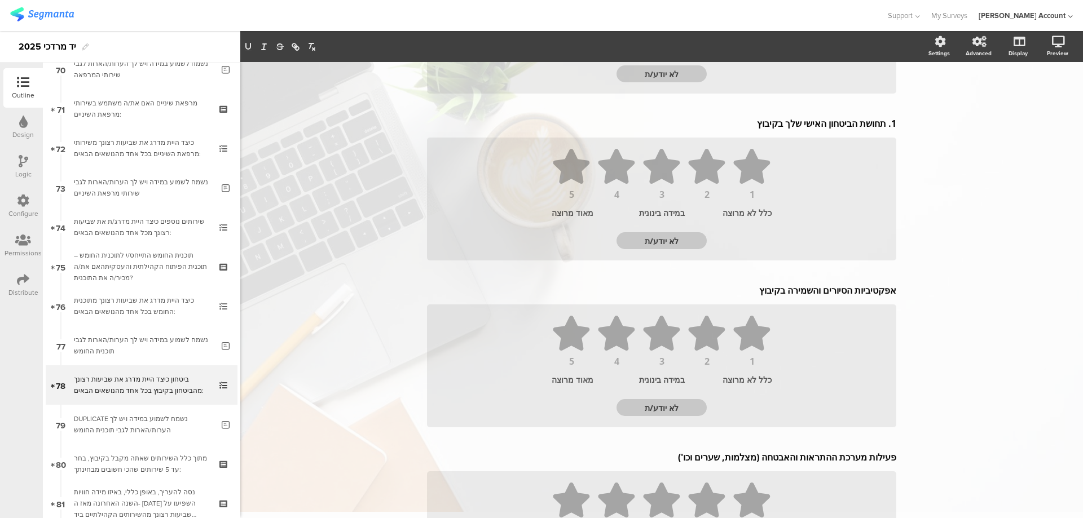
scroll to position [174, 0]
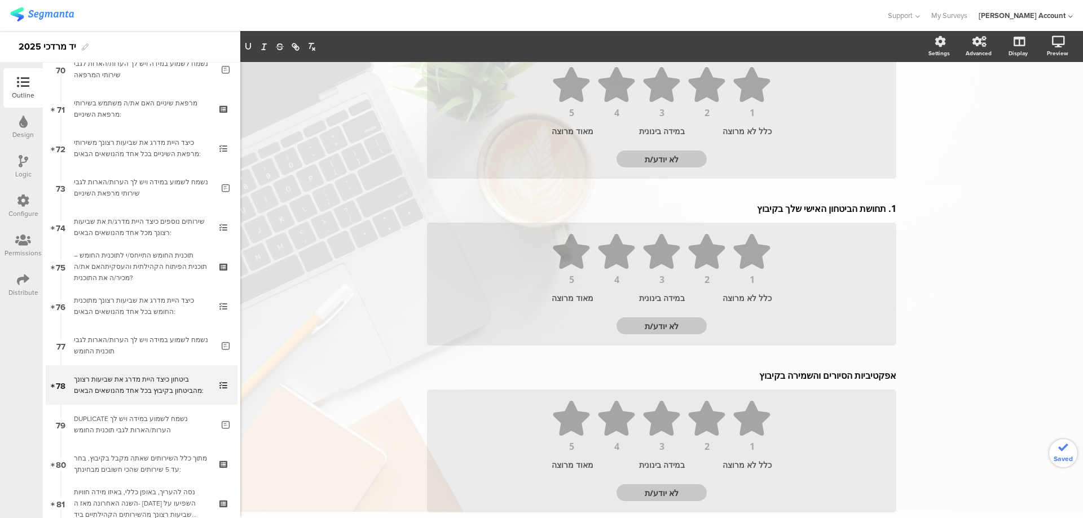
click at [880, 211] on div "1. תחושת הביטחון האישי שלך בקיבוץ 1. תחושת הביטחון האישי שלך בקיבוץ" at bounding box center [661, 209] width 475 height 18
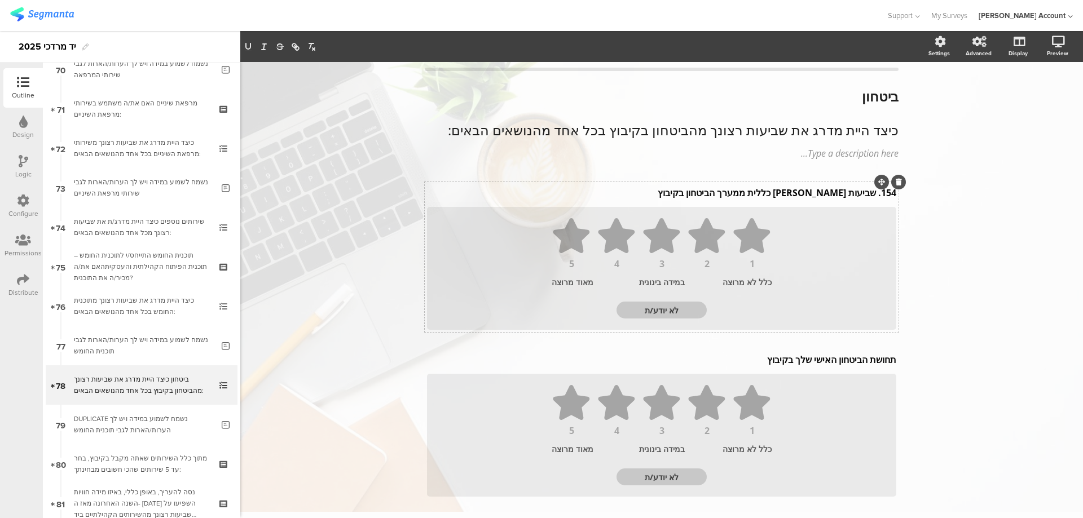
scroll to position [21, 0]
click at [870, 196] on div "154. שביעות [PERSON_NAME] כללית ממערך הביטחון בקיבוץ 154. שביעות [PERSON_NAME] …" at bounding box center [661, 194] width 475 height 18
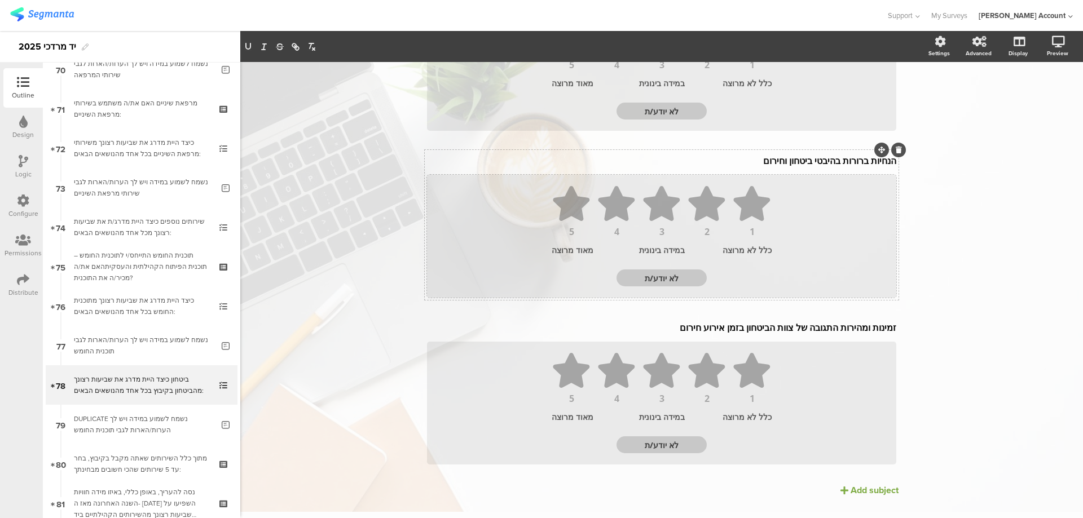
scroll to position [913, 0]
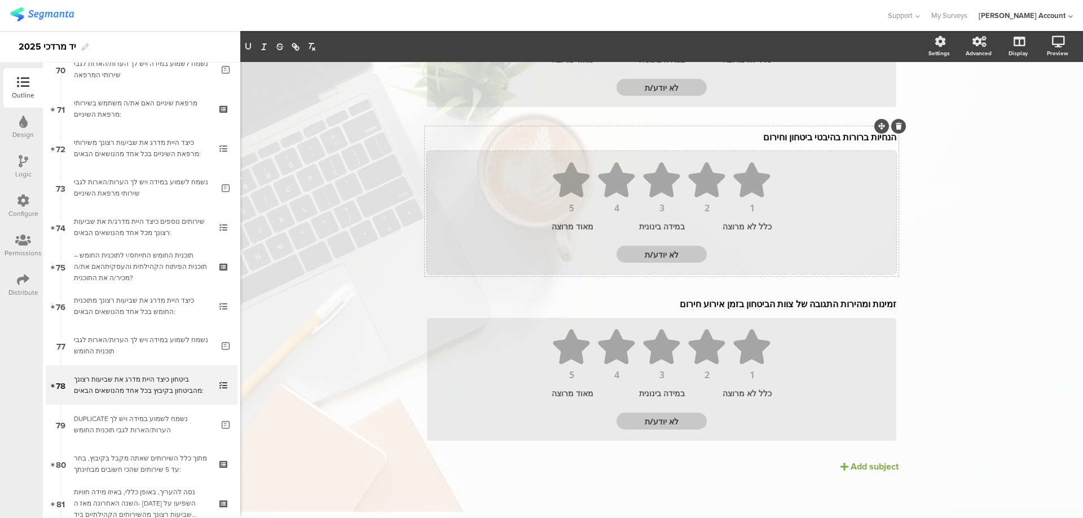
drag, startPoint x: 149, startPoint y: 431, endPoint x: 618, endPoint y: 208, distance: 519.2
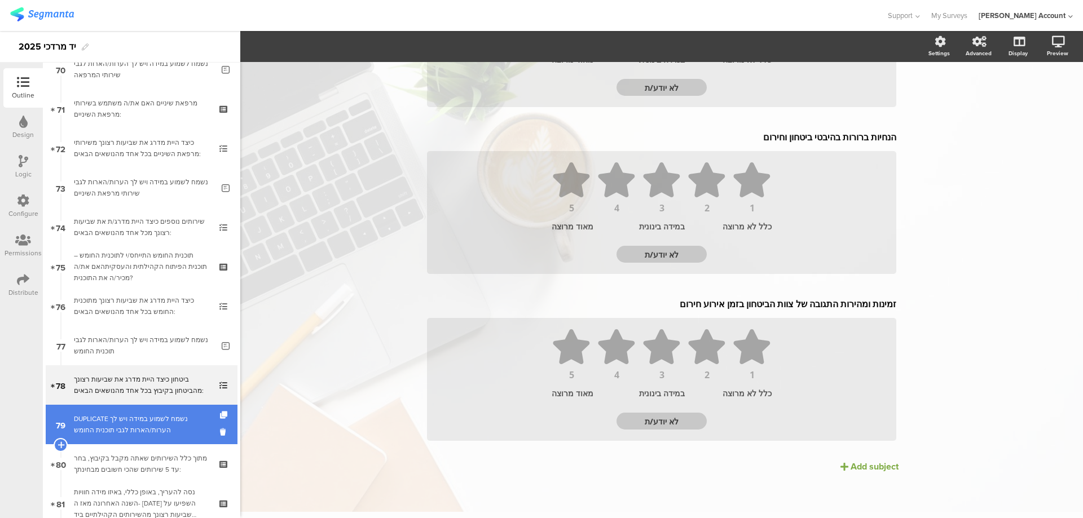
click at [175, 416] on div "DUPLICATE נשמח לשמוע במידה ויש לך הערות/הארות לגבי תוכנית החומש" at bounding box center [143, 424] width 139 height 23
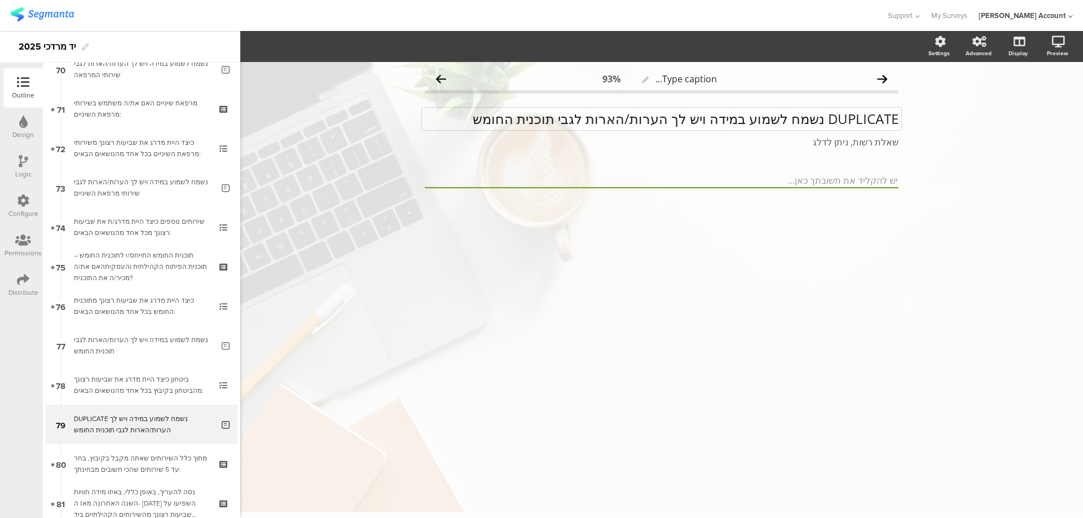
click at [800, 121] on p "DUPLICATE נשמח לשמוע במידה ויש לך הערות/הארות לגבי תוכנית החומש" at bounding box center [662, 119] width 474 height 17
click at [801, 120] on p "DUPLICATE נשמח לשמוע במידה ויש לך הערות/הארות לגבי תוכנית החומש" at bounding box center [662, 119] width 474 height 17
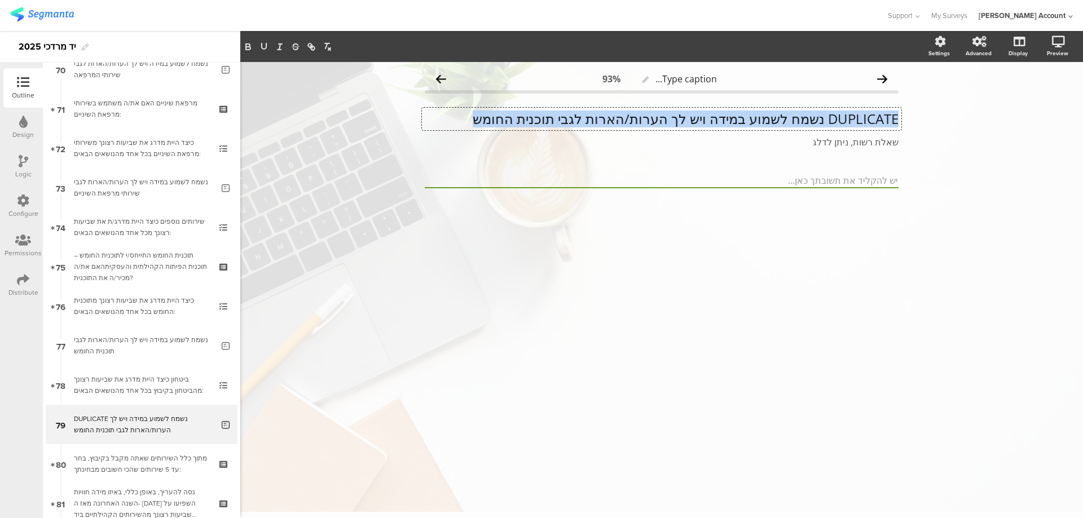
click at [801, 120] on p "DUPLICATE נשמח לשמוע במידה ויש לך הערות/הארות לגבי תוכנית החומש" at bounding box center [662, 119] width 474 height 17
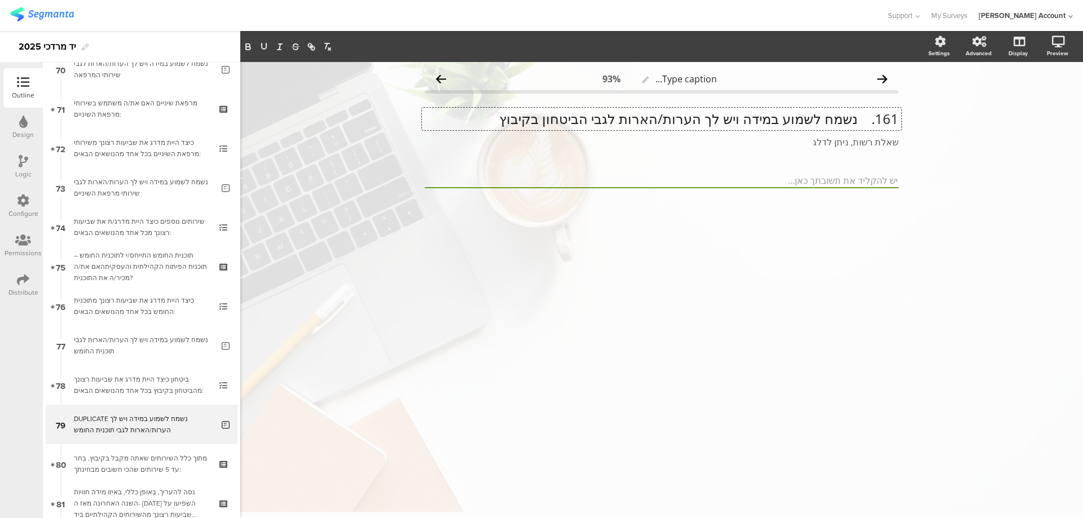
click at [856, 119] on p "161. נשמח לשמוע במידה ויש לך הערות/הארות לגבי הביטחון בקיבוץ" at bounding box center [662, 119] width 474 height 17
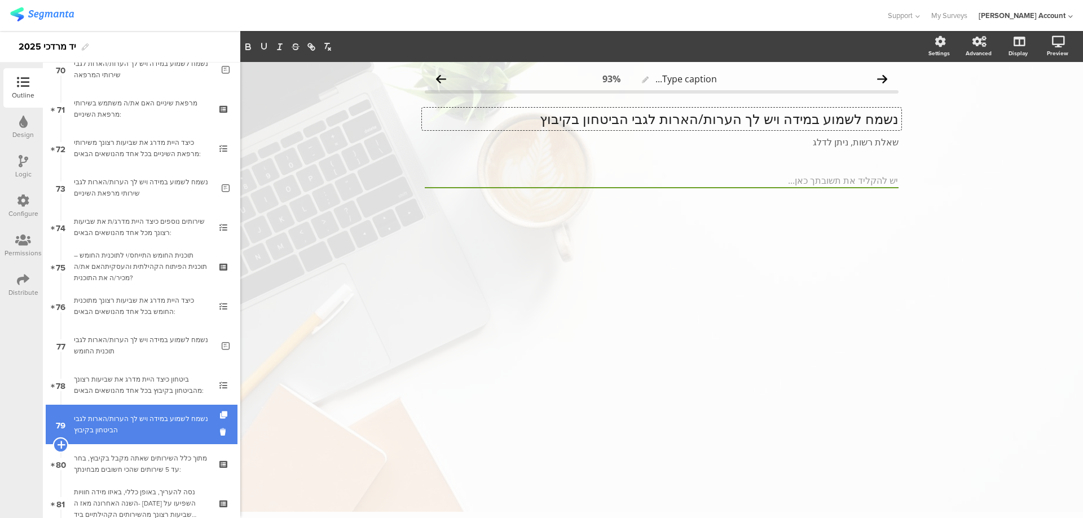
click at [59, 443] on icon at bounding box center [60, 445] width 7 height 10
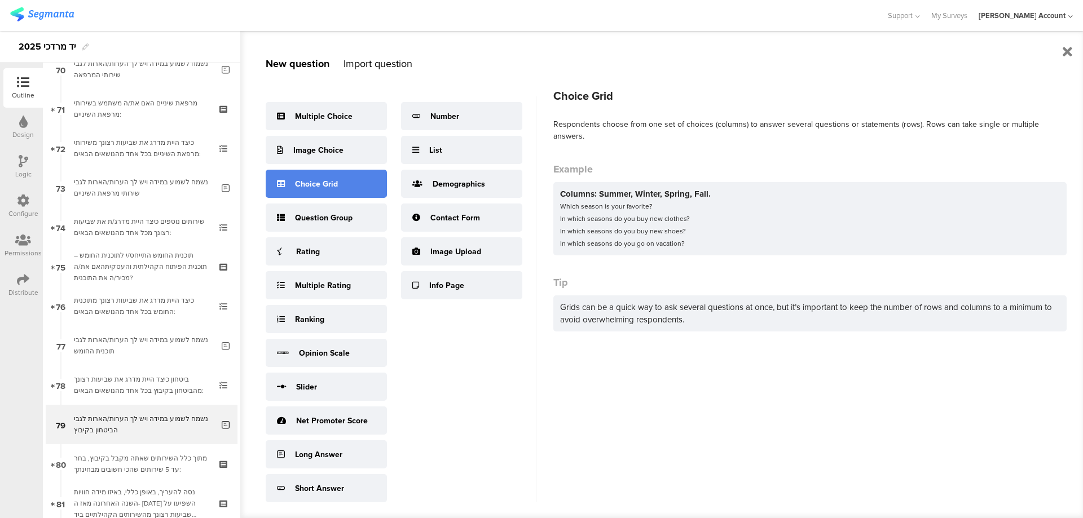
click at [347, 184] on div "Choice Grid" at bounding box center [326, 184] width 121 height 28
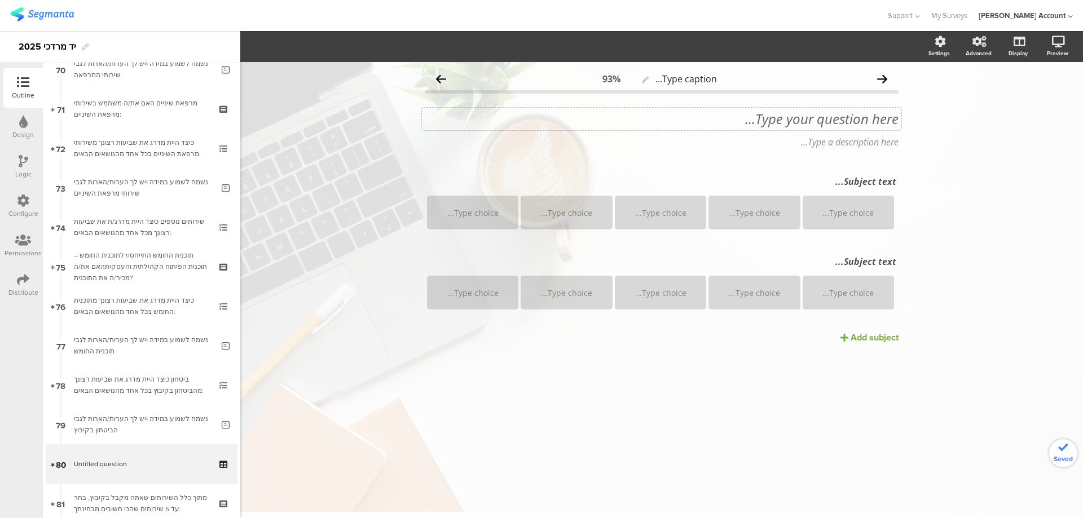
click at [878, 125] on div "Type your question here..." at bounding box center [662, 119] width 474 height 17
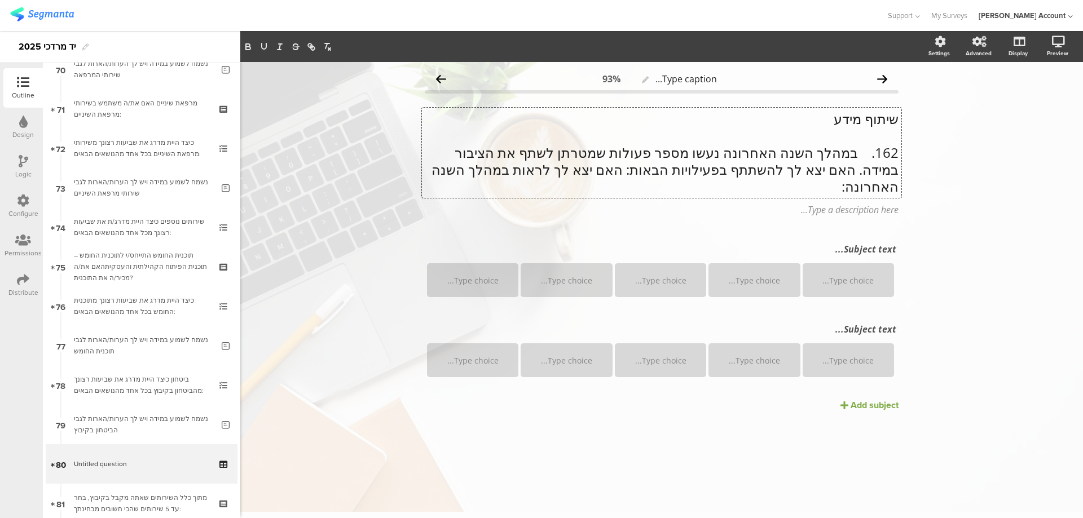
scroll to position [1, 0]
click at [856, 154] on p "162. במהלך השנה האחרונה נעשו מספר פעולות שמטרתן לשתף את הציבור במידה. האם יצא ל…" at bounding box center [662, 169] width 474 height 51
click at [869, 120] on p "שיתוף מידע" at bounding box center [662, 118] width 474 height 17
click at [869, 119] on p "שיתוף מידע" at bounding box center [662, 118] width 474 height 17
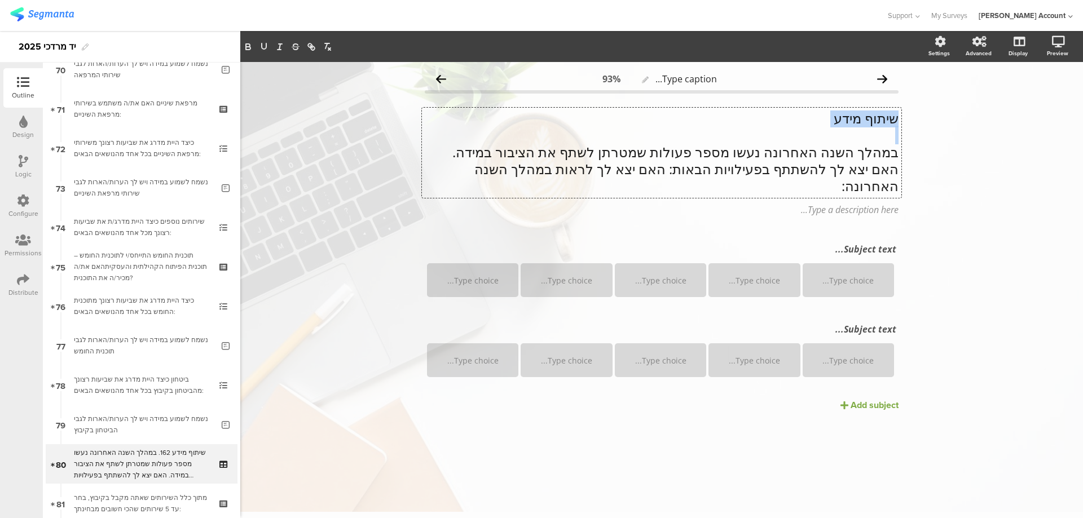
click at [869, 119] on p "שיתוף מידע" at bounding box center [662, 118] width 474 height 17
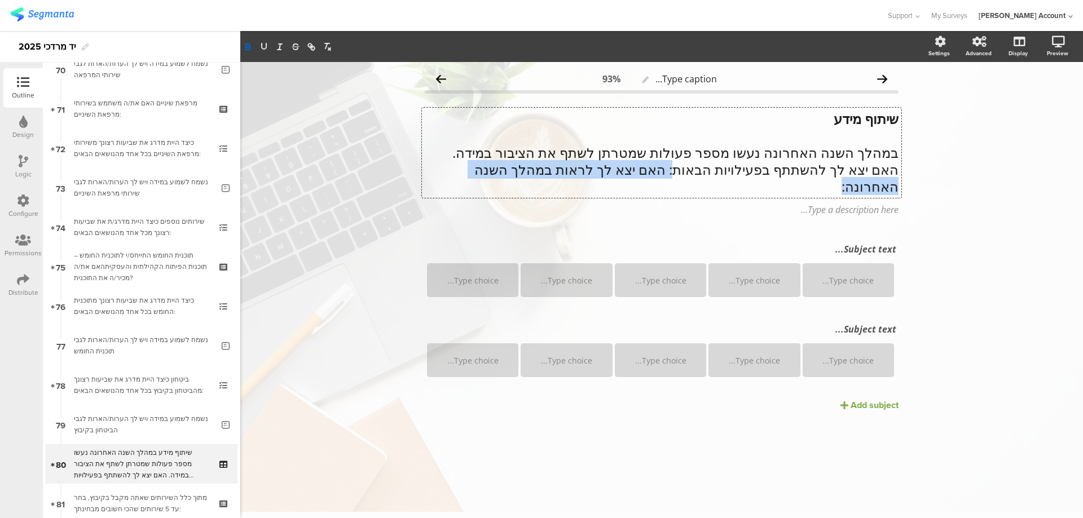
drag, startPoint x: 737, startPoint y: 170, endPoint x: 466, endPoint y: 172, distance: 270.2
click at [466, 172] on p "במהלך השנה האחרונה נעשו מספר פעולות שמטרתן לשתף את הציבור במידה. האם יצא לך להש…" at bounding box center [662, 169] width 474 height 51
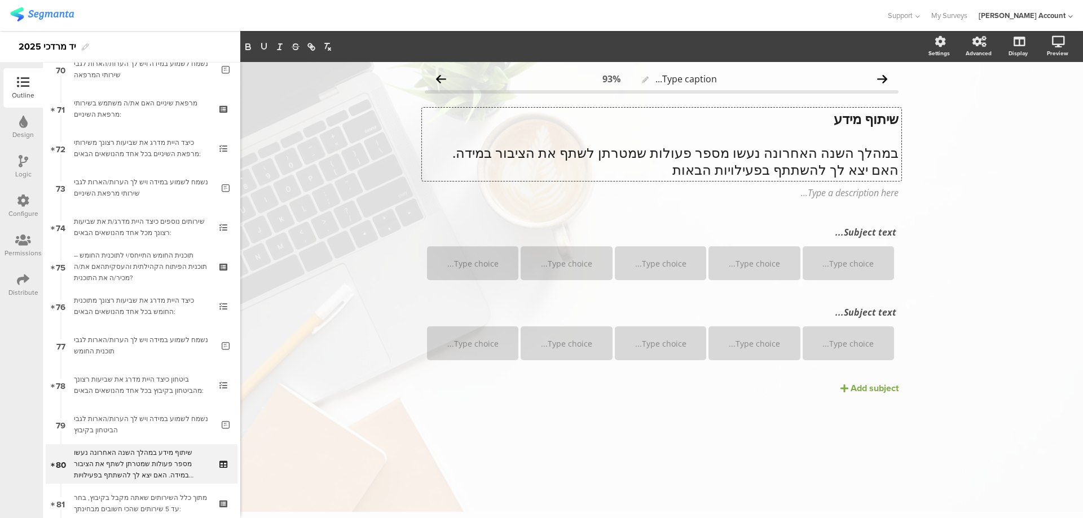
scroll to position [1, 0]
click at [849, 233] on div "Subject text..." at bounding box center [661, 232] width 475 height 18
click at [851, 315] on div "Subject text..." at bounding box center [661, 312] width 469 height 12
click at [854, 310] on p at bounding box center [661, 312] width 469 height 12
click at [858, 392] on div "Add subject" at bounding box center [874, 388] width 48 height 13
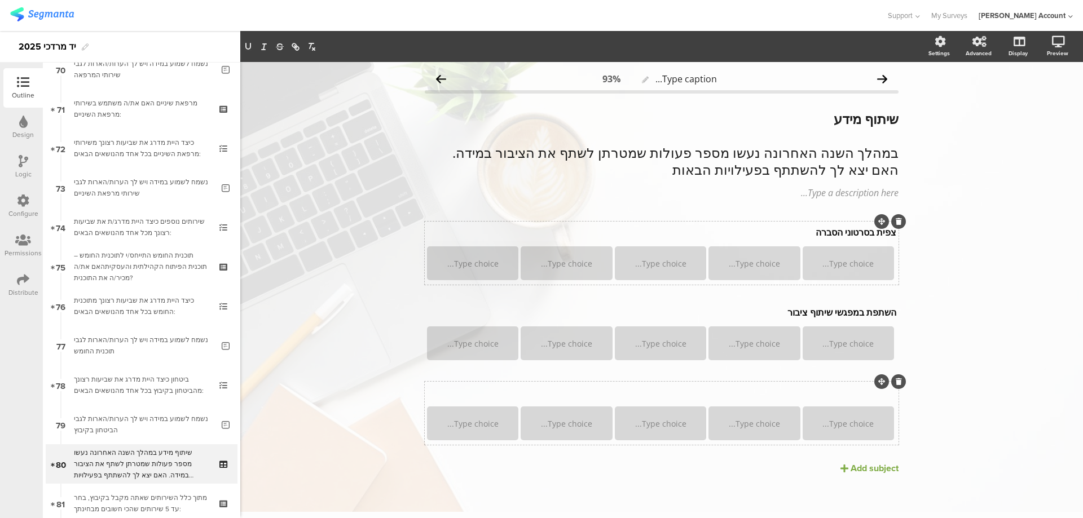
click at [838, 391] on div "Subject text..." at bounding box center [661, 393] width 475 height 18
click at [864, 467] on div "Add subject" at bounding box center [874, 466] width 48 height 13
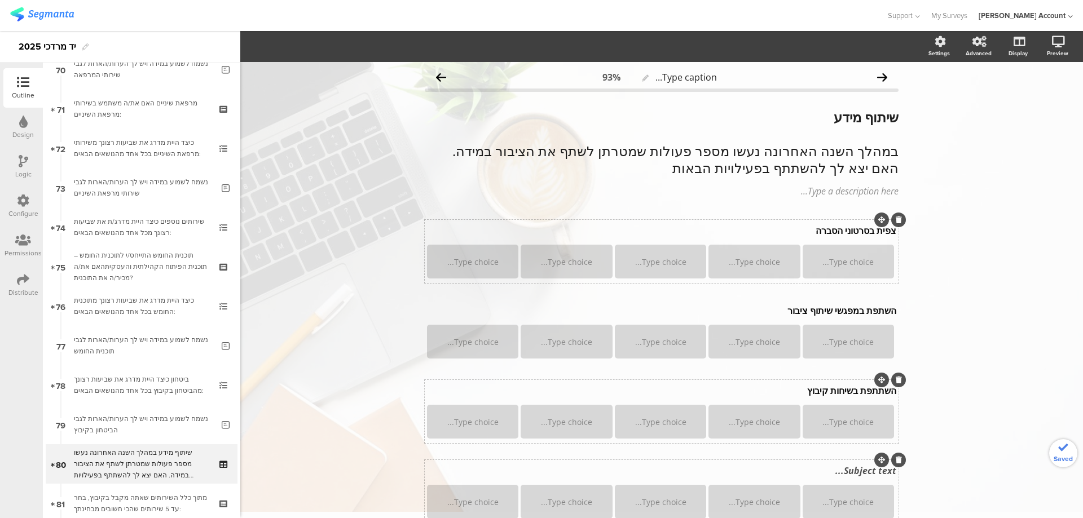
click at [861, 477] on div "Subject text..." at bounding box center [661, 471] width 475 height 18
drag, startPoint x: 874, startPoint y: 257, endPoint x: 867, endPoint y: 263, distance: 10.0
click at [872, 259] on div "Type choice..." at bounding box center [848, 263] width 88 height 34
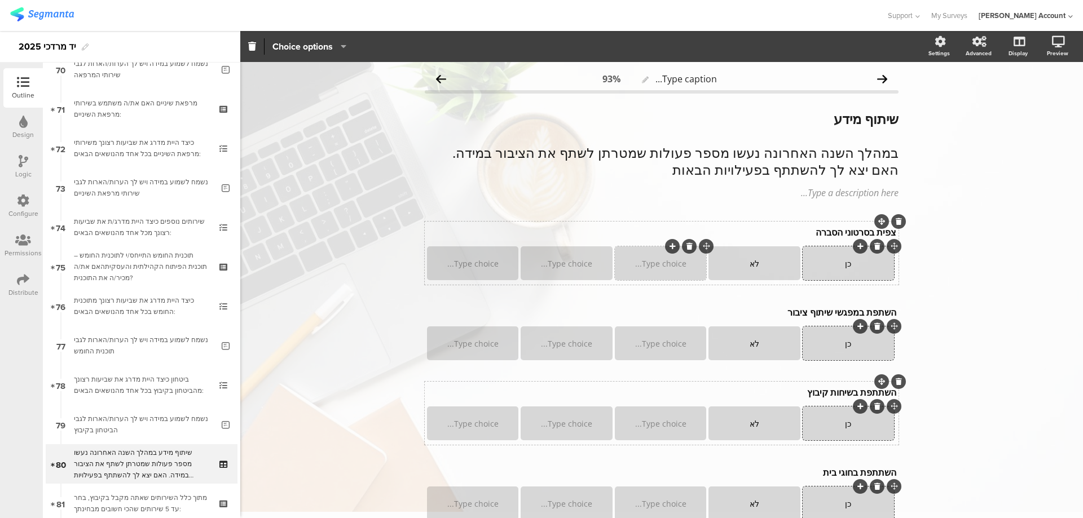
click at [688, 243] on div at bounding box center [689, 246] width 15 height 15
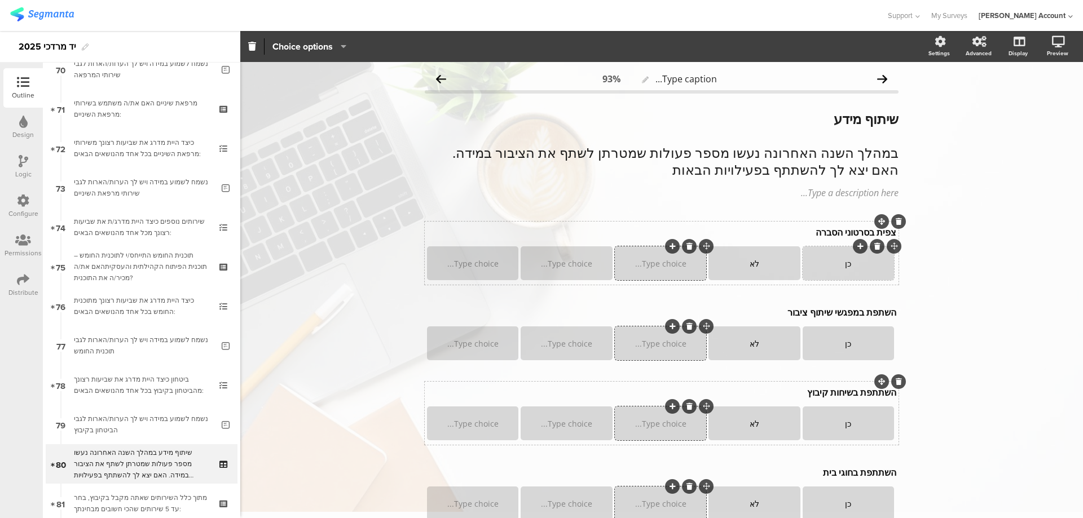
click at [686, 243] on icon at bounding box center [689, 246] width 6 height 7
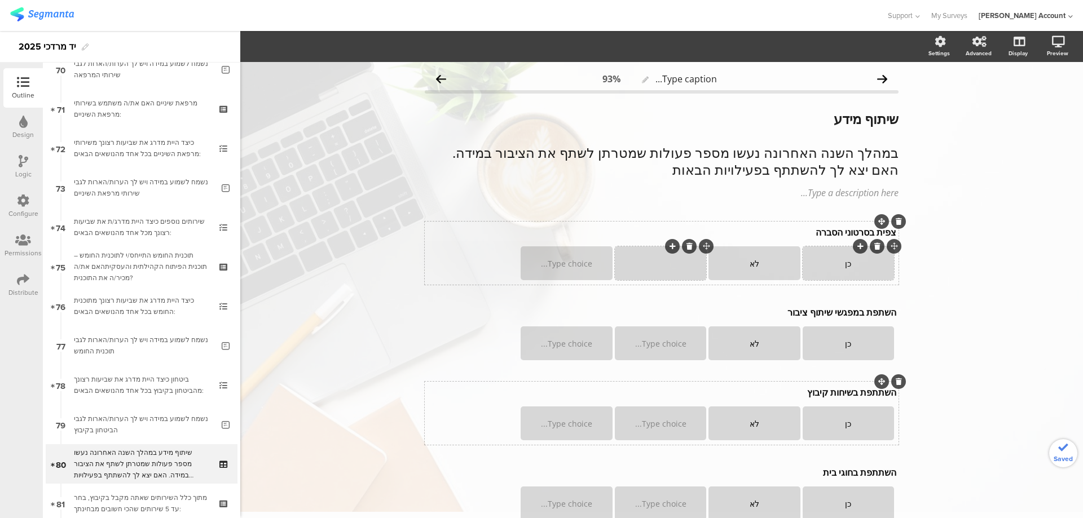
click at [686, 245] on icon at bounding box center [689, 246] width 6 height 7
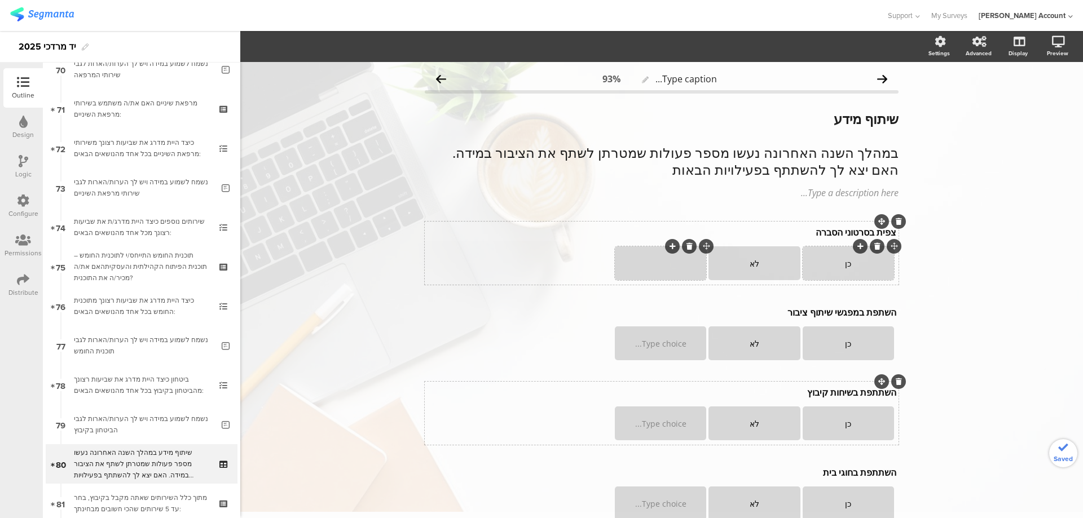
click at [686, 246] on icon at bounding box center [689, 246] width 6 height 7
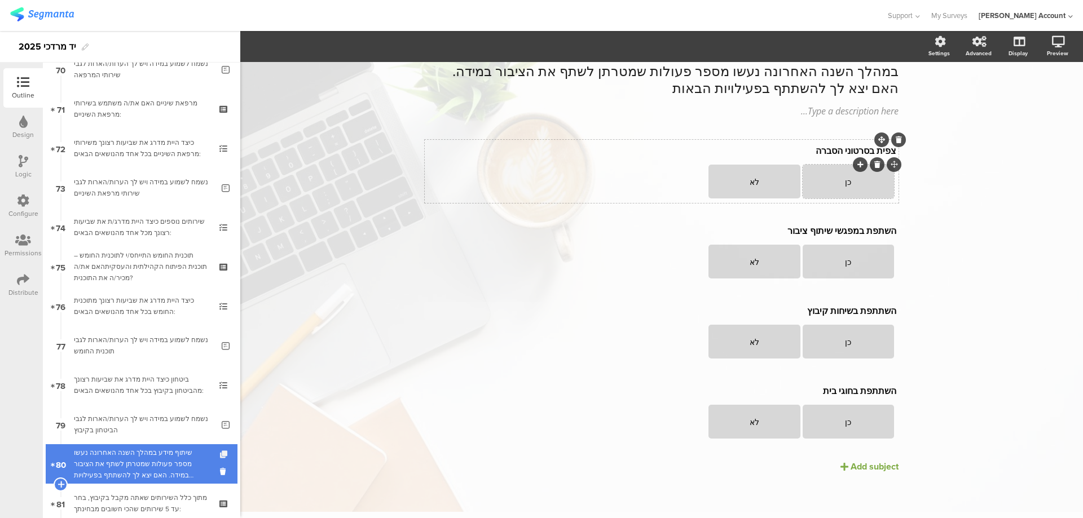
scroll to position [2858, 0]
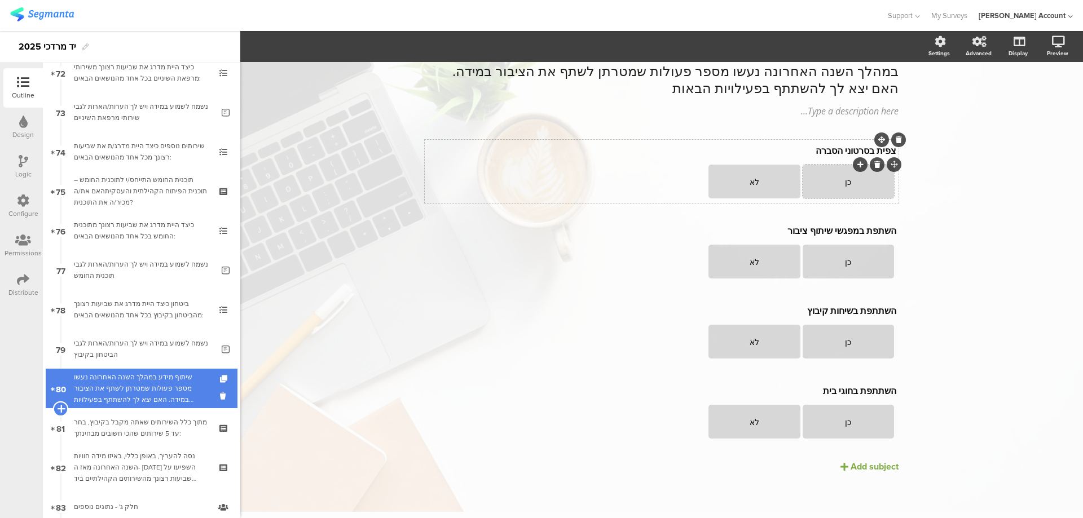
click at [61, 408] on icon at bounding box center [60, 409] width 7 height 10
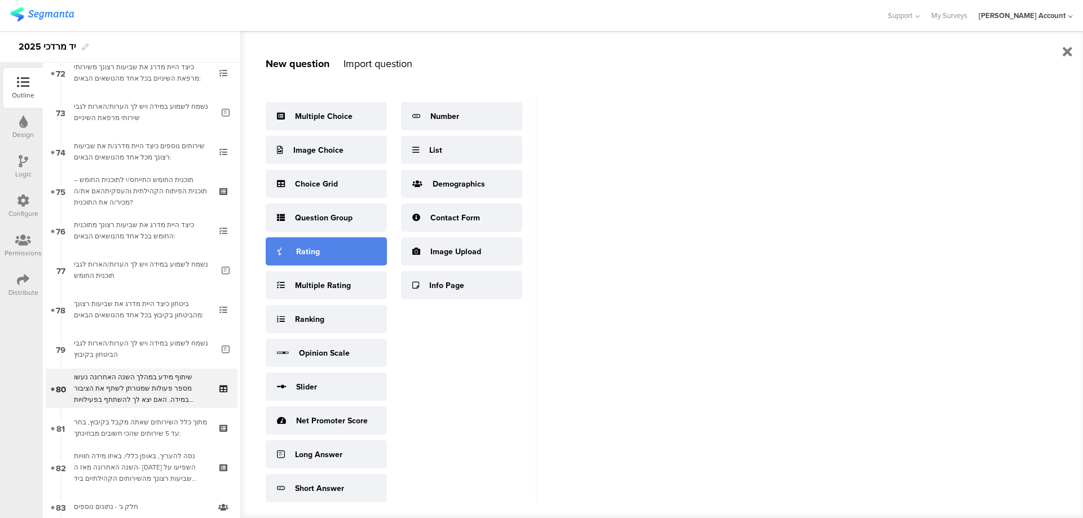
click at [304, 263] on div "Rating" at bounding box center [326, 251] width 121 height 28
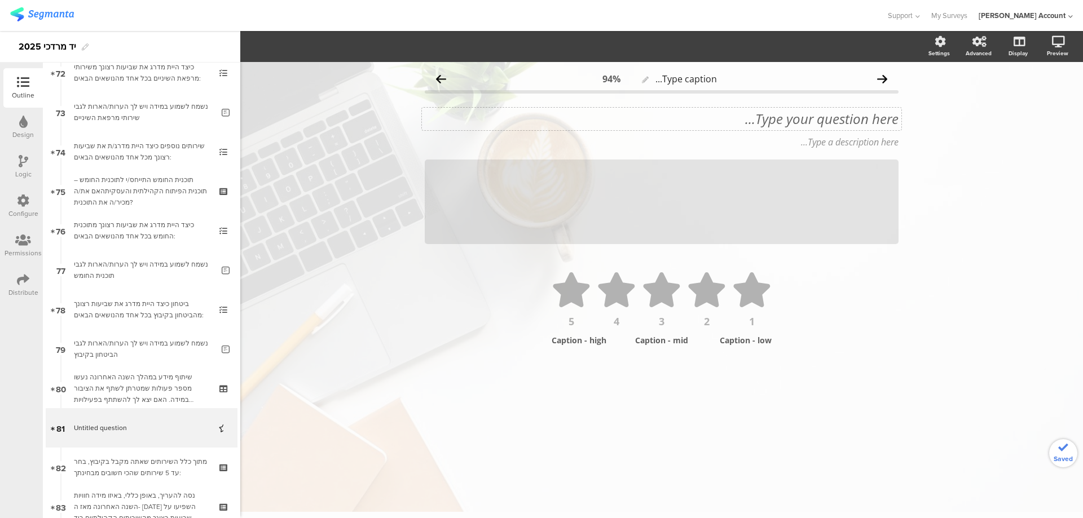
click at [846, 114] on div "Type your question here..." at bounding box center [662, 119] width 474 height 17
click at [862, 118] on p "163. באיזו מידה את/ה מרוצה משיתוף הציבור בדרכים אלו?" at bounding box center [662, 119] width 474 height 17
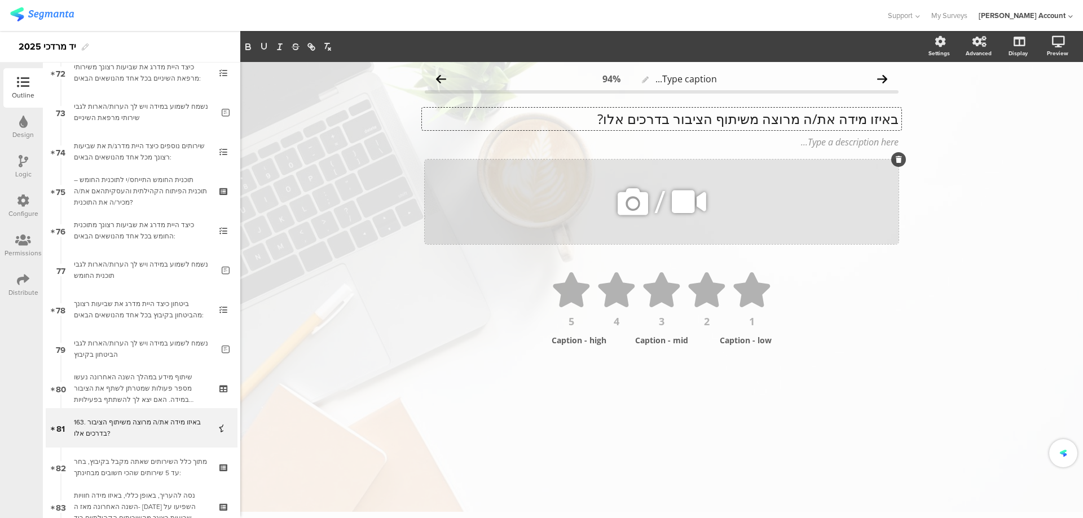
click at [896, 156] on icon at bounding box center [899, 159] width 6 height 7
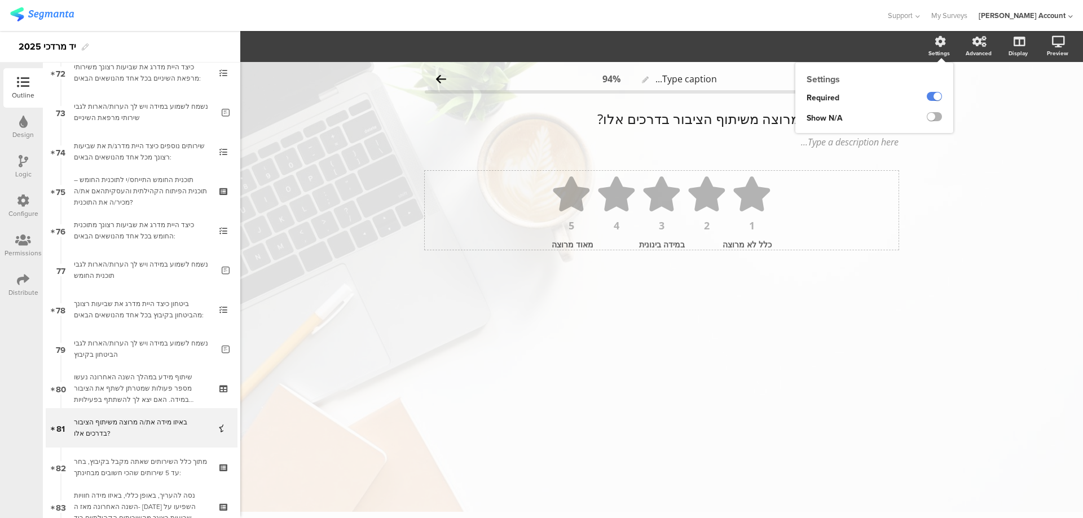
click at [938, 115] on label at bounding box center [934, 116] width 15 height 9
click at [0, 0] on input "checkbox" at bounding box center [0, 0] width 0 height 0
click at [682, 279] on div "Not Relevant" at bounding box center [661, 272] width 90 height 17
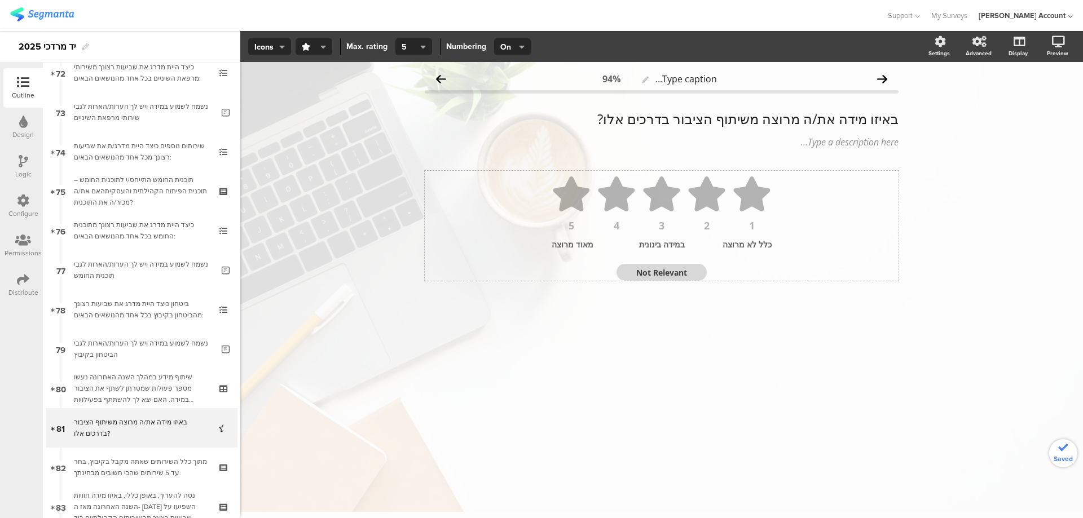
click at [681, 274] on textarea "Not Relevant" at bounding box center [661, 272] width 90 height 11
type textarea "לא יודע"
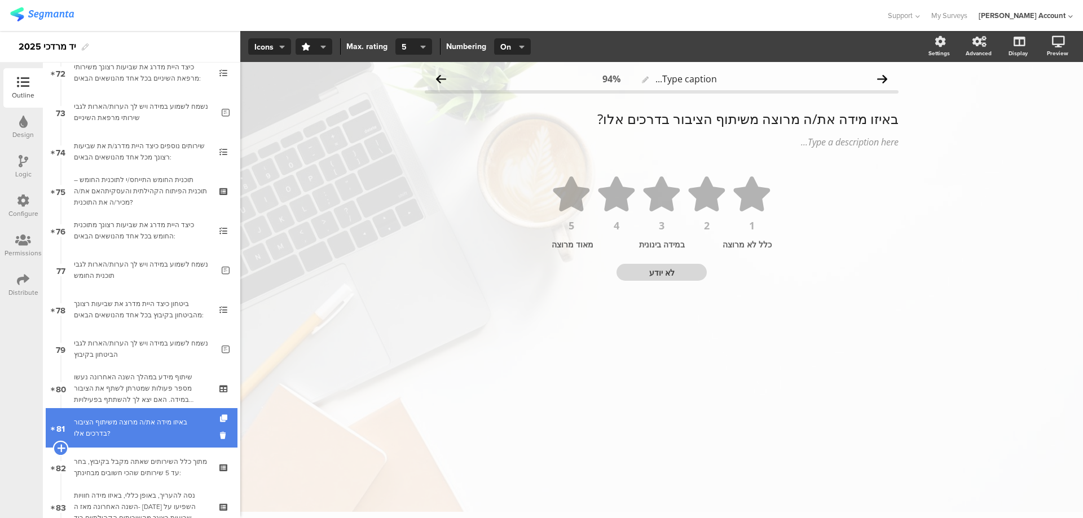
click at [61, 447] on icon at bounding box center [60, 448] width 7 height 10
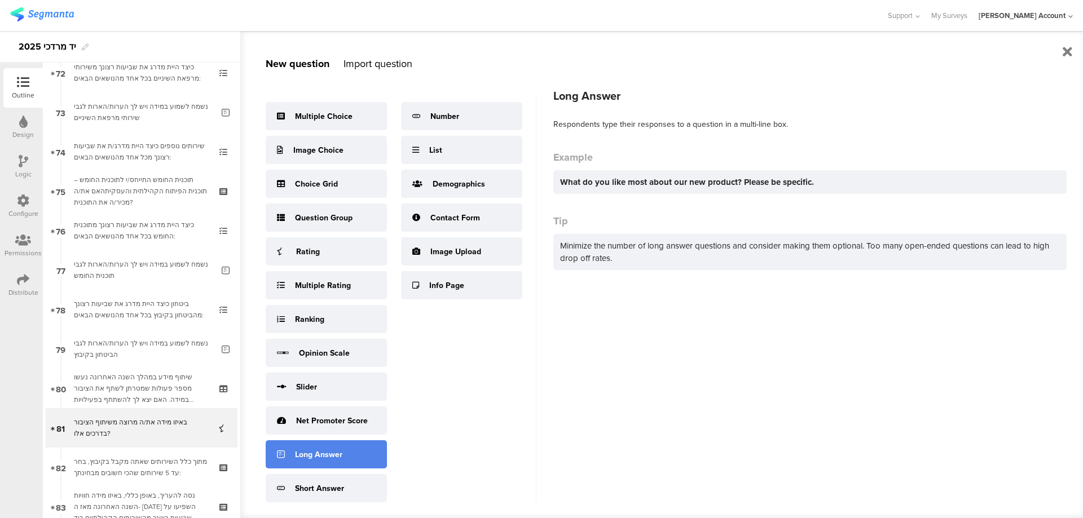
click at [358, 458] on div "Long Answer" at bounding box center [326, 454] width 121 height 28
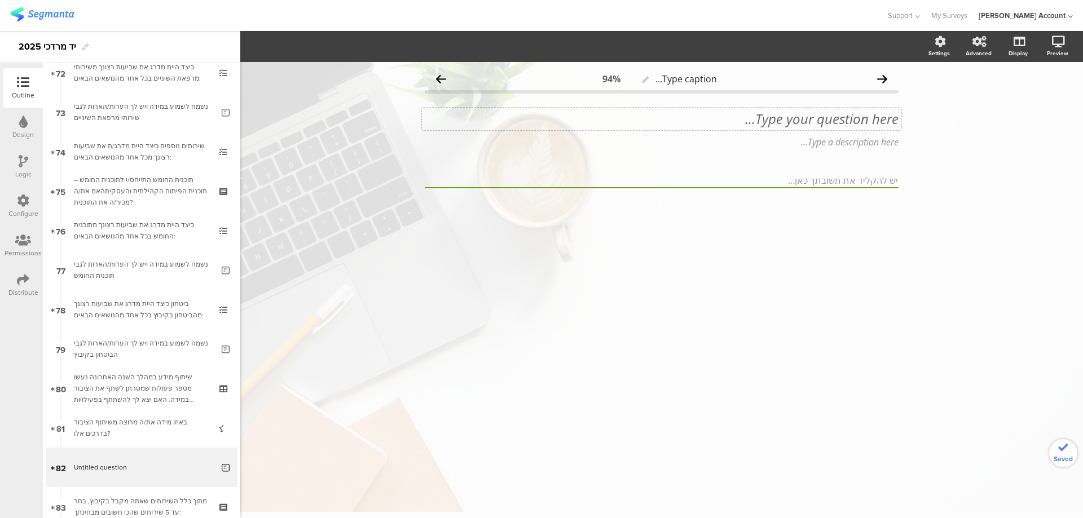
click at [871, 114] on div "Type your question here..." at bounding box center [661, 119] width 479 height 23
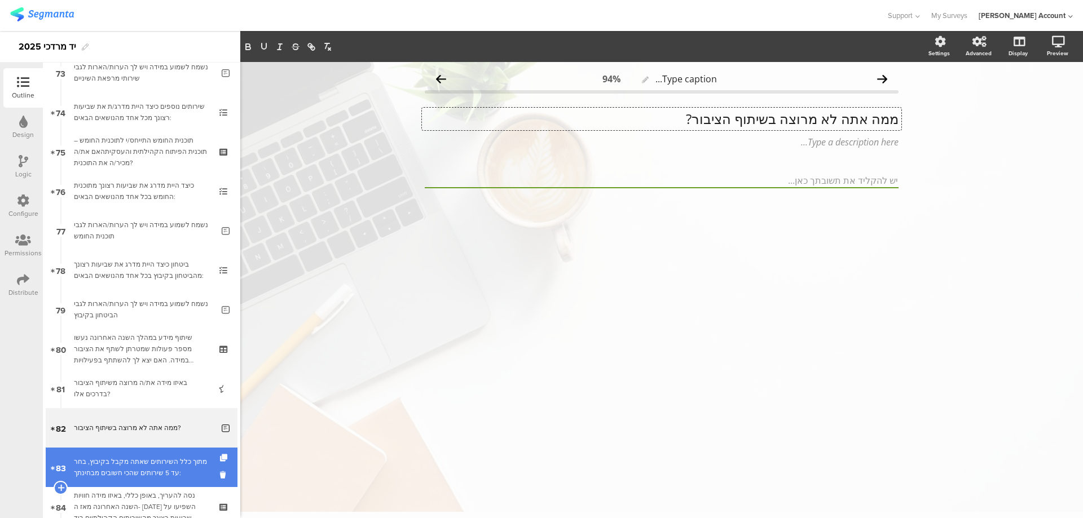
scroll to position [2933, 0]
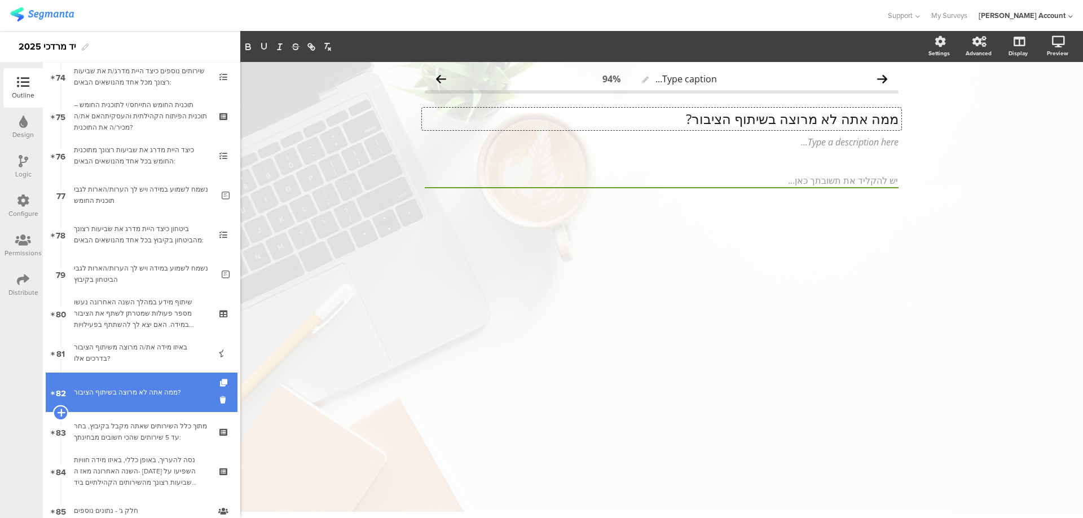
click at [61, 411] on icon at bounding box center [60, 413] width 7 height 10
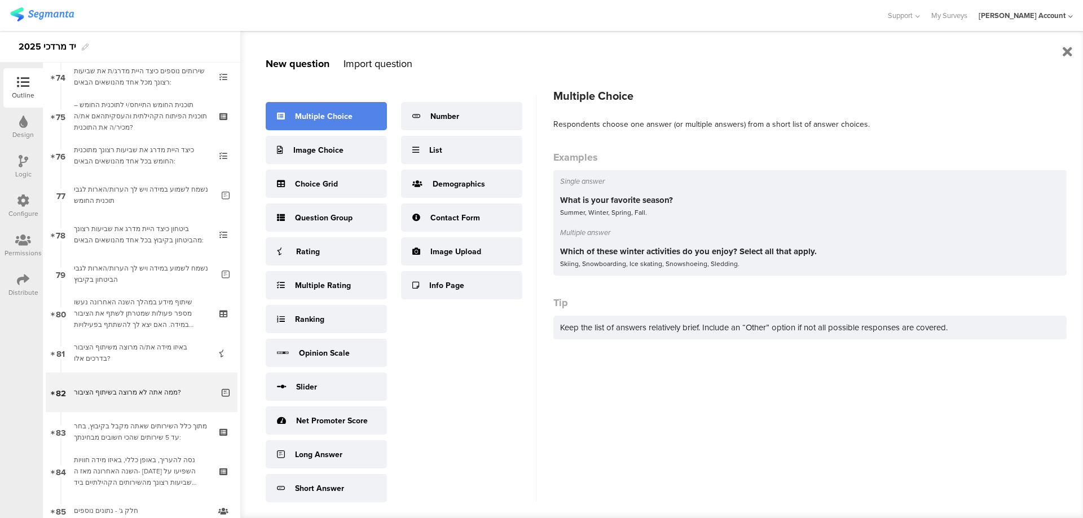
click at [356, 112] on div "Multiple Choice" at bounding box center [326, 116] width 121 height 28
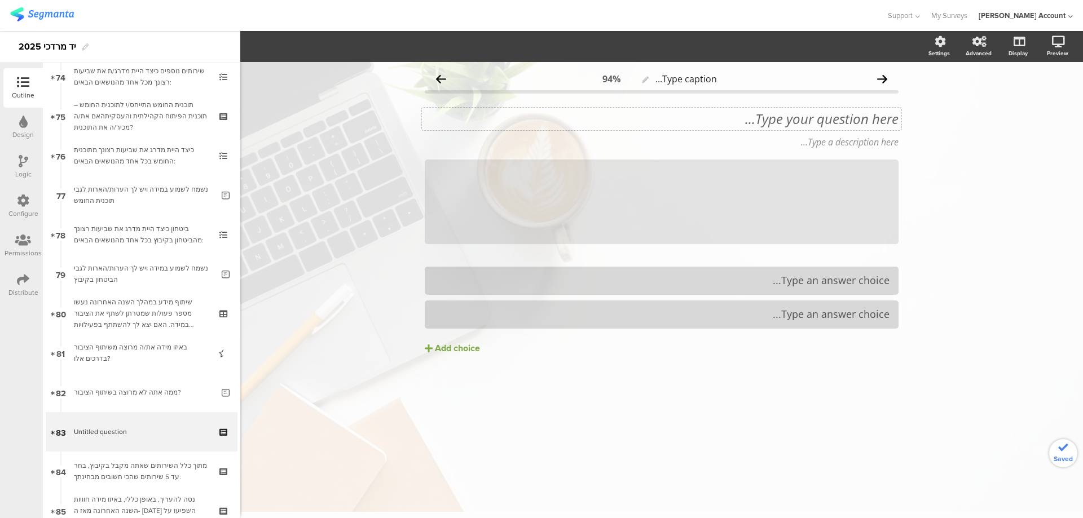
click at [876, 125] on div "Type your question here..." at bounding box center [661, 119] width 479 height 23
click at [861, 120] on p "165. האם היית רוצה שיתוף מידע בדרכים נוספות?" at bounding box center [662, 119] width 474 height 17
click at [897, 159] on icon at bounding box center [899, 159] width 6 height 7
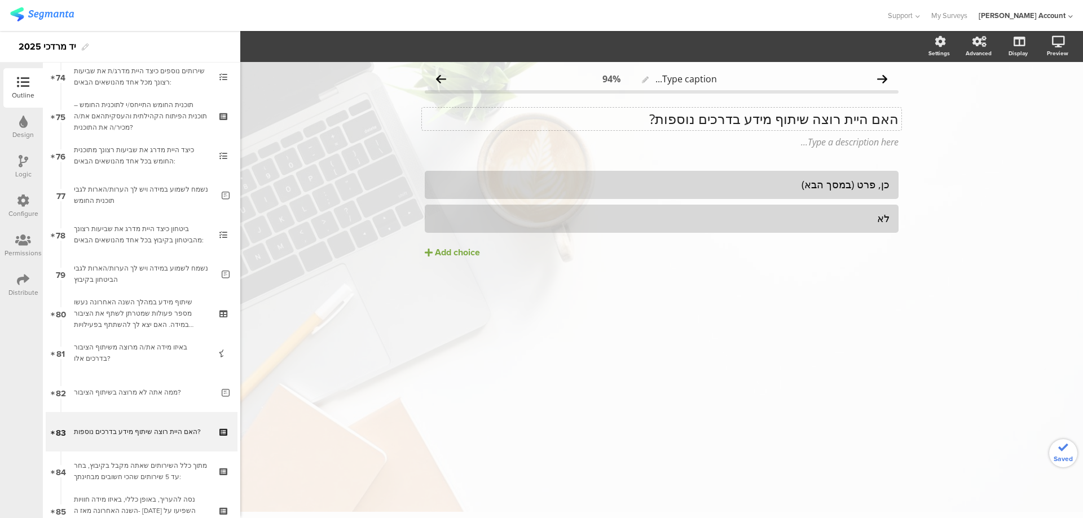
click at [811, 108] on div "האם היית רוצה שיתוף מידע בדרכים נוספות? האם היית רוצה שיתוף מידע בדרכים נוספות?" at bounding box center [661, 119] width 479 height 23
click at [811, 108] on div "האם היית רוצה שיתוף מידע בדרכים נוספות? האם היית רוצה שיתוף מידע בדרכים נוספות?…" at bounding box center [661, 119] width 479 height 23
click at [810, 118] on p "האם היית רוצה שיתוף מידע בדרכים נוספות?" at bounding box center [662, 119] width 474 height 17
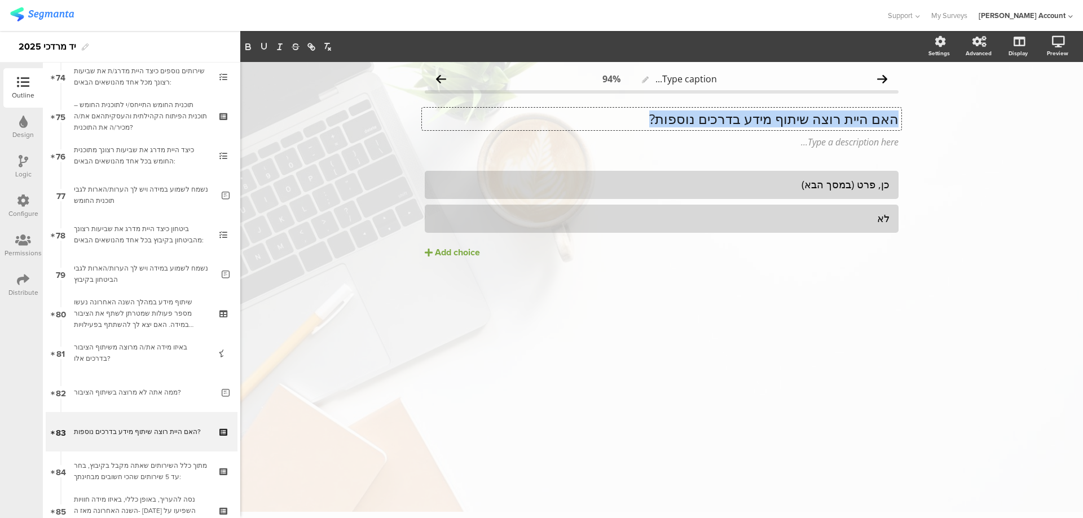
click at [810, 118] on p "האם היית רוצה שיתוף מידע בדרכים נוספות?" at bounding box center [662, 119] width 474 height 17
copy p "האם היית רוצה שיתוף מידע בדרכים נוספות?"
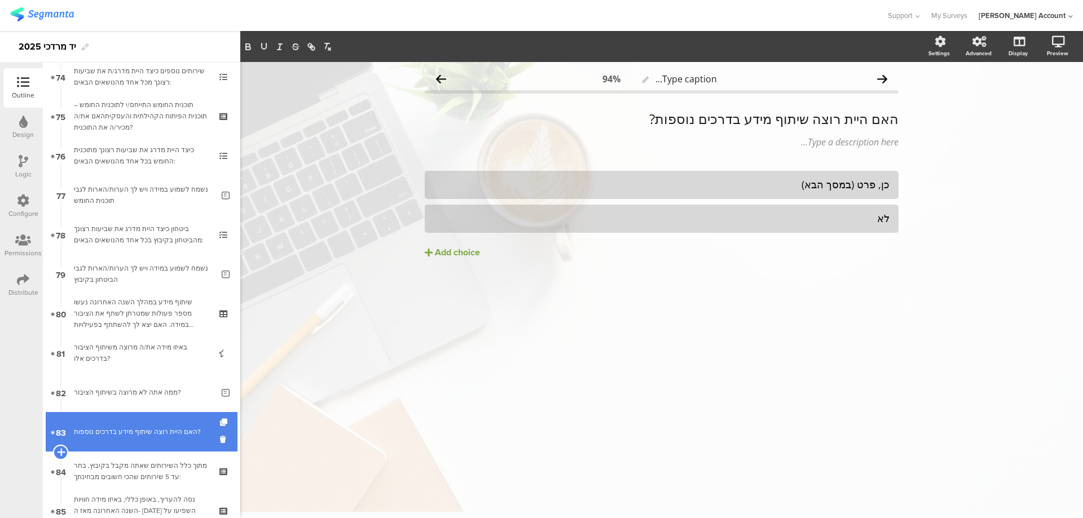
click at [61, 450] on icon at bounding box center [60, 452] width 7 height 10
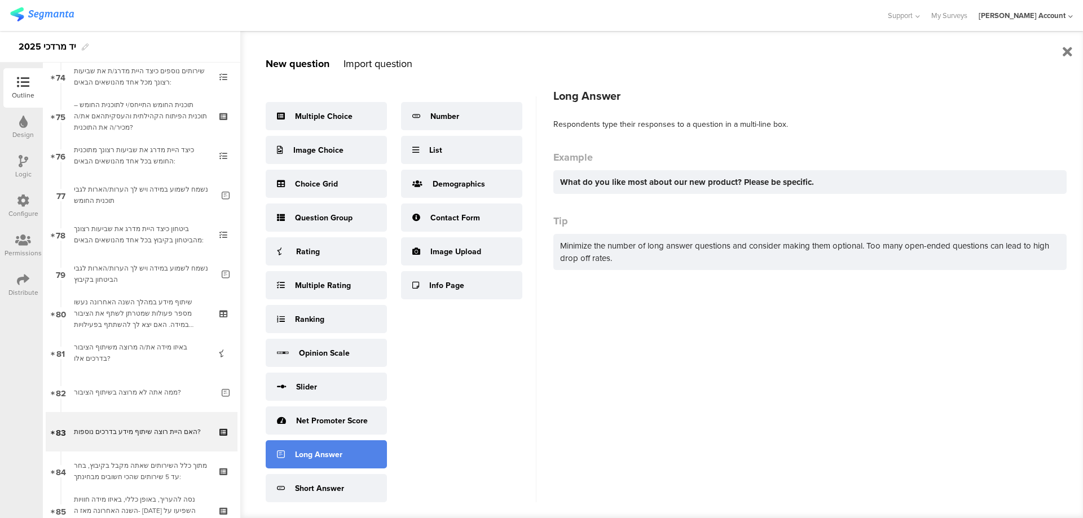
click at [319, 457] on div "Long Answer" at bounding box center [318, 455] width 47 height 12
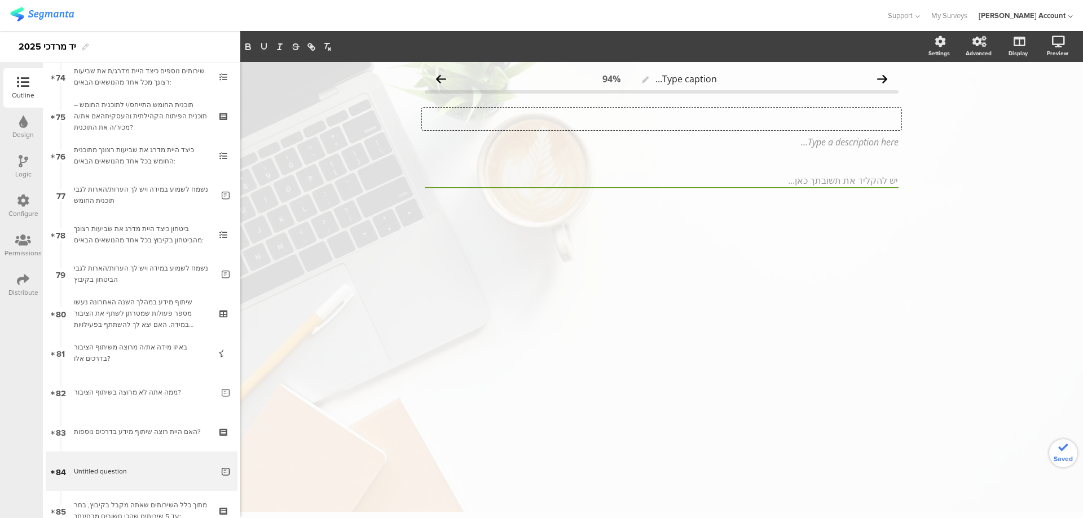
click at [878, 125] on div "Type your question here..." at bounding box center [661, 119] width 479 height 23
click at [867, 120] on p "פרט האם היית רוצה שיתוף מידע בדרכים נוספות?" at bounding box center [662, 119] width 474 height 17
click at [632, 123] on p "פרט כיצד היית רוצה שיתוף מידע בדרכים נוספות?" at bounding box center [662, 119] width 474 height 17
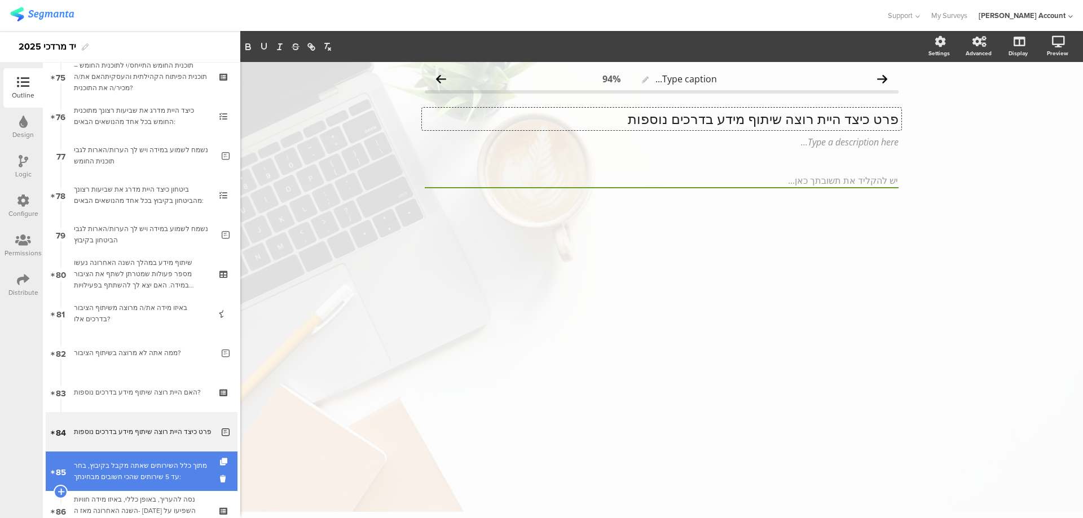
scroll to position [3008, 0]
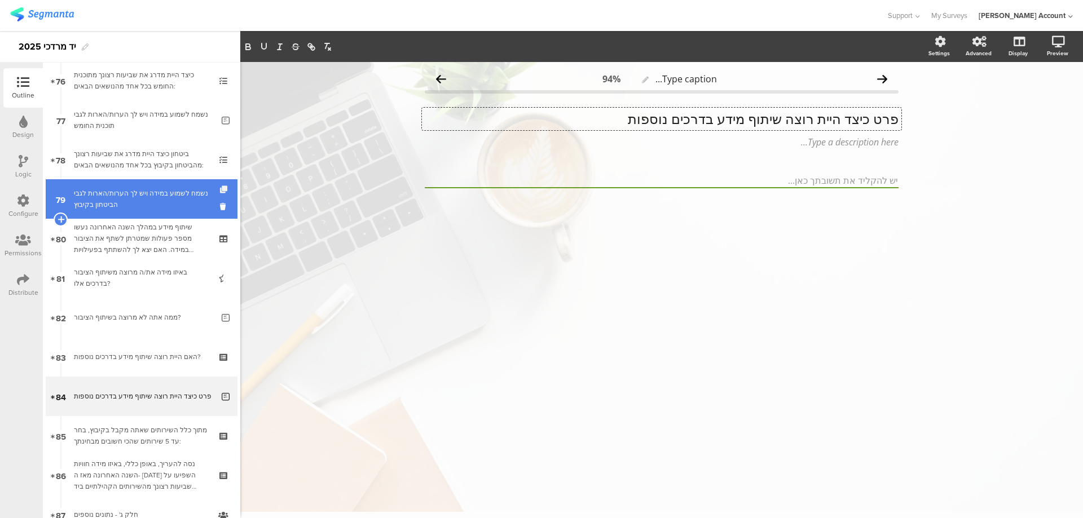
click at [220, 190] on icon at bounding box center [225, 189] width 10 height 7
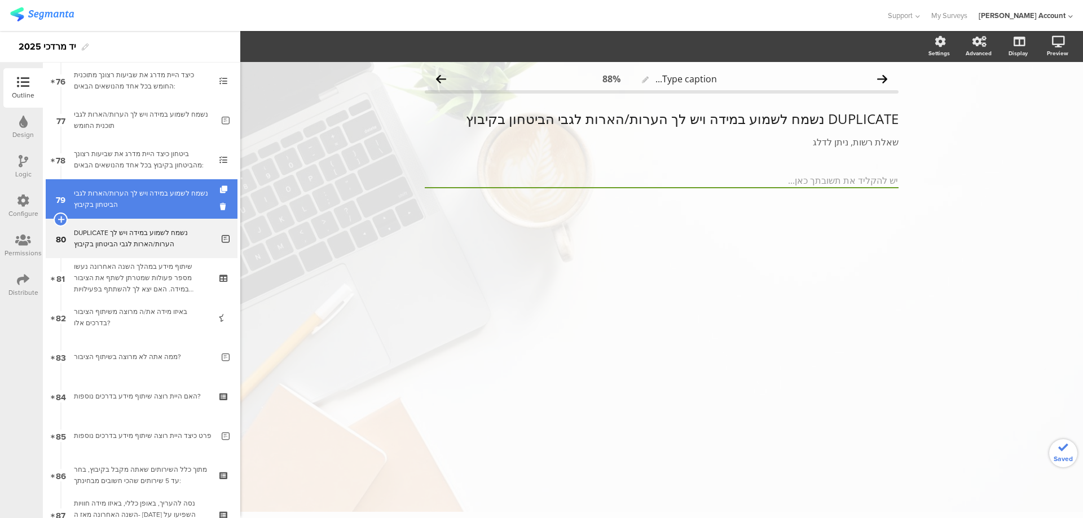
scroll to position [3083, 0]
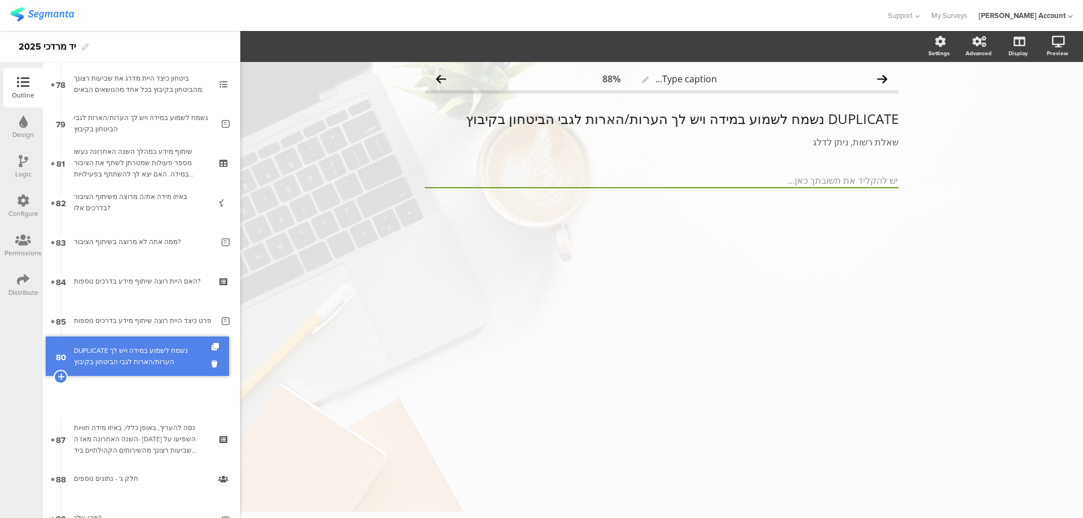
drag, startPoint x: 191, startPoint y: 172, endPoint x: 195, endPoint y: 365, distance: 193.5
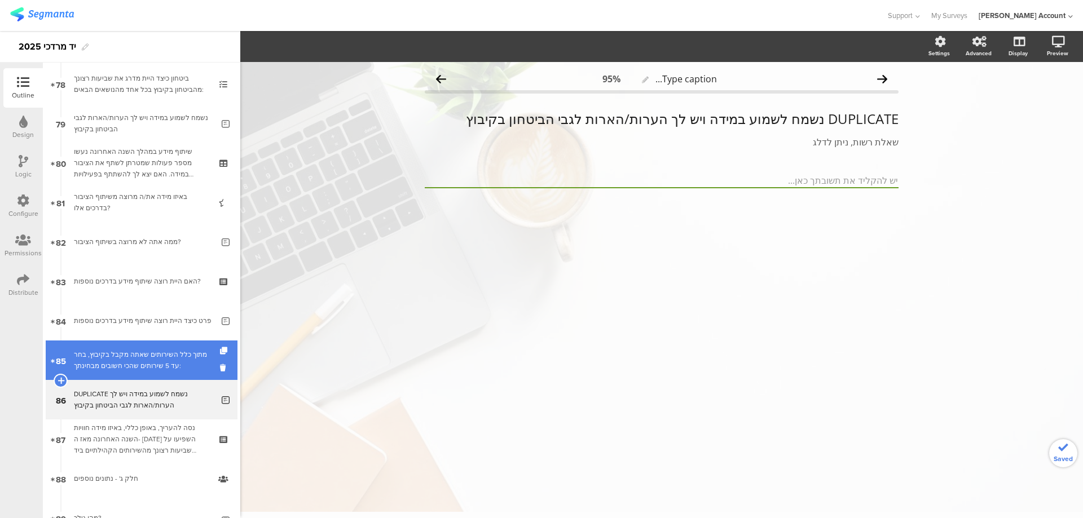
click at [195, 367] on div "מתוך כלל השירותים שאתה מקבל בקיבוץ, בחר עד 5 שירותים שהכי חשובים מבחינתך:" at bounding box center [141, 360] width 135 height 23
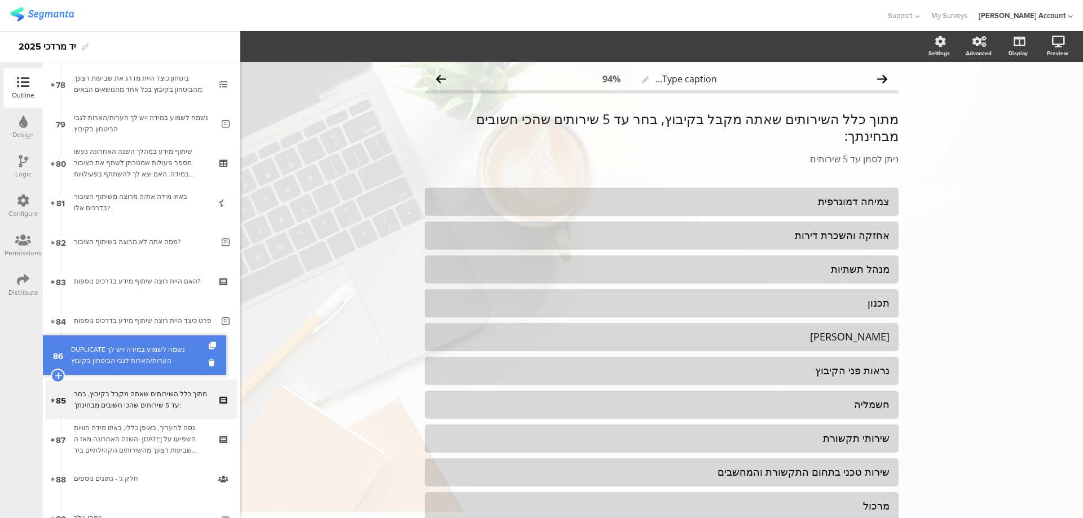
drag, startPoint x: 178, startPoint y: 401, endPoint x: 184, endPoint y: 356, distance: 45.1
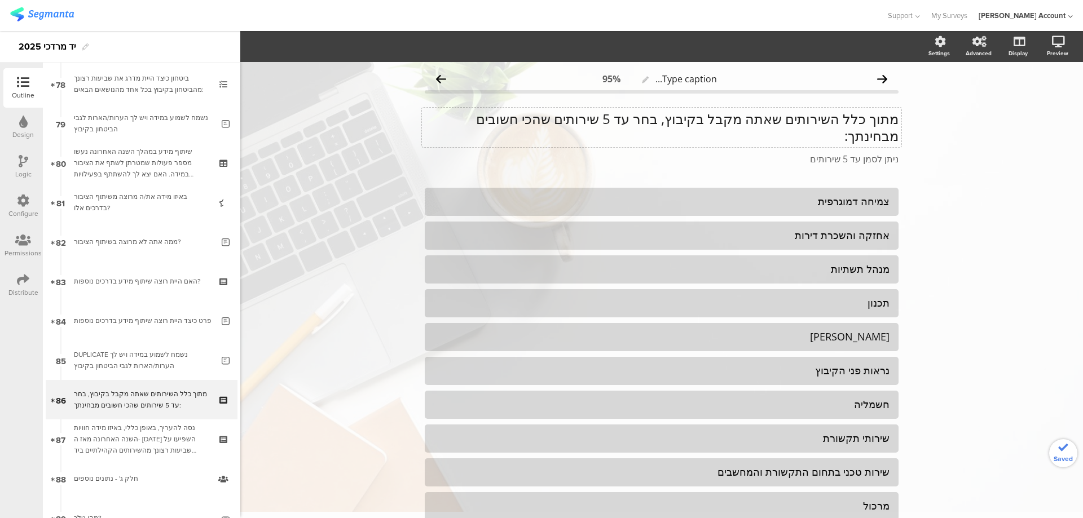
click at [792, 120] on div "מתוך כלל השירותים שאתה מקבל בקיבוץ, בחר עד 5 שירותים שהכי חשובים מבחינתך: מתוך …" at bounding box center [661, 127] width 479 height 39
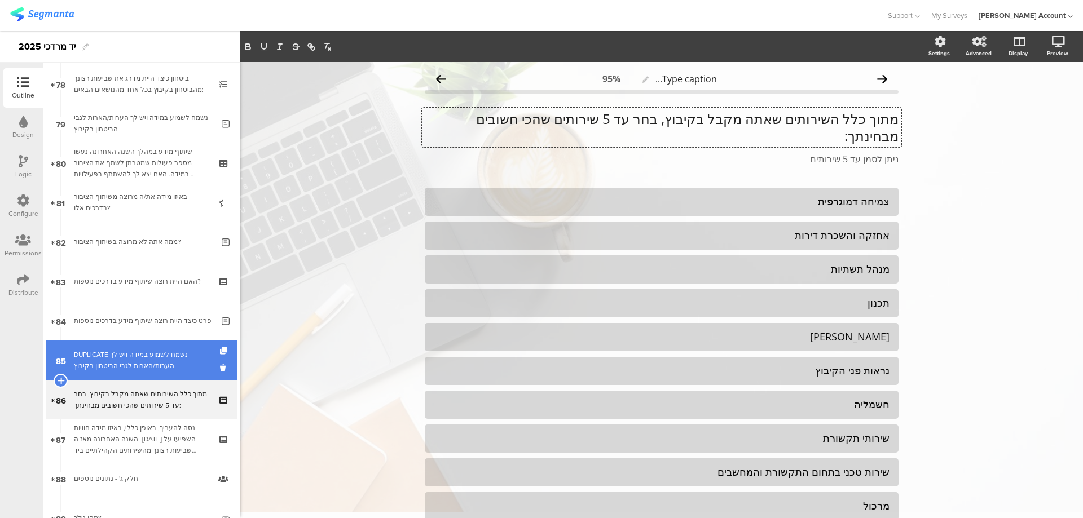
click at [172, 359] on div "DUPLICATE נשמח לשמוע במידה ויש לך הערות/הארות לגבי הביטחון בקיבוץ" at bounding box center [143, 360] width 139 height 23
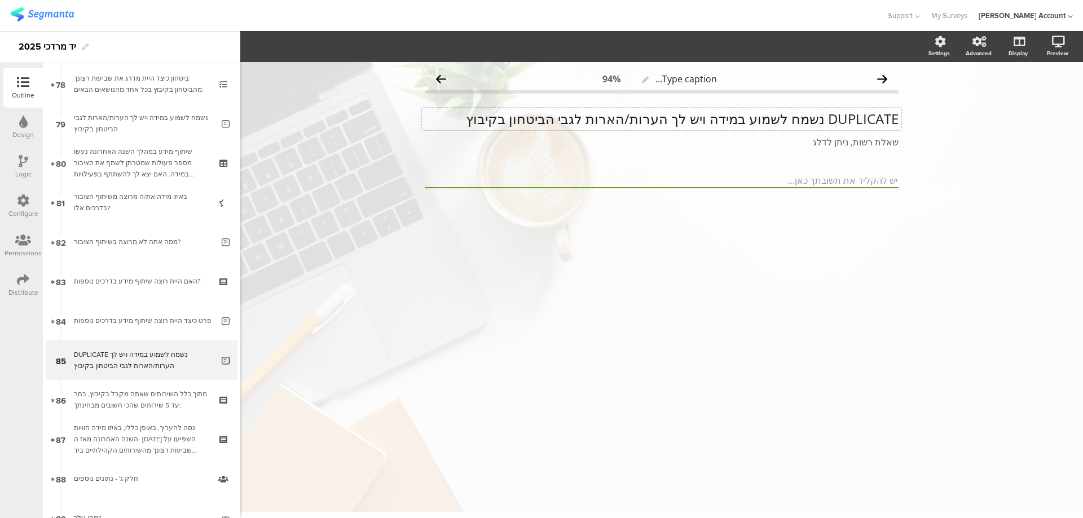
click at [758, 121] on div "DUPLICATE נשמח לשמוע במידה ויש לך הערות/הארות לגבי הביטחון בקיבוץ DUPLICATE נשמ…" at bounding box center [661, 119] width 479 height 23
click at [758, 121] on p "DUPLICATE נשמח לשמוע במידה ויש לך הערות/הארות לגבי הביטחון בקיבוץ" at bounding box center [662, 119] width 474 height 17
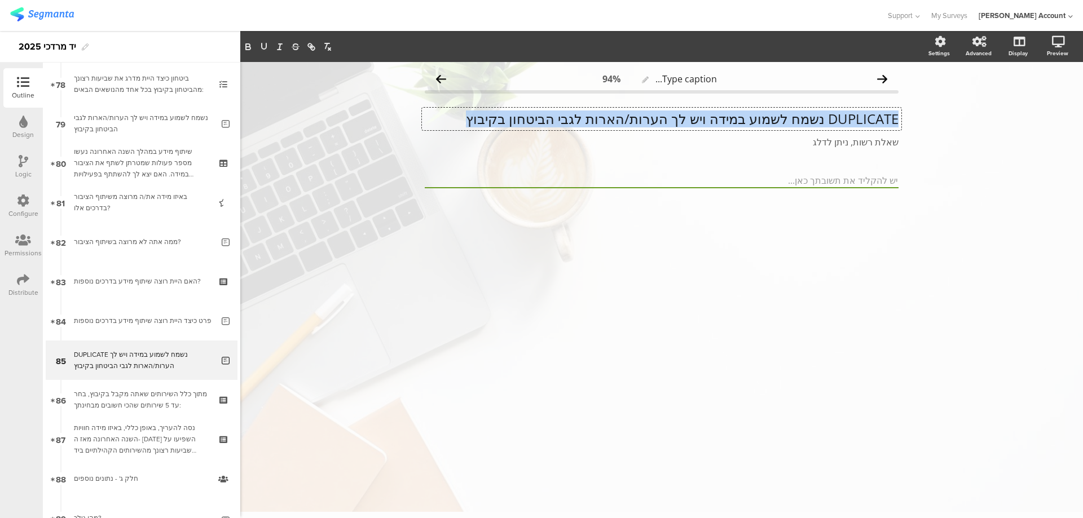
click at [758, 121] on p "DUPLICATE נשמח לשמוע במידה ויש לך הערות/הארות לגבי הביטחון בקיבוץ" at bounding box center [662, 119] width 474 height 17
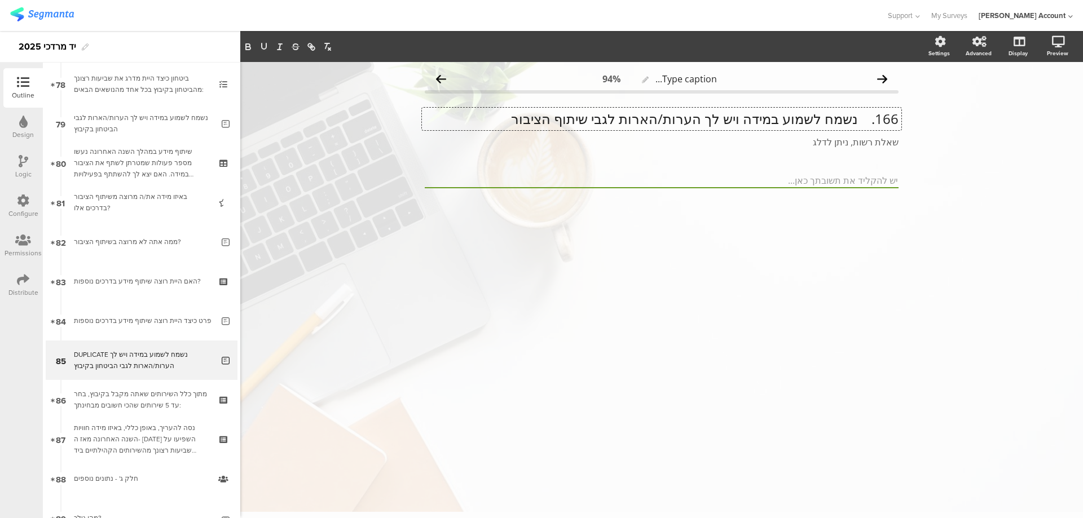
click at [858, 121] on p "166. נשמח לשמוע במידה ויש לך הערות/הארות לגבי שיתוף הציבור" at bounding box center [662, 119] width 474 height 17
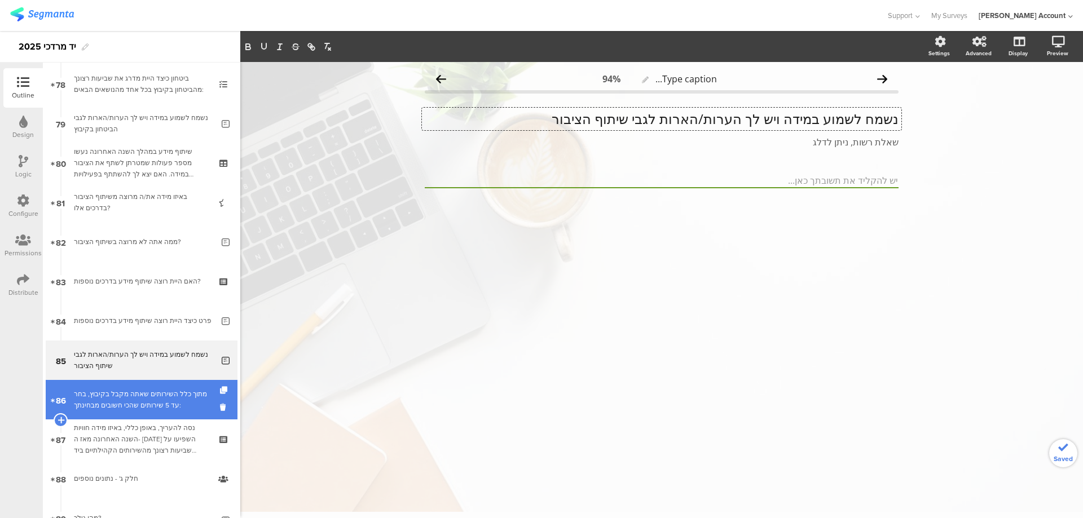
click at [162, 390] on div "מתוך כלל השירותים שאתה מקבל בקיבוץ, בחר עד 5 שירותים שהכי חשובים מבחינתך:" at bounding box center [141, 400] width 135 height 23
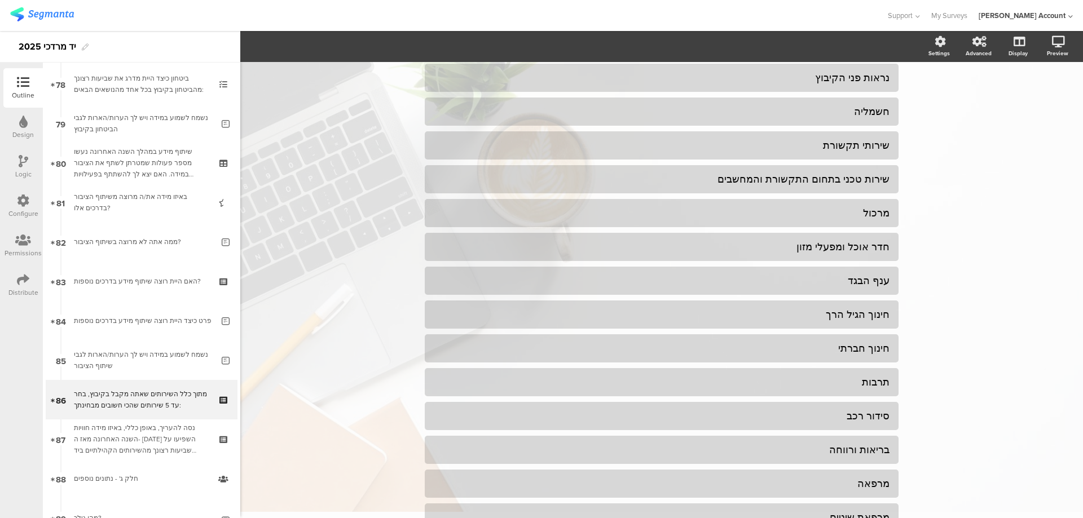
scroll to position [301, 0]
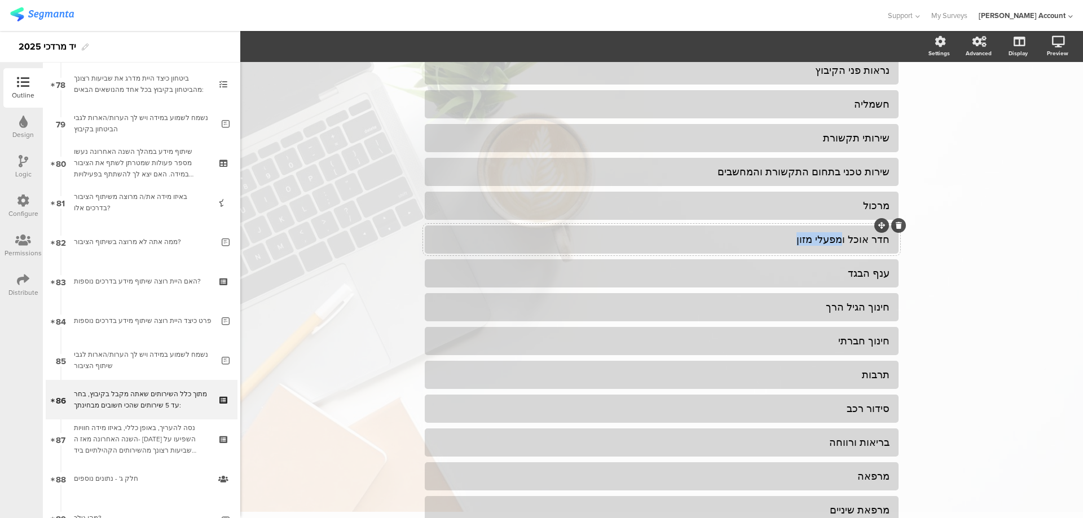
drag, startPoint x: 773, startPoint y: 217, endPoint x: 841, endPoint y: 223, distance: 68.5
click at [841, 233] on div "חדר אוכל ומפעלי מזון" at bounding box center [662, 239] width 456 height 13
drag, startPoint x: 847, startPoint y: 223, endPoint x: 775, endPoint y: 226, distance: 71.1
click at [775, 233] on div "חדר אוכל ומפעלי מזון" at bounding box center [662, 239] width 456 height 13
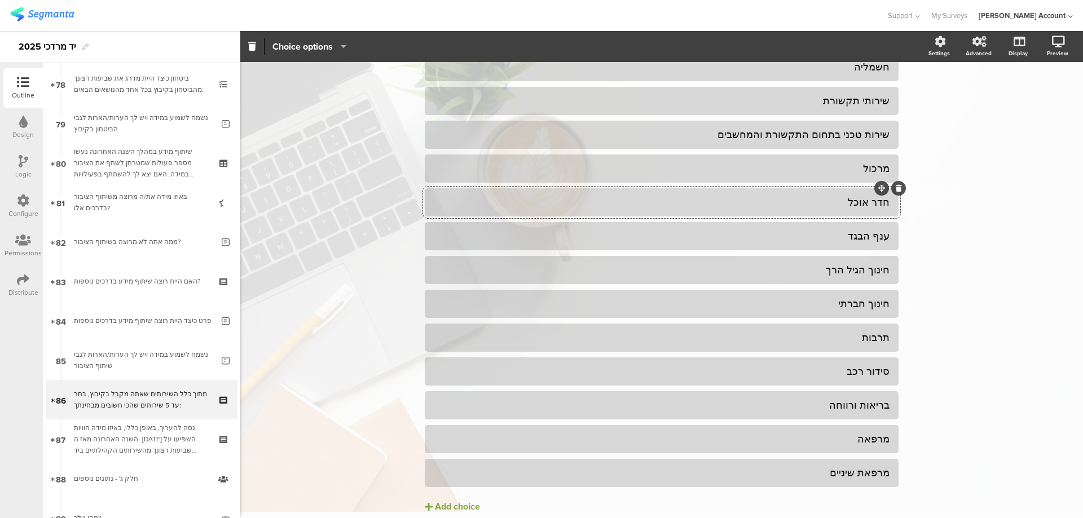
scroll to position [369, 0]
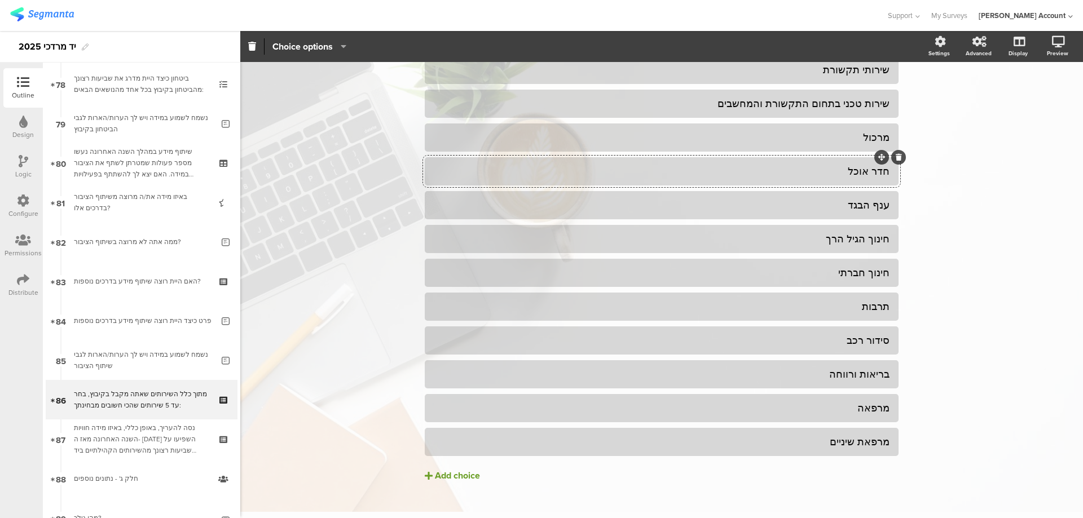
click at [460, 470] on div "Add choice" at bounding box center [457, 476] width 45 height 12
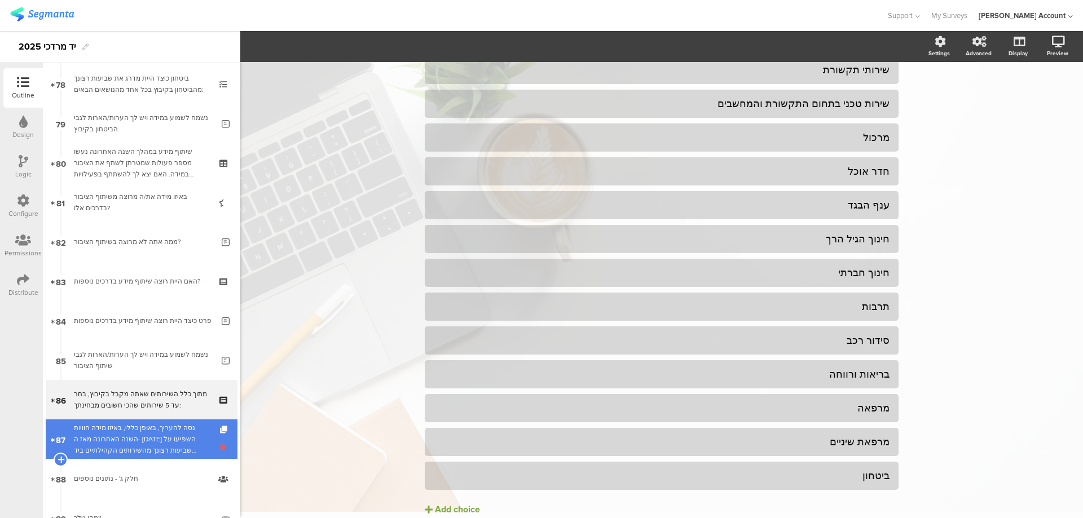
click at [220, 446] on icon at bounding box center [225, 447] width 10 height 11
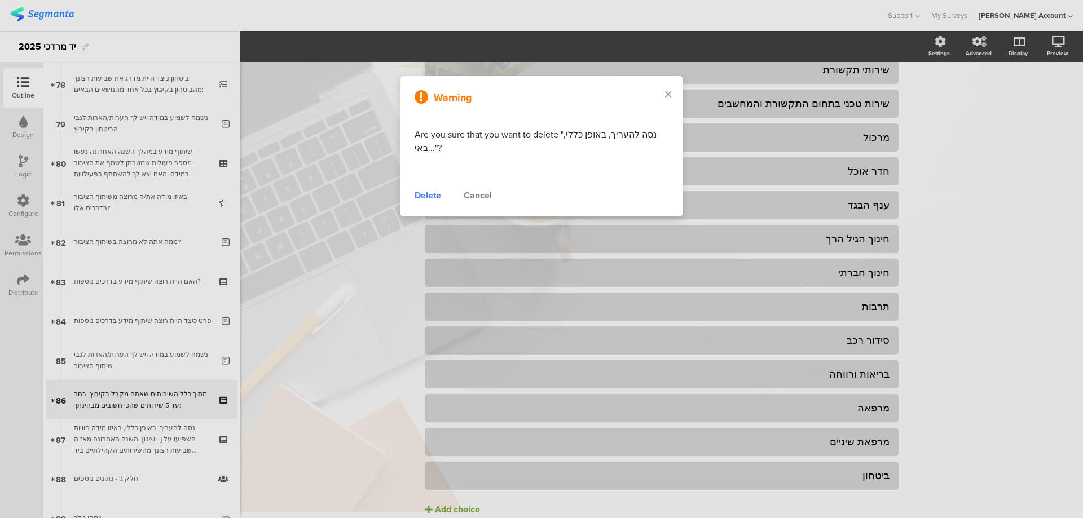
click at [431, 195] on div "Delete" at bounding box center [428, 196] width 27 height 14
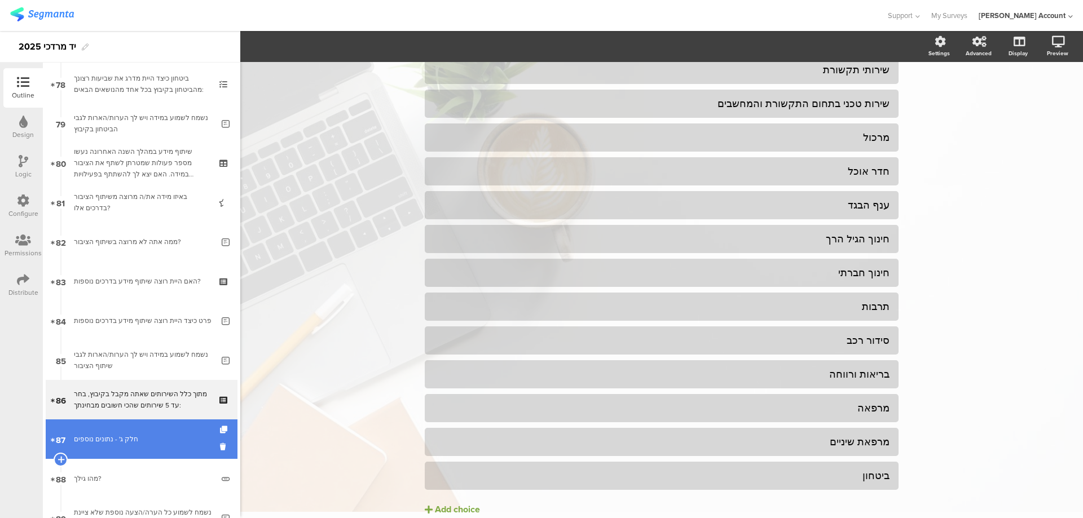
click at [123, 436] on div "חלק ג' - נתונים נוספים" at bounding box center [141, 439] width 135 height 11
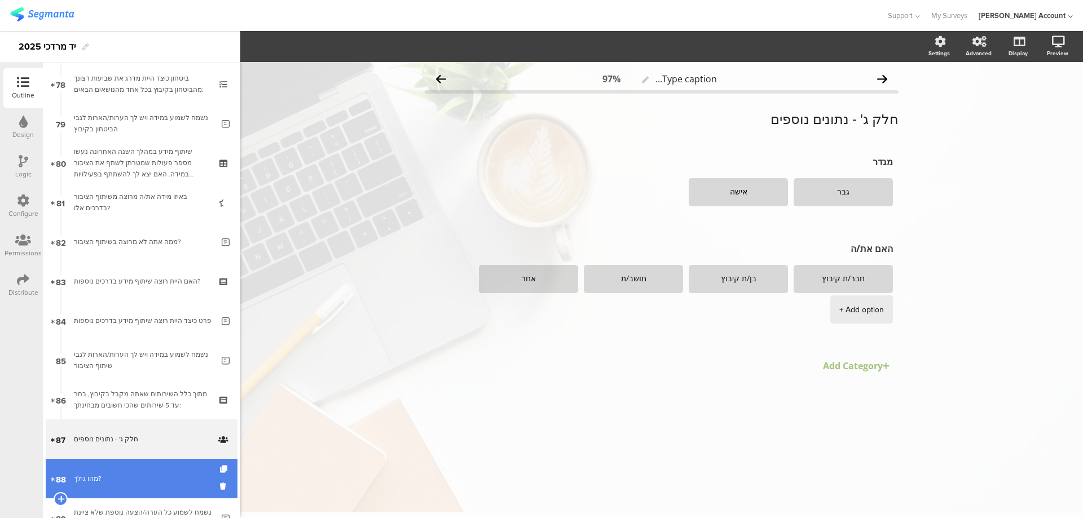
click at [162, 482] on div "מהו גילך?" at bounding box center [143, 478] width 139 height 11
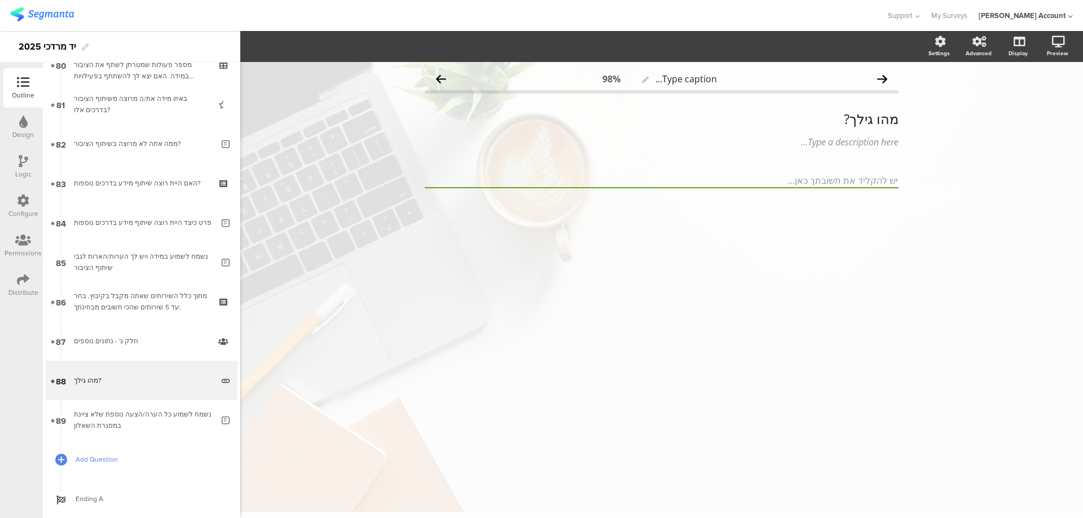
scroll to position [3207, 0]
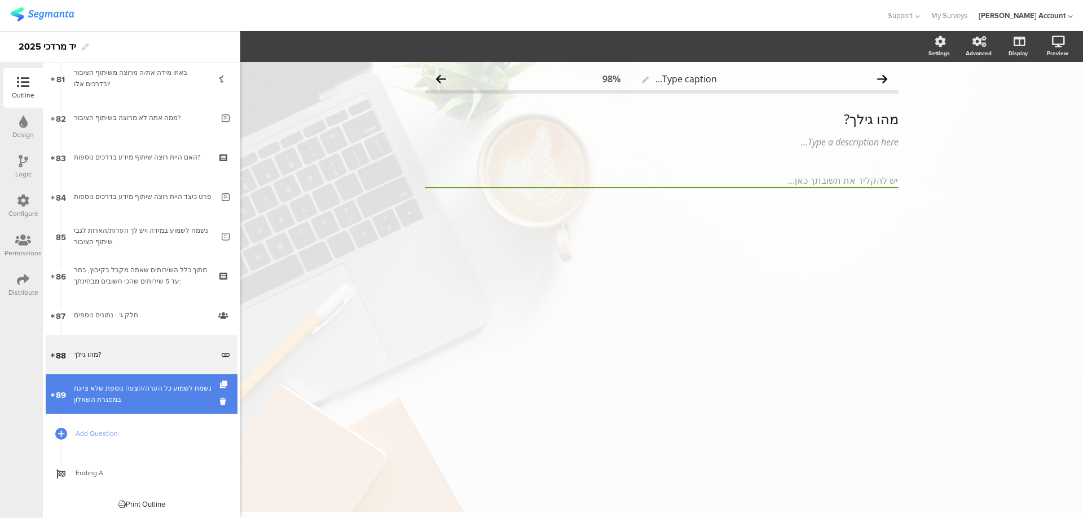
click at [184, 395] on div "נשמח לשמוע כל הערה/הצעה נוספת שלא ציינת במסגרת השאלון" at bounding box center [143, 394] width 139 height 23
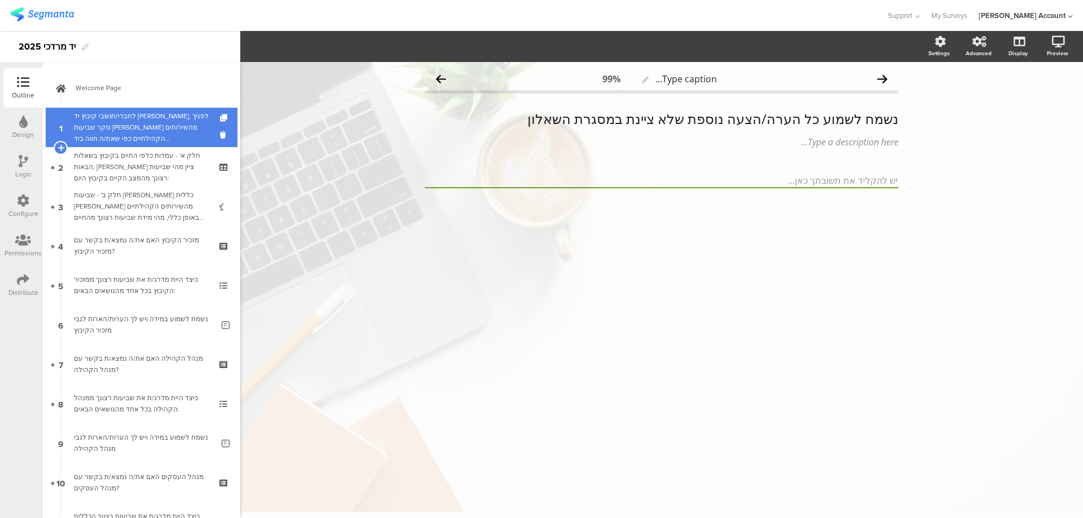
click at [167, 137] on div "לחברי/תושבי קיבוץ יד [PERSON_NAME], לפניך סקר שביעות [PERSON_NAME] מהשירותים הק…" at bounding box center [141, 128] width 135 height 34
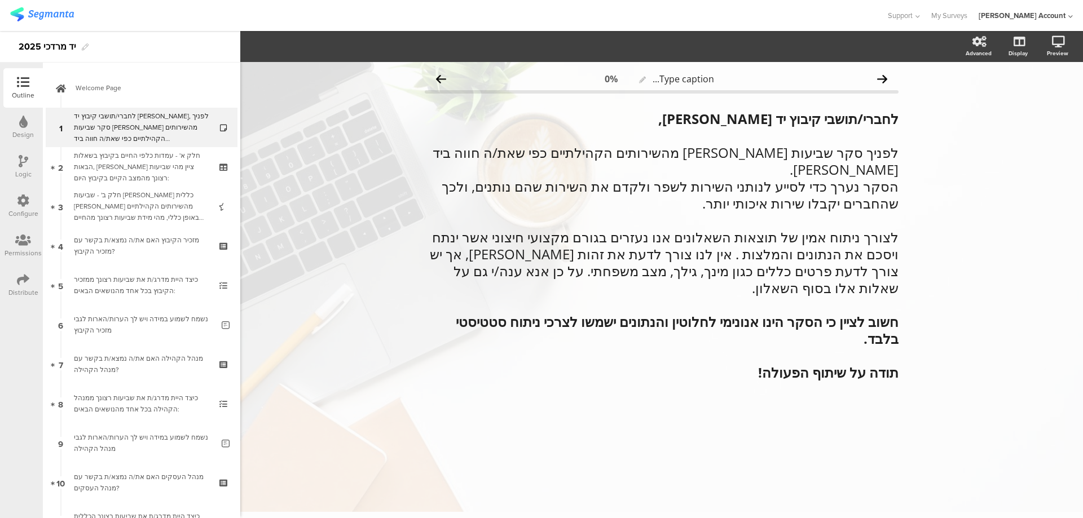
click at [20, 162] on icon at bounding box center [24, 161] width 10 height 12
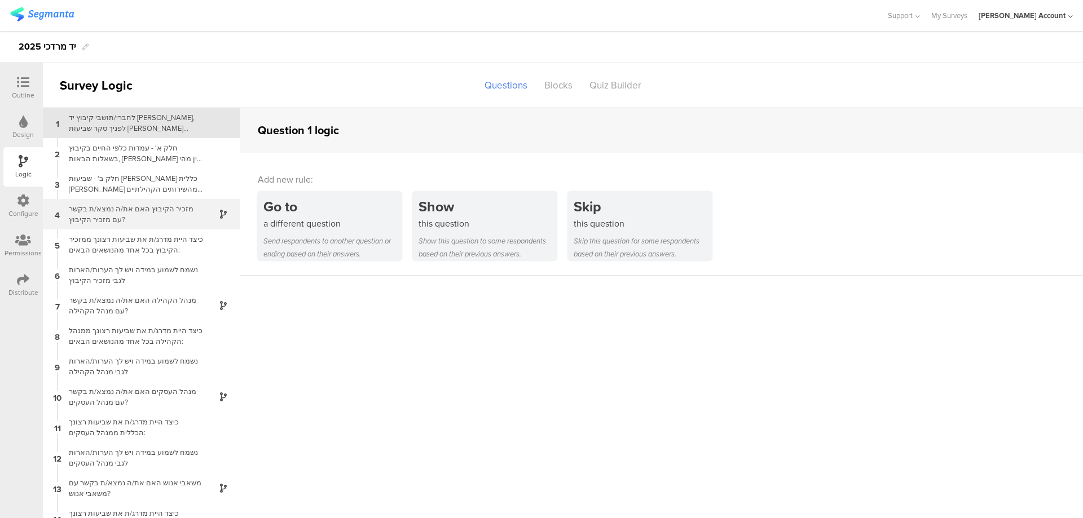
click at [196, 205] on div "4 מזכיר הקיבוץ האם את/ה נמצא/ת בקשר עם מזכיר הקיבוץ?" at bounding box center [141, 214] width 197 height 30
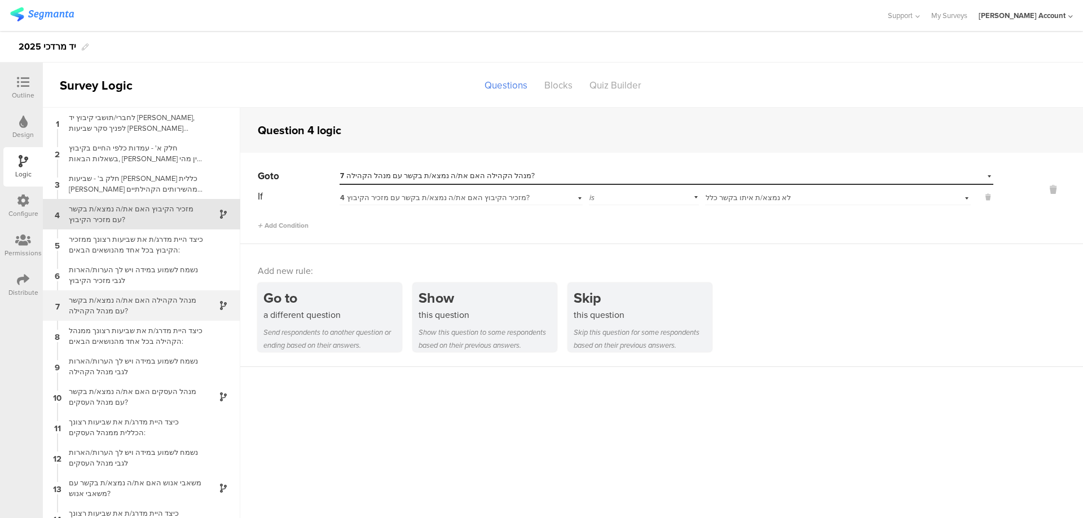
click at [193, 298] on div "מנהל הקהילה האם את/ה נמצא/ת בקשר עם מנהל הקהילה?" at bounding box center [132, 305] width 141 height 21
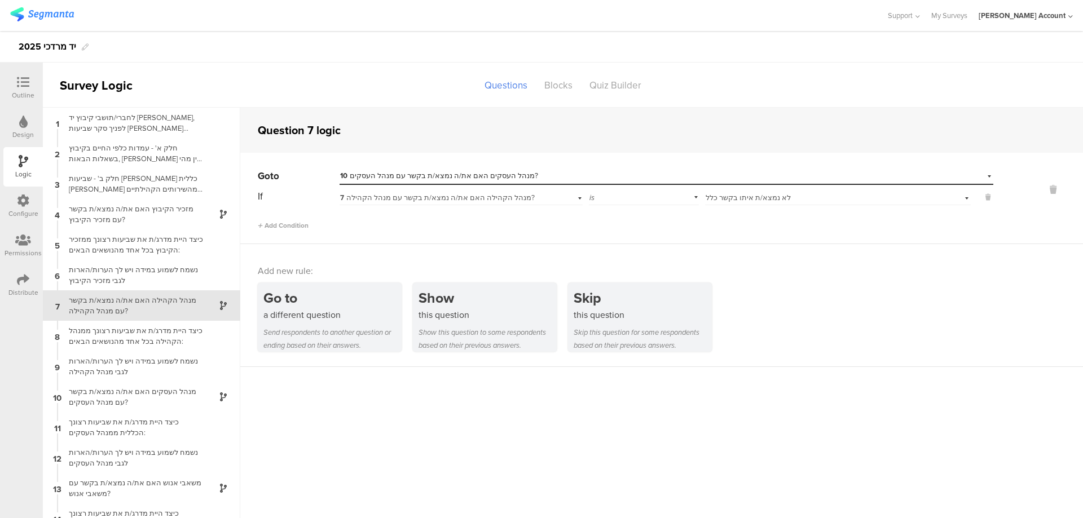
scroll to position [15, 0]
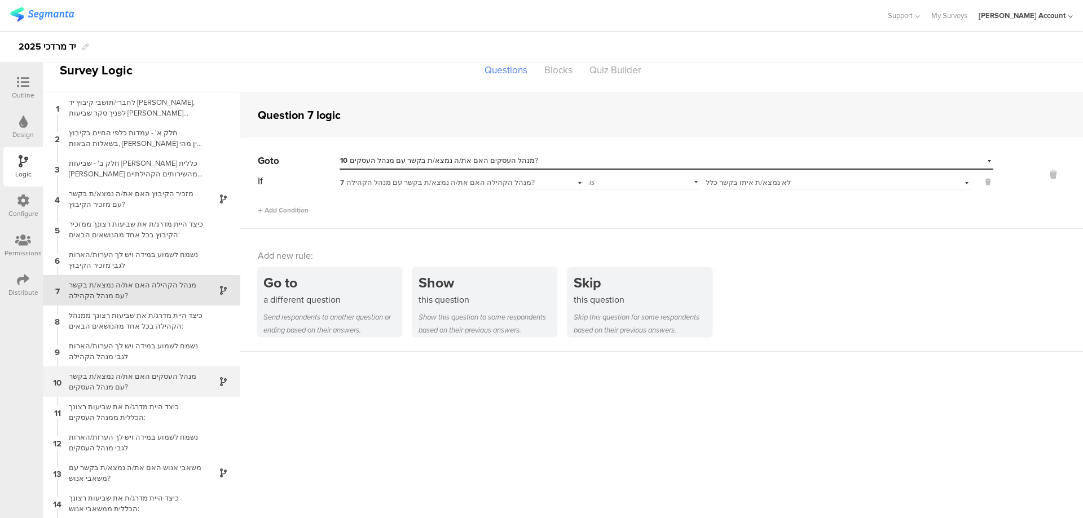
click at [208, 376] on div at bounding box center [217, 382] width 28 height 13
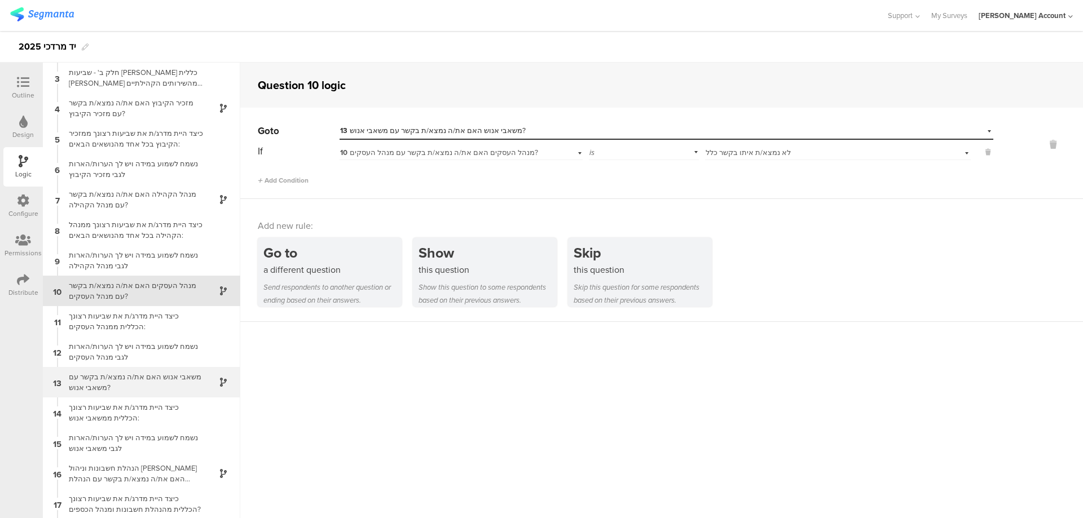
scroll to position [61, 0]
click at [210, 381] on div at bounding box center [217, 382] width 28 height 13
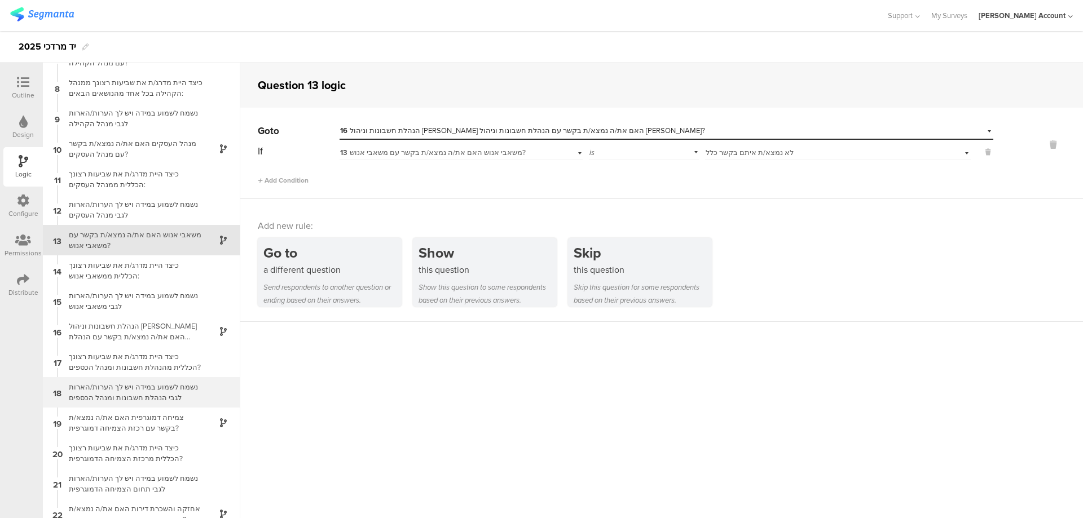
scroll to position [228, 0]
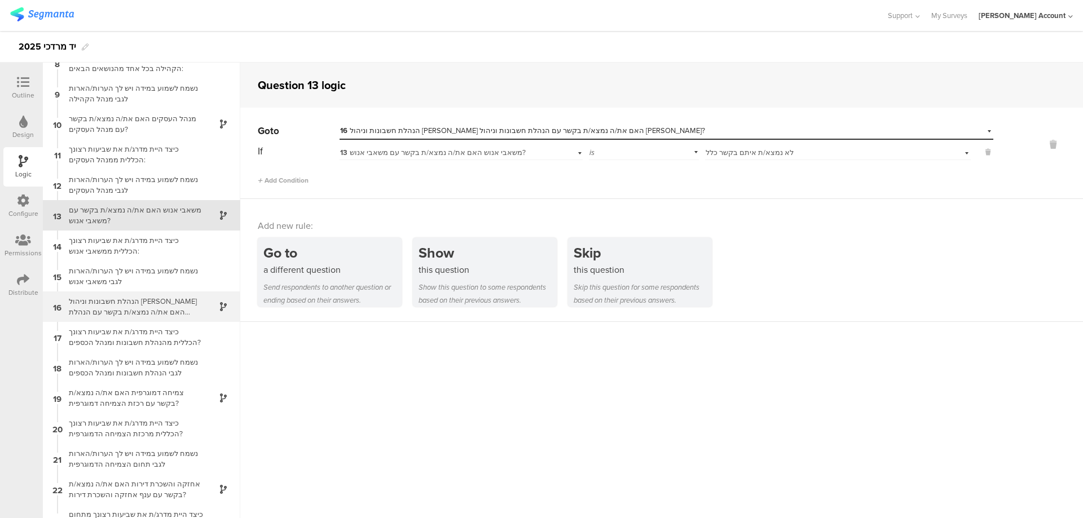
click at [208, 314] on div "16 הנהלת חשבונות וניהול [PERSON_NAME] האם את/ה נמצא/ת בקשר עם הנהלת חשבונות וני…" at bounding box center [141, 307] width 197 height 30
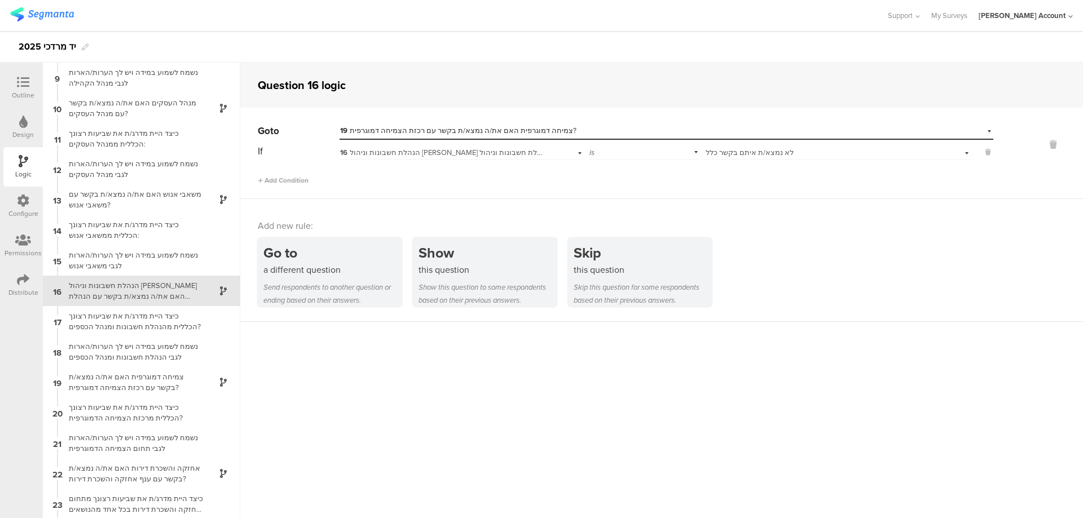
scroll to position [244, 0]
click at [220, 287] on icon at bounding box center [223, 290] width 7 height 9
click at [205, 288] on div at bounding box center [217, 290] width 28 height 13
click at [192, 371] on div "19 צמיחה דמוגרפית האם את/ה נמצא/ת בקשר עם רכזת הצמיחה דמוגרפית?" at bounding box center [141, 382] width 197 height 30
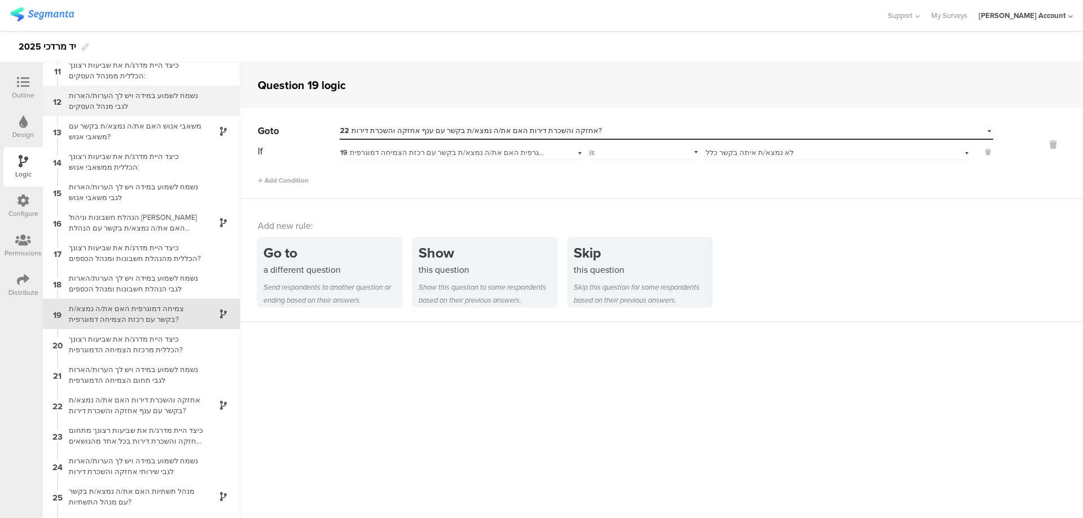
scroll to position [336, 0]
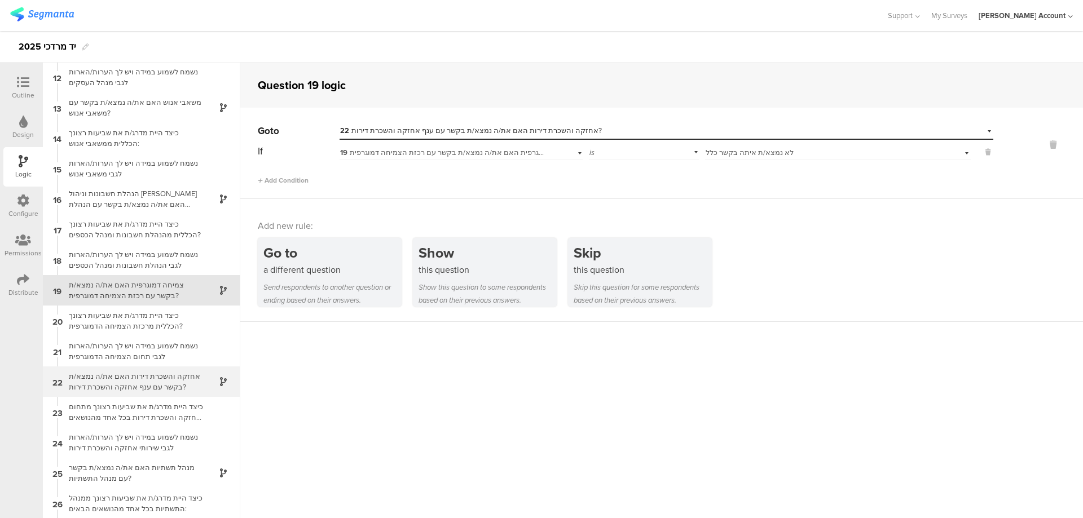
click at [220, 381] on icon at bounding box center [223, 381] width 7 height 9
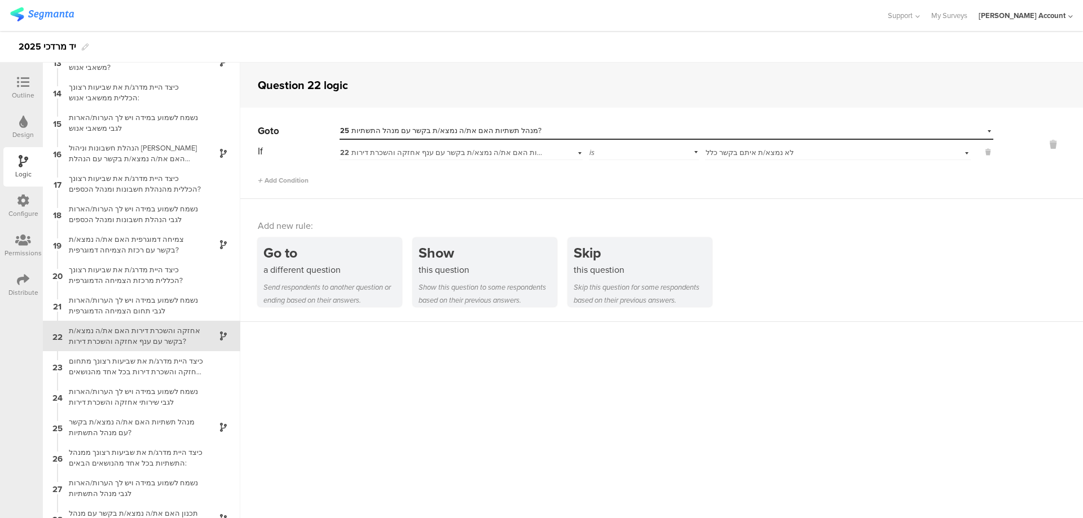
scroll to position [427, 0]
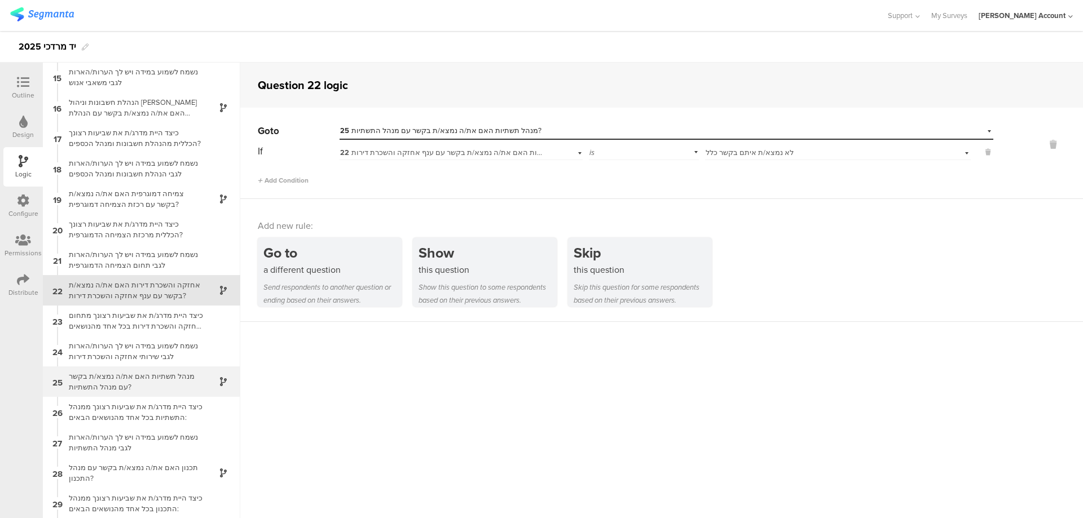
click at [192, 375] on div "מנהל תשתיות האם את/ה נמצא/ת בקשר עם מנהל התשתיות?" at bounding box center [132, 381] width 141 height 21
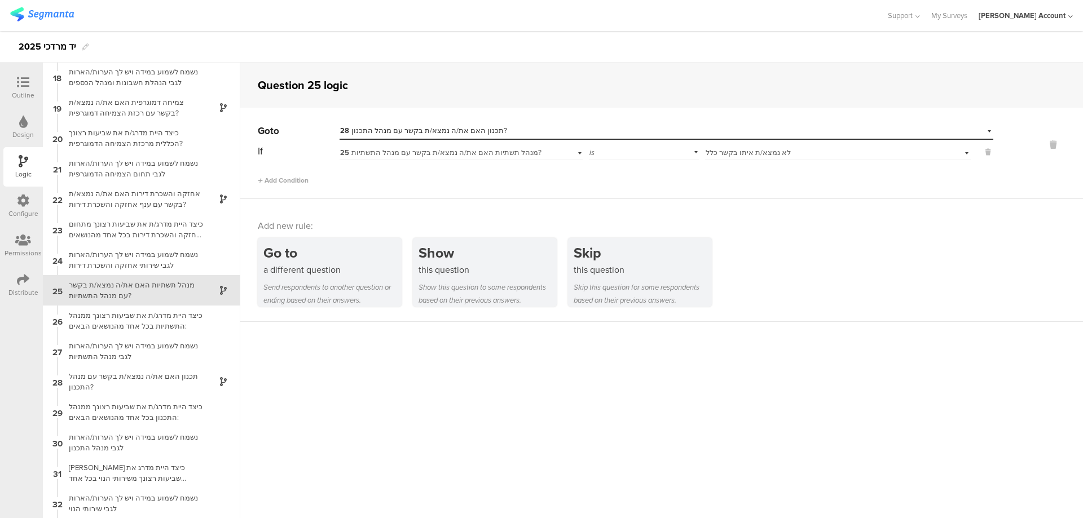
scroll to position [593, 0]
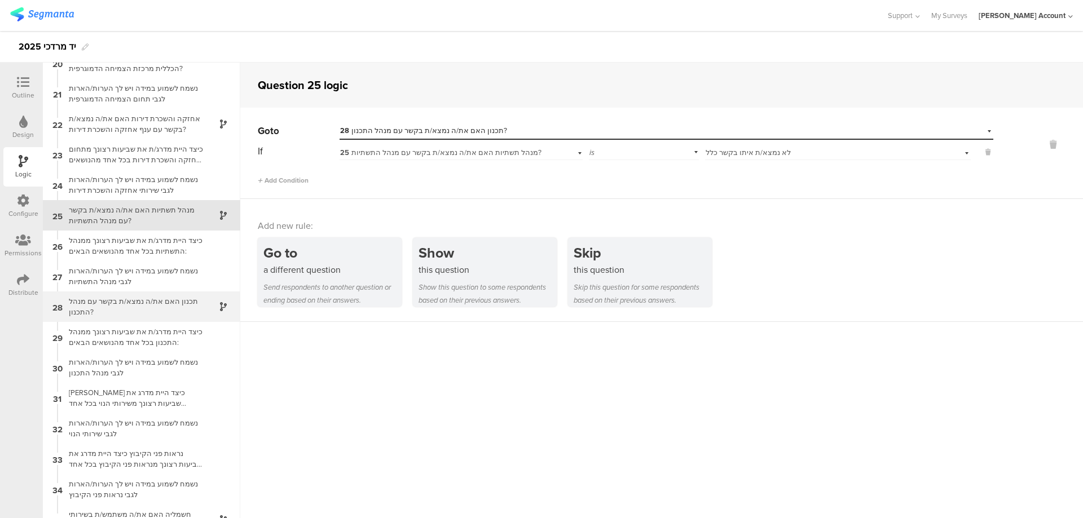
click at [203, 311] on div at bounding box center [217, 307] width 28 height 13
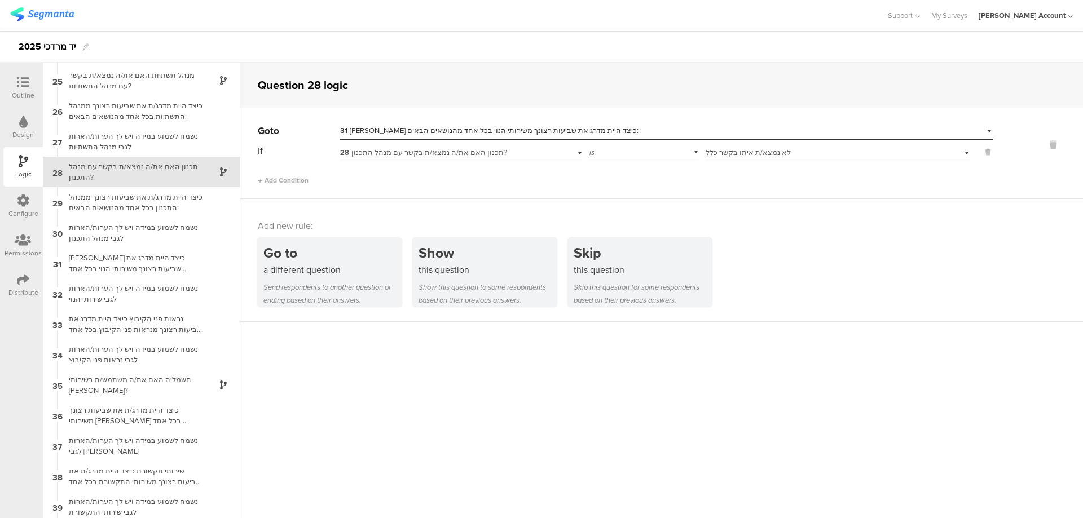
scroll to position [760, 0]
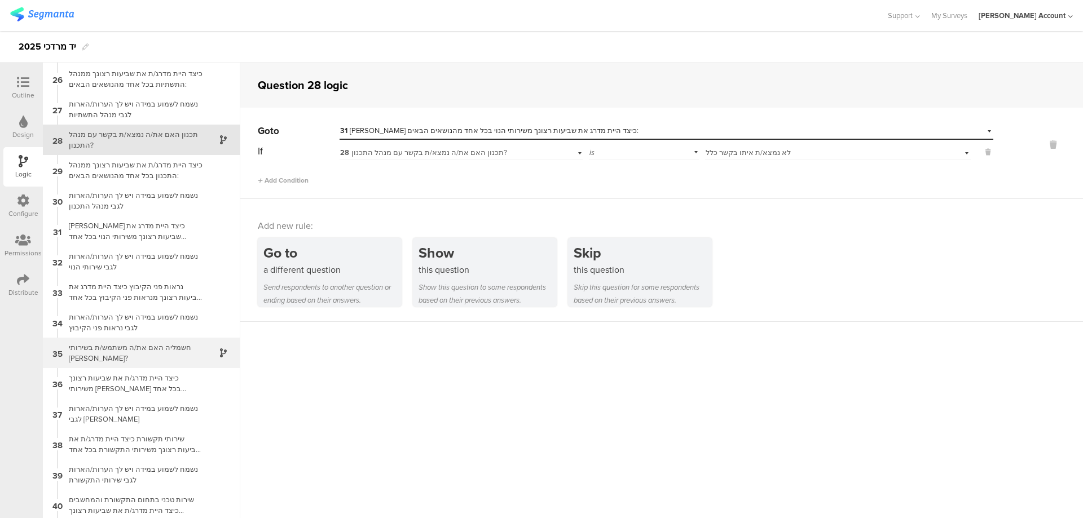
click at [207, 347] on div at bounding box center [217, 353] width 28 height 13
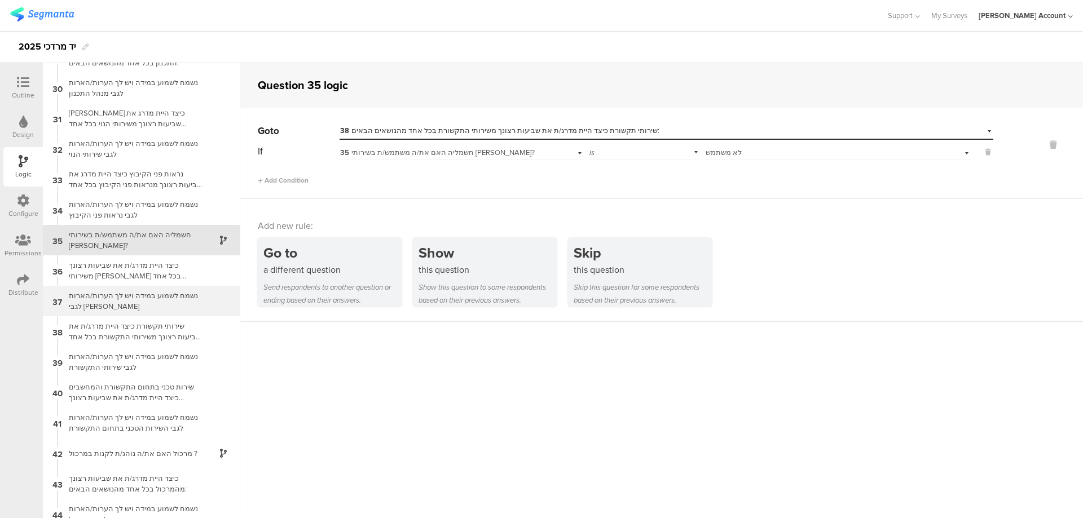
scroll to position [898, 0]
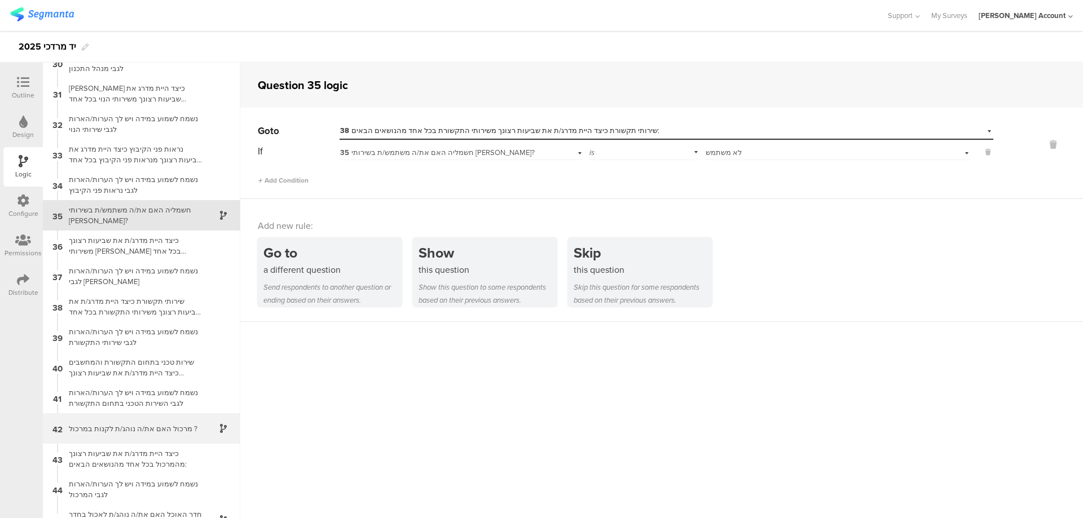
click at [196, 420] on div "42 [PERSON_NAME] האם את/ה נוהג/ת לקנות במרכול ?" at bounding box center [141, 428] width 197 height 30
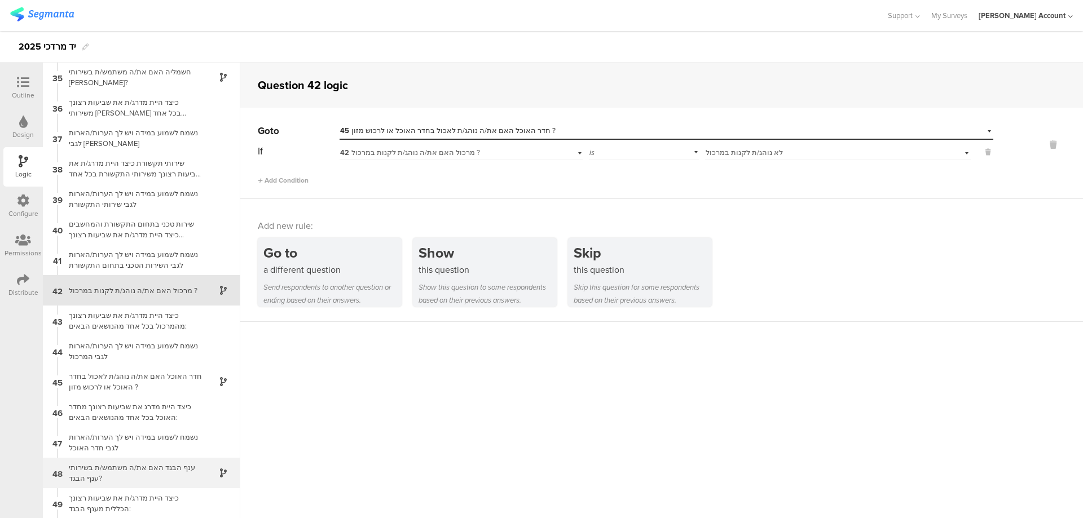
scroll to position [1111, 0]
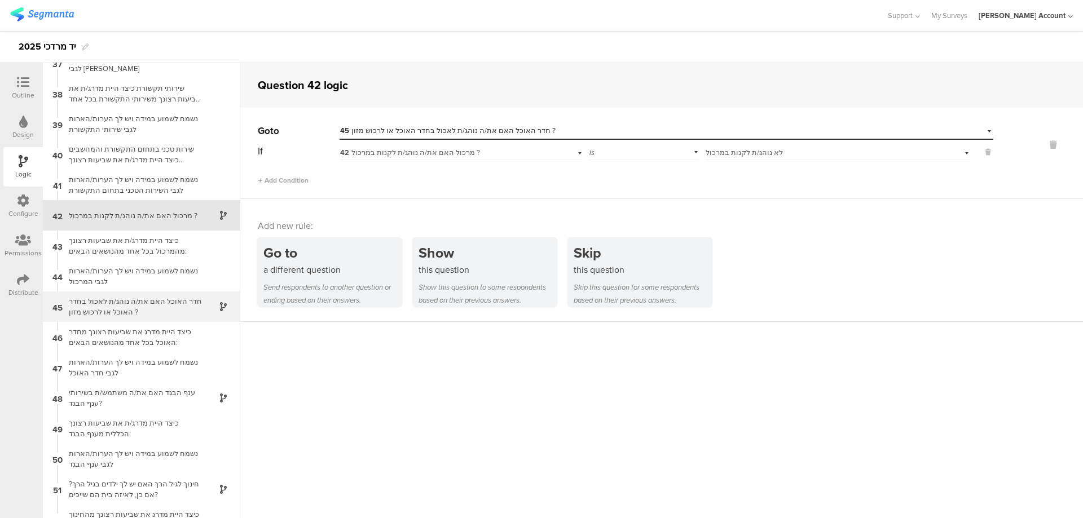
click at [203, 306] on div at bounding box center [217, 307] width 28 height 13
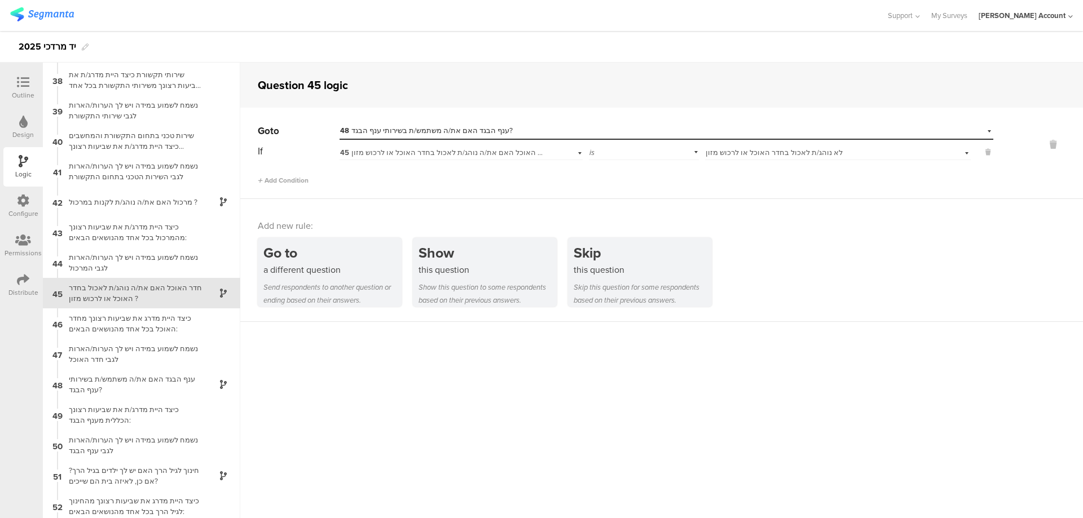
scroll to position [1127, 0]
click at [203, 378] on div at bounding box center [217, 382] width 28 height 13
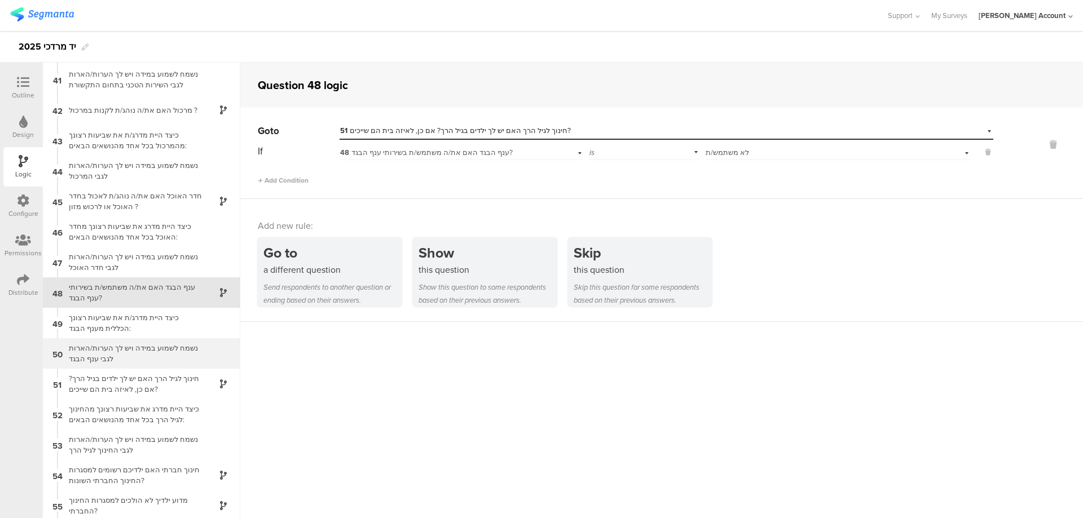
scroll to position [1219, 0]
click at [203, 376] on div at bounding box center [217, 382] width 28 height 13
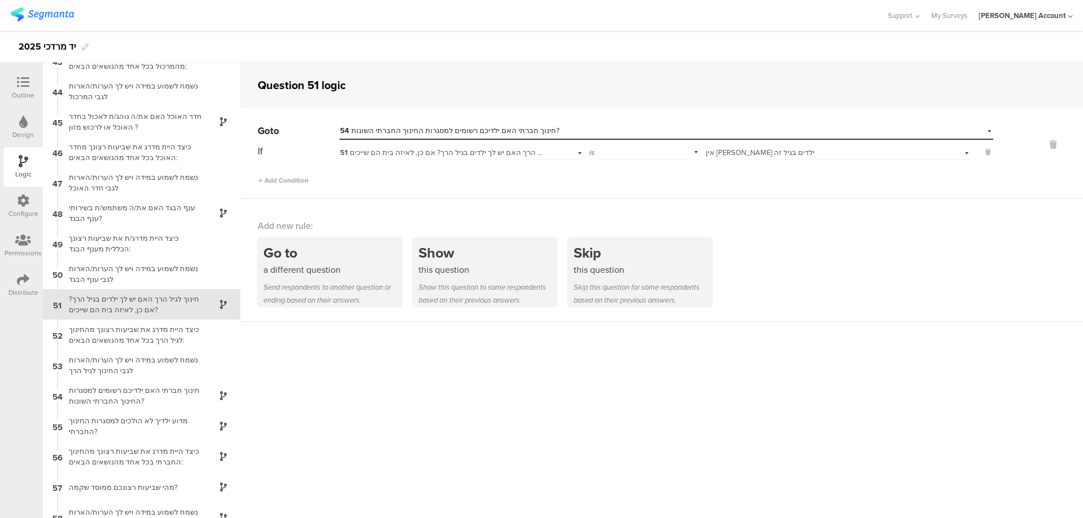
scroll to position [1310, 0]
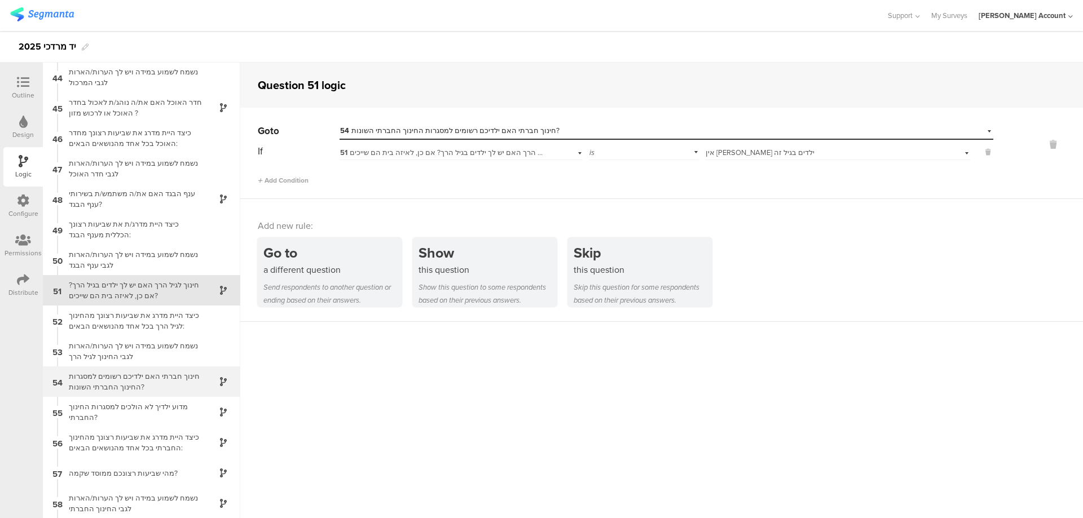
click at [206, 381] on div at bounding box center [217, 382] width 28 height 13
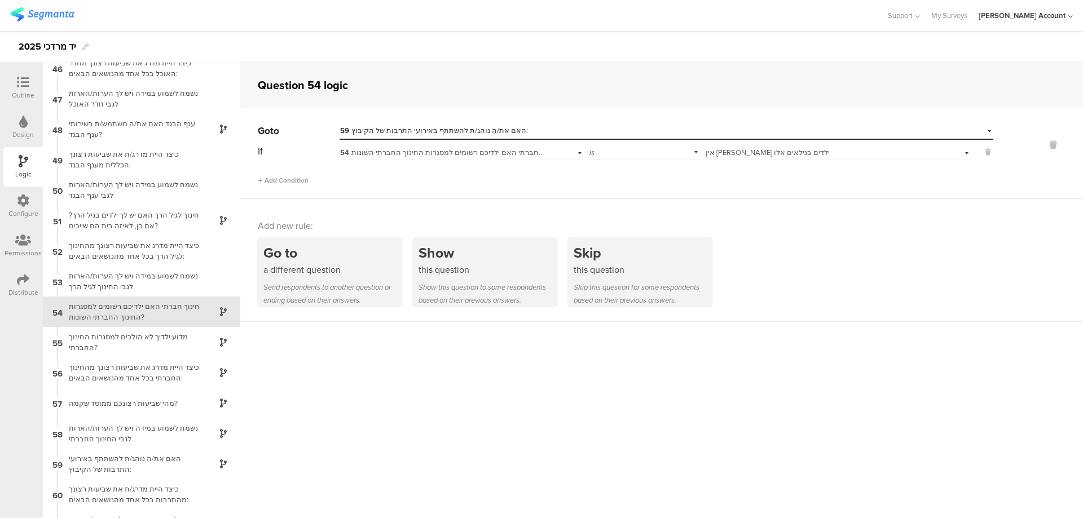
scroll to position [1402, 0]
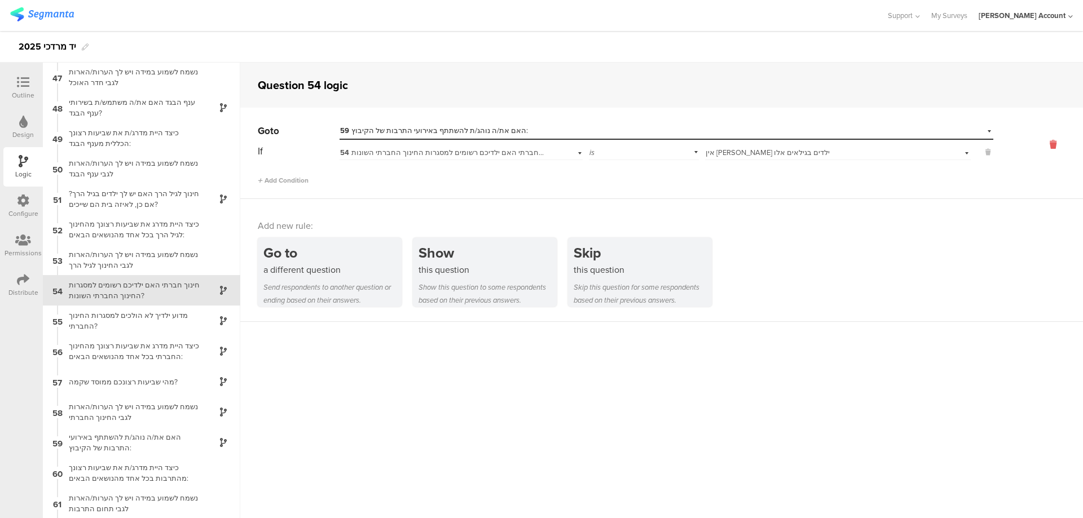
click at [1045, 143] on icon at bounding box center [1052, 144] width 27 height 13
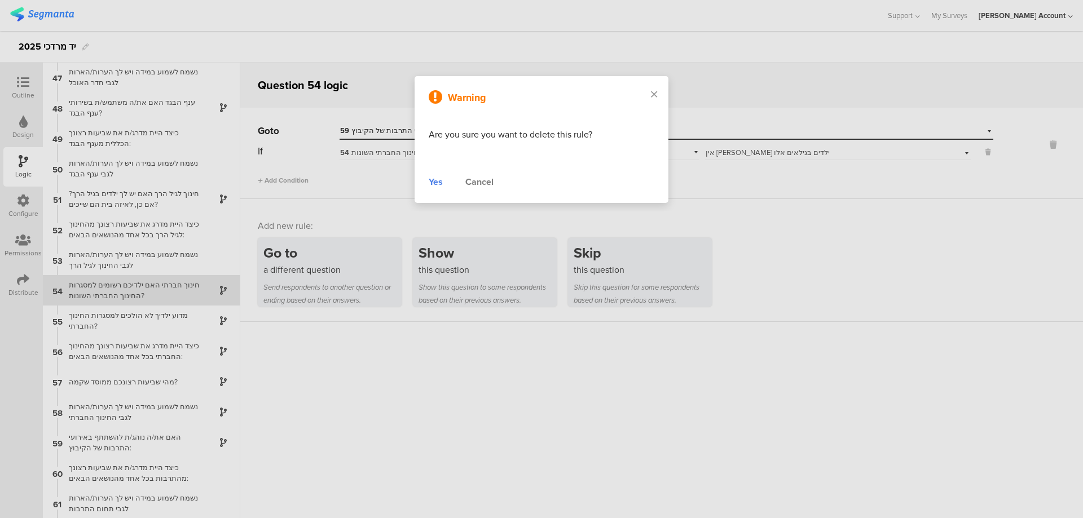
click at [434, 182] on div "Yes" at bounding box center [436, 182] width 14 height 14
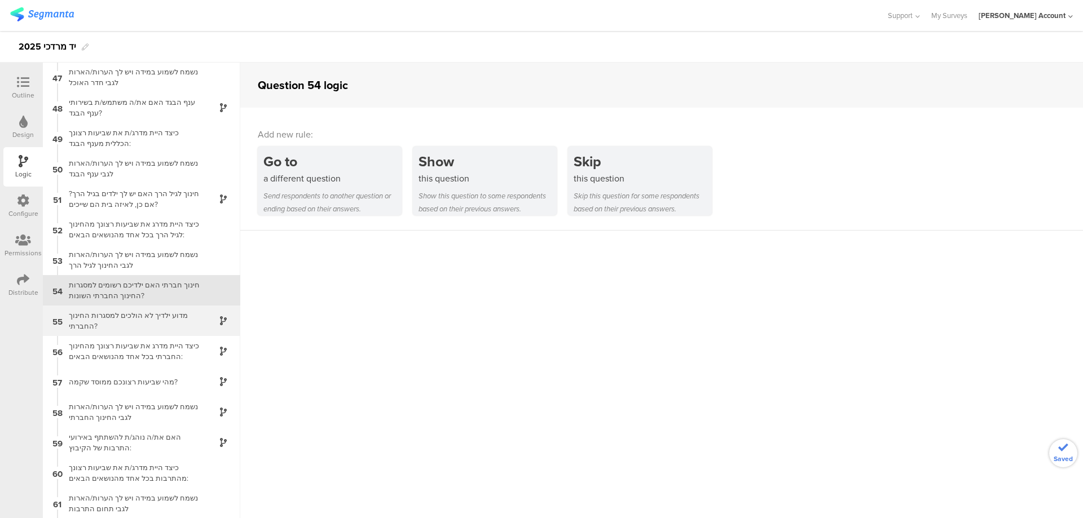
click at [161, 318] on div "מדוע ילדיך לא הולכים למסגרות החינוך החברתי?" at bounding box center [132, 320] width 141 height 21
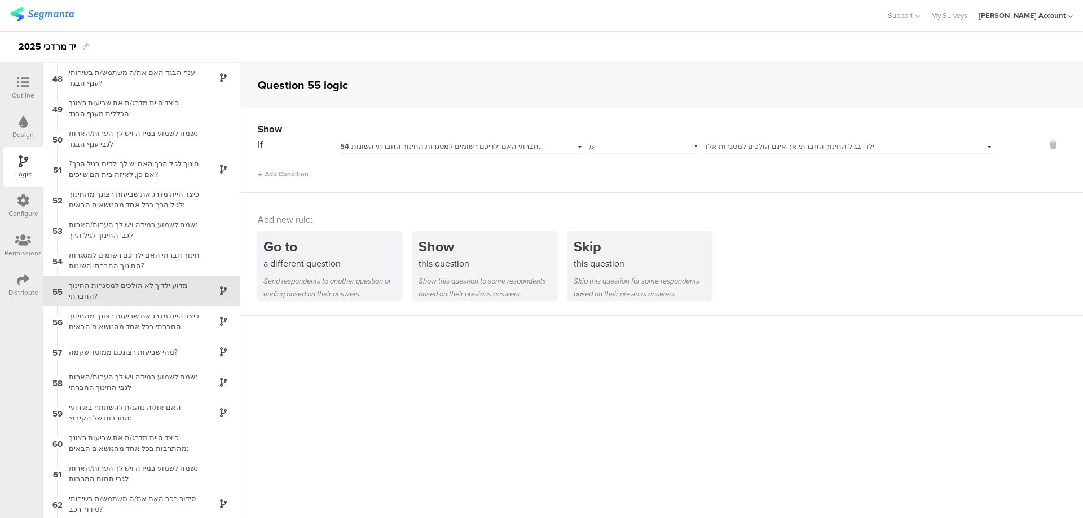
scroll to position [1432, 0]
click at [142, 319] on div "כיצד היית מדרג את שביעות רצונך מהחינוך החברתי בכל אחד מהנושאים הבאים:" at bounding box center [132, 320] width 141 height 21
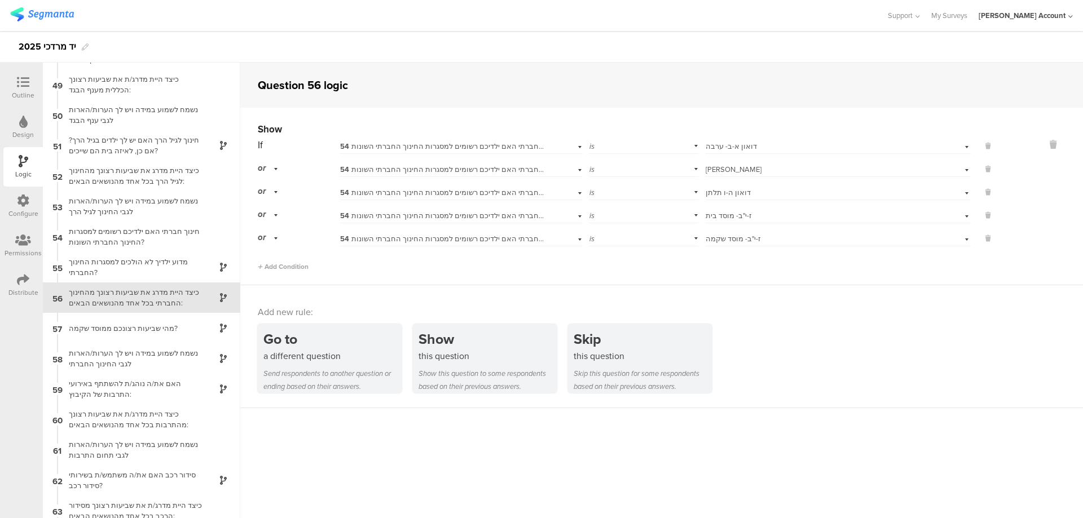
scroll to position [1462, 0]
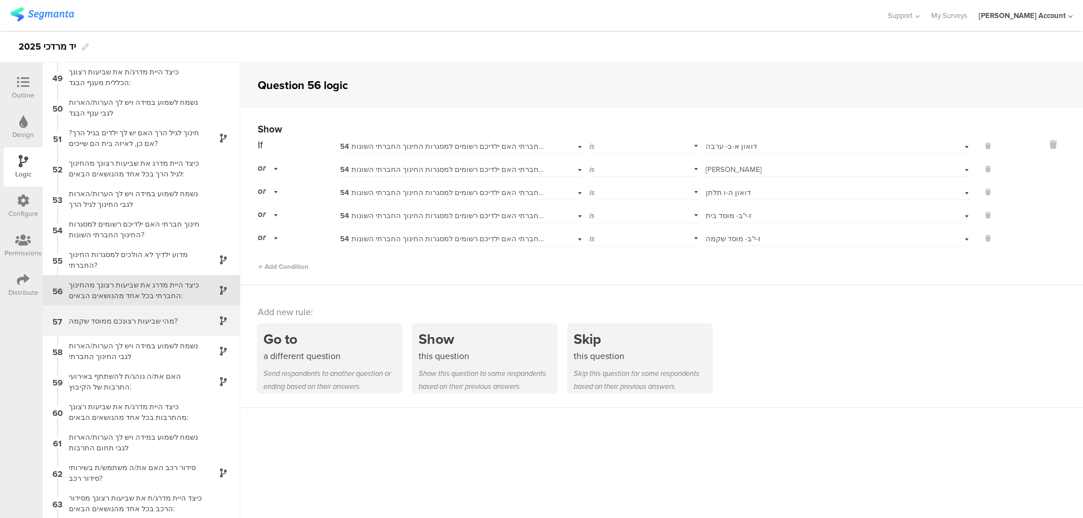
click at [180, 316] on div "מהי שביעות רצונכם ממוסד שקמה?" at bounding box center [132, 321] width 141 height 11
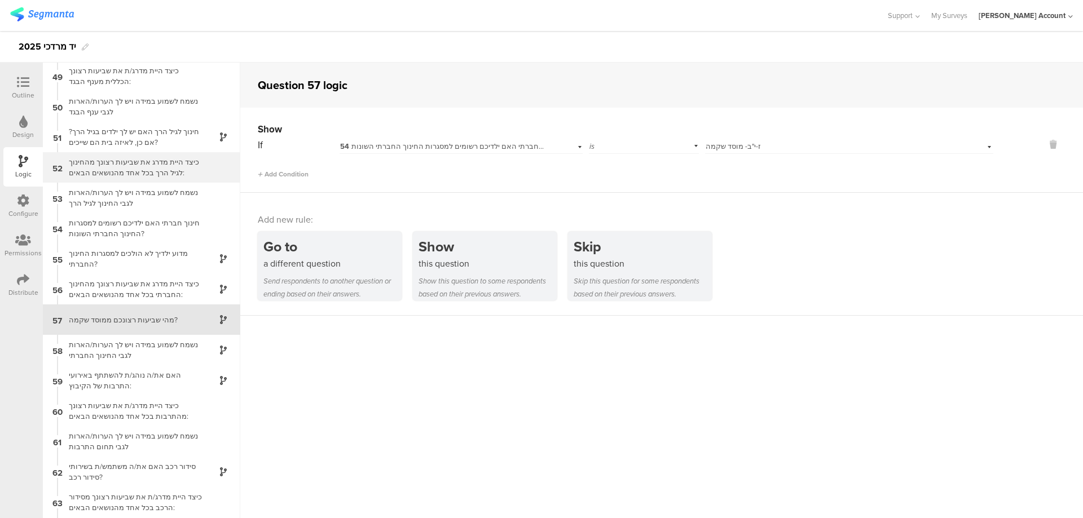
scroll to position [1493, 0]
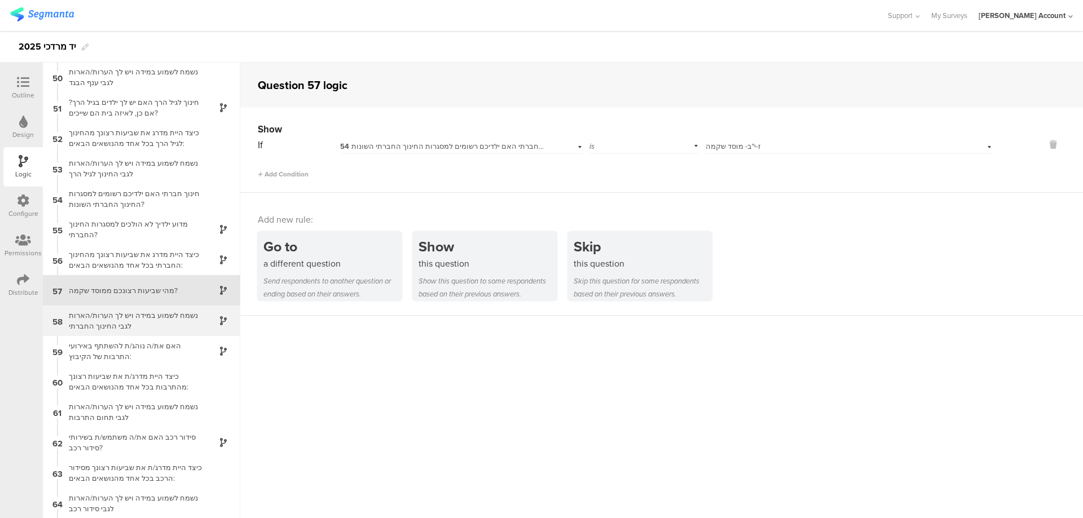
click at [173, 319] on div "נשמח לשמוע במידה ויש לך הערות/הארות לגבי החינוך החברתי" at bounding box center [132, 320] width 141 height 21
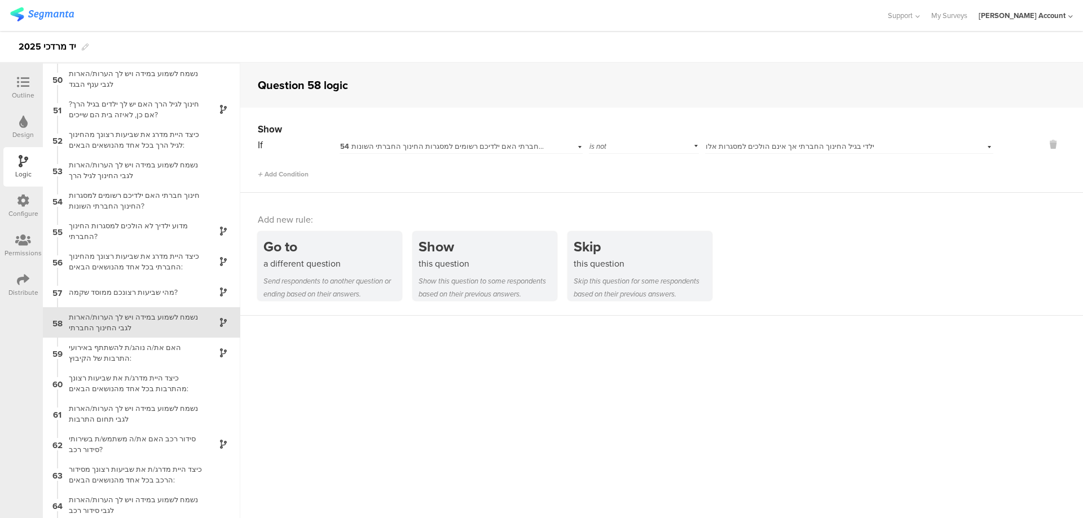
scroll to position [1523, 0]
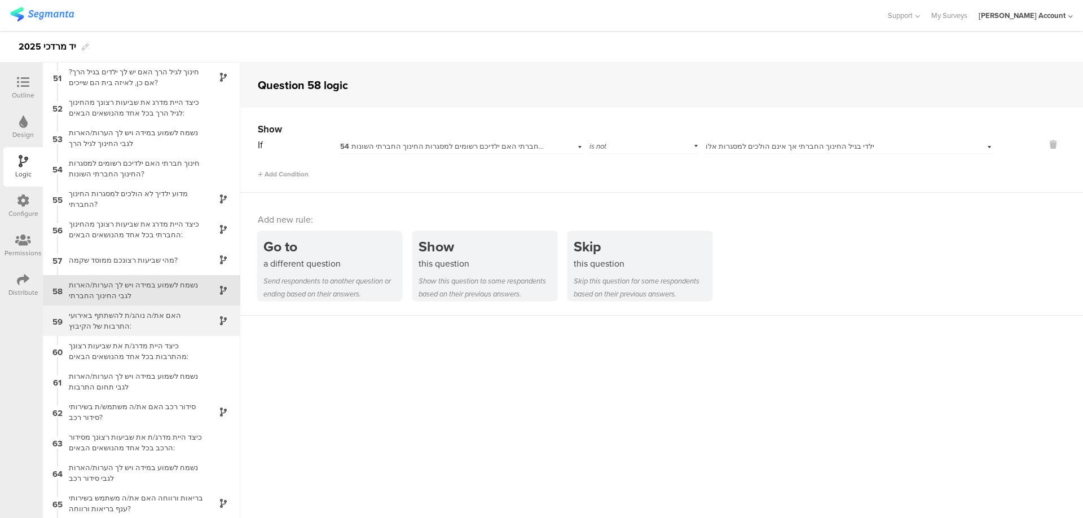
click at [177, 317] on div "האם את/ה נוהג/ת להשתתף באירועי התרבות של הקיבוץ:" at bounding box center [132, 320] width 141 height 21
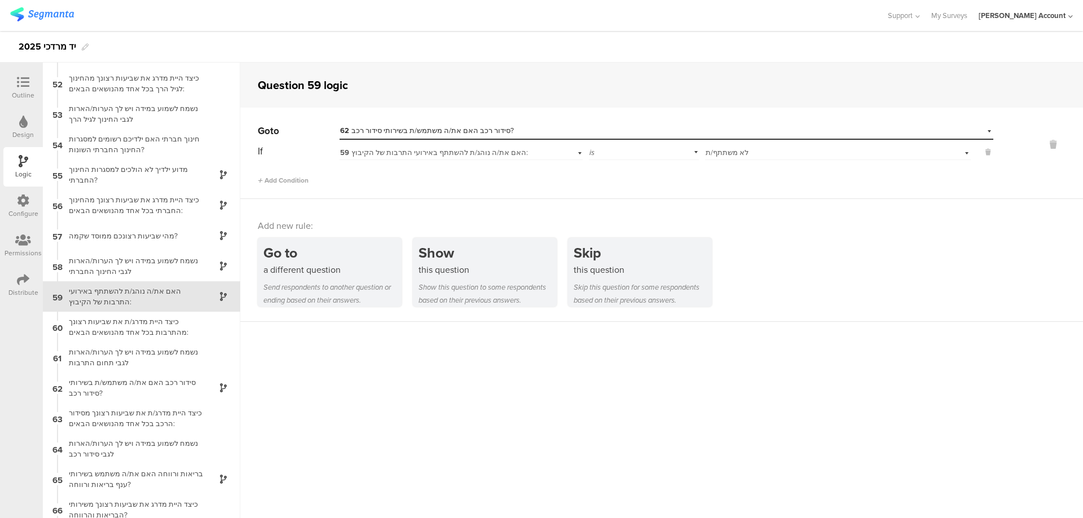
scroll to position [1554, 0]
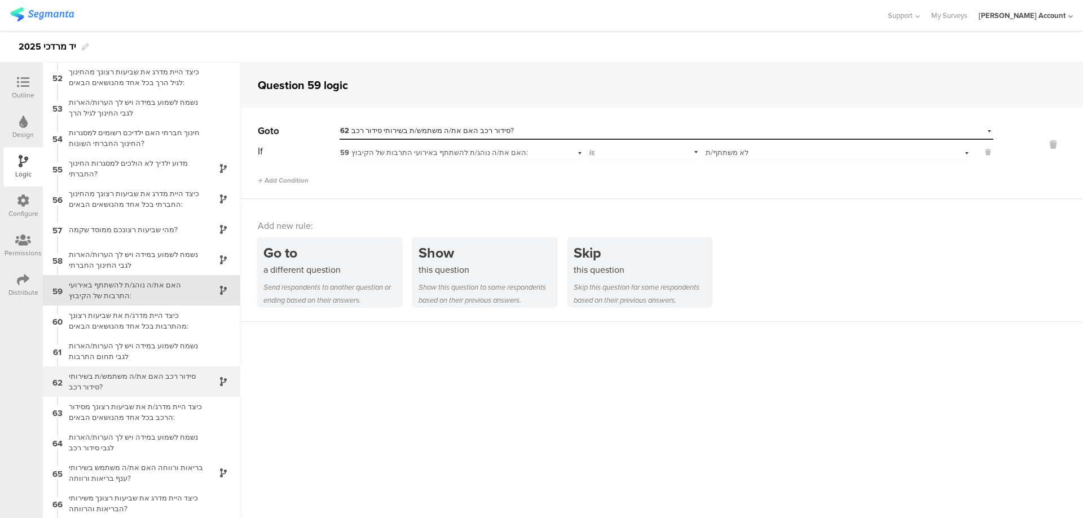
click at [177, 378] on div "סידור רכב האם את/ה משתמש/ת בשירותי סידור רכב?" at bounding box center [132, 381] width 141 height 21
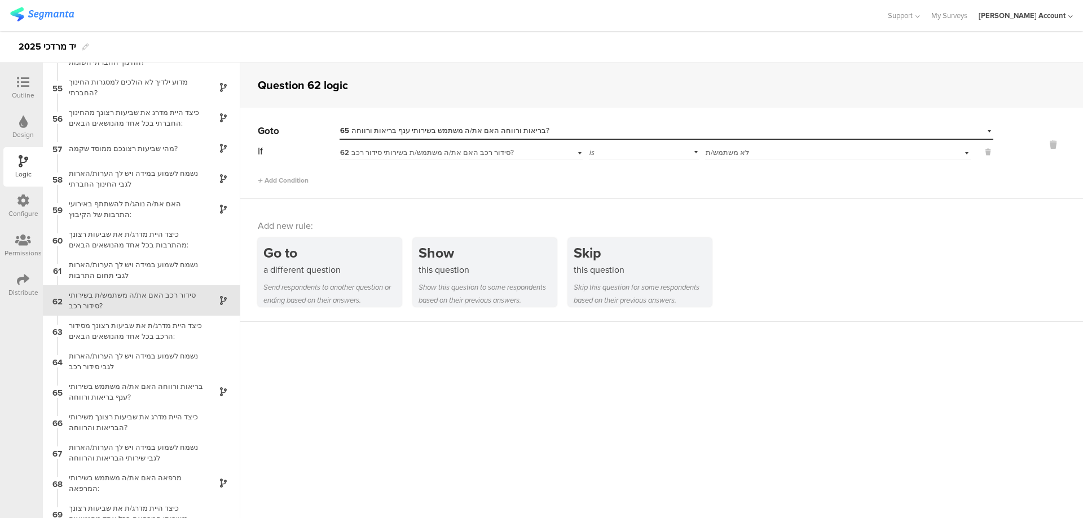
scroll to position [1645, 0]
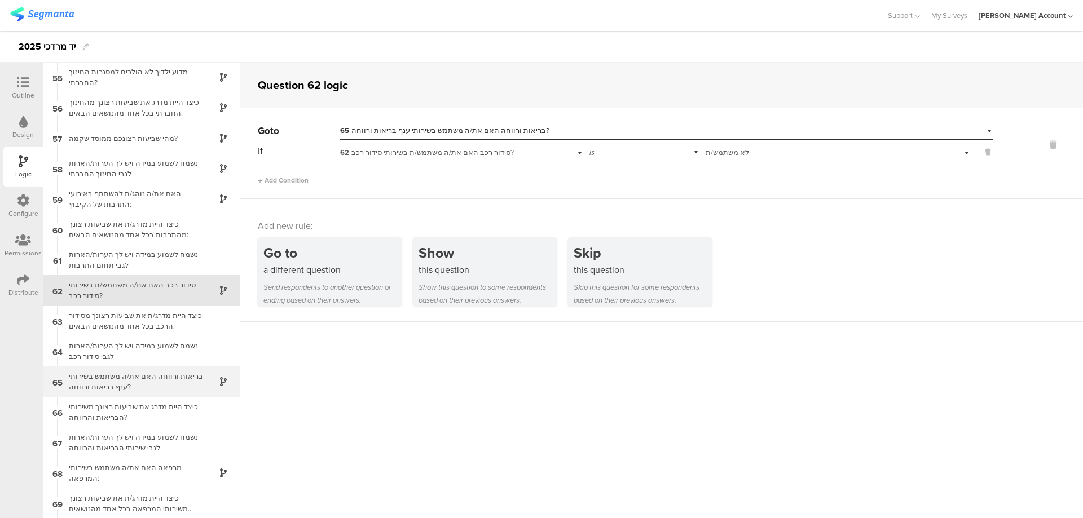
click at [175, 381] on div "בריאות ורווחה האם את/ה משתמש בשירותי ענף בריאות ורווחה?" at bounding box center [132, 381] width 141 height 21
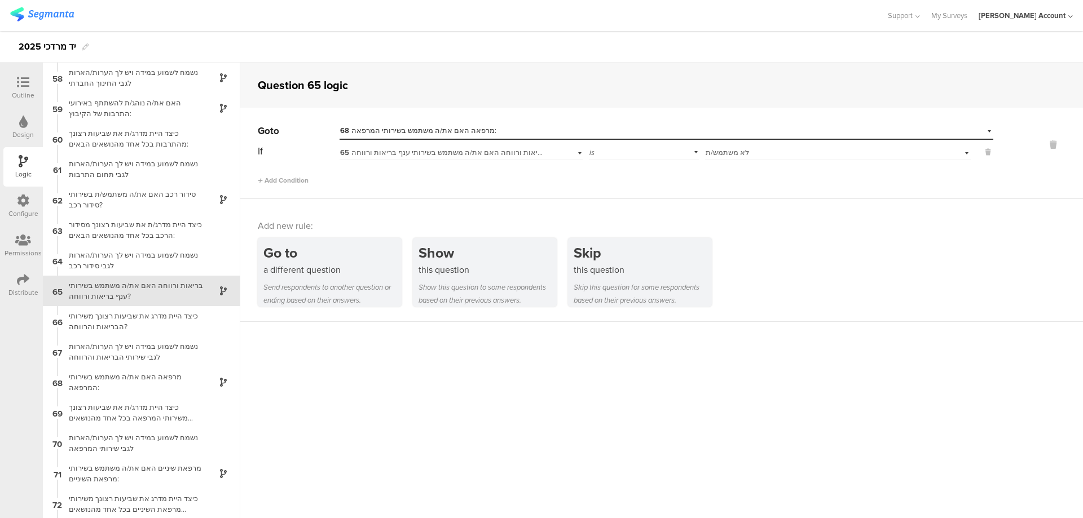
scroll to position [1737, 0]
click at [180, 382] on div "מרפאה האם את/ה משתמש בשירותי המרפאה:" at bounding box center [132, 381] width 141 height 21
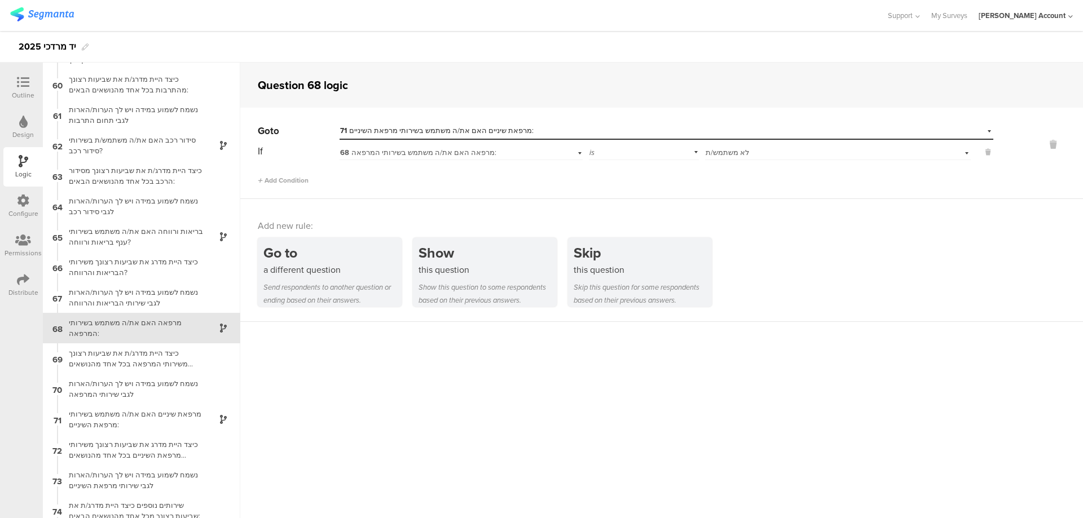
scroll to position [1828, 0]
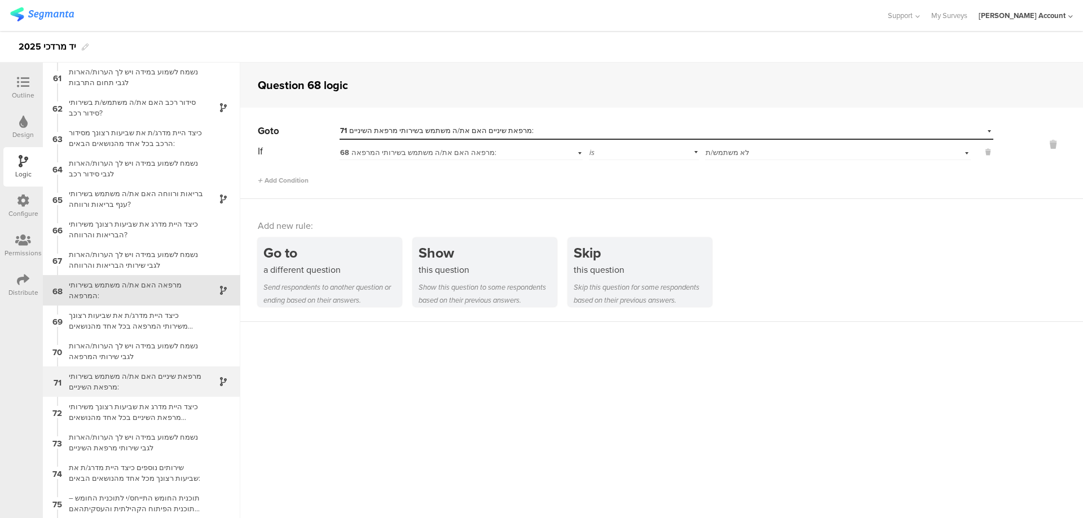
click at [186, 378] on div "מרפאת שיניים האם את/ה משתמש בשירותי מרפאת השיניים:" at bounding box center [132, 381] width 141 height 21
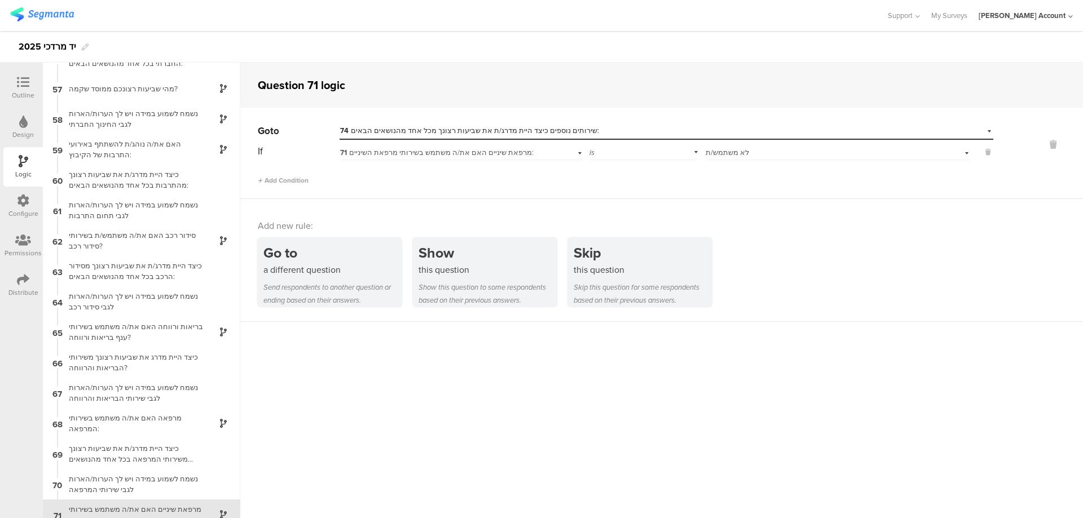
scroll to position [1694, 0]
click at [30, 82] on div at bounding box center [23, 83] width 23 height 14
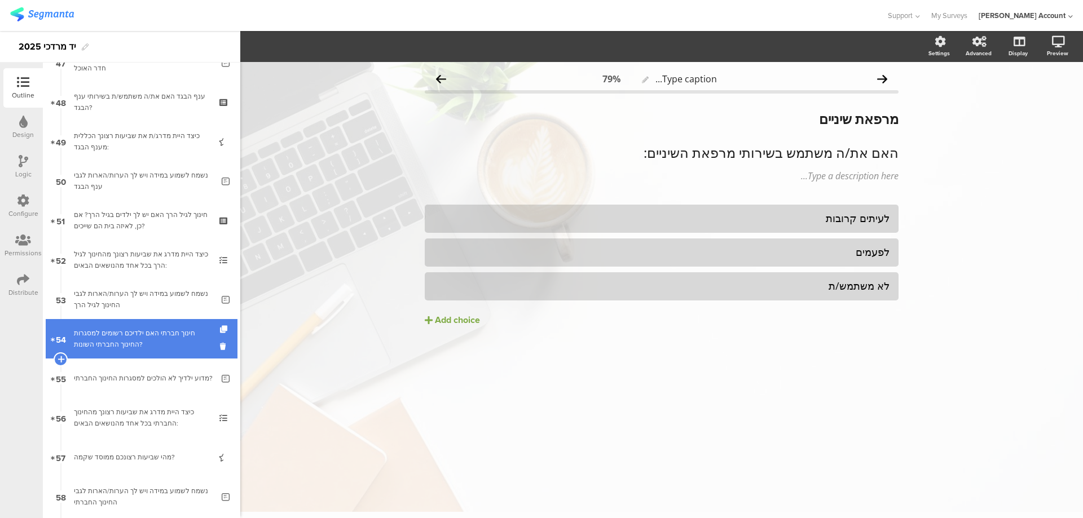
scroll to position [1956, 0]
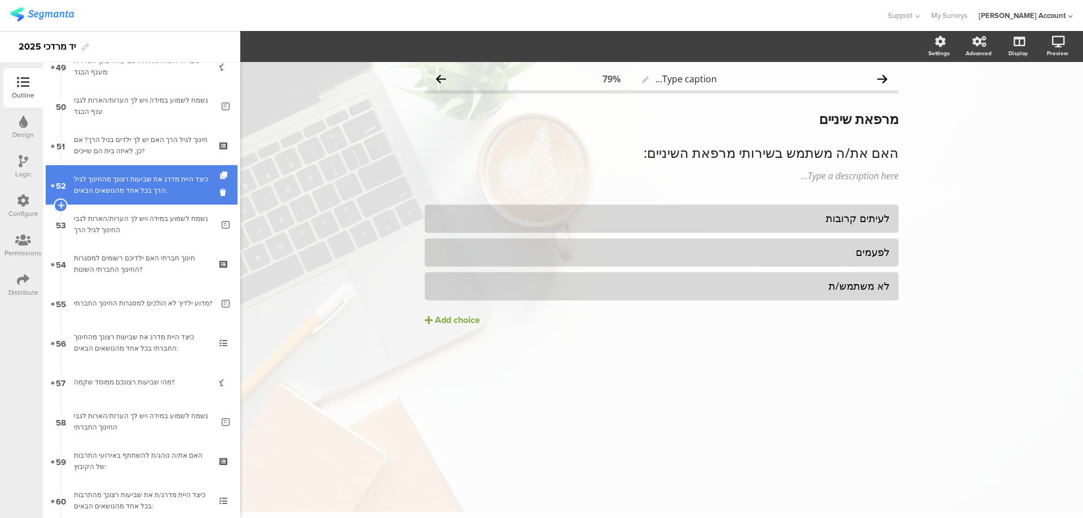
click at [126, 179] on div "כיצד היית מדרג את שביעות רצונך מהחינוך לגיל הרך בכל אחד מהנושאים הבאים:" at bounding box center [141, 185] width 135 height 23
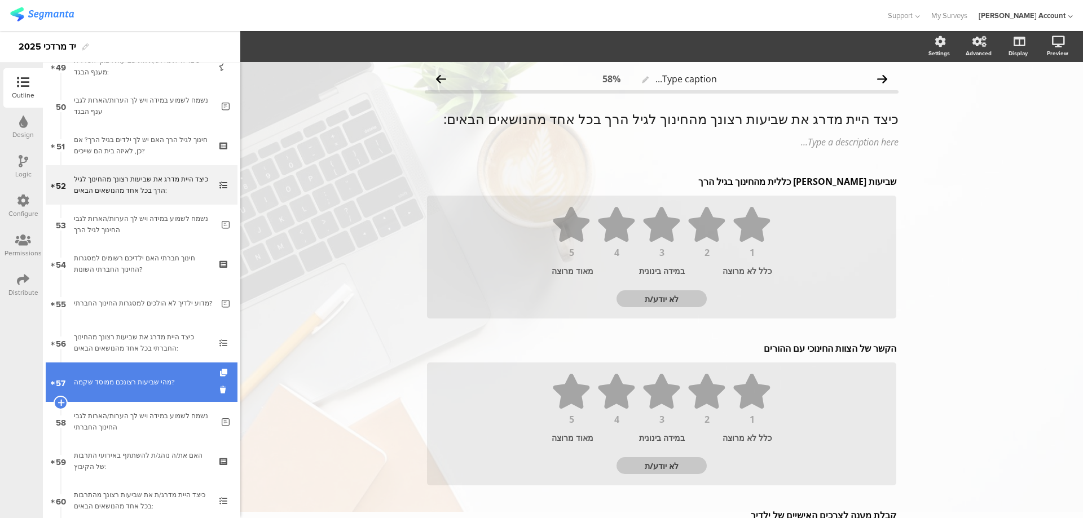
click at [138, 378] on div "מהי שביעות רצונכם ממוסד שקמה?" at bounding box center [141, 382] width 135 height 11
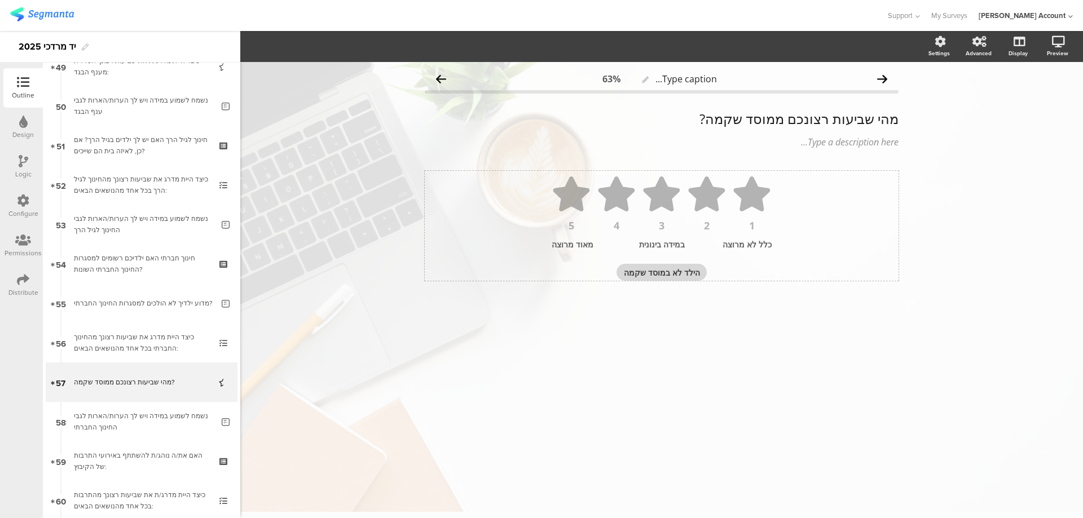
click at [657, 275] on textarea "הילד לא במוסד שקמה" at bounding box center [661, 272] width 90 height 11
click at [656, 275] on textarea "הילד לא במוסד שקמה" at bounding box center [661, 272] width 90 height 11
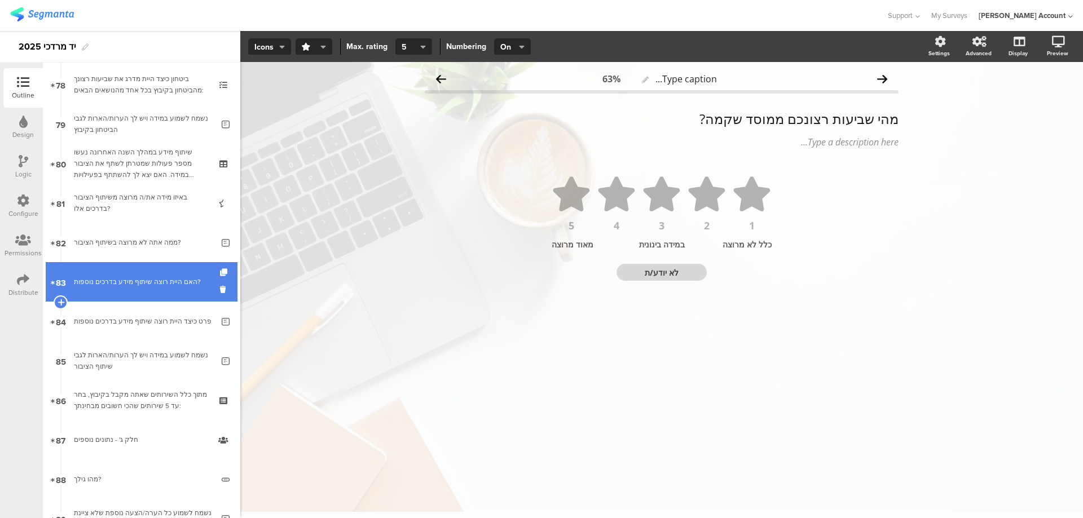
scroll to position [3084, 0]
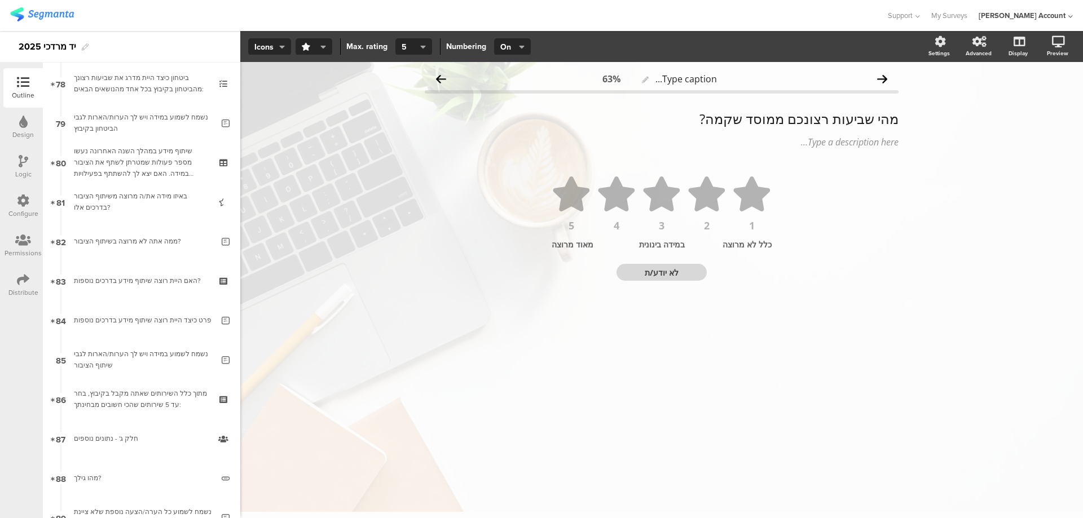
type textarea "לא יודע/ת"
click at [21, 160] on icon at bounding box center [24, 161] width 10 height 12
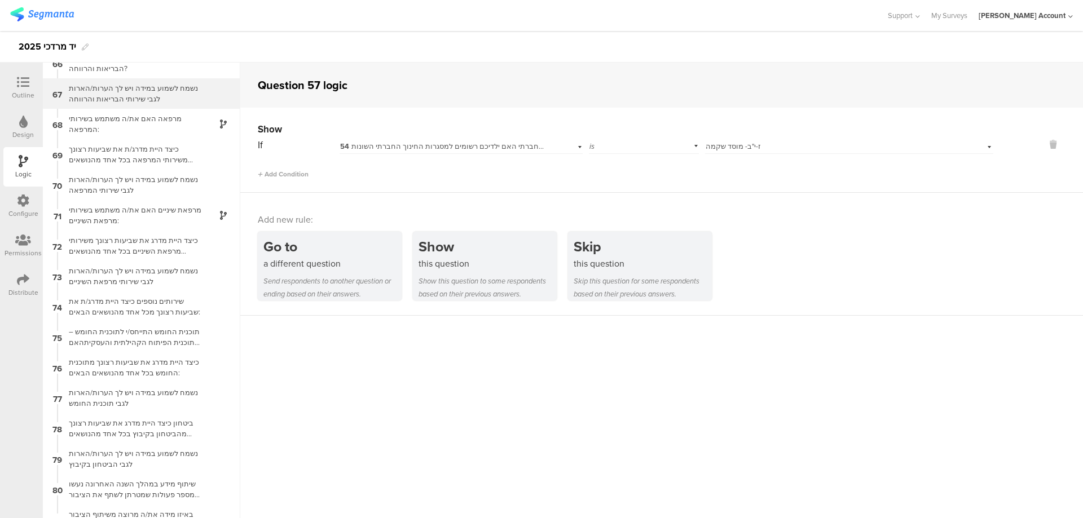
scroll to position [2019, 0]
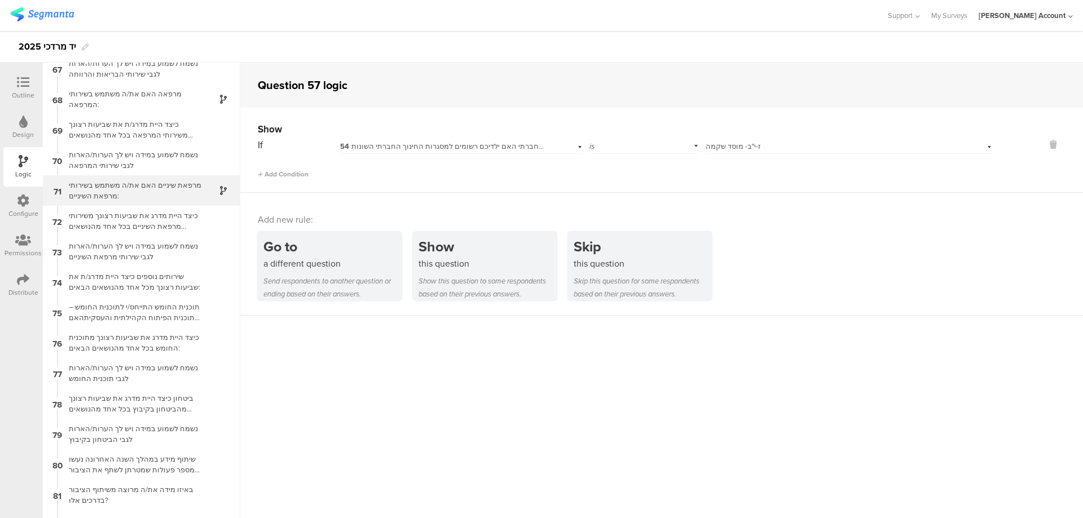
click at [203, 186] on div at bounding box center [217, 190] width 28 height 13
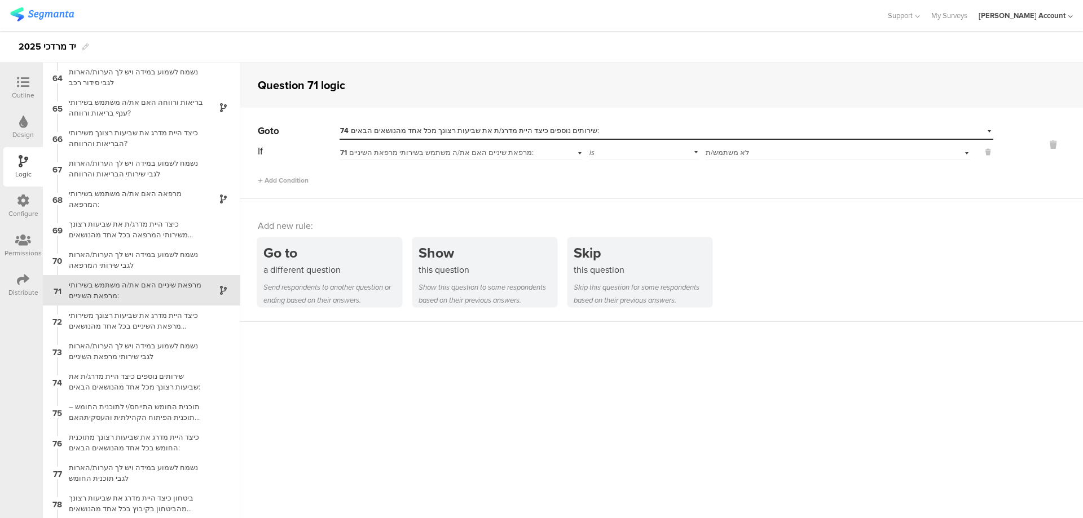
scroll to position [1994, 0]
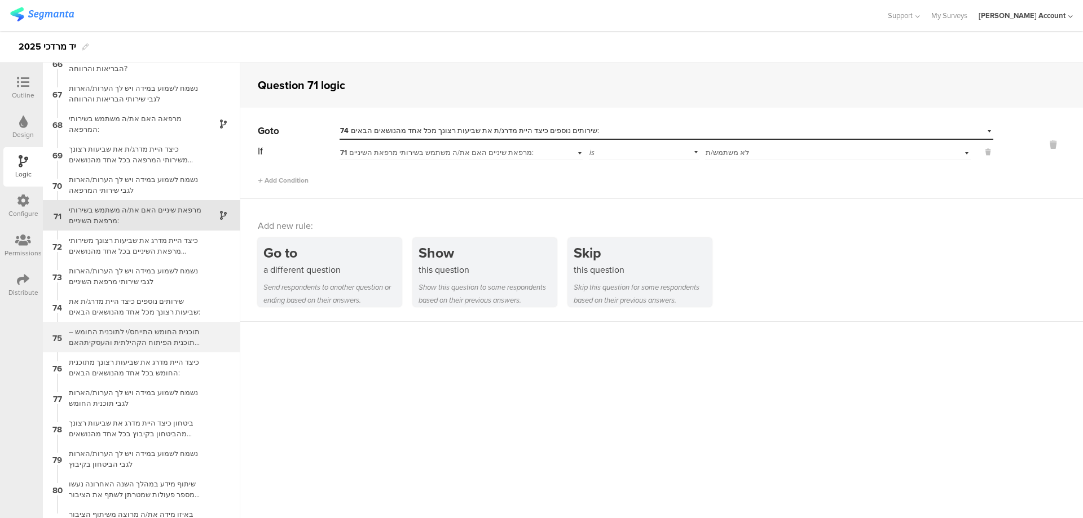
click at [190, 330] on div "תוכנית החומש התייחס/י לתוכנית החומש – תוכנית הפיתוח הקהילתית והעסקיתהאם את/ה מכ…" at bounding box center [132, 337] width 141 height 21
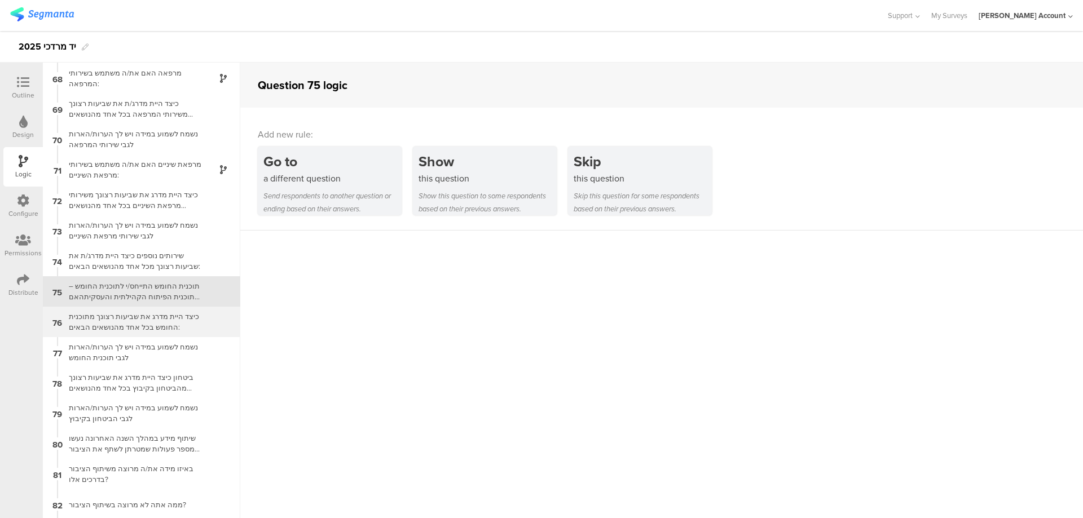
scroll to position [2041, 0]
click at [196, 320] on div "76 כיצד היית מדרג את שביעות רצונך מתוכנית החומש בכל אחד מהנושאים הבאים:" at bounding box center [141, 321] width 197 height 30
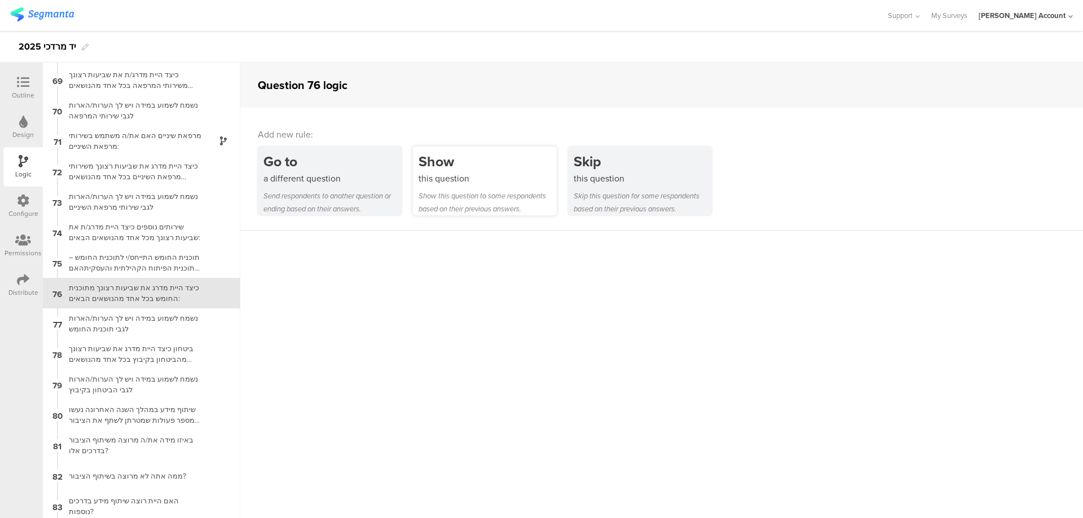
scroll to position [2072, 0]
click at [451, 161] on div "Show" at bounding box center [487, 161] width 138 height 21
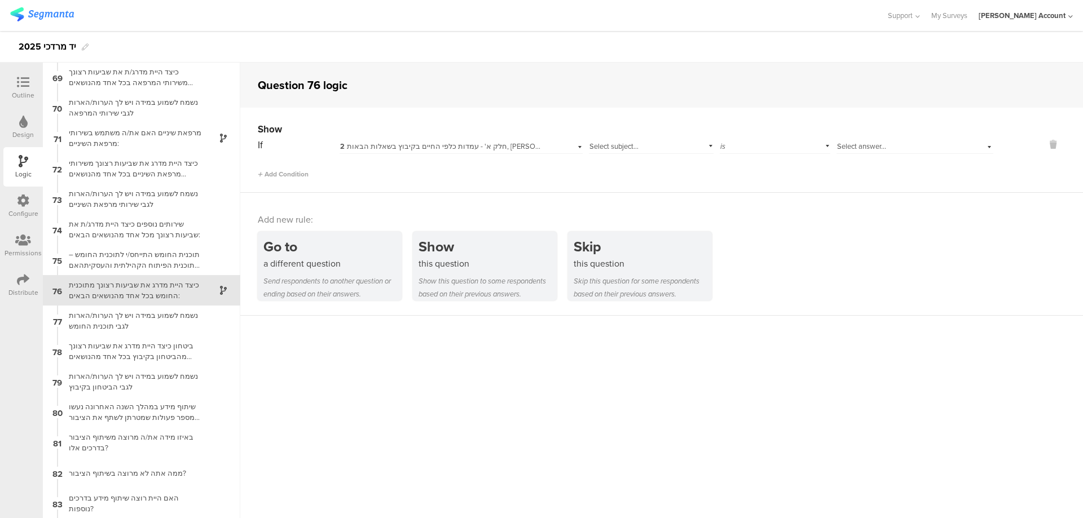
click at [446, 143] on span "2 חלק א' - עמדות כלפי החיים בקיבוץ בשאלות הבאות, [PERSON_NAME] ציין מהי שביעות …" at bounding box center [531, 146] width 383 height 11
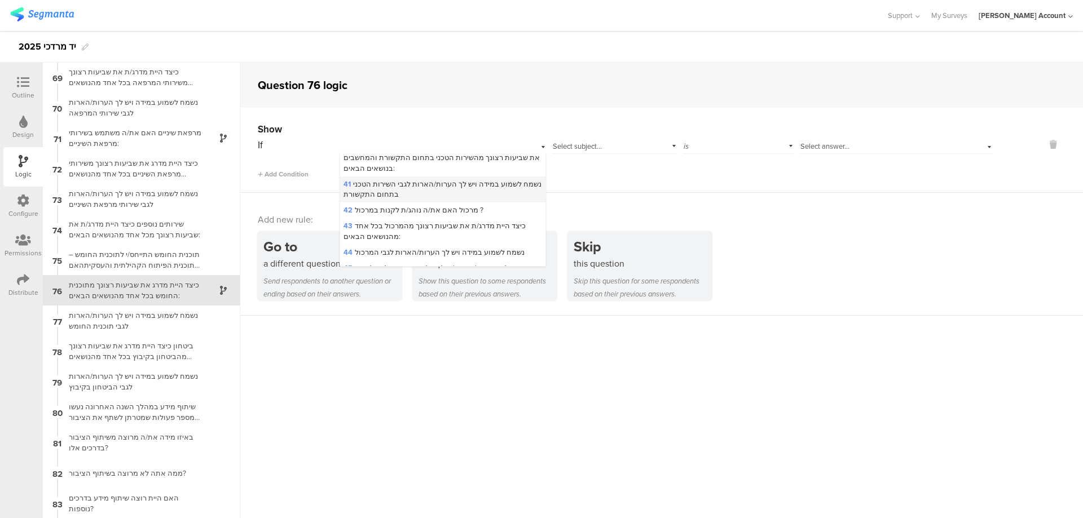
scroll to position [977, 0]
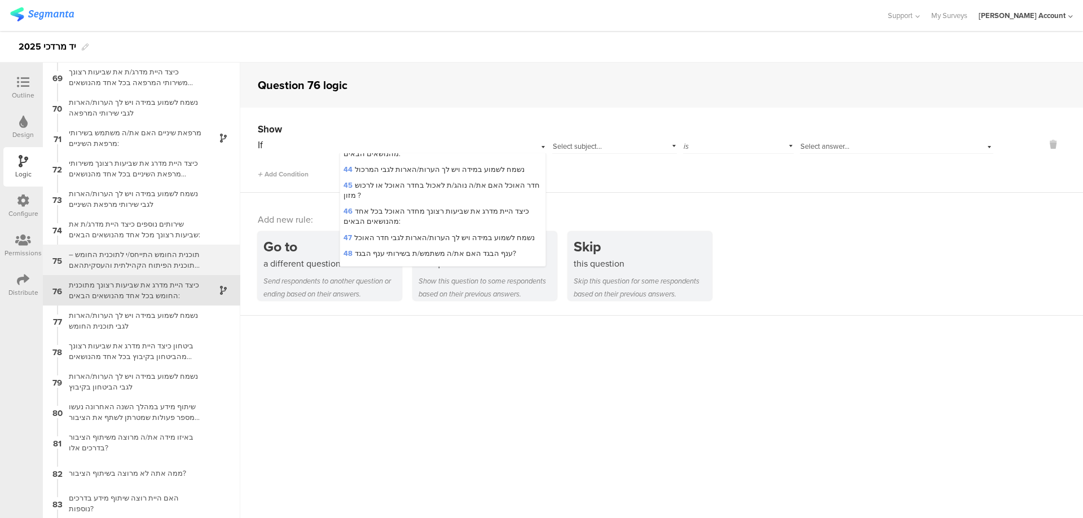
click at [184, 259] on div "תוכנית החומש התייחס/י לתוכנית החומש – תוכנית הפיתוח הקהילתית והעסקיתהאם את/ה מכ…" at bounding box center [132, 259] width 141 height 21
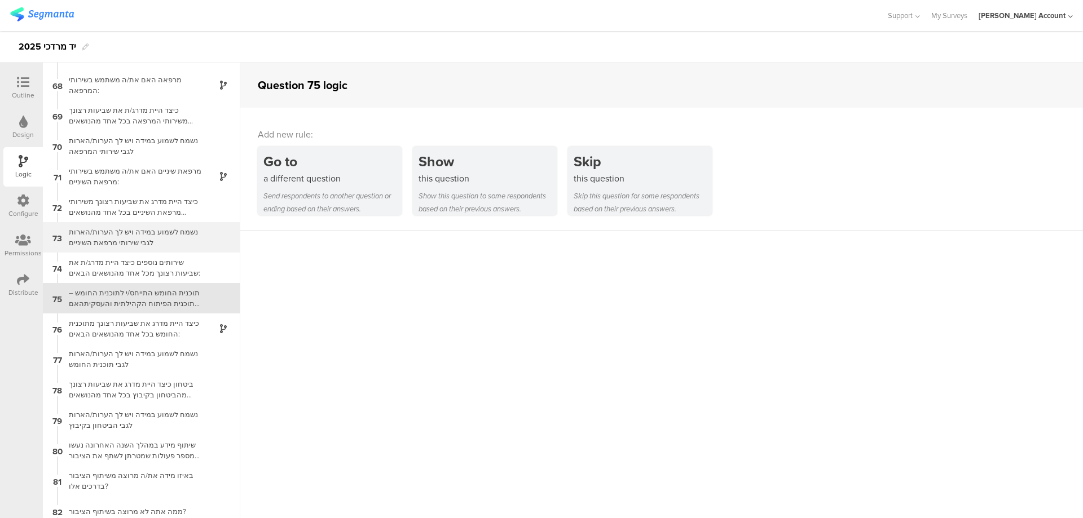
scroll to position [2041, 0]
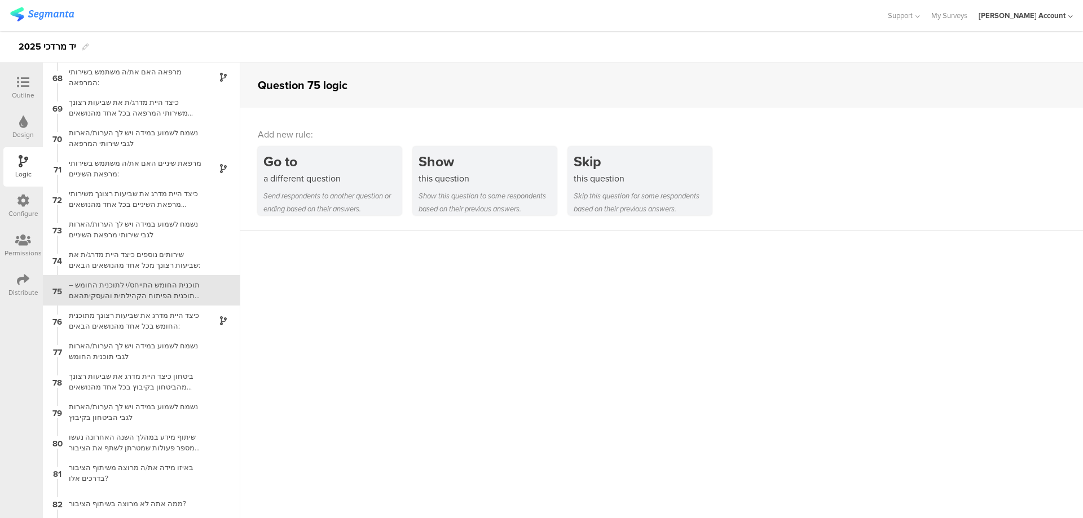
click at [187, 290] on div "תוכנית החומש התייחס/י לתוכנית החומש – תוכנית הפיתוח הקהילתית והעסקיתהאם את/ה מכ…" at bounding box center [132, 290] width 141 height 21
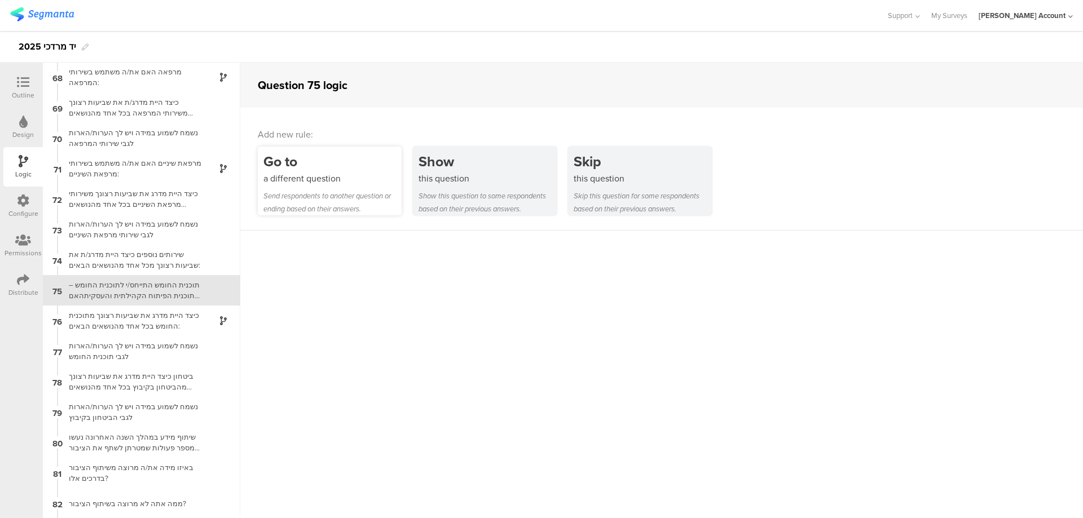
click at [311, 174] on div "a different question" at bounding box center [332, 178] width 138 height 13
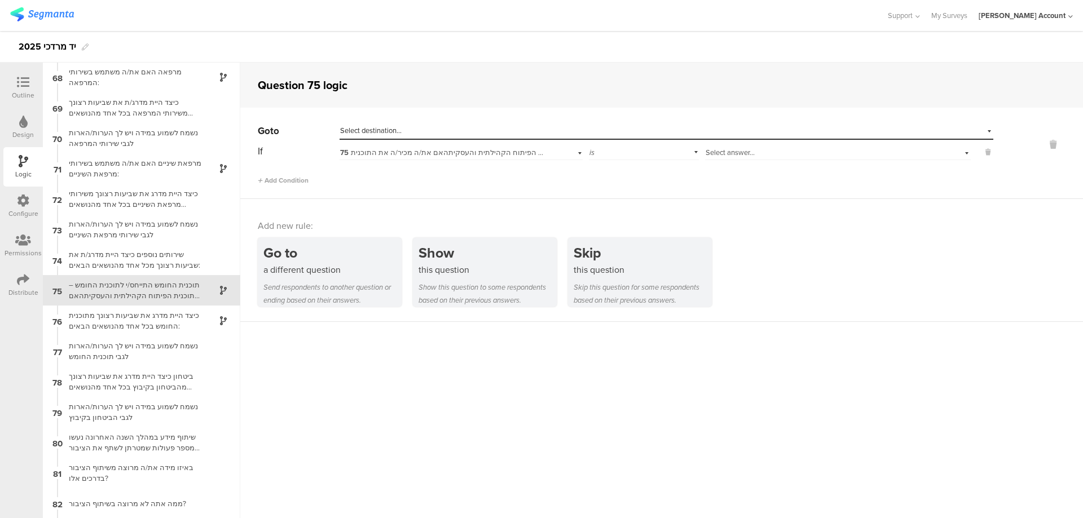
click at [763, 152] on div "Select answer..." at bounding box center [818, 153] width 225 height 10
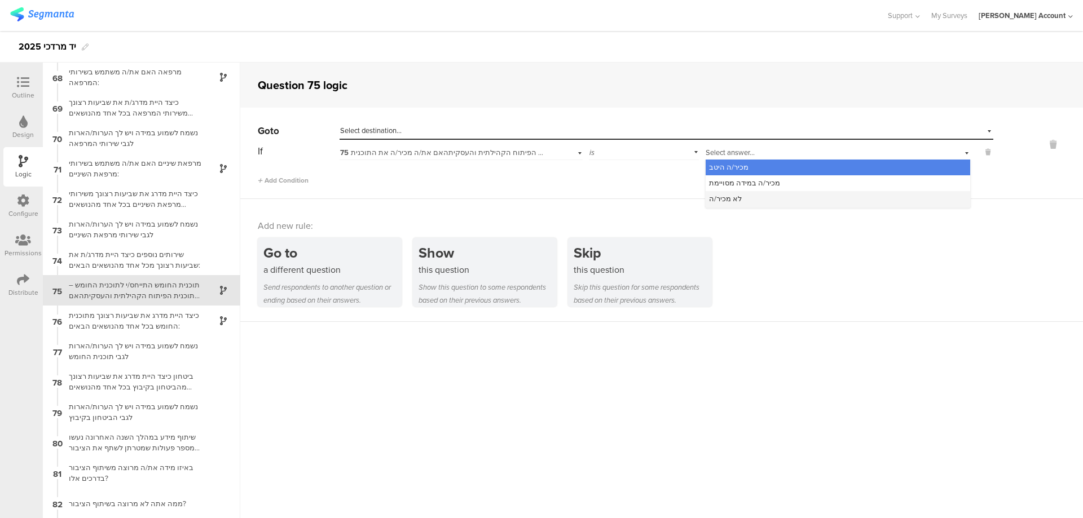
click at [768, 195] on div "לא מכיר/ה" at bounding box center [838, 199] width 265 height 16
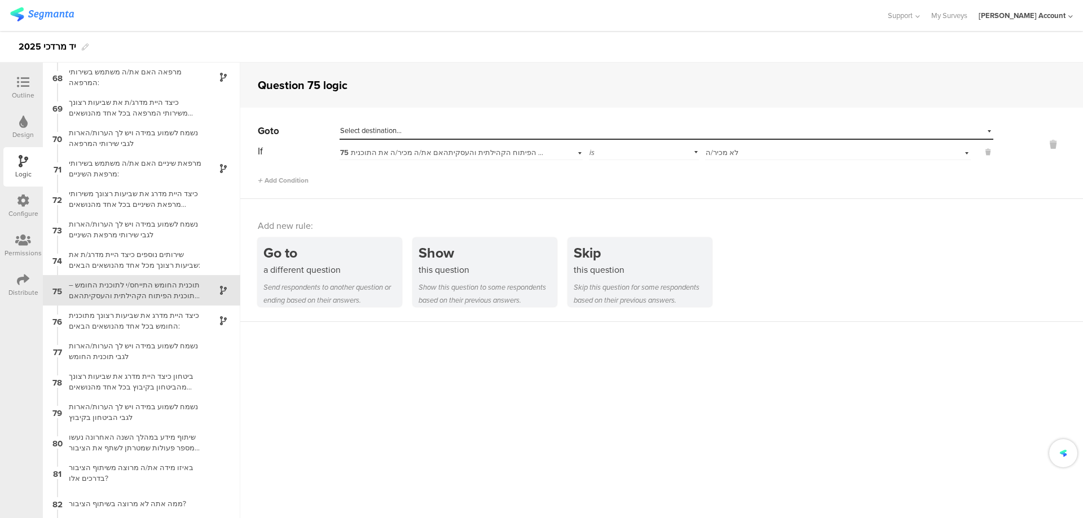
click at [532, 130] on div "Select destination..." at bounding box center [614, 131] width 549 height 10
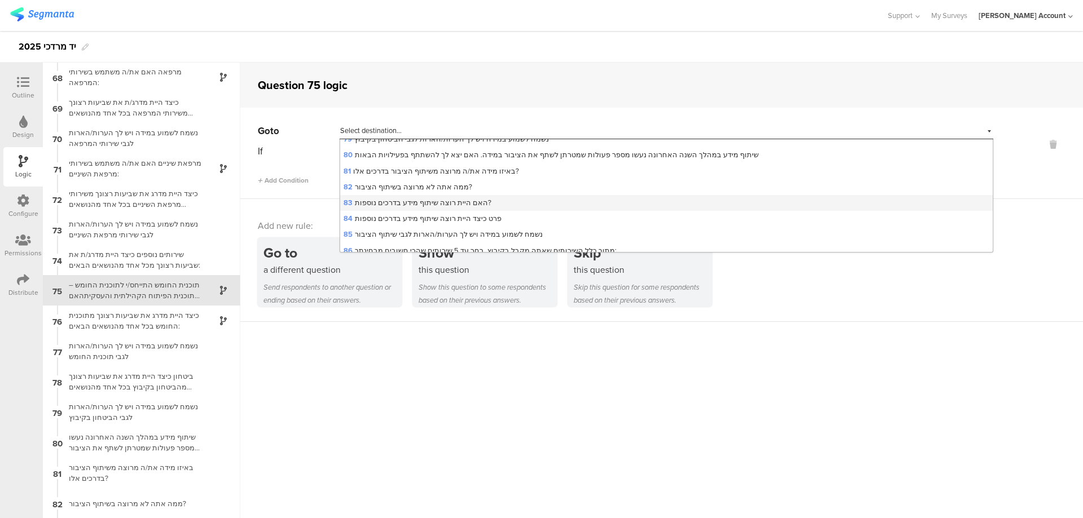
scroll to position [1203, 0]
click at [430, 193] on span "78 ביטחון כיצד היית מדרג את שביעות רצונך מהביטחון בקיבוץ בכל אחד מהנושאים הבאים:" at bounding box center [483, 198] width 280 height 11
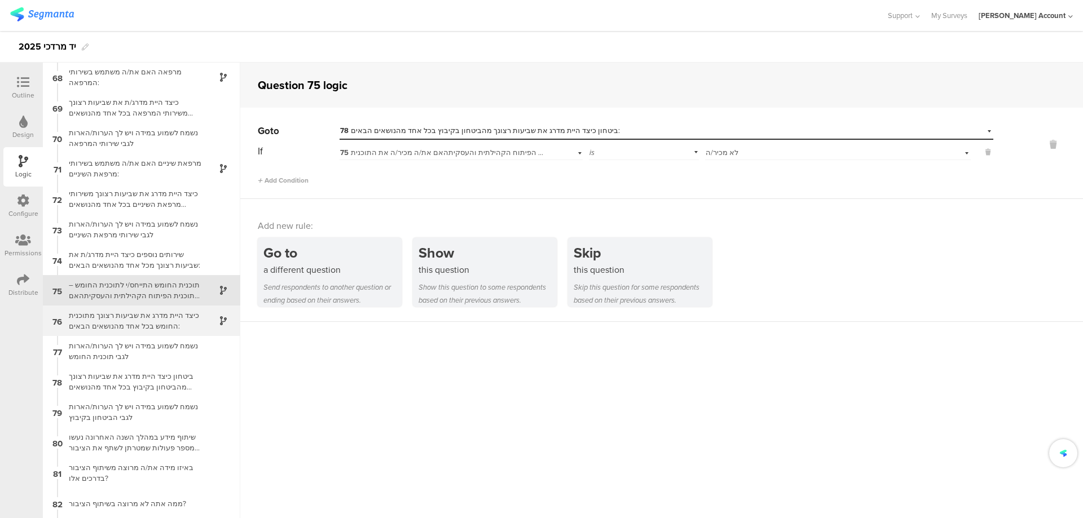
click at [152, 316] on div "כיצד היית מדרג את שביעות רצונך מתוכנית החומש בכל אחד מהנושאים הבאים:" at bounding box center [132, 320] width 141 height 21
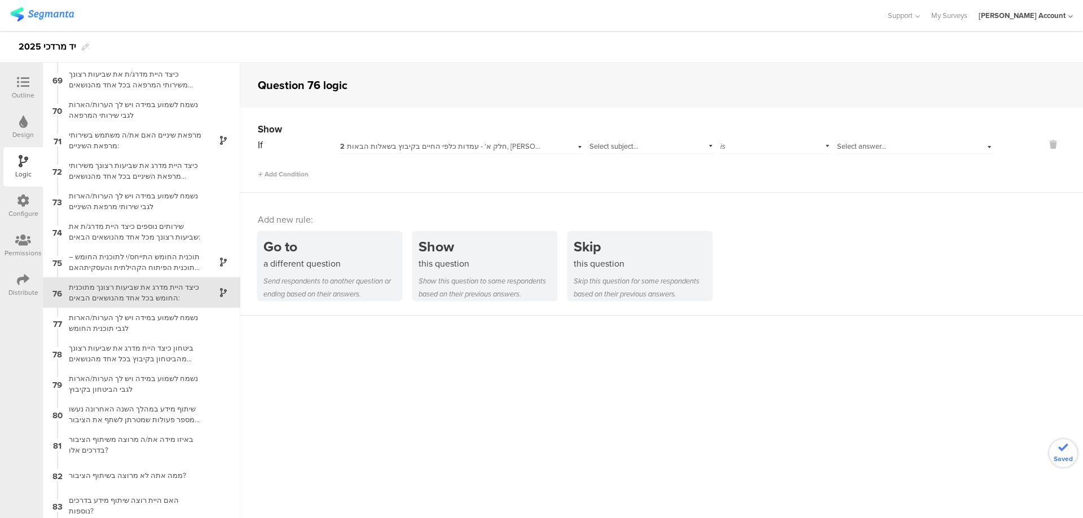
scroll to position [2072, 0]
click at [1046, 143] on icon at bounding box center [1052, 144] width 27 height 13
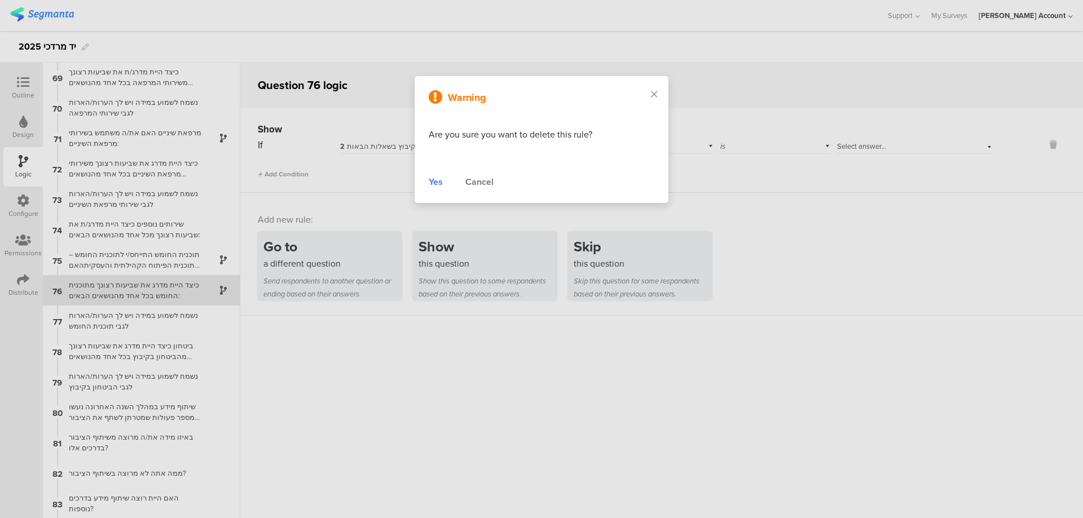
click at [436, 183] on div "Yes" at bounding box center [436, 182] width 14 height 14
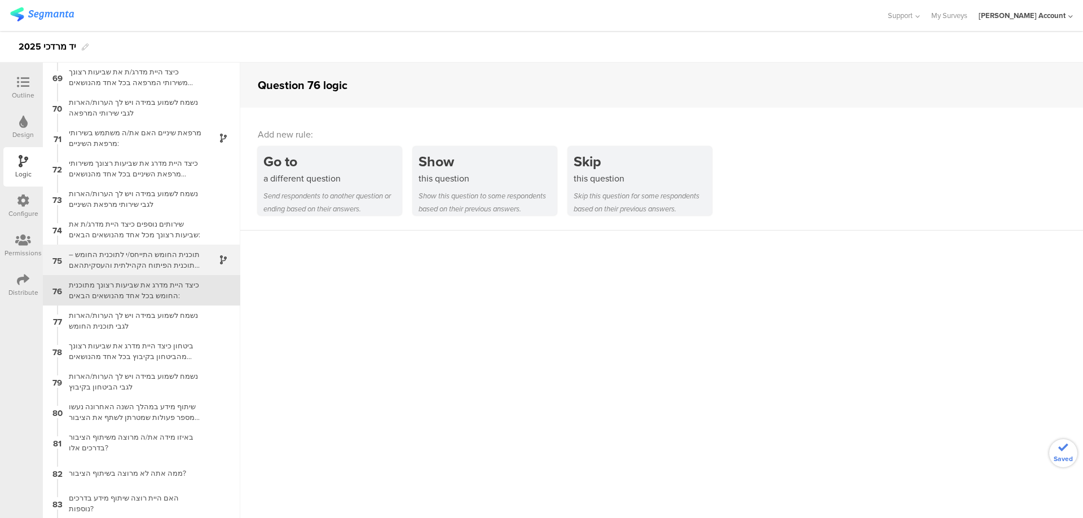
click at [161, 266] on div "תוכנית החומש התייחס/י לתוכנית החומש – תוכנית הפיתוח הקהילתית והעסקיתהאם את/ה מכ…" at bounding box center [132, 259] width 141 height 21
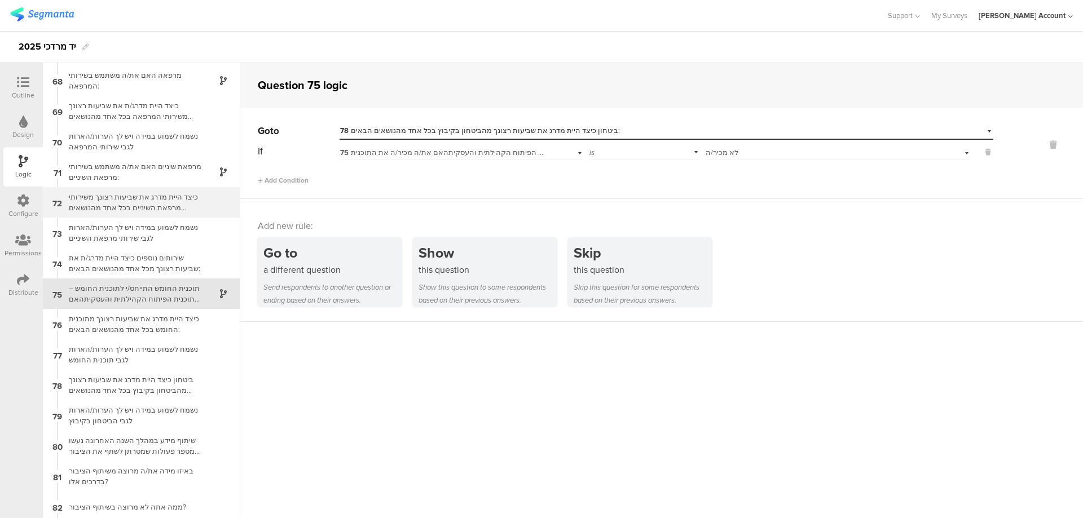
scroll to position [2041, 0]
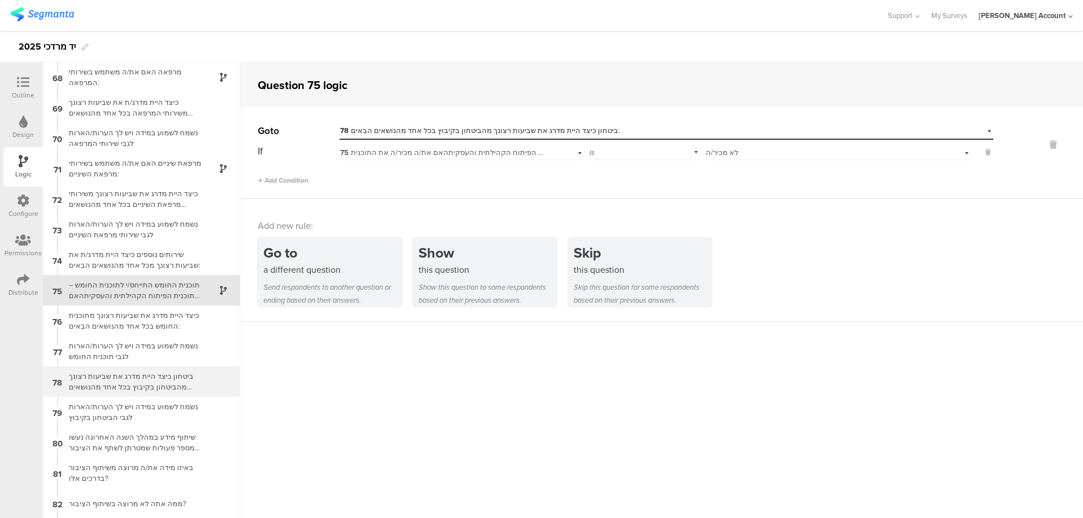
click at [182, 377] on div "ביטחון כיצד היית מדרג את שביעות רצונך מהביטחון בקיבוץ בכל אחד מהנושאים הבאים:" at bounding box center [132, 381] width 141 height 21
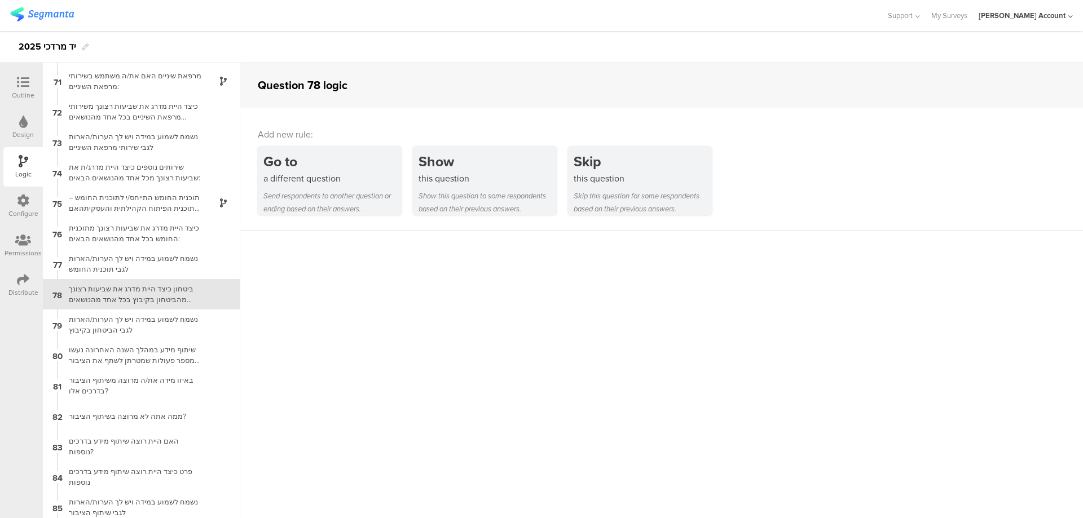
scroll to position [2132, 0]
click at [182, 380] on div "באיזו מידה את/ה מרוצה משיתוף הציבור בדרכים אלו?" at bounding box center [132, 381] width 141 height 21
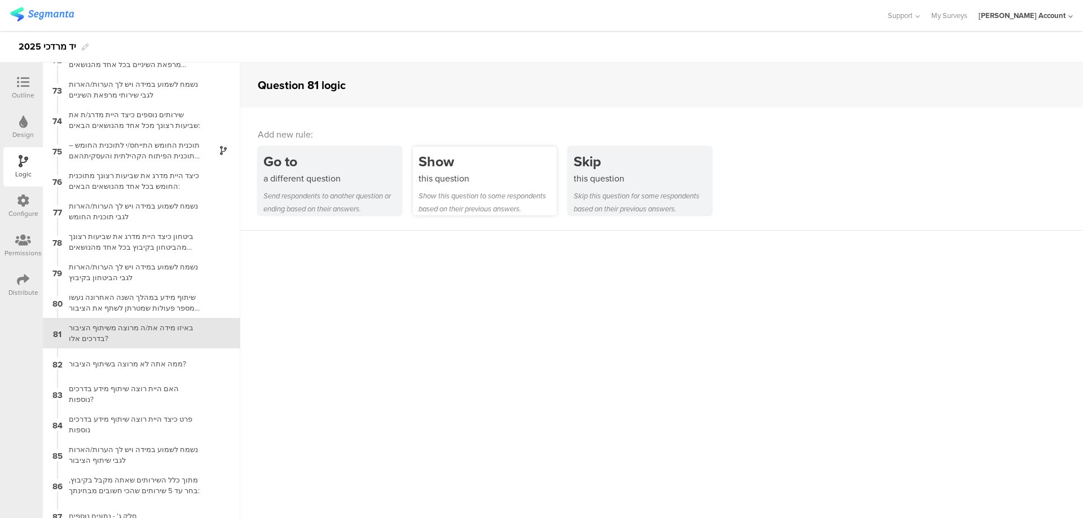
click at [446, 177] on div "this question" at bounding box center [487, 178] width 138 height 13
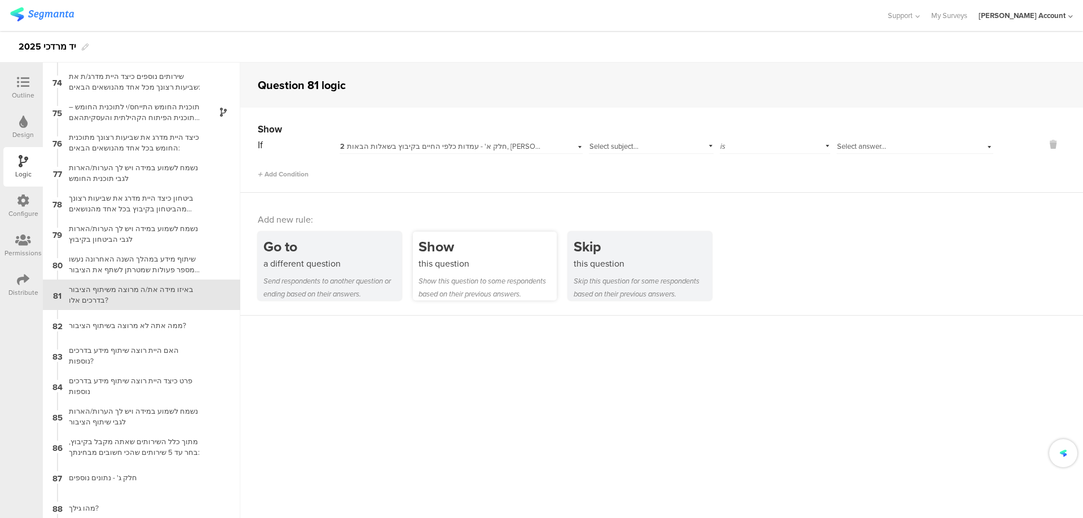
scroll to position [2224, 0]
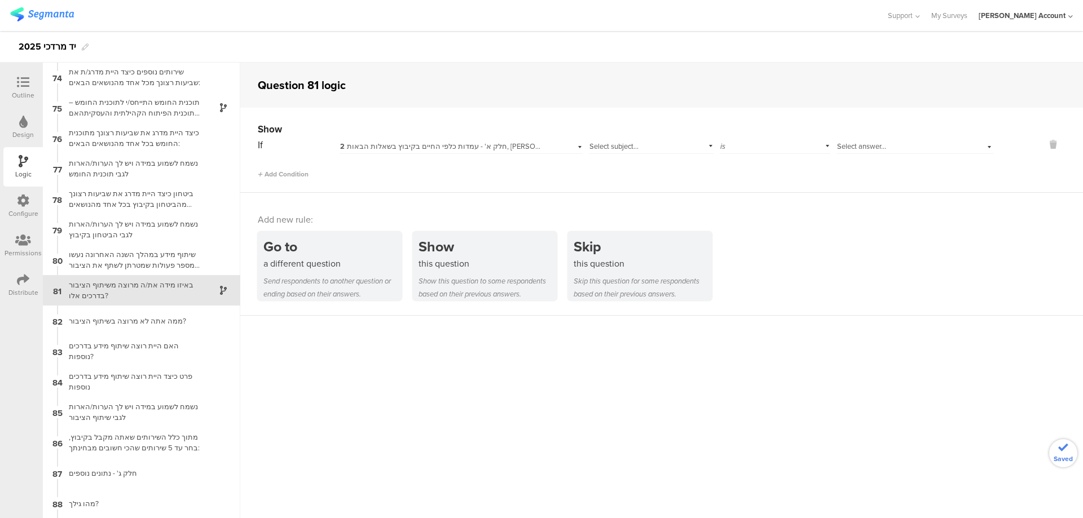
click at [495, 147] on span "2 חלק א' - עמדות כלפי החיים בקיבוץ בשאלות הבאות, [PERSON_NAME] ציין מהי שביעות …" at bounding box center [531, 146] width 383 height 11
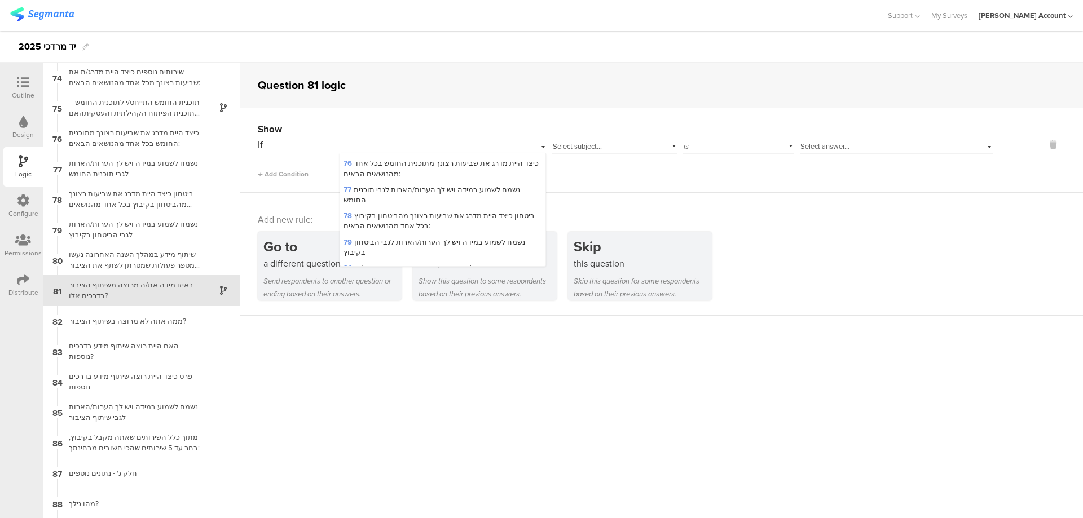
scroll to position [1730, 0]
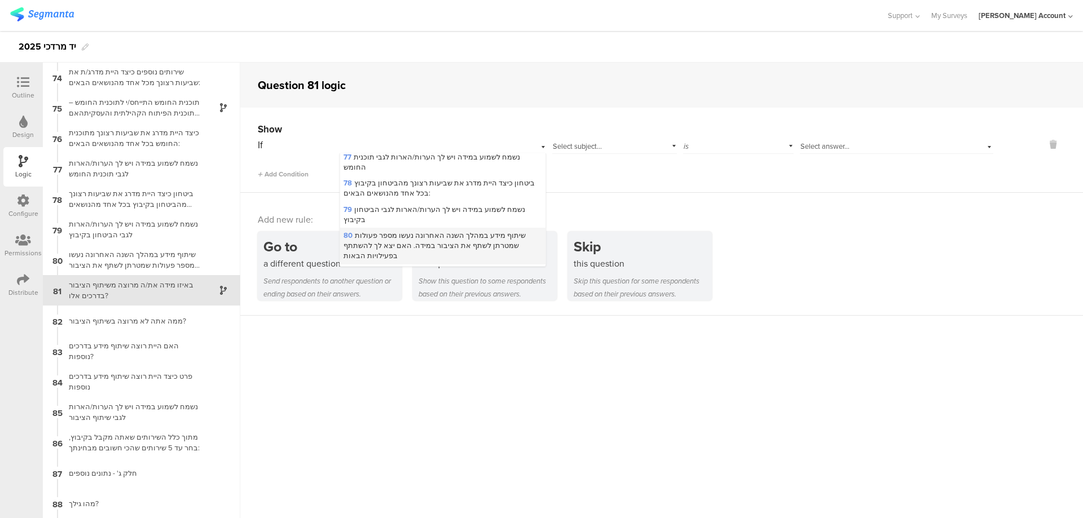
click at [479, 230] on span "80 שיתוף מידע במהלך השנה האחרונה נעשו מספר פעולות שמטרתן לשתף את הציבור במידה. …" at bounding box center [434, 245] width 182 height 31
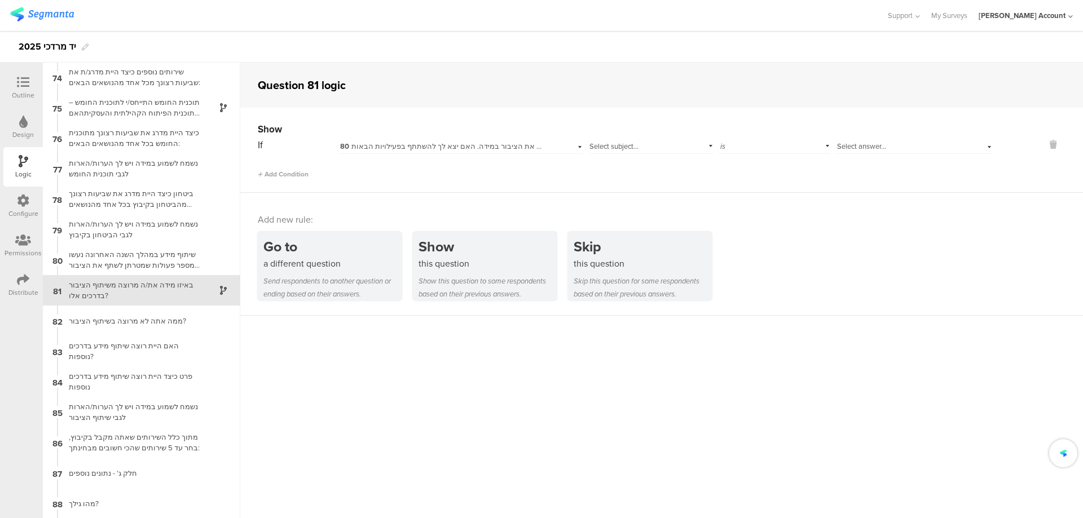
click at [616, 146] on span "Select subject..." at bounding box center [613, 146] width 49 height 11
click at [620, 160] on span "צפית בסרטוני הסברה" at bounding box center [626, 161] width 67 height 11
click at [854, 149] on span "Select answer..." at bounding box center [861, 146] width 49 height 11
click at [855, 166] on div "כן" at bounding box center [915, 161] width 156 height 16
click at [291, 172] on span "Add Condition" at bounding box center [283, 174] width 51 height 10
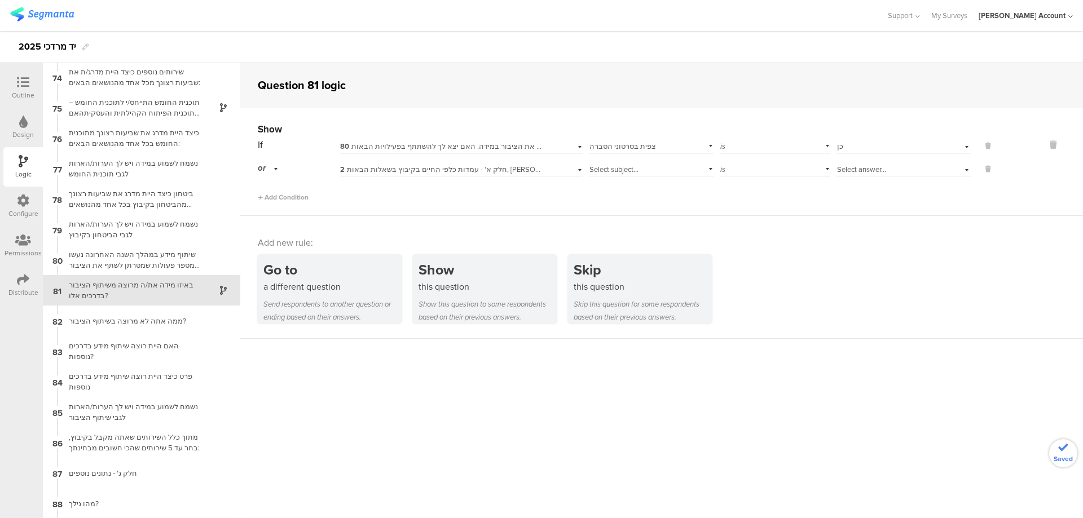
click at [389, 169] on span "2 חלק א' - עמדות כלפי החיים בקיבוץ בשאלות הבאות, [PERSON_NAME] ציין מהי שביעות …" at bounding box center [531, 169] width 383 height 11
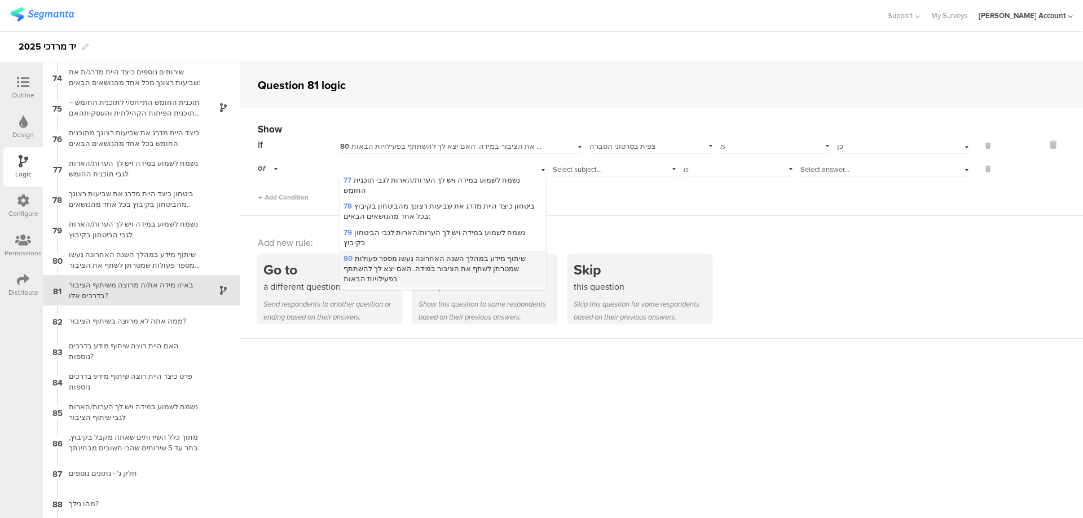
click at [406, 253] on span "80 שיתוף מידע במהלך השנה האחרונה נעשו מספר פעולות שמטרתן לשתף את הציבור במידה. …" at bounding box center [434, 268] width 182 height 31
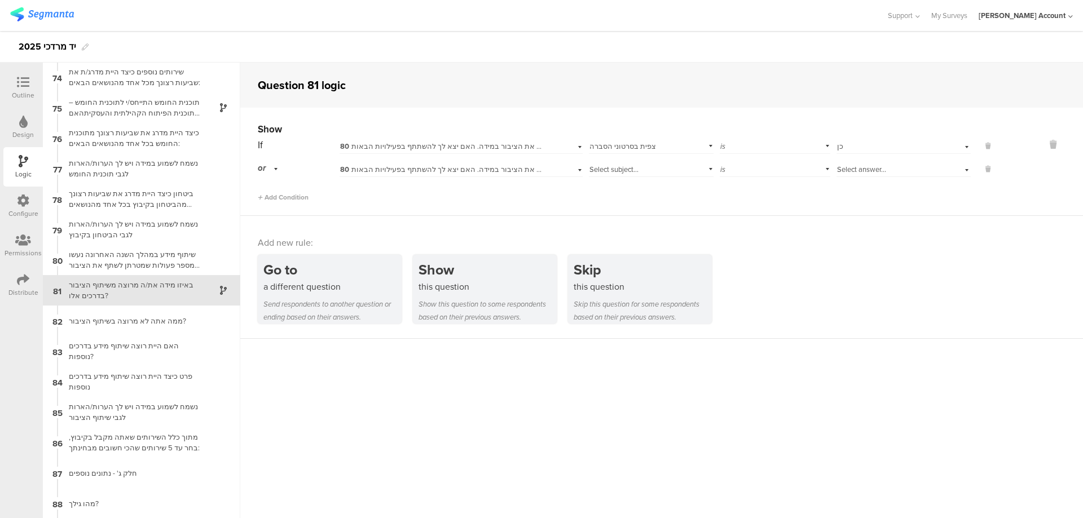
click at [631, 169] on span "Select subject..." at bounding box center [613, 169] width 49 height 11
click at [633, 198] on span "השתפת במפגשי שיתוף ציבור" at bounding box center [637, 200] width 89 height 11
click at [870, 165] on span "Select answer..." at bounding box center [861, 169] width 49 height 11
click at [865, 183] on div "כן" at bounding box center [903, 185] width 133 height 16
click at [303, 201] on span "Add Condition" at bounding box center [283, 197] width 51 height 10
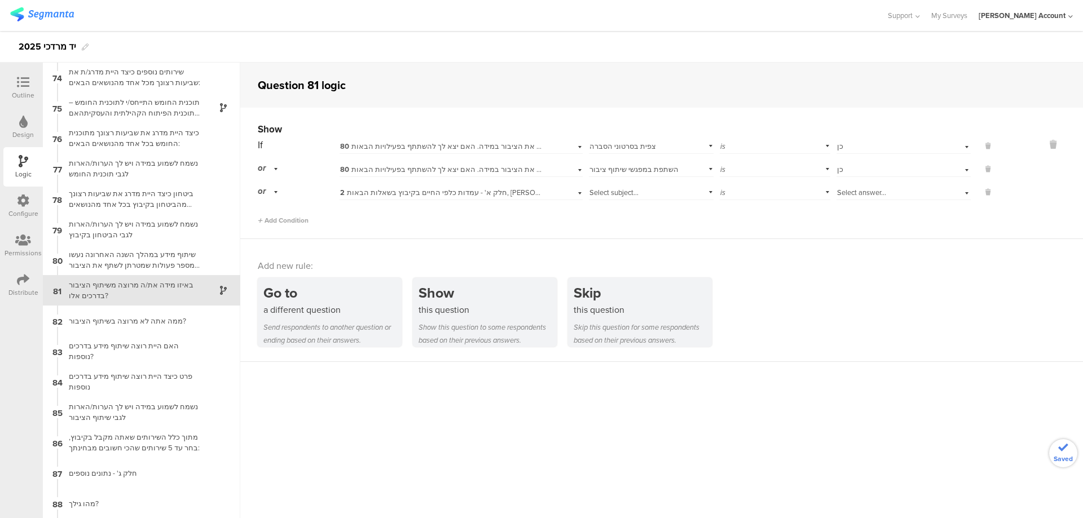
click at [469, 204] on div "If 80 שיתוף מידע במהלך השנה האחרונה נעשו מספר פעולות שמטרתן לשתף את הציבור במיד…" at bounding box center [625, 180] width 735 height 89
click at [469, 198] on div "2 חלק א' - עמדות כלפי החיים בקיבוץ בשאלות הבאות, [PERSON_NAME] ציין מהי שביעות …" at bounding box center [461, 191] width 243 height 17
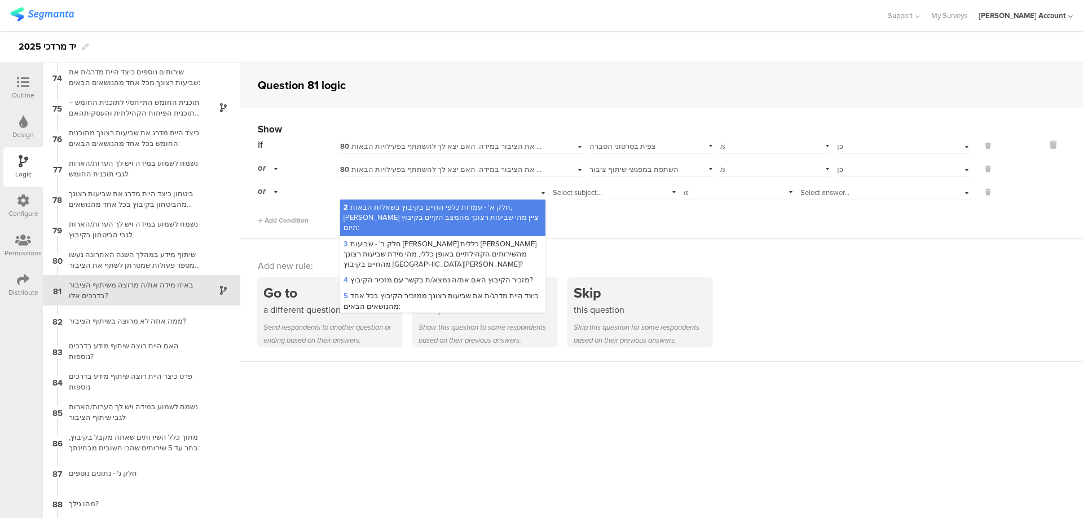
click at [447, 190] on div "2 חלק א' - עמדות כלפי החיים בקיבוץ בשאלות הבאות, [PERSON_NAME] ציין מהי שביעות …" at bounding box center [443, 191] width 206 height 17
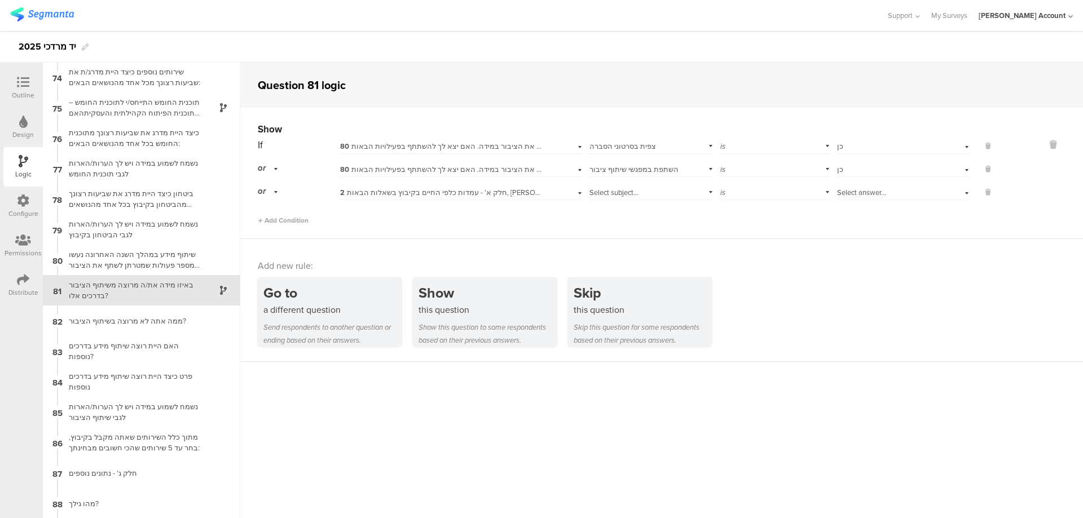
click at [465, 190] on span "2 חלק א' - עמדות כלפי החיים בקיבוץ בשאלות הבאות, [PERSON_NAME] ציין מהי שביעות …" at bounding box center [531, 192] width 383 height 11
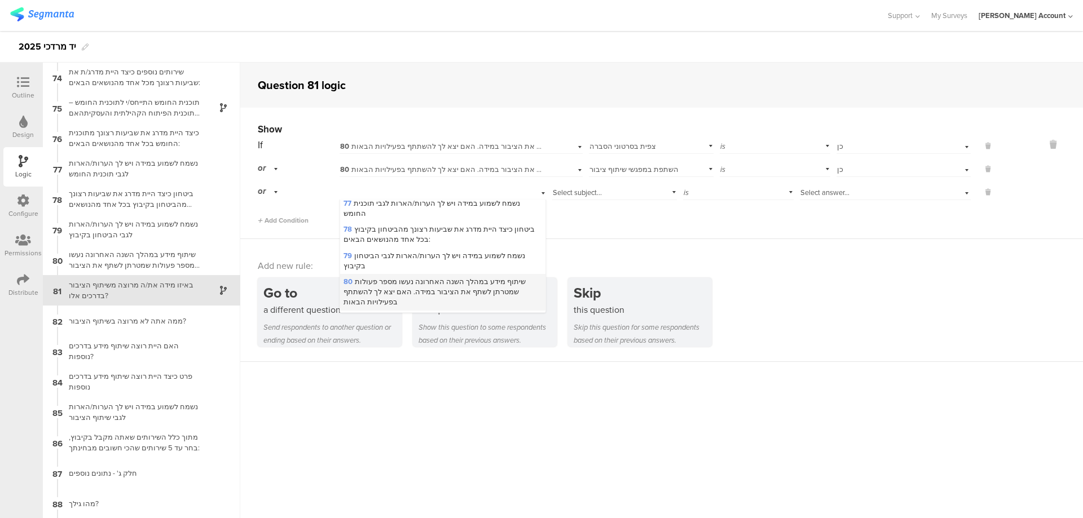
click at [428, 276] on span "80 שיתוף מידע במהלך השנה האחרונה נעשו מספר פעולות שמטרתן לשתף את הציבור במידה. …" at bounding box center [434, 291] width 182 height 31
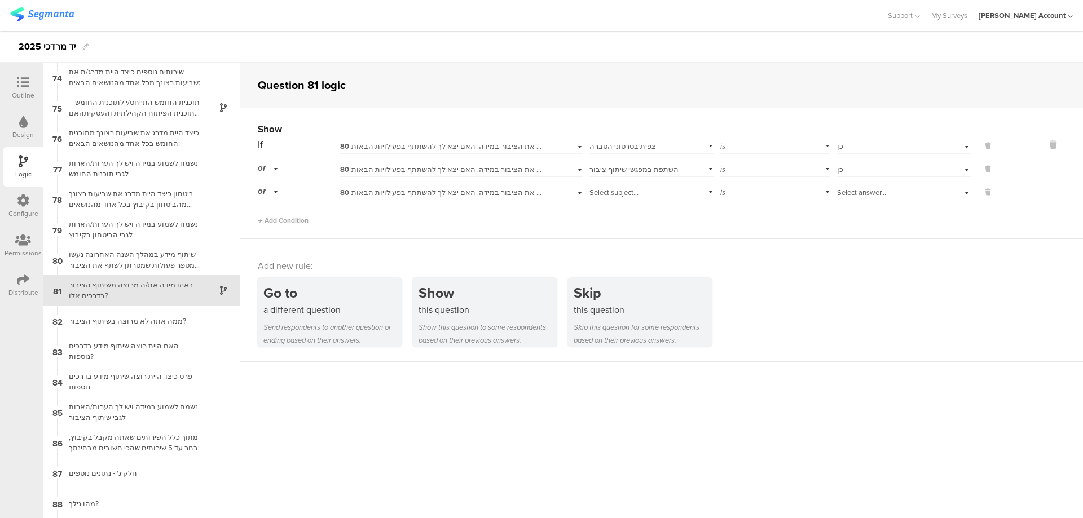
click at [633, 193] on span "Select subject..." at bounding box center [613, 192] width 49 height 11
click at [637, 231] on div "השתתפת בשיחות קיבוץ" at bounding box center [651, 239] width 124 height 16
click at [845, 186] on div "Select answer..." at bounding box center [903, 191] width 134 height 17
click at [862, 206] on div "כן" at bounding box center [903, 208] width 133 height 16
click at [306, 222] on span "Add Condition" at bounding box center [283, 220] width 51 height 10
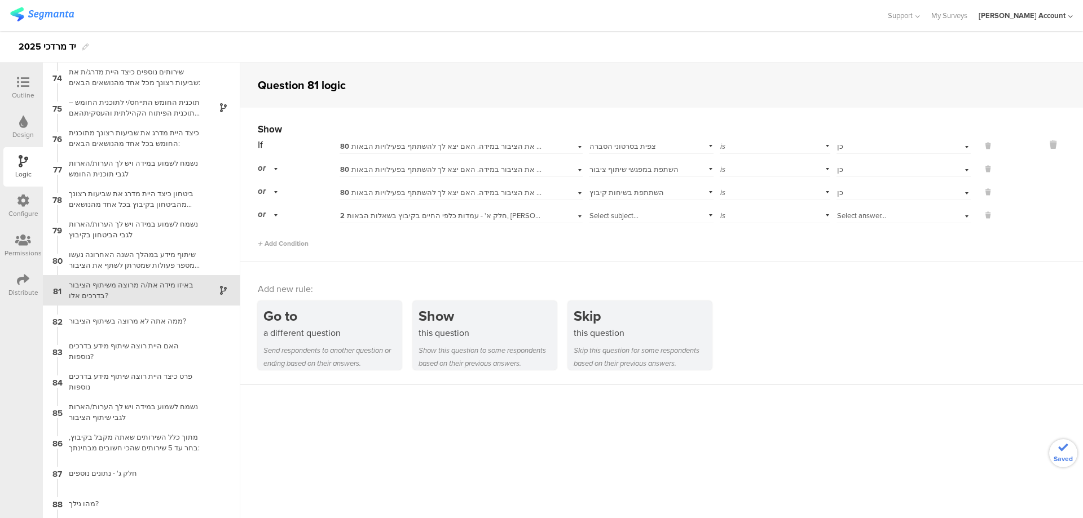
click at [394, 214] on span "2 חלק א' - עמדות כלפי החיים בקיבוץ בשאלות הבאות, [PERSON_NAME] ציין מהי שביעות …" at bounding box center [531, 215] width 383 height 11
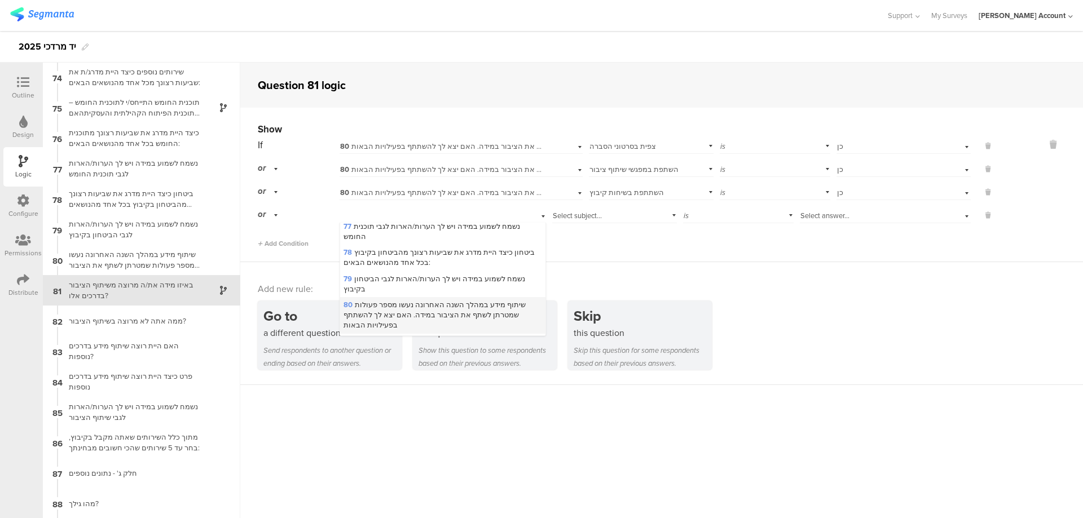
click at [412, 299] on span "80 שיתוף מידע במהלך השנה האחרונה נעשו מספר פעולות שמטרתן לשתף את הציבור במידה. …" at bounding box center [434, 314] width 182 height 31
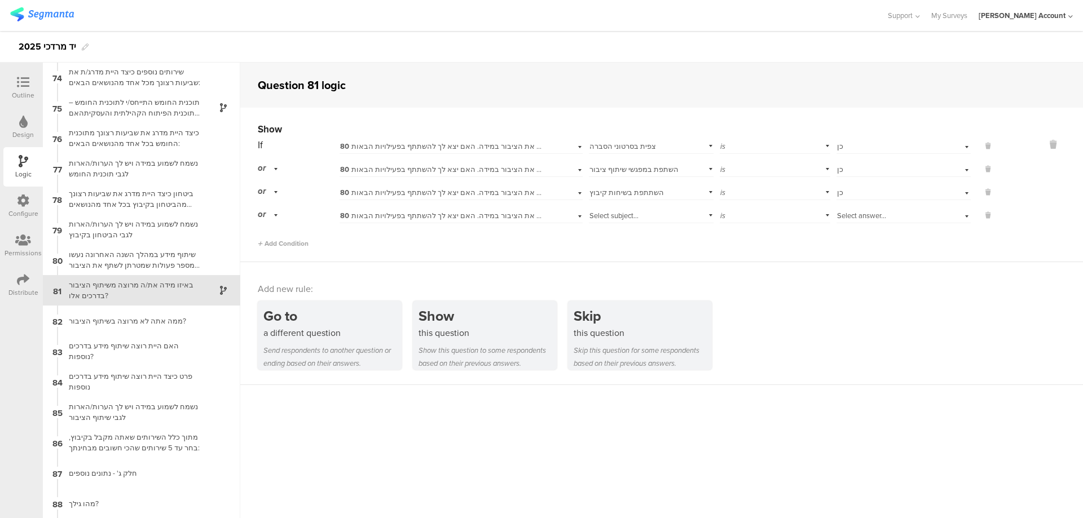
click at [633, 212] on span "Select subject..." at bounding box center [613, 215] width 49 height 11
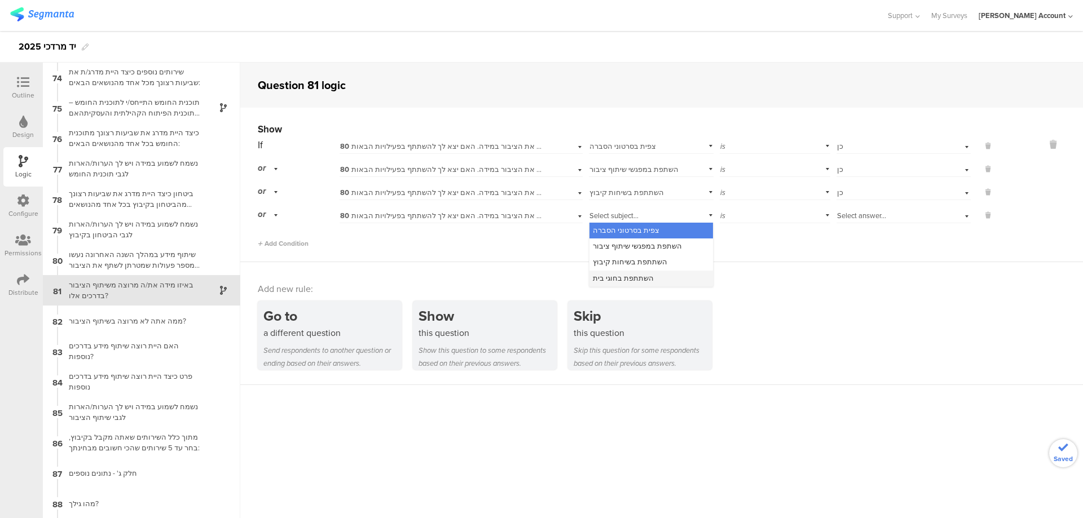
click at [649, 275] on div "השתתפת בחוגי בית" at bounding box center [651, 279] width 124 height 16
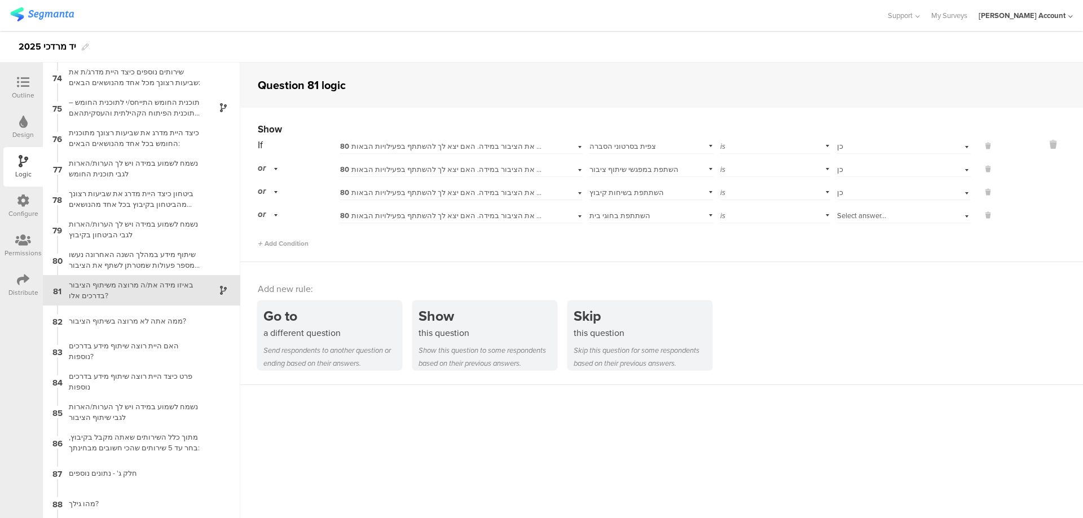
click at [850, 209] on div "Select answer..." at bounding box center [903, 214] width 134 height 17
click at [871, 231] on div "כן" at bounding box center [903, 231] width 133 height 16
click at [164, 318] on div "ממה אתה לא מרוצה בשיתוף הציבור?" at bounding box center [132, 321] width 141 height 11
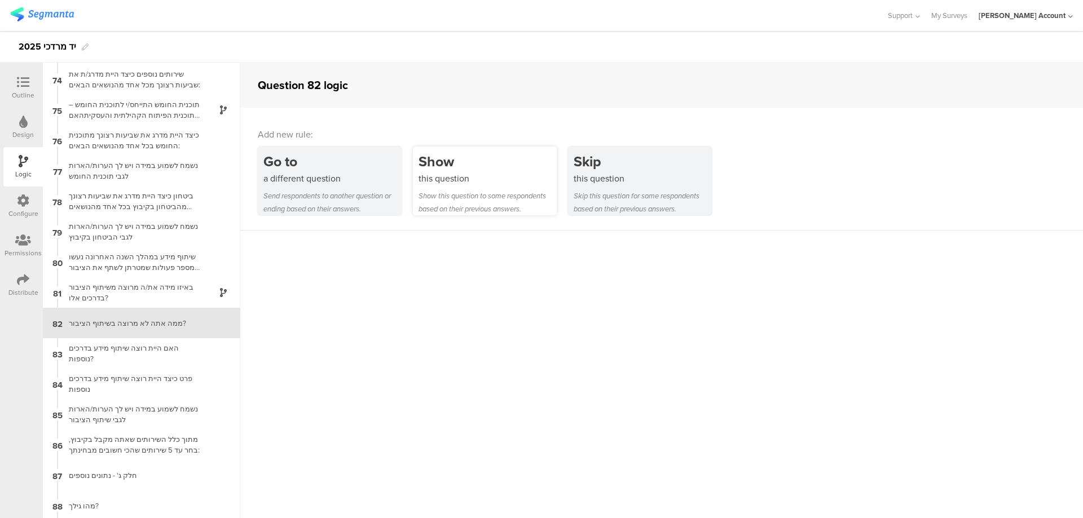
click at [434, 164] on div "Show" at bounding box center [487, 161] width 138 height 21
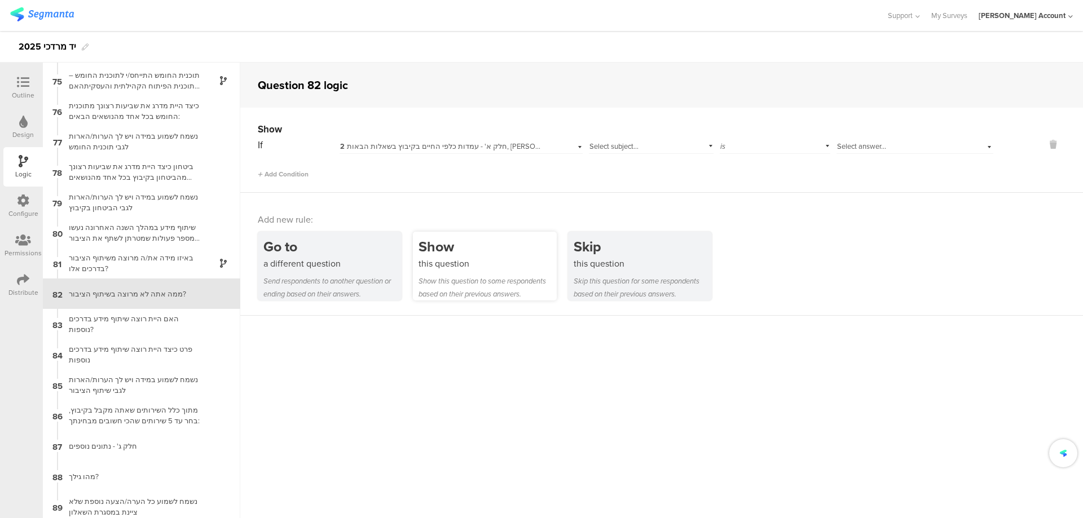
scroll to position [2254, 0]
click at [431, 140] on div "2 חלק א' - עמדות כלפי החיים בקיבוץ בשאלות הבאות, [PERSON_NAME] ציין מהי שביעות …" at bounding box center [461, 144] width 243 height 17
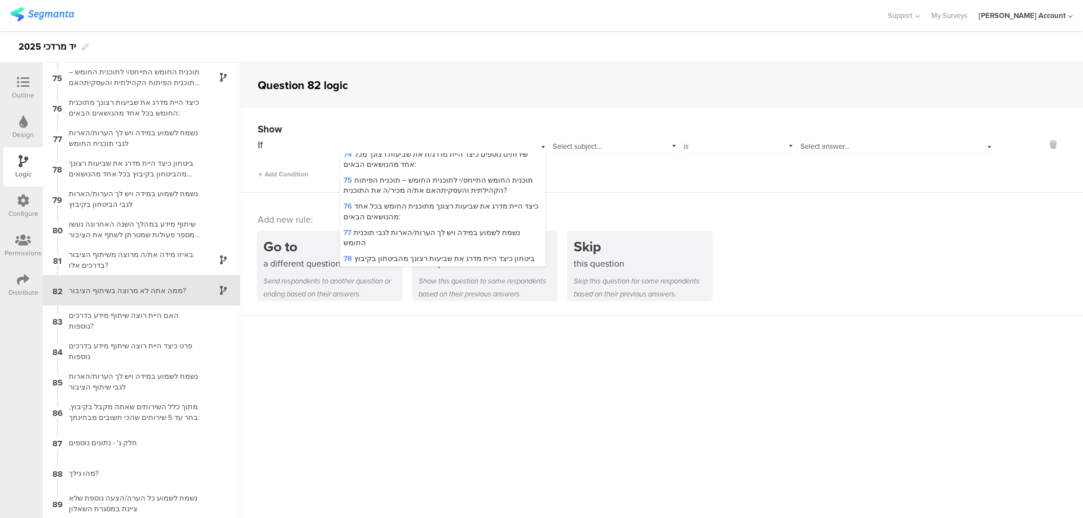
scroll to position [1730, 0]
click at [448, 267] on span "81 באיזו מידה את/ה מרוצה משיתוף הציבור בדרכים אלו?" at bounding box center [430, 272] width 175 height 11
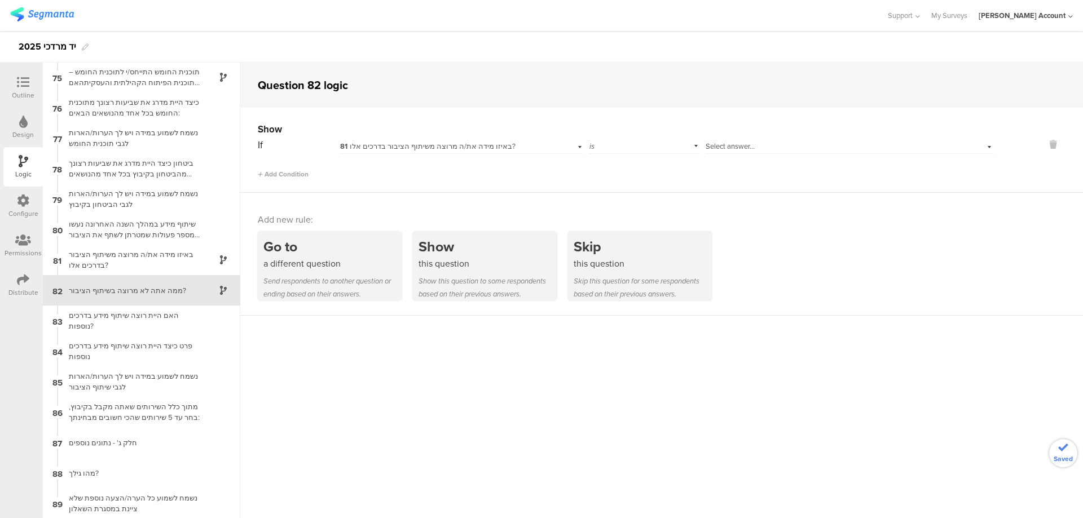
click at [589, 146] on span "is" at bounding box center [591, 146] width 5 height 11
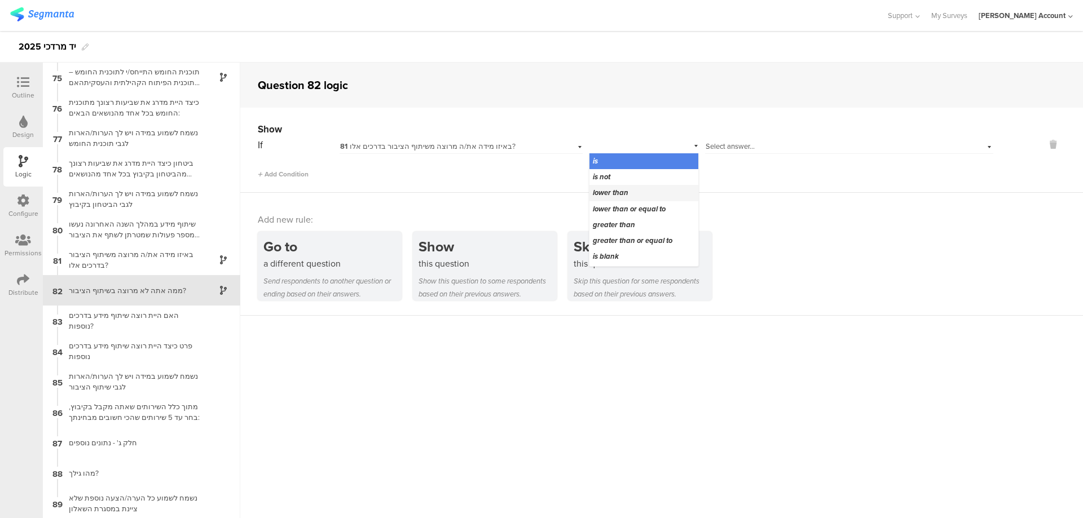
click at [611, 187] on span "lower than" at bounding box center [611, 192] width 36 height 11
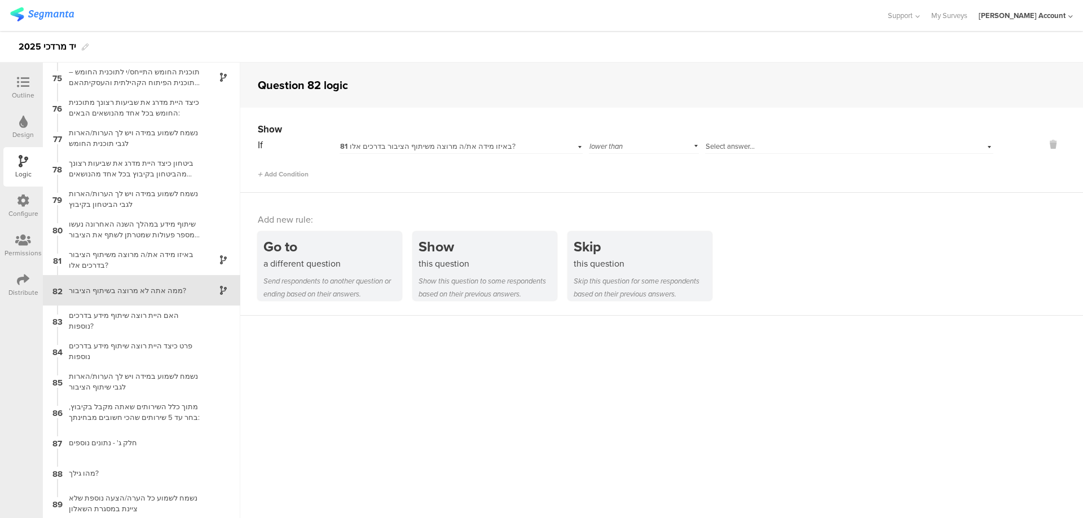
click at [747, 144] on span "Select answer..." at bounding box center [730, 146] width 49 height 11
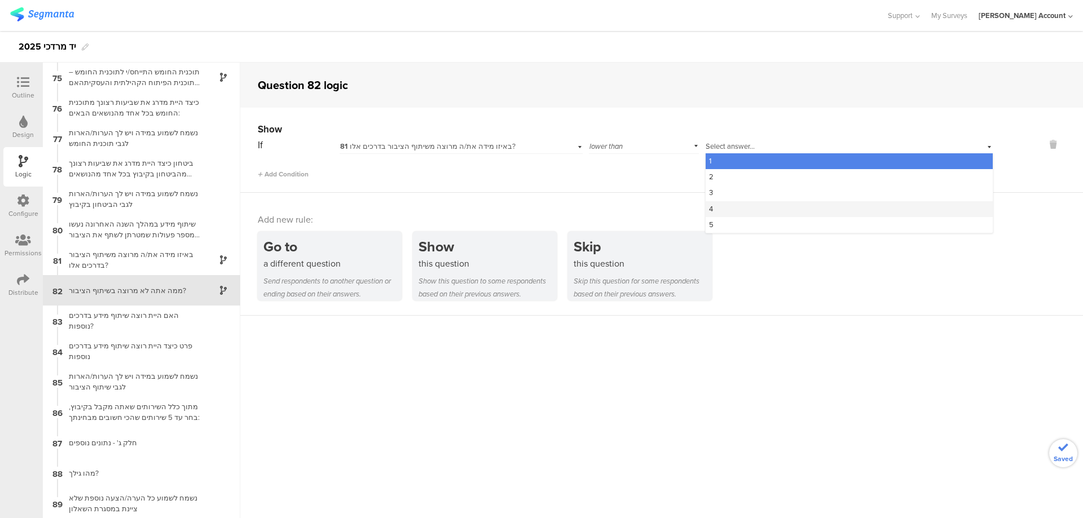
click at [753, 205] on div "4" at bounding box center [849, 209] width 287 height 16
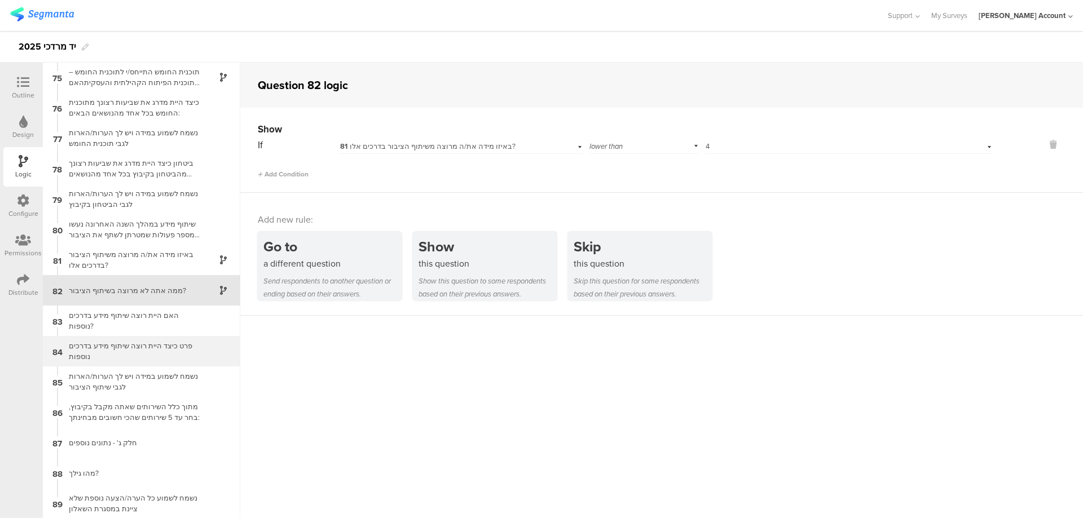
click at [145, 345] on div "פרט כיצד היית רוצה שיתוף מידע בדרכים נוספות" at bounding box center [132, 351] width 141 height 21
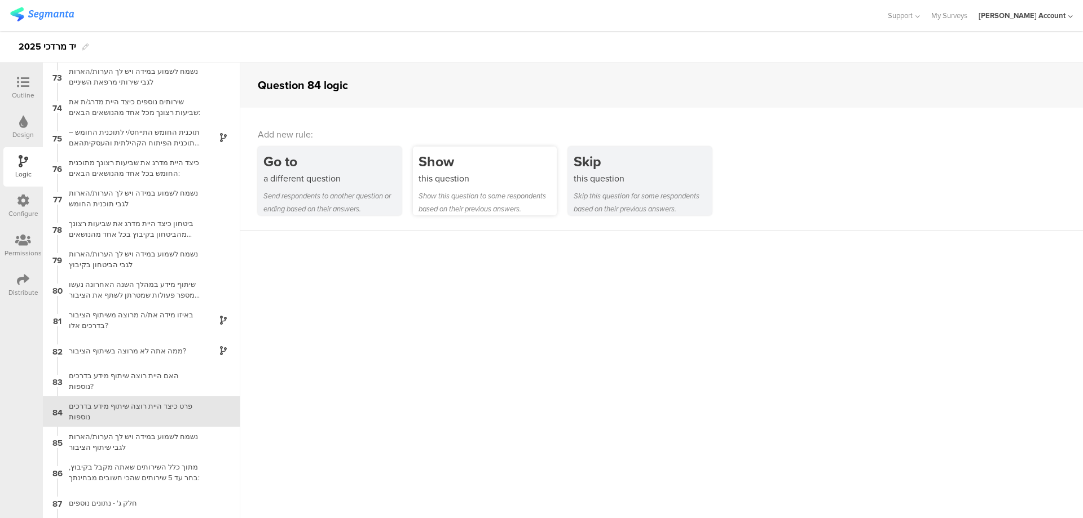
click at [436, 167] on div "Show" at bounding box center [487, 161] width 138 height 21
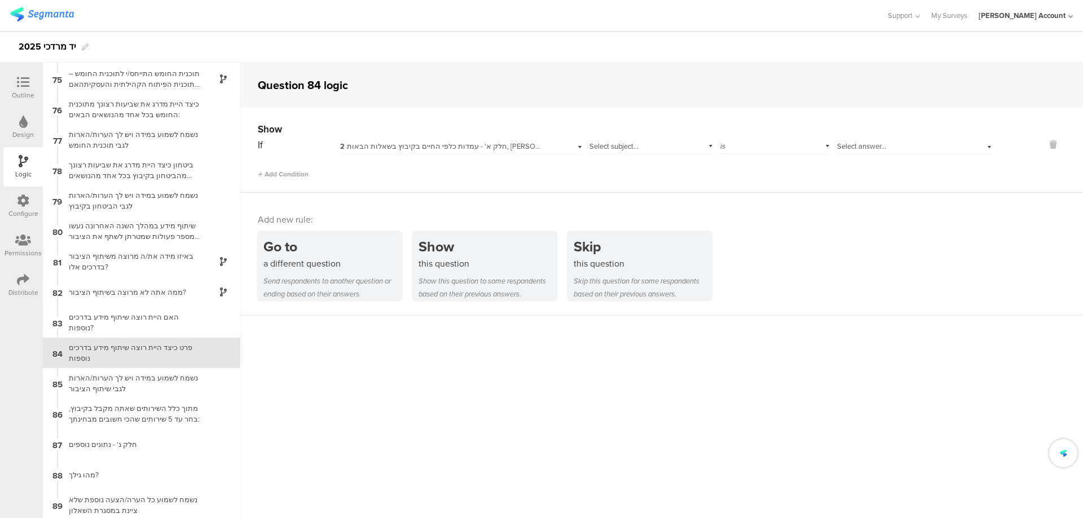
scroll to position [2255, 0]
click at [456, 143] on span "2 חלק א' - עמדות כלפי החיים בקיבוץ בשאלות הבאות, [PERSON_NAME] ציין מהי שביעות …" at bounding box center [531, 146] width 383 height 11
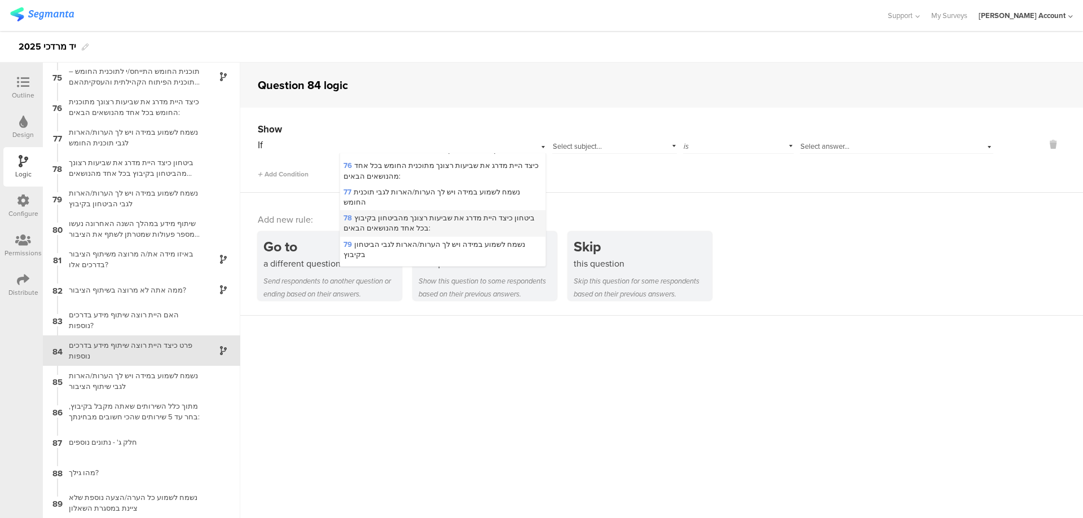
scroll to position [1730, 0]
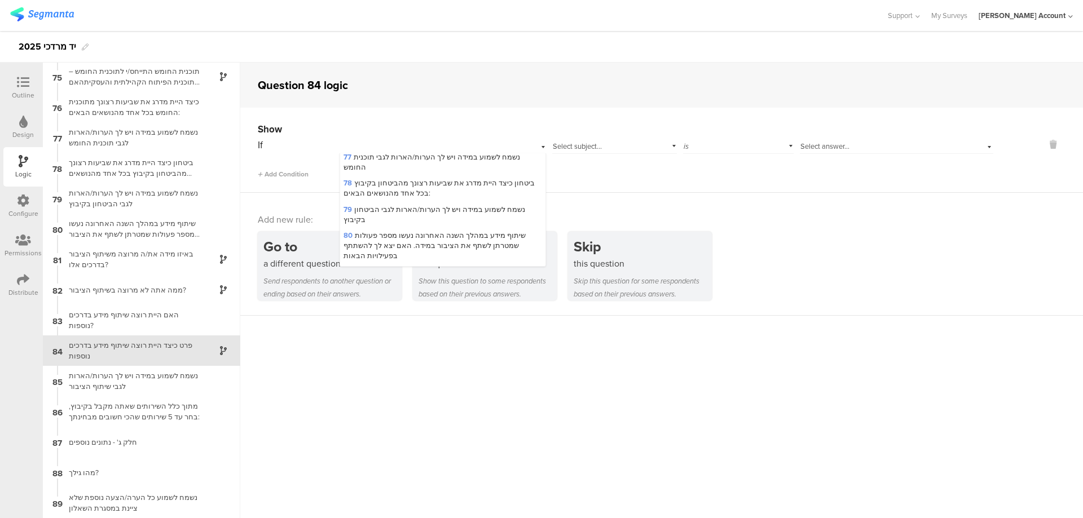
click at [451, 298] on span "83 האם היית רוצה שיתוף מידע בדרכים נוספות?" at bounding box center [417, 303] width 148 height 11
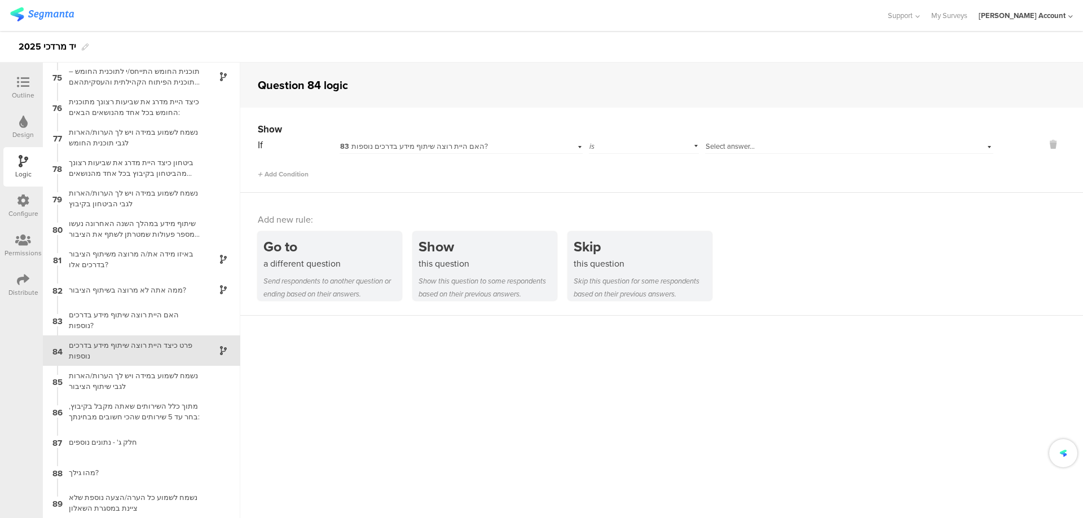
click at [714, 146] on span "Select answer..." at bounding box center [730, 146] width 49 height 11
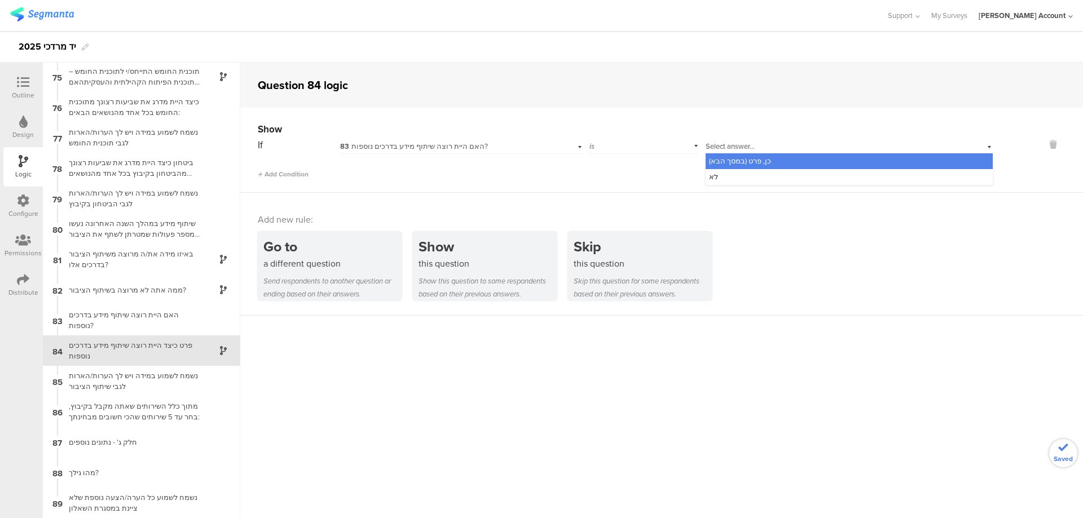
click at [743, 159] on span "כן, פרט (במסך הבא)" at bounding box center [740, 161] width 62 height 11
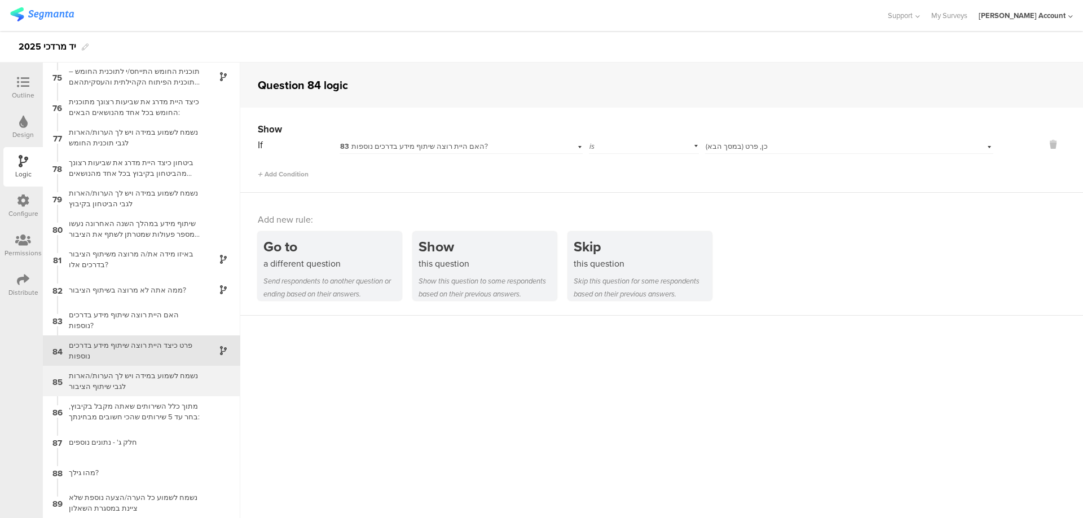
click at [160, 381] on div "נשמח לשמוע במידה ויש לך הערות/הארות לגבי שיתוף הציבור" at bounding box center [132, 381] width 141 height 21
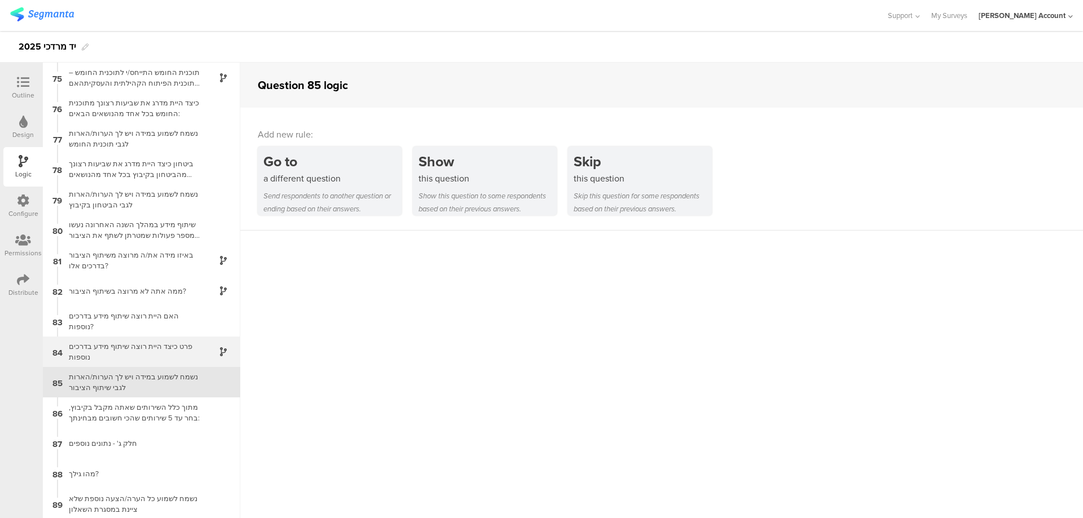
scroll to position [2255, 0]
click at [25, 281] on icon at bounding box center [23, 280] width 12 height 12
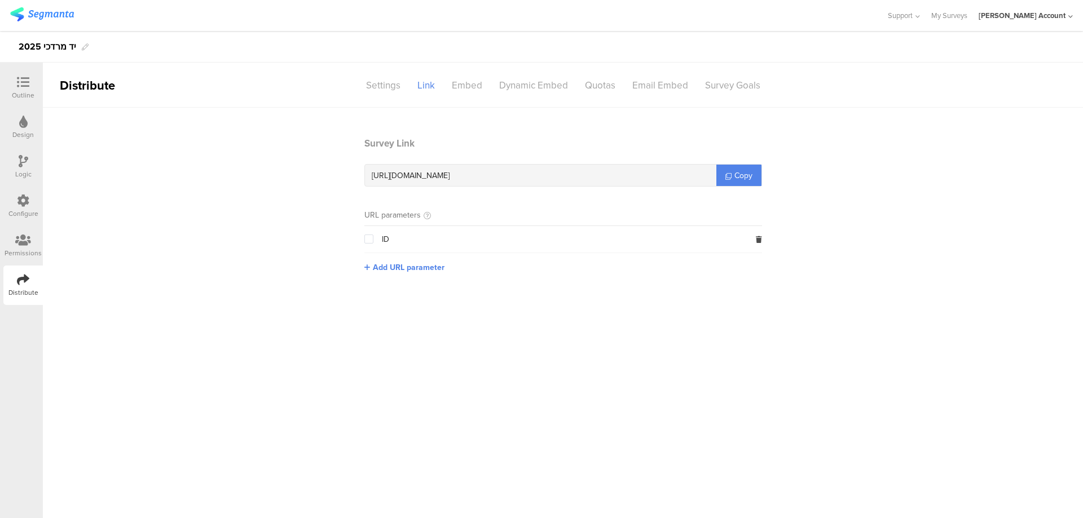
click at [450, 174] on span "[URL][DOMAIN_NAME]" at bounding box center [411, 176] width 78 height 12
copy div "[URL][DOMAIN_NAME]"
